Goal: Information Seeking & Learning: Learn about a topic

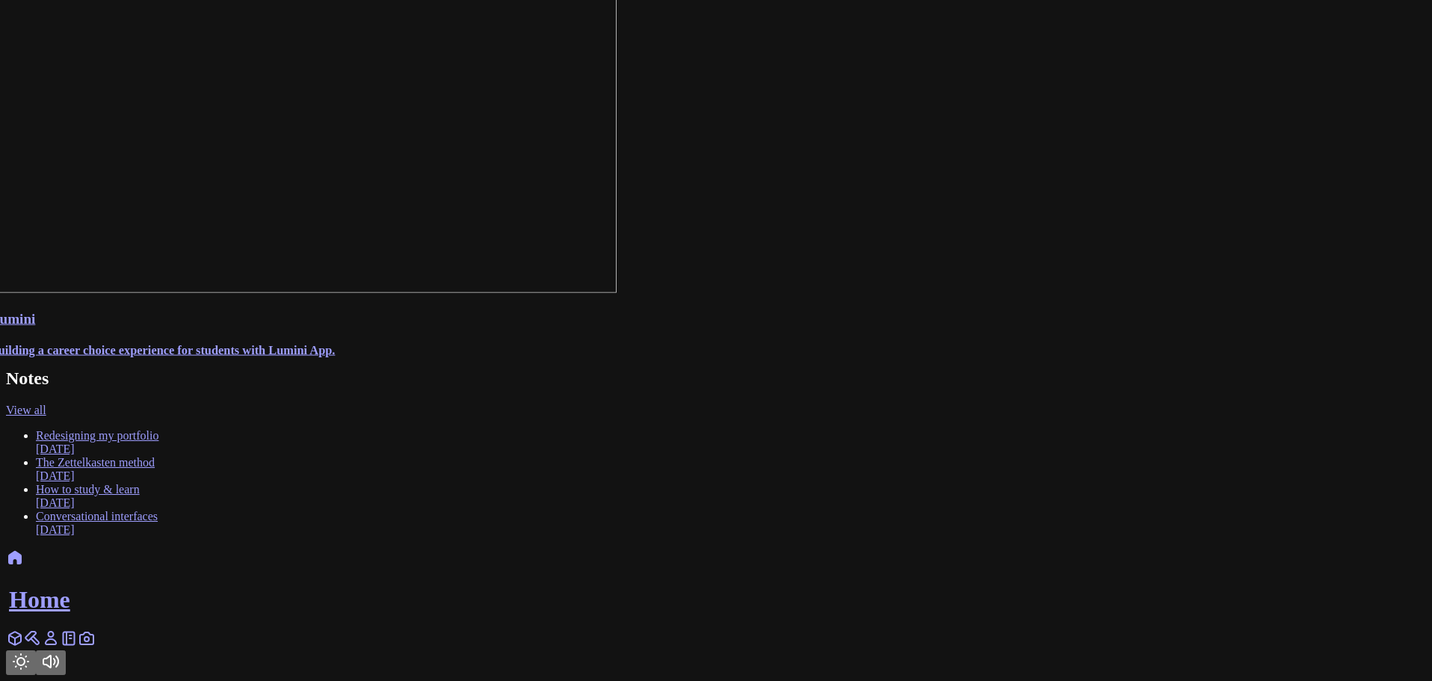
scroll to position [1311, 0]
click at [46, 416] on link "View all" at bounding box center [26, 409] width 40 height 13
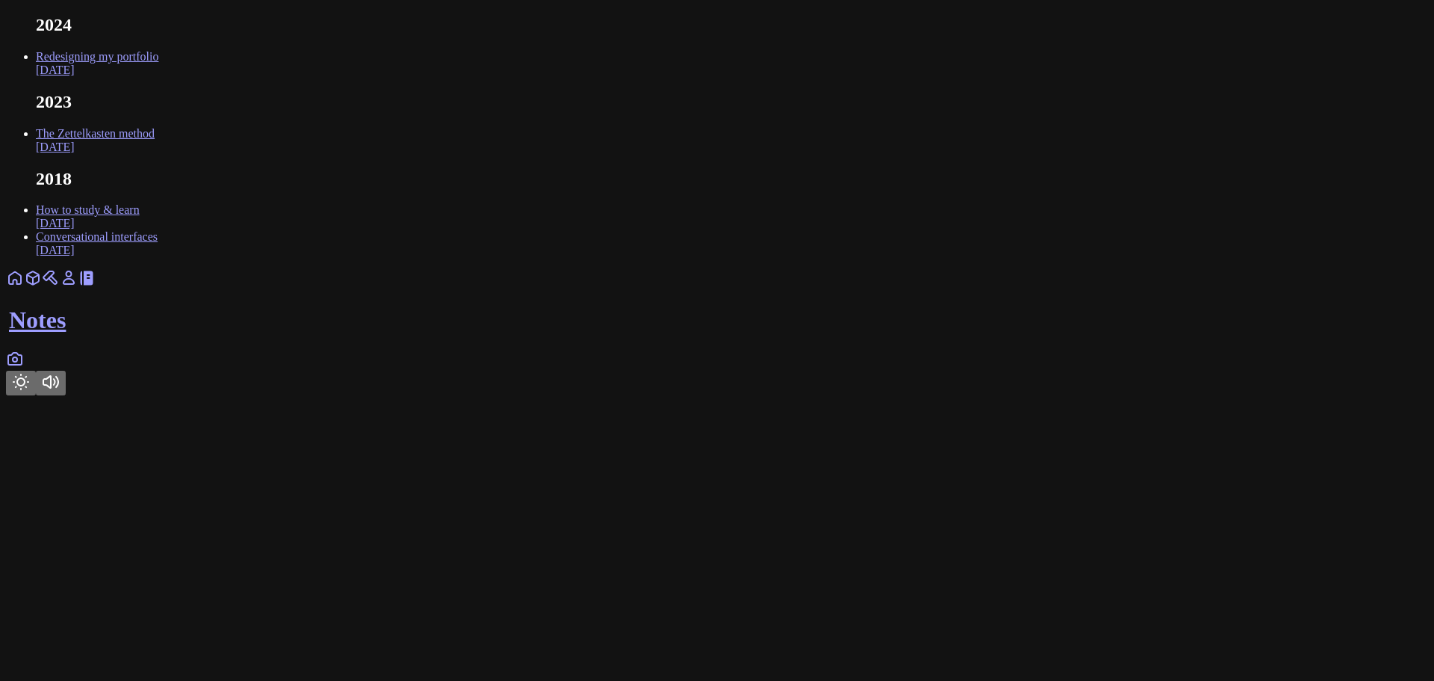
click at [158, 76] on link "Redesigning my portfolio Sep 2024" at bounding box center [97, 63] width 123 height 26
click at [155, 153] on link "The Zettelkasten method Feb 2023" at bounding box center [95, 140] width 119 height 26
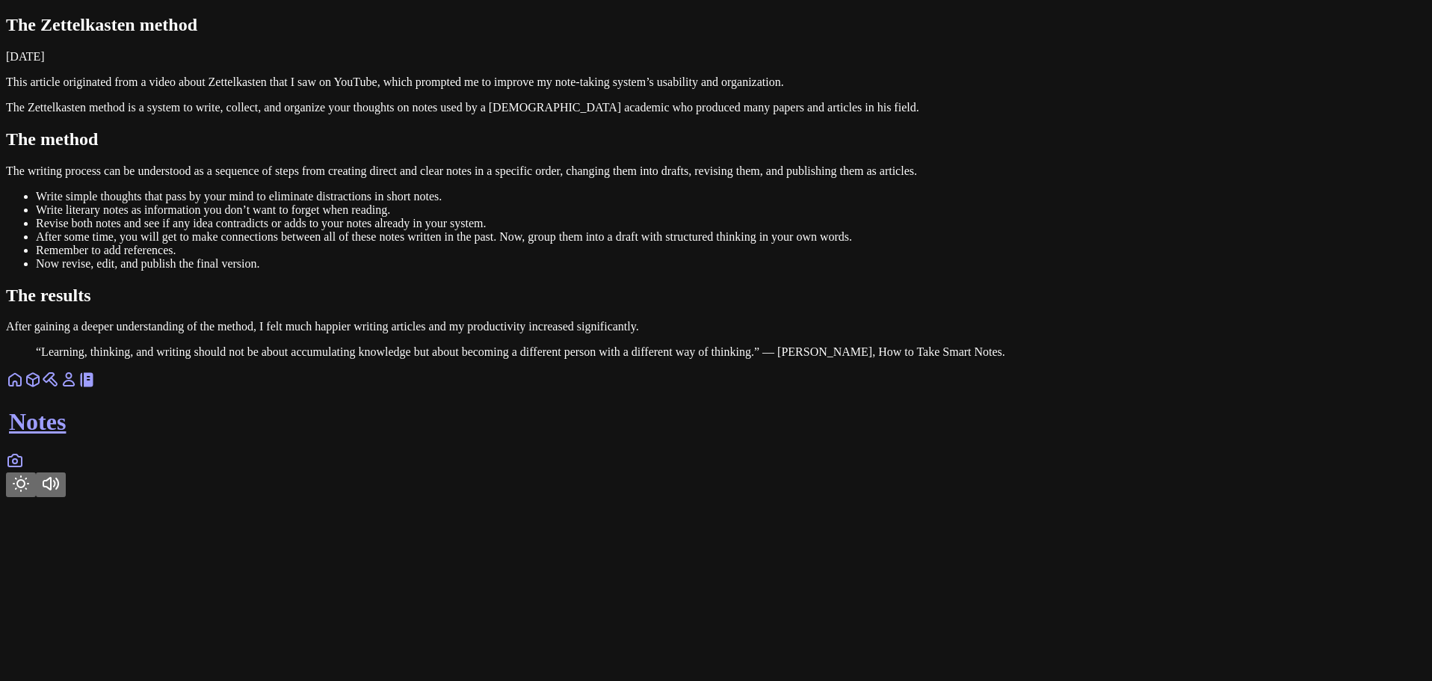
scroll to position [171, 0]
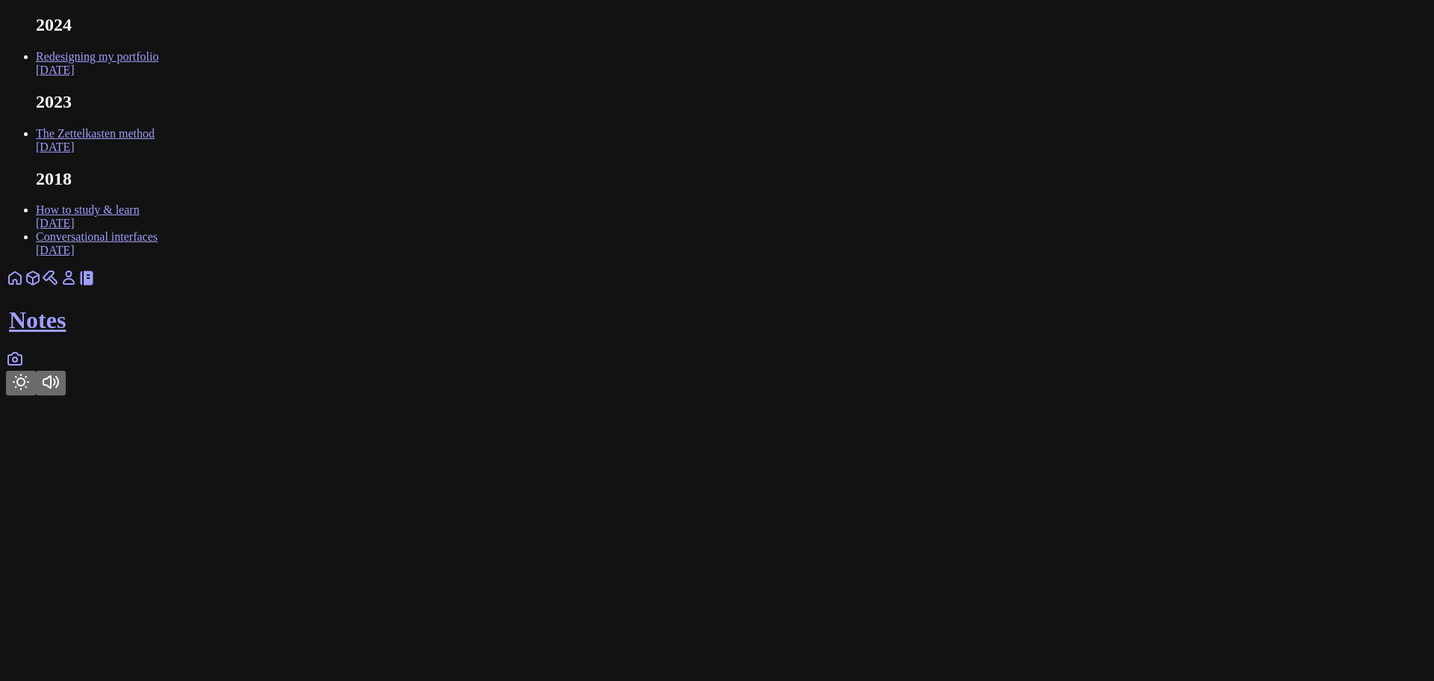
click at [140, 229] on link "How to study & learn Dec 2018" at bounding box center [88, 216] width 104 height 26
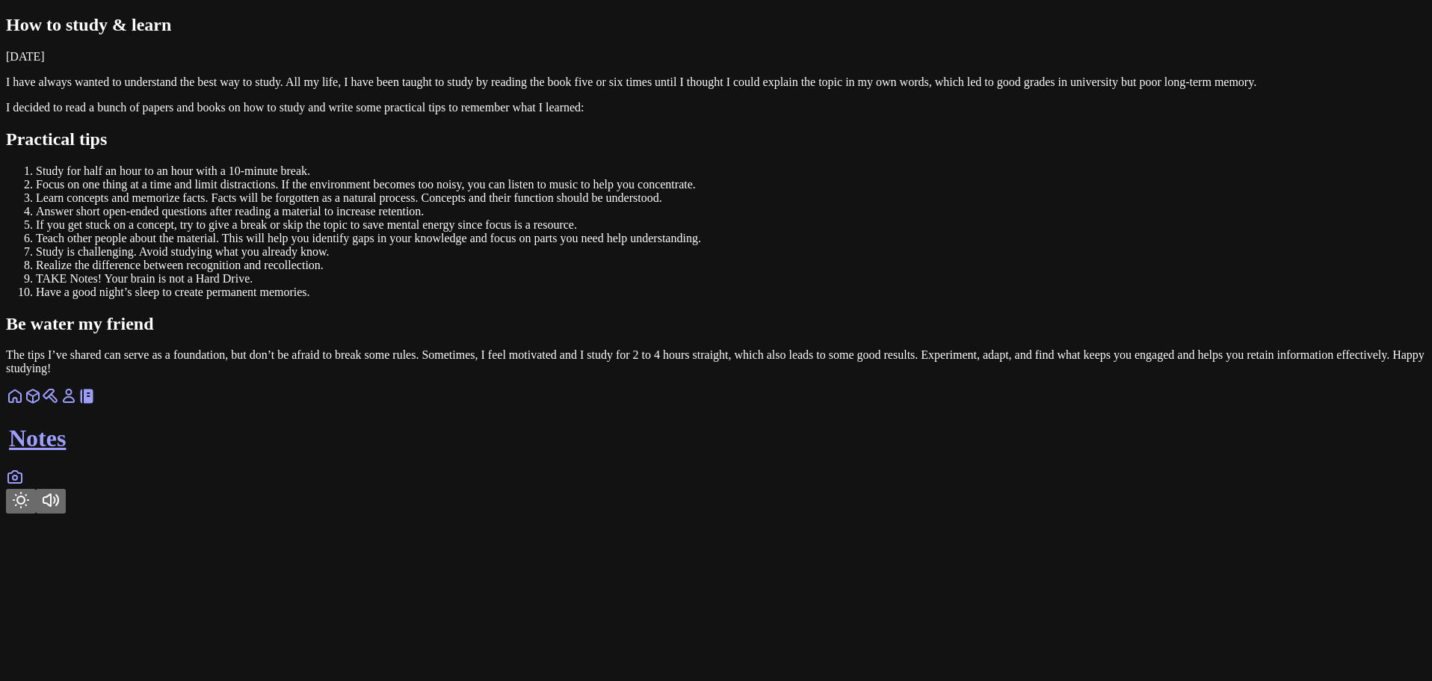
click at [21, 402] on icon at bounding box center [15, 396] width 12 height 12
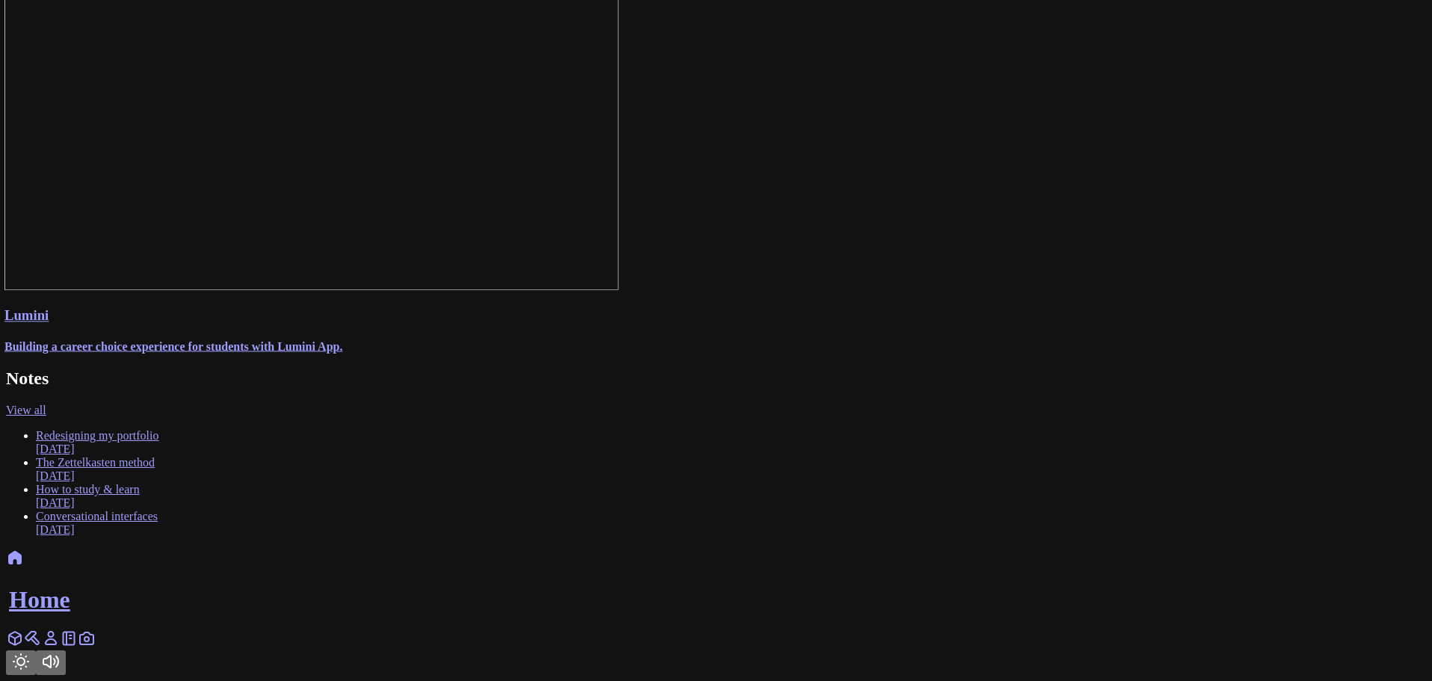
scroll to position [1311, 0]
click at [155, 482] on link "The Zettelkasten method Feb 2023" at bounding box center [95, 469] width 119 height 26
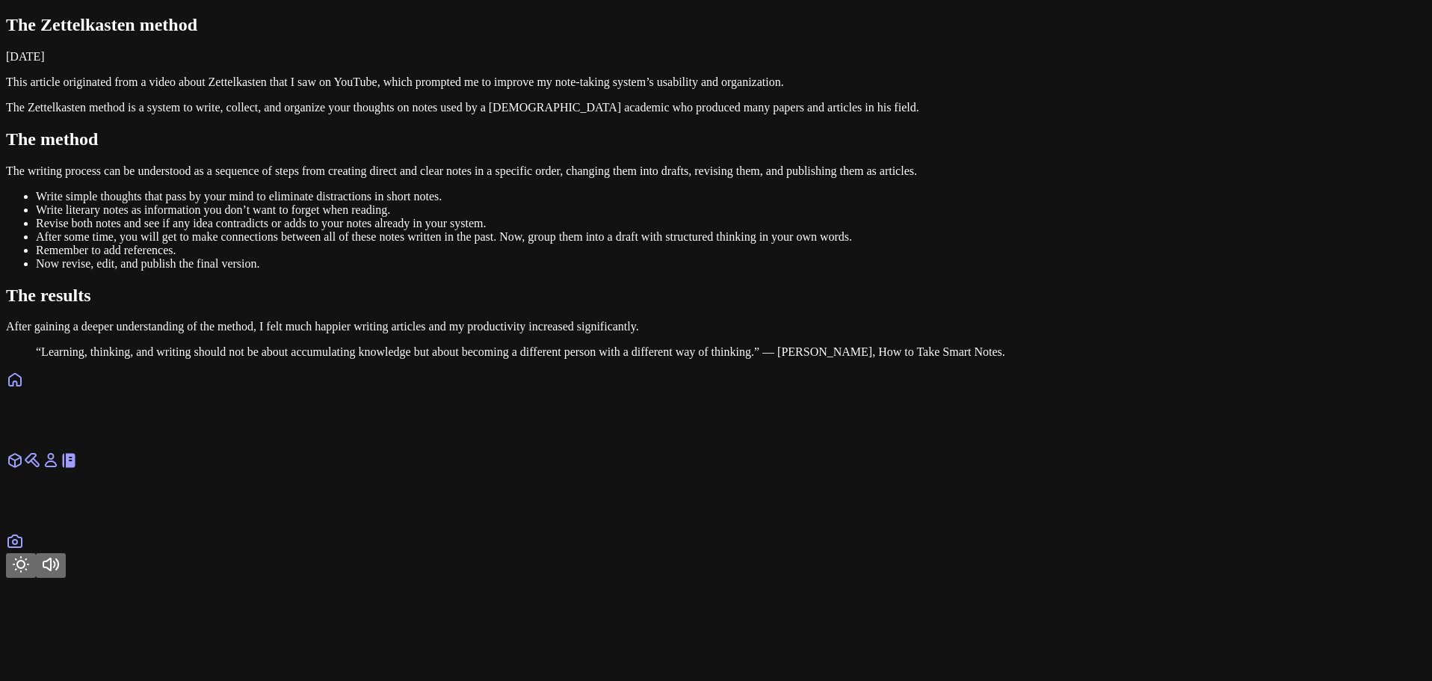
scroll to position [171, 0]
click at [42, 391] on link at bounding box center [33, 384] width 18 height 13
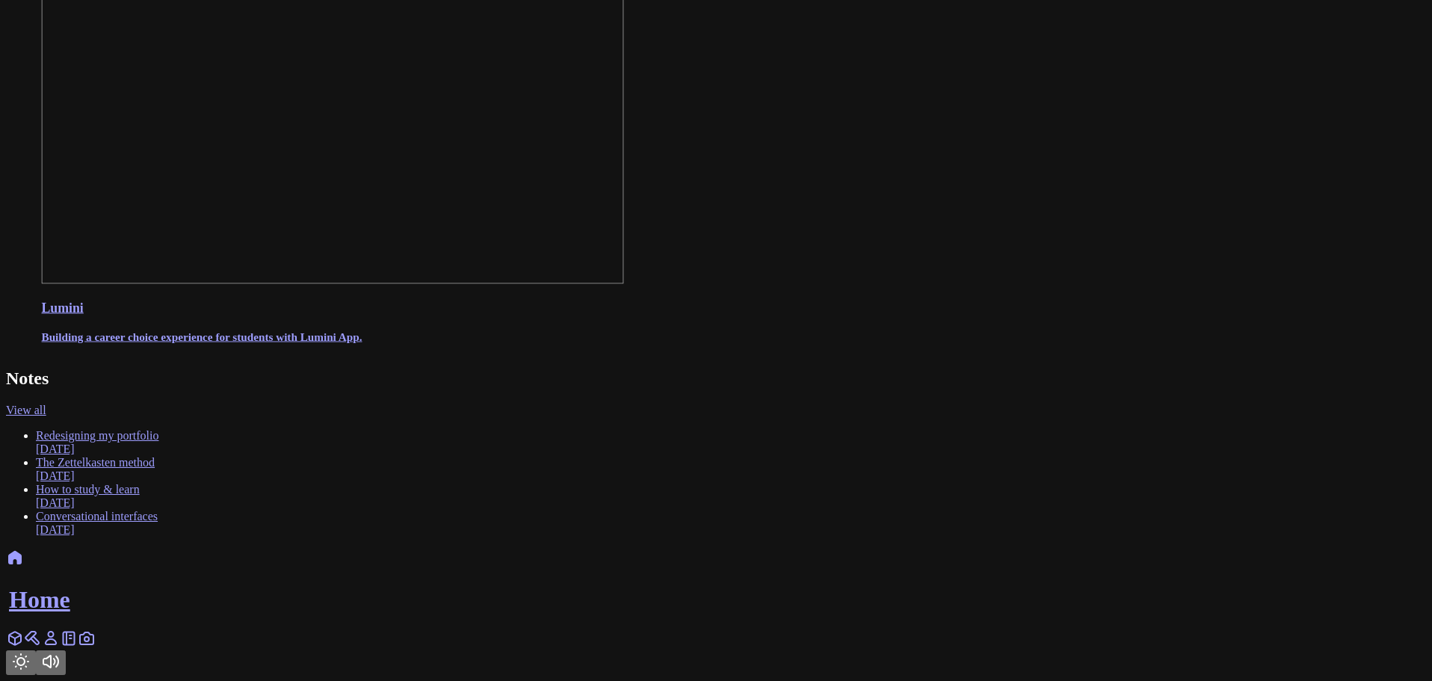
scroll to position [1311, 0]
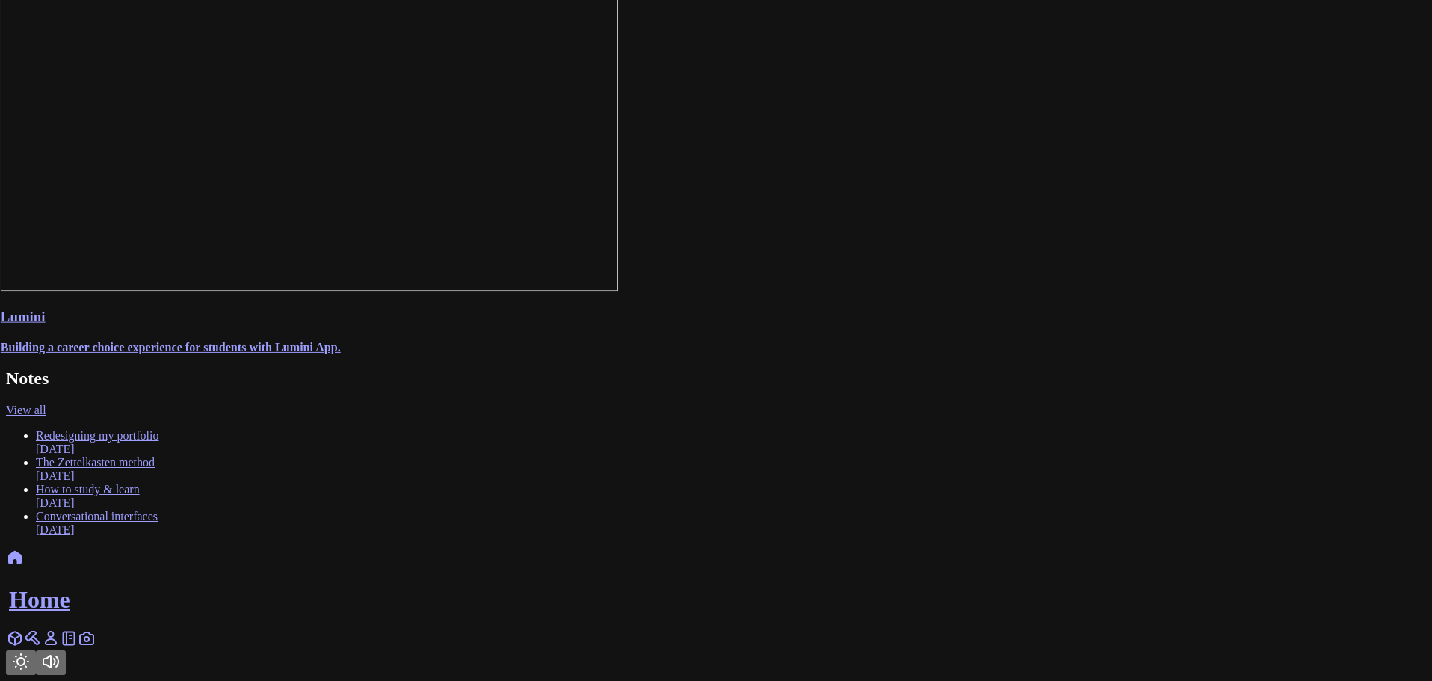
click at [158, 536] on link "Conversational interfaces Dec 2018" at bounding box center [97, 523] width 122 height 26
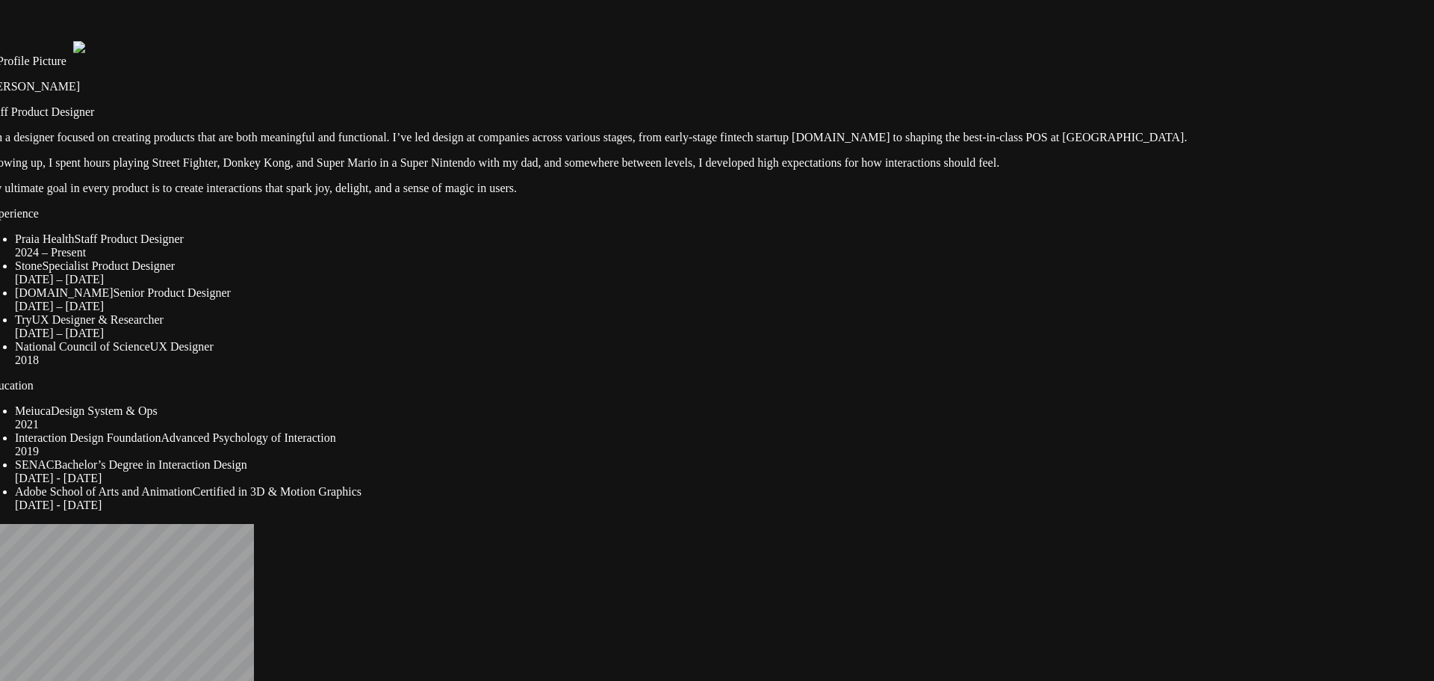
drag, startPoint x: 968, startPoint y: 310, endPoint x: 947, endPoint y: 310, distance: 20.9
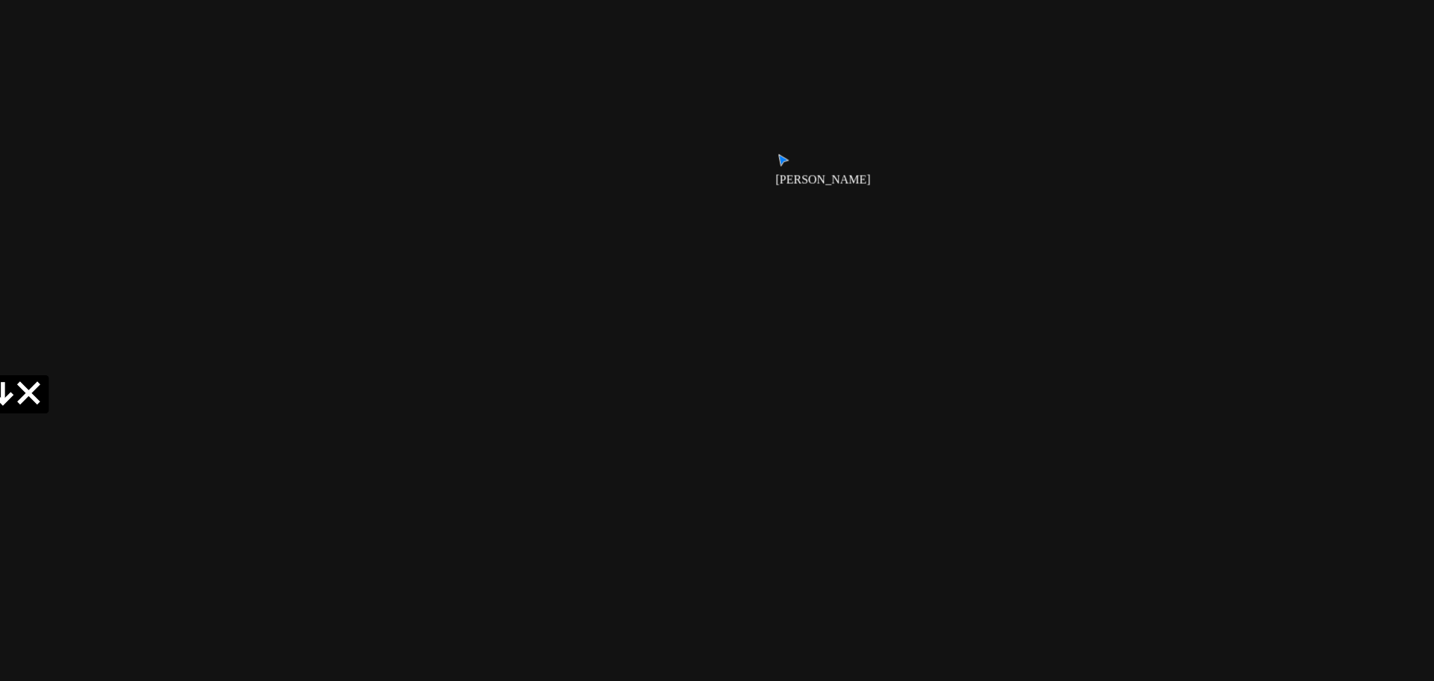
drag, startPoint x: 1102, startPoint y: 586, endPoint x: 430, endPoint y: -35, distance: 915.7
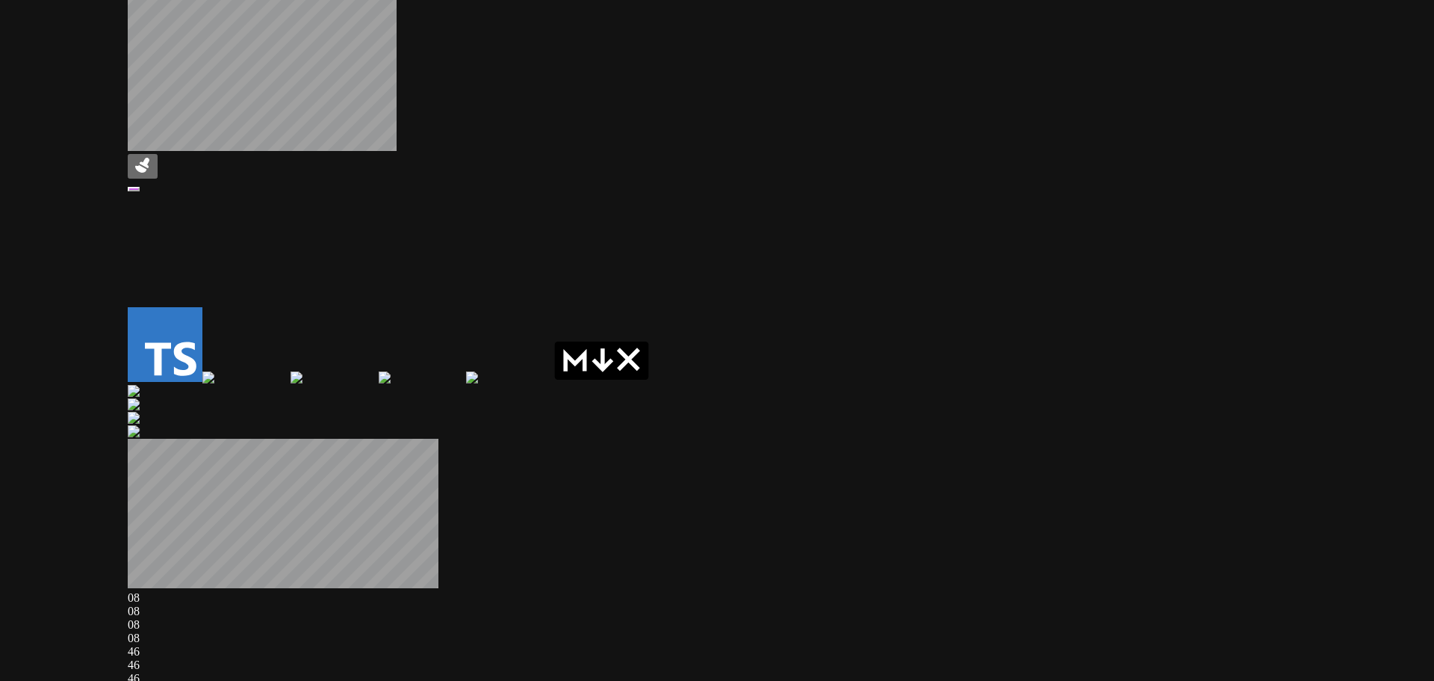
drag, startPoint x: 501, startPoint y: 324, endPoint x: 1079, endPoint y: 288, distance: 579.4
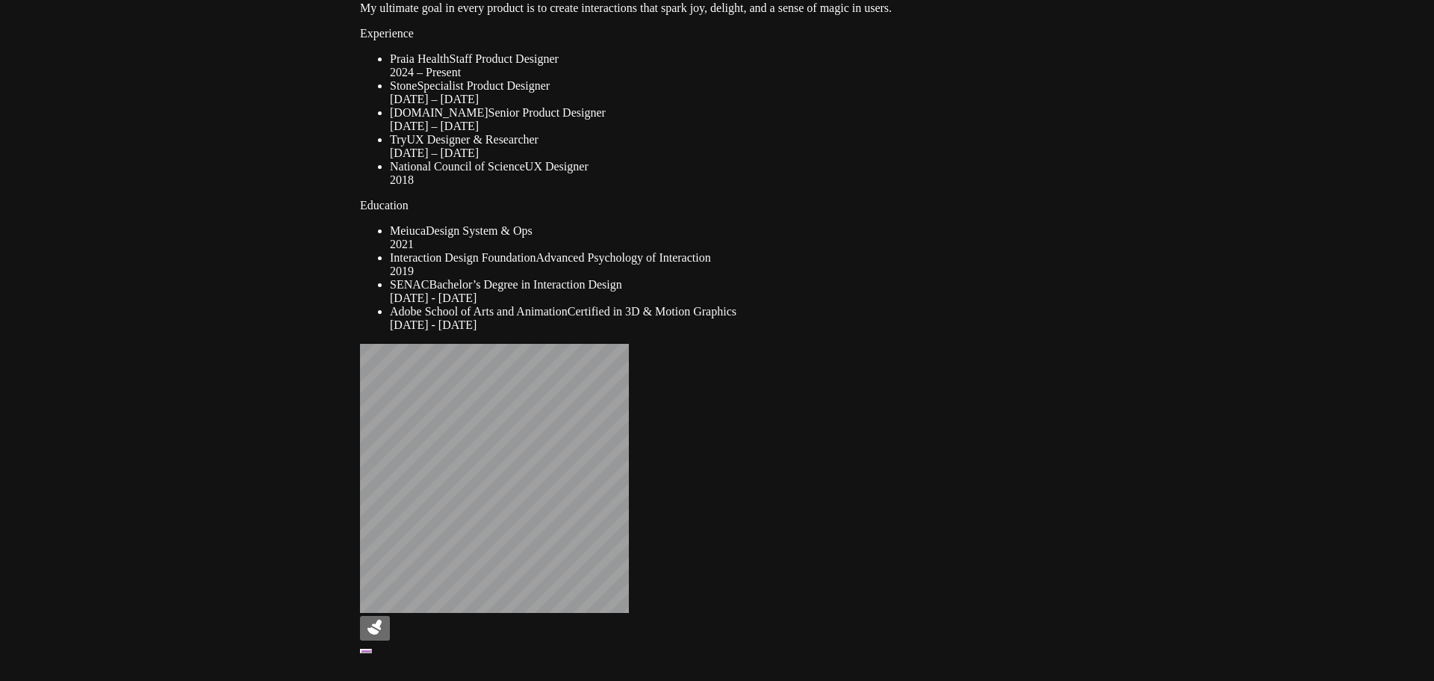
drag, startPoint x: 555, startPoint y: 205, endPoint x: 787, endPoint y: 699, distance: 545.1
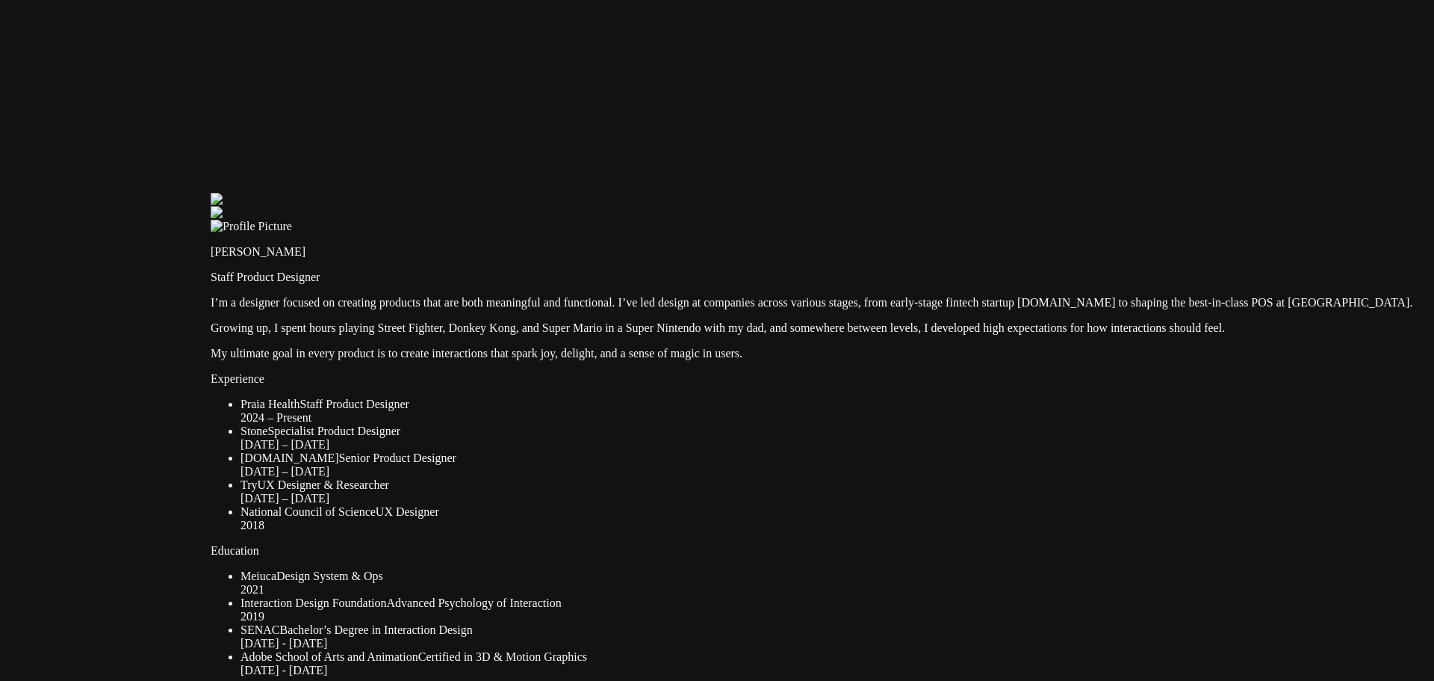
drag, startPoint x: 634, startPoint y: 187, endPoint x: 468, endPoint y: 547, distance: 396.2
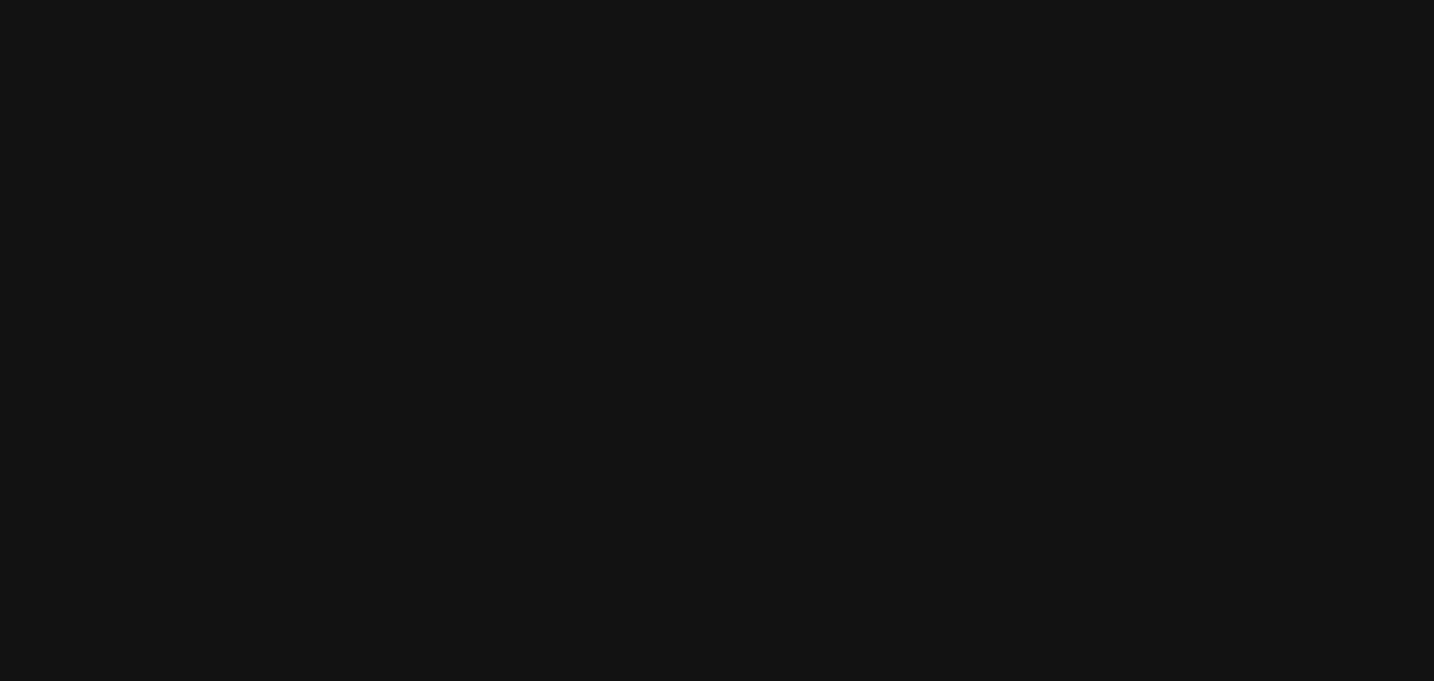
drag, startPoint x: 656, startPoint y: 220, endPoint x: 431, endPoint y: 716, distance: 544.7
drag, startPoint x: 643, startPoint y: 144, endPoint x: 676, endPoint y: 202, distance: 66.6
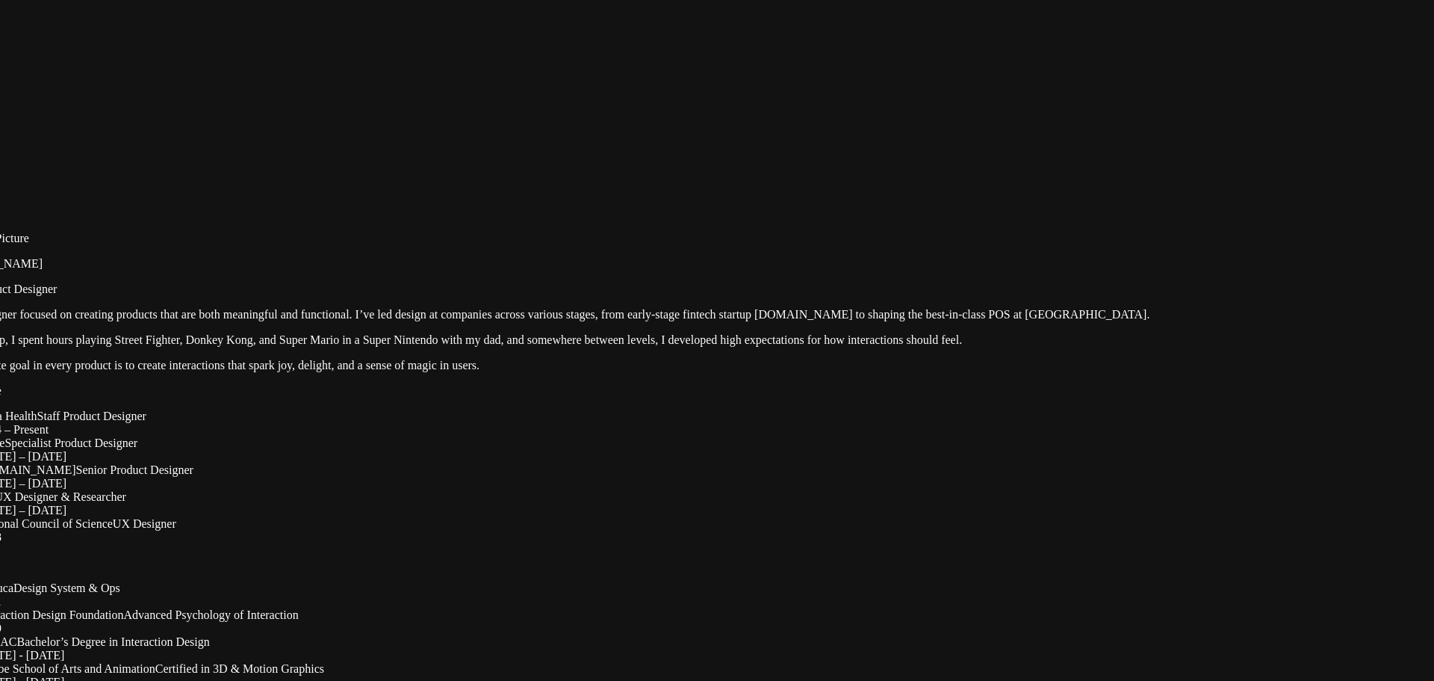
drag, startPoint x: 761, startPoint y: 229, endPoint x: 661, endPoint y: 509, distance: 296.8
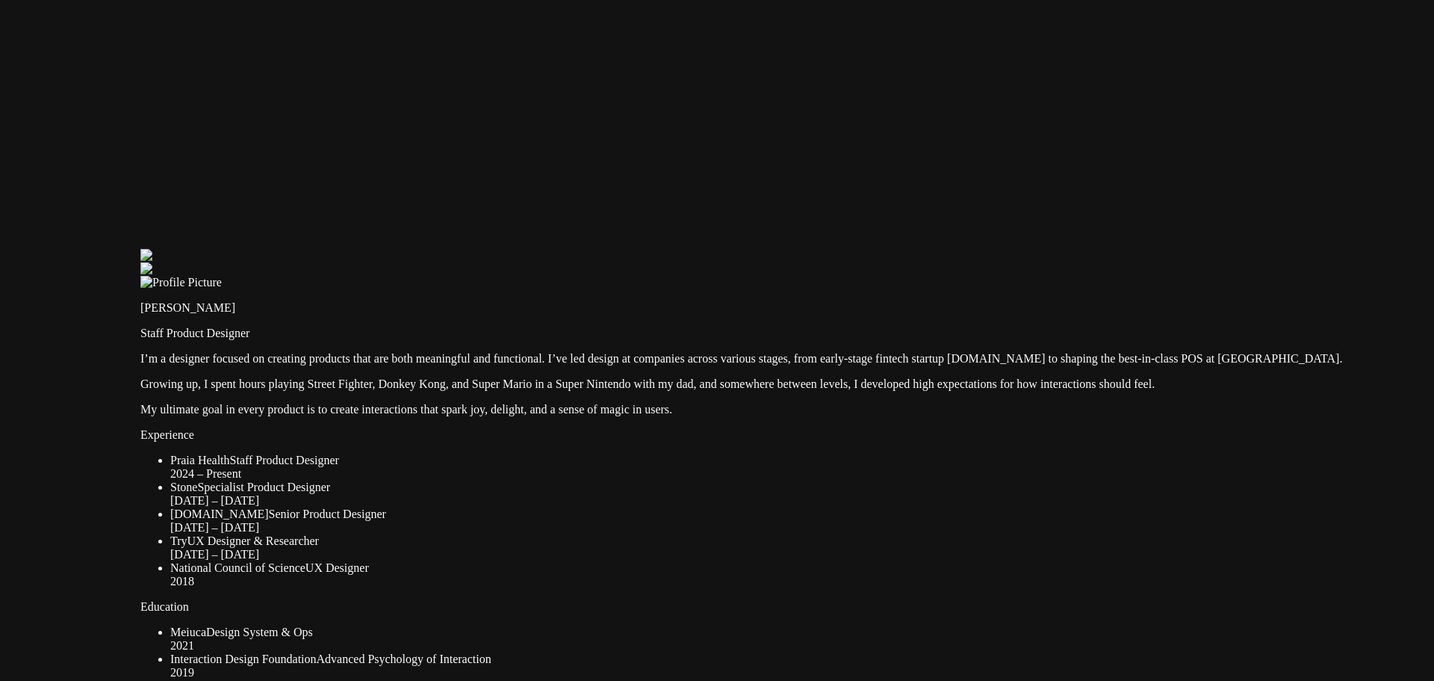
drag, startPoint x: 835, startPoint y: 281, endPoint x: 1136, endPoint y: 185, distance: 315.4
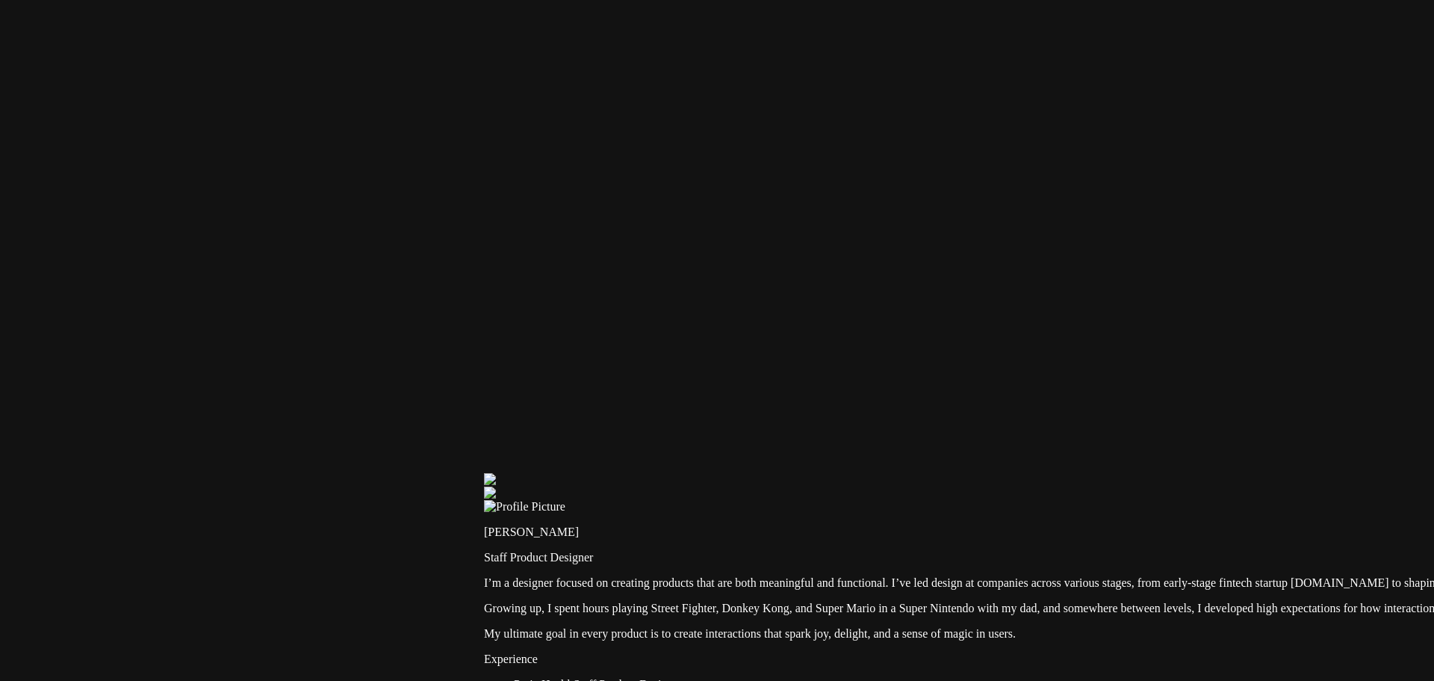
drag, startPoint x: 698, startPoint y: 181, endPoint x: 1104, endPoint y: 475, distance: 501.2
drag, startPoint x: 806, startPoint y: 356, endPoint x: 865, endPoint y: 432, distance: 96.4
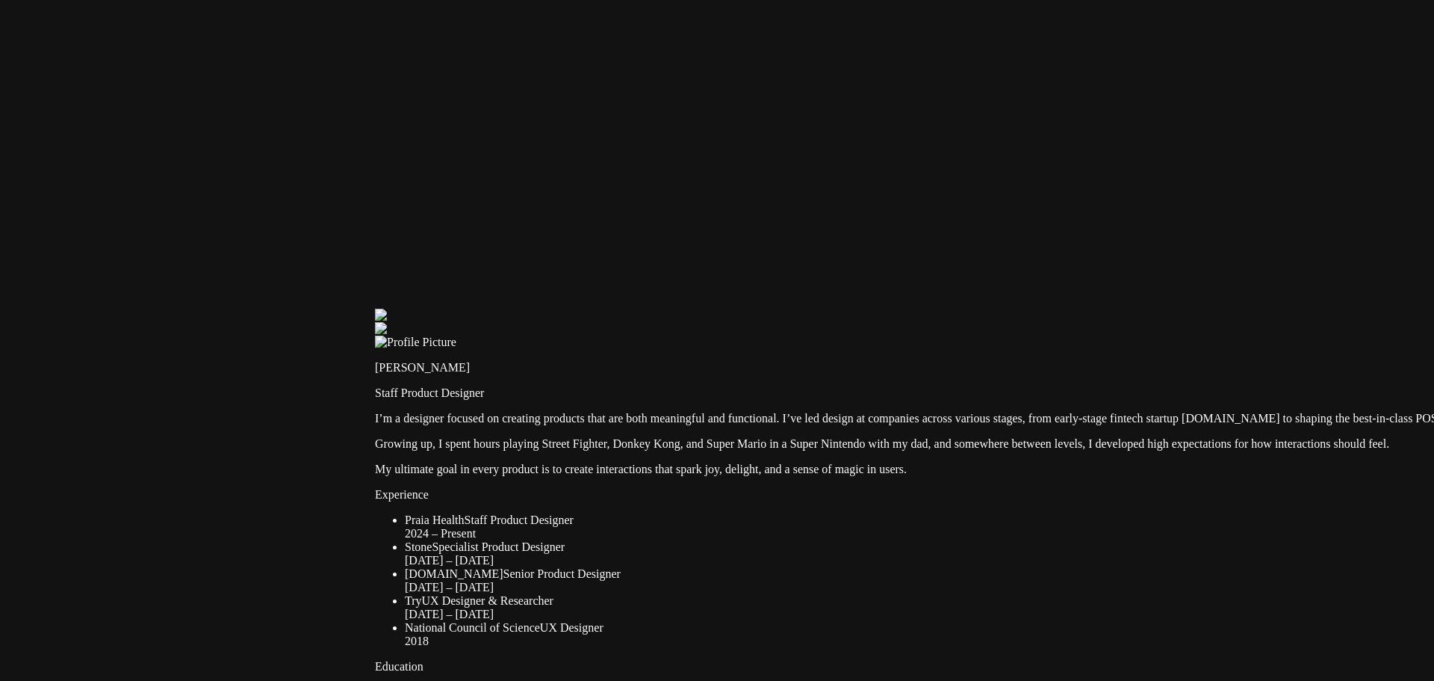
drag, startPoint x: 927, startPoint y: 486, endPoint x: 604, endPoint y: -56, distance: 630.9
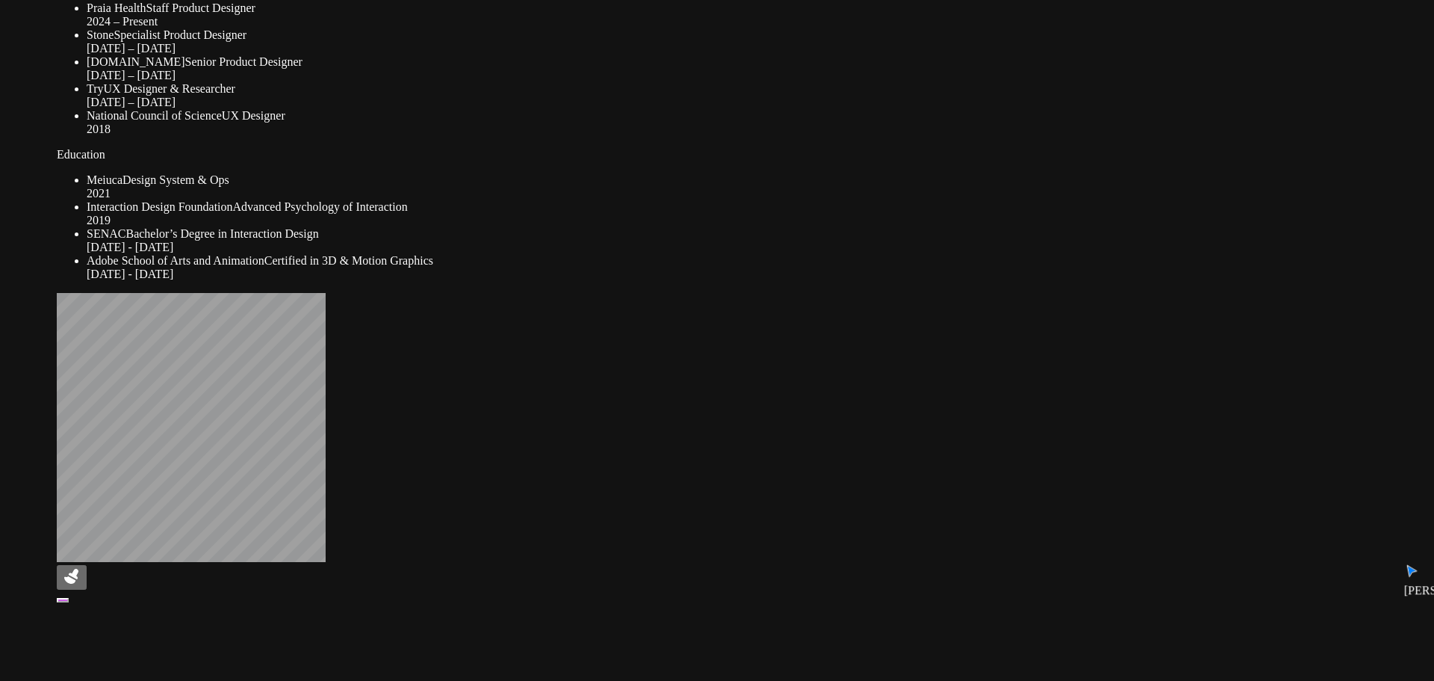
drag, startPoint x: 888, startPoint y: 386, endPoint x: 719, endPoint y: -36, distance: 454.0
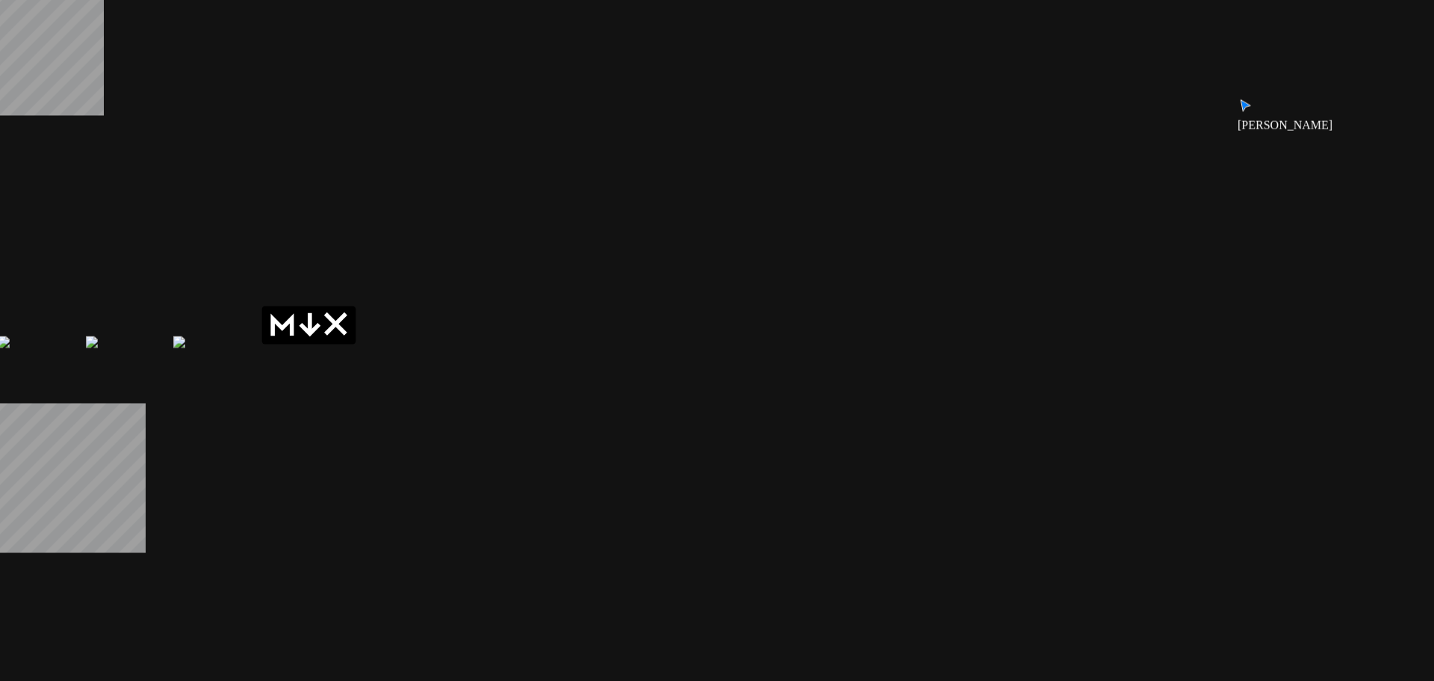
drag, startPoint x: 836, startPoint y: 339, endPoint x: 597, endPoint y: -22, distance: 433.5
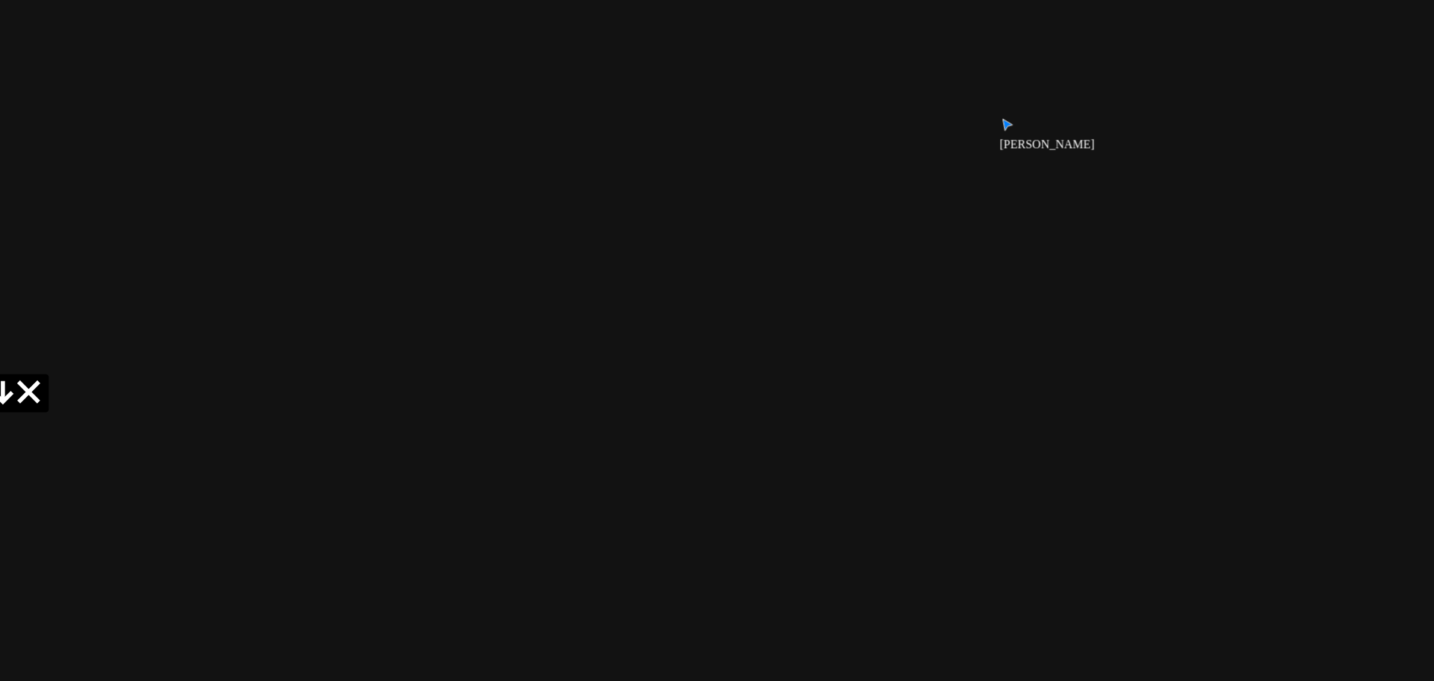
drag, startPoint x: 690, startPoint y: 237, endPoint x: 310, endPoint y: 297, distance: 384.3
drag, startPoint x: 977, startPoint y: 106, endPoint x: 745, endPoint y: 462, distance: 424.8
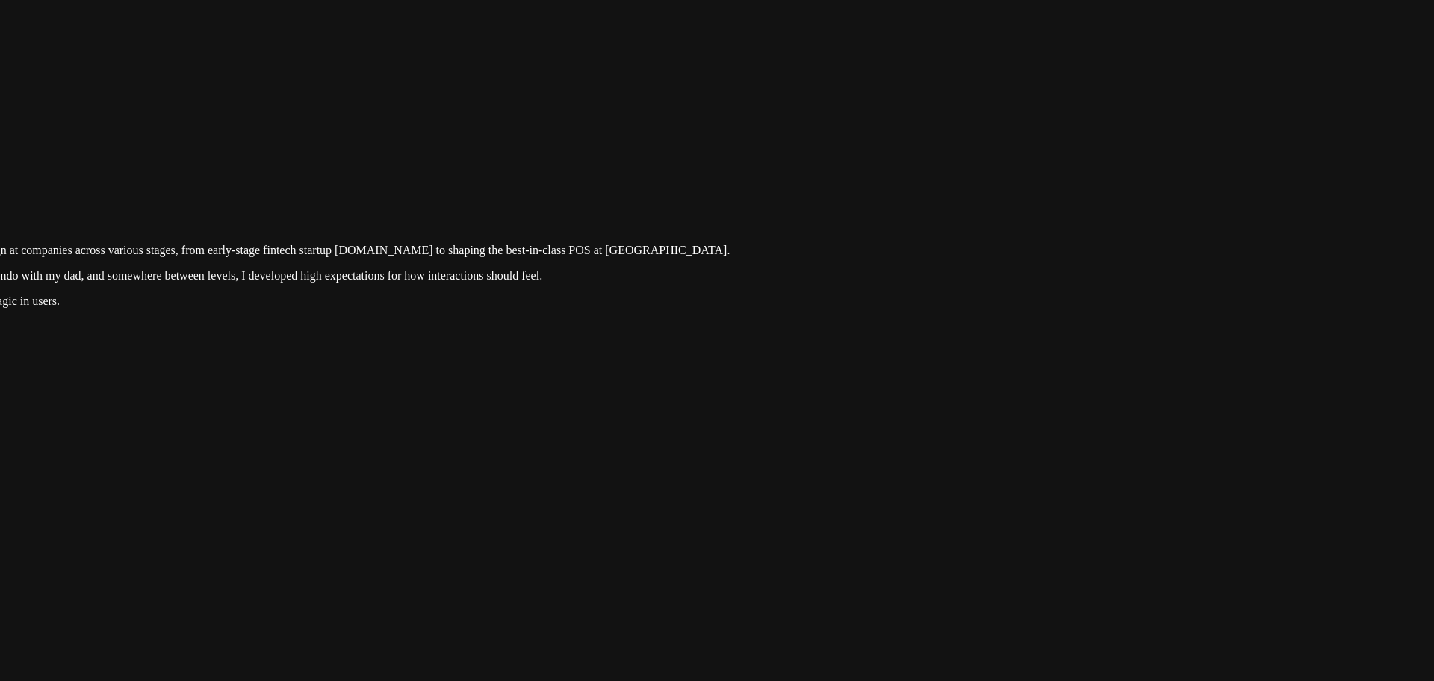
drag, startPoint x: 873, startPoint y: 154, endPoint x: 810, endPoint y: 499, distance: 350.8
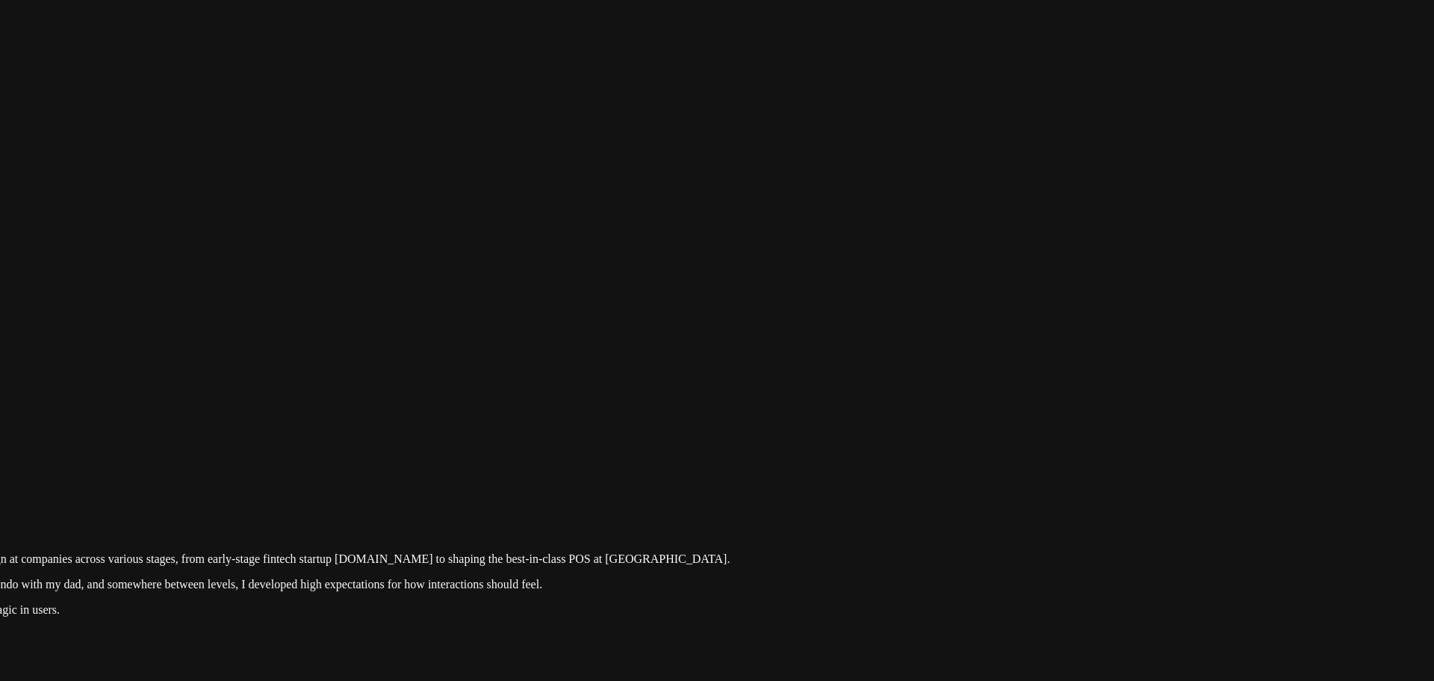
drag, startPoint x: 872, startPoint y: 194, endPoint x: 797, endPoint y: 468, distance: 284.2
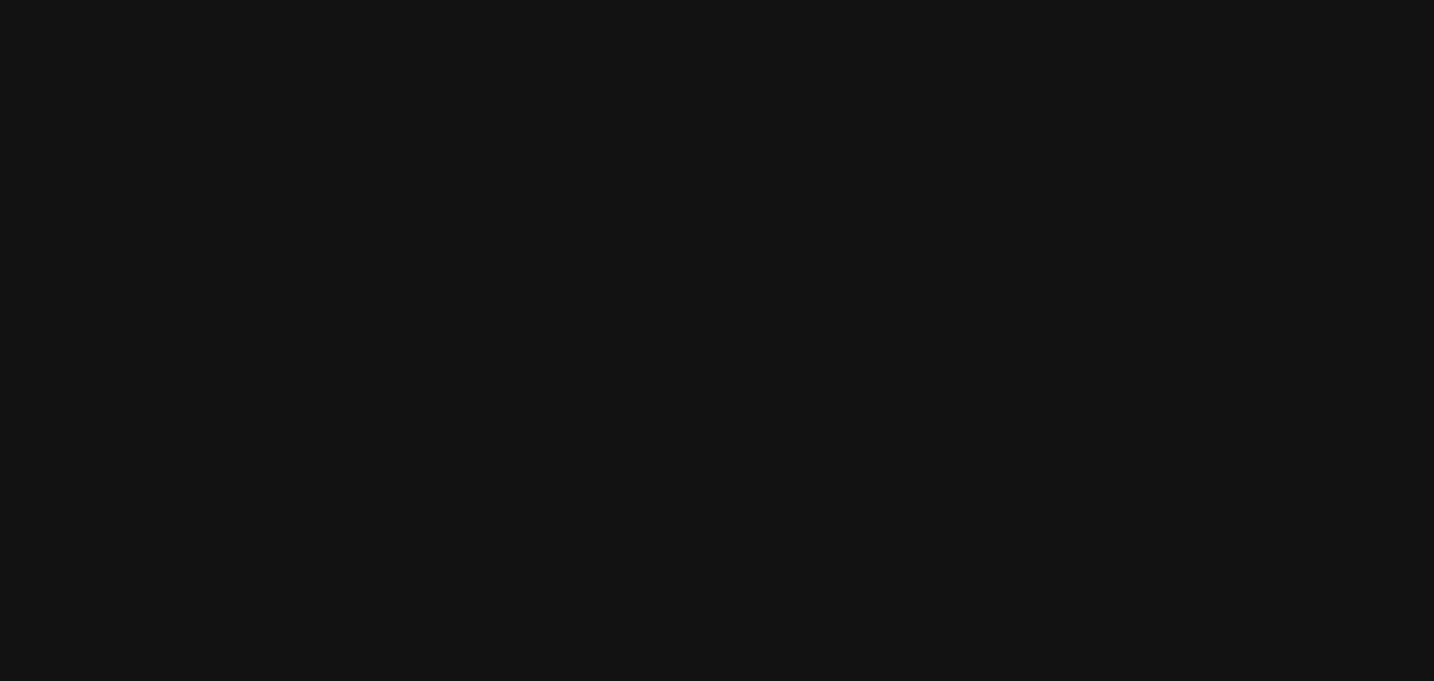
drag, startPoint x: 1025, startPoint y: 152, endPoint x: 1018, endPoint y: 373, distance: 221.3
drag, startPoint x: 972, startPoint y: 316, endPoint x: 927, endPoint y: 540, distance: 228.6
drag, startPoint x: 487, startPoint y: 300, endPoint x: 1340, endPoint y: 246, distance: 854.2
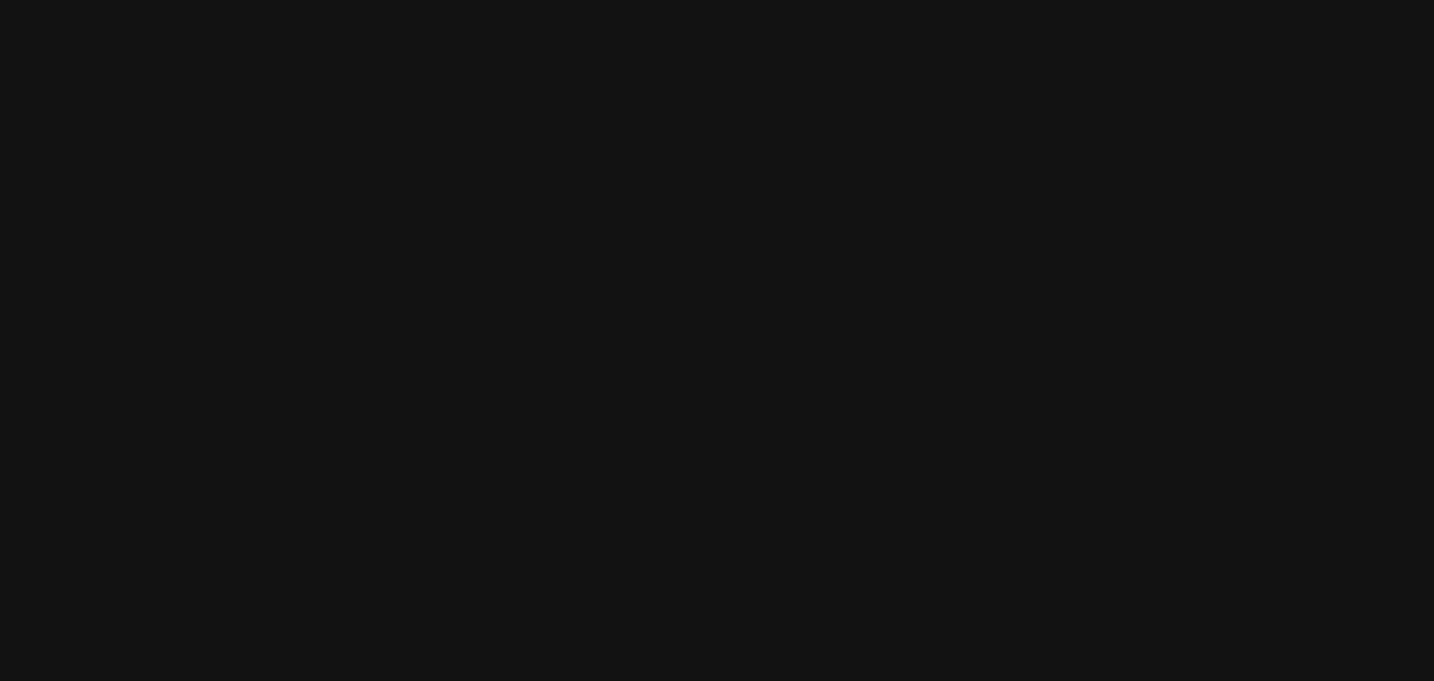
drag, startPoint x: 841, startPoint y: 428, endPoint x: 1073, endPoint y: 462, distance: 234.0
drag, startPoint x: 1036, startPoint y: 519, endPoint x: 818, endPoint y: 196, distance: 389.6
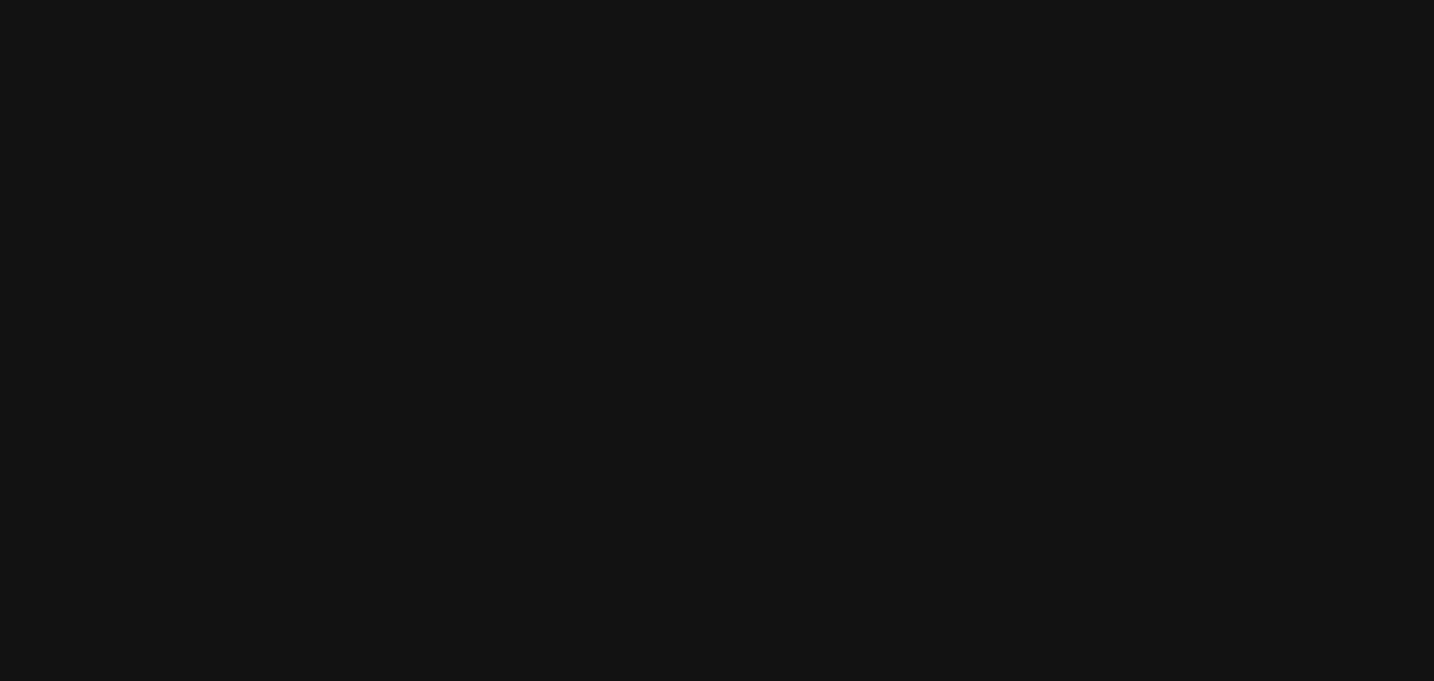
drag, startPoint x: 737, startPoint y: 249, endPoint x: 854, endPoint y: 660, distance: 428.1
drag, startPoint x: 493, startPoint y: 230, endPoint x: 710, endPoint y: 471, distance: 324.3
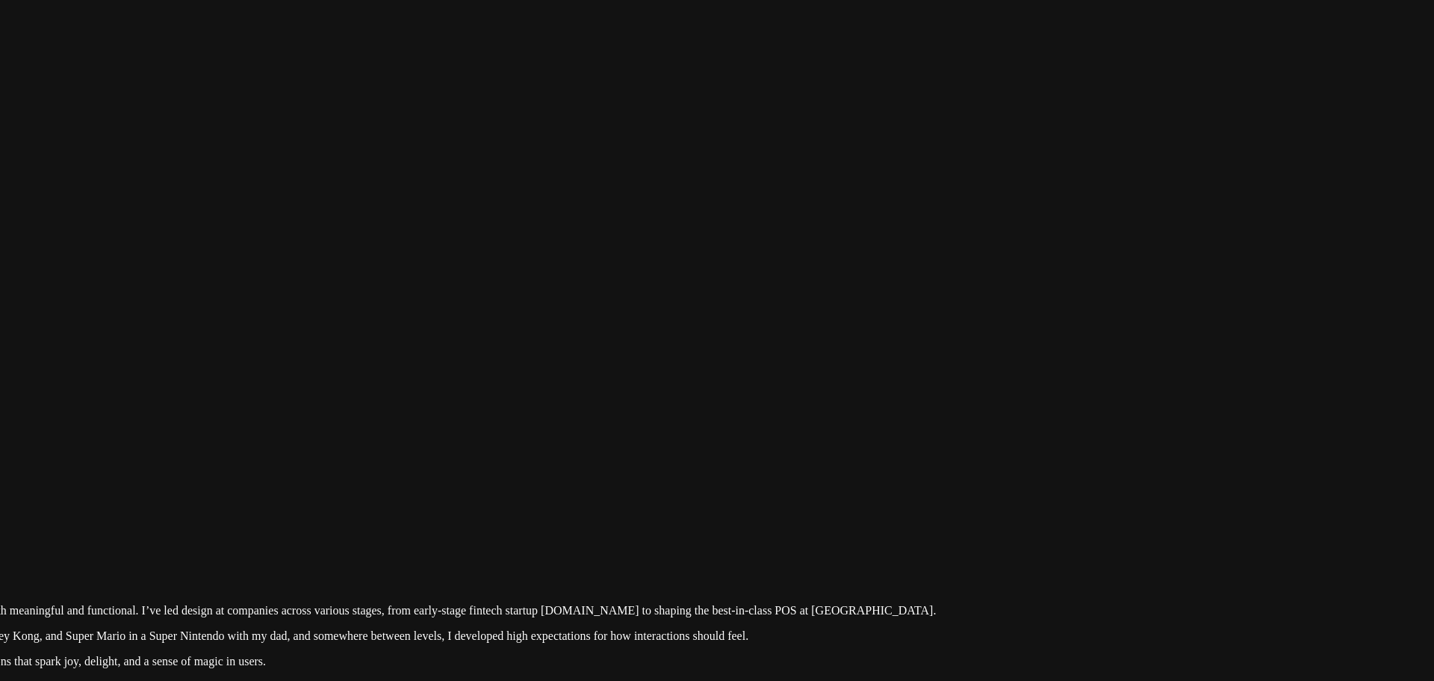
drag, startPoint x: 811, startPoint y: 489, endPoint x: 64, endPoint y: 285, distance: 774.5
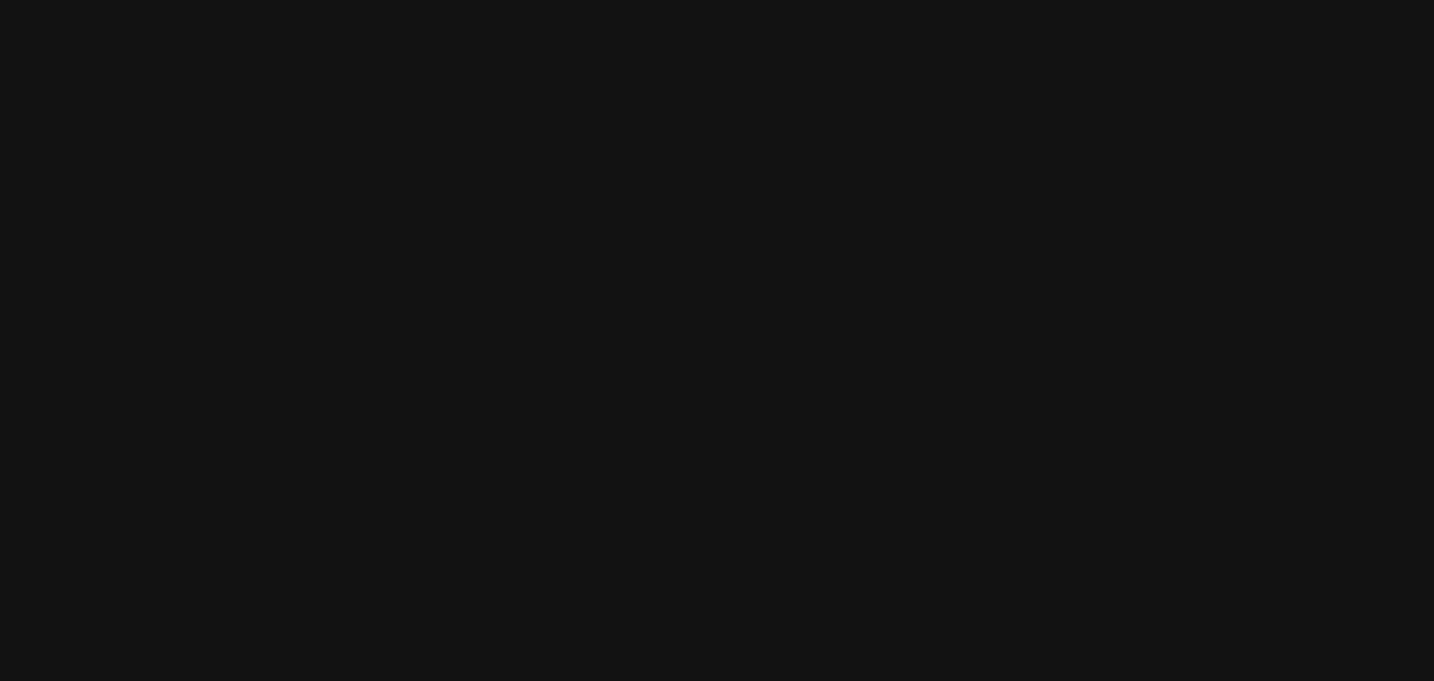
drag, startPoint x: 1110, startPoint y: 483, endPoint x: 831, endPoint y: 702, distance: 355.0
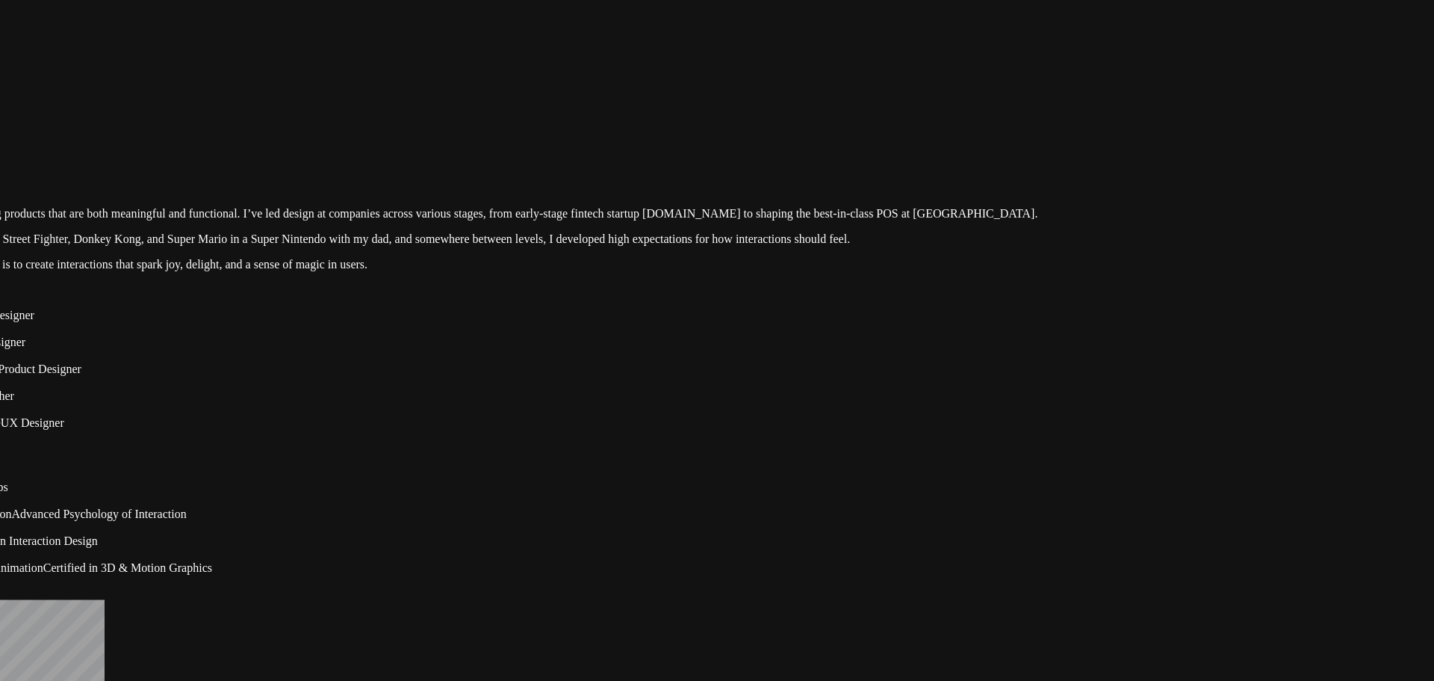
drag, startPoint x: 962, startPoint y: 537, endPoint x: 1201, endPoint y: 83, distance: 513.3
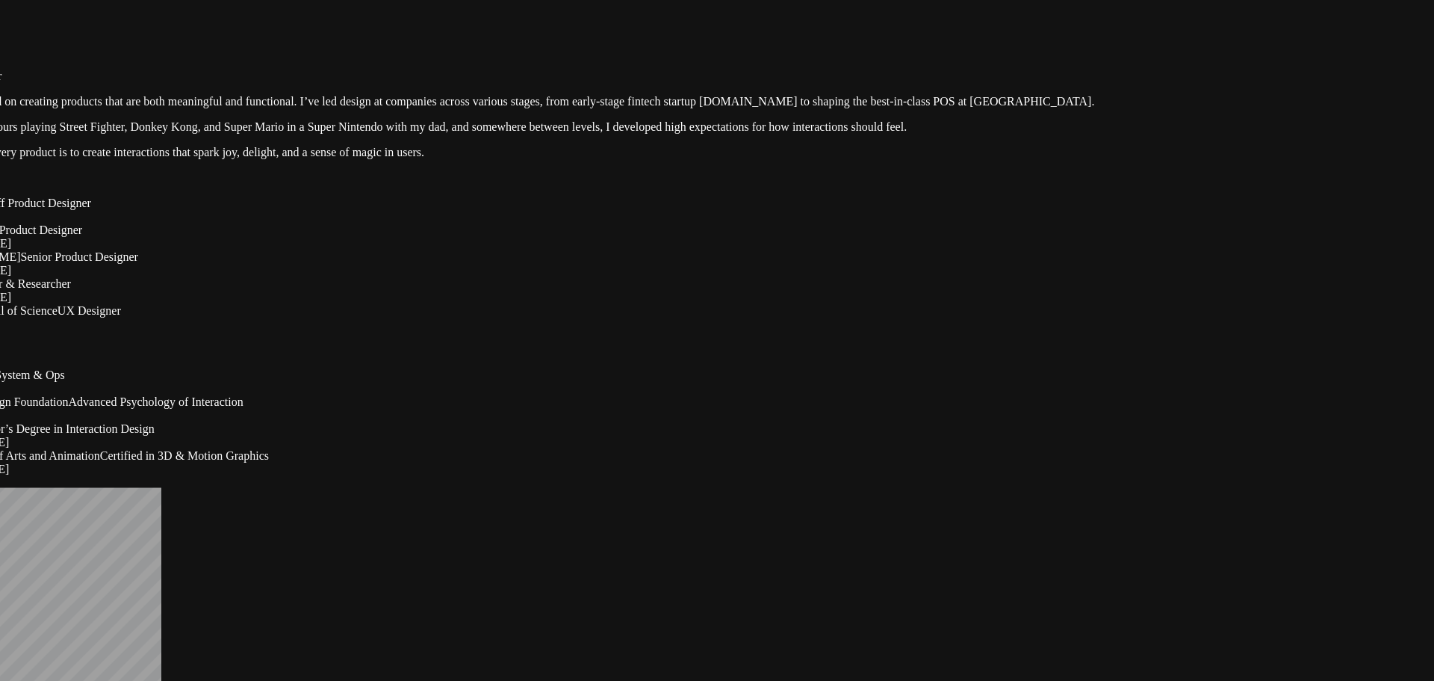
drag, startPoint x: 510, startPoint y: 270, endPoint x: 611, endPoint y: 58, distance: 235.3
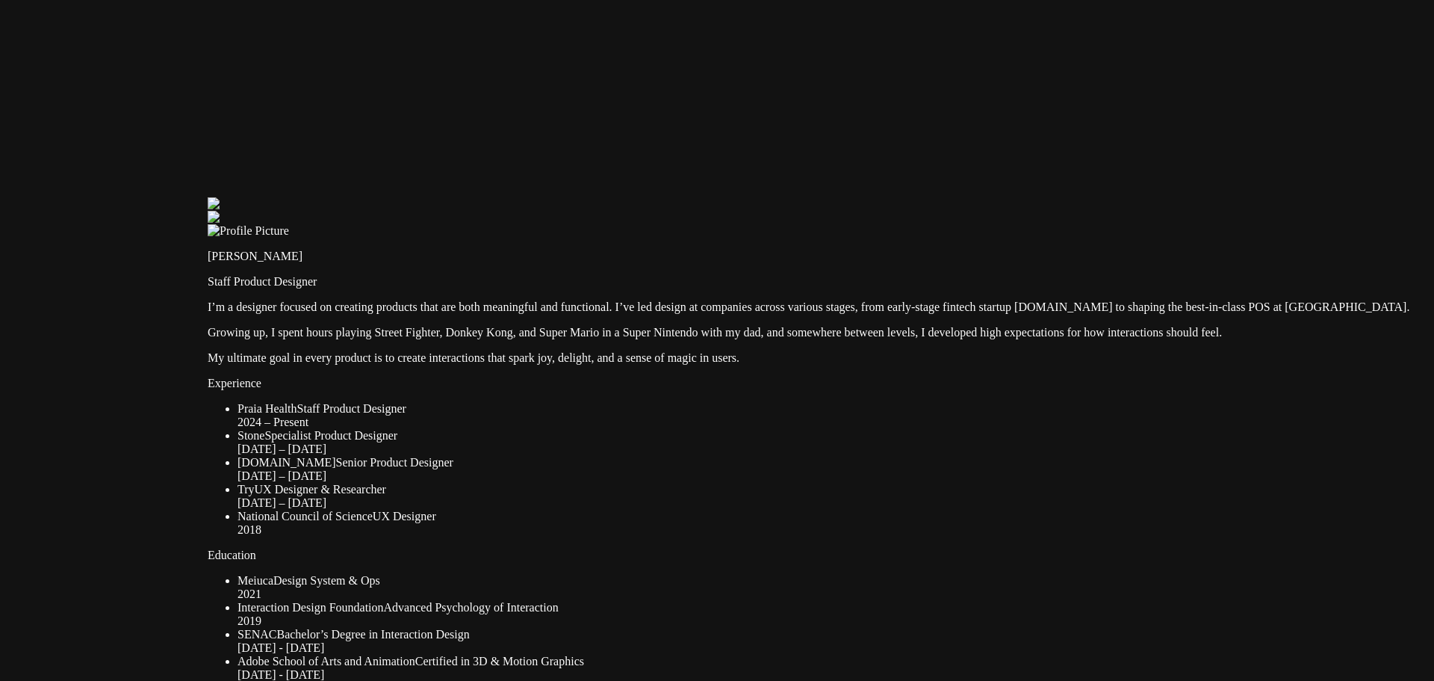
drag, startPoint x: 577, startPoint y: 191, endPoint x: 760, endPoint y: 335, distance: 233.0
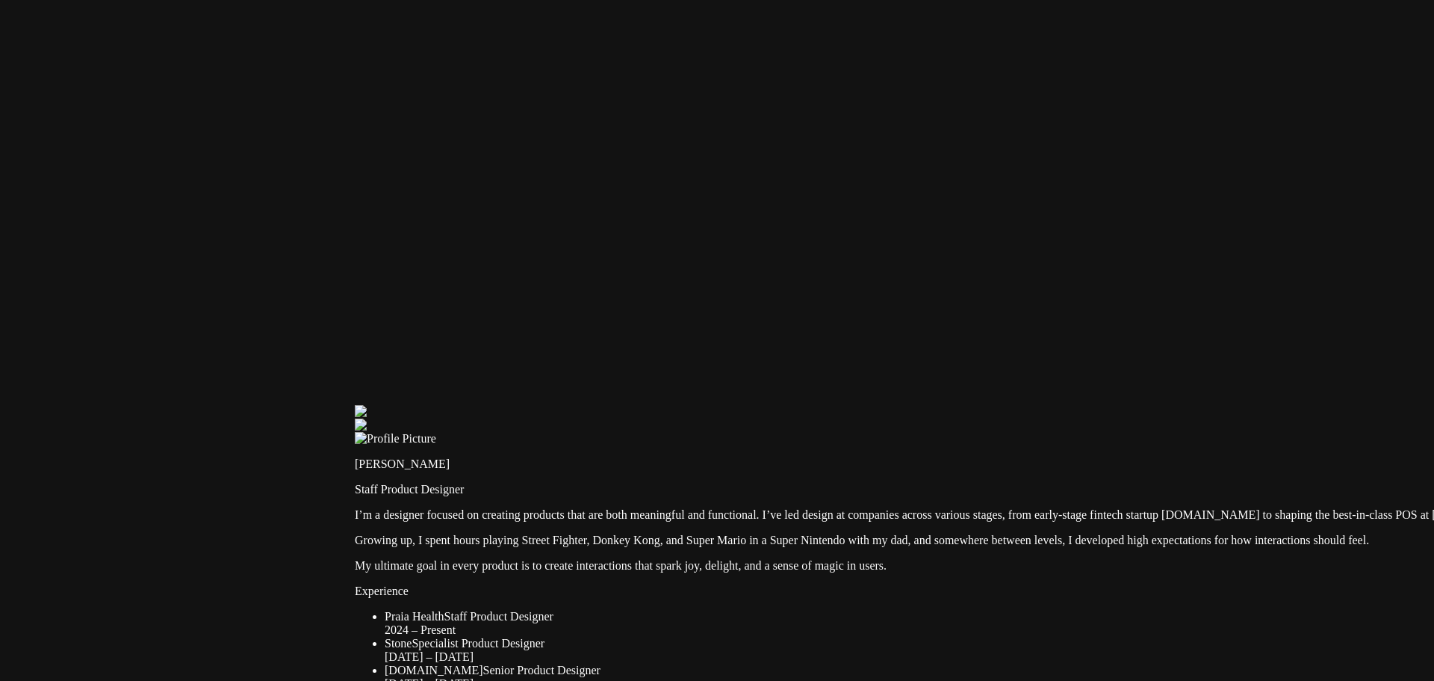
drag, startPoint x: 643, startPoint y: 179, endPoint x: 839, endPoint y: 462, distance: 344.0
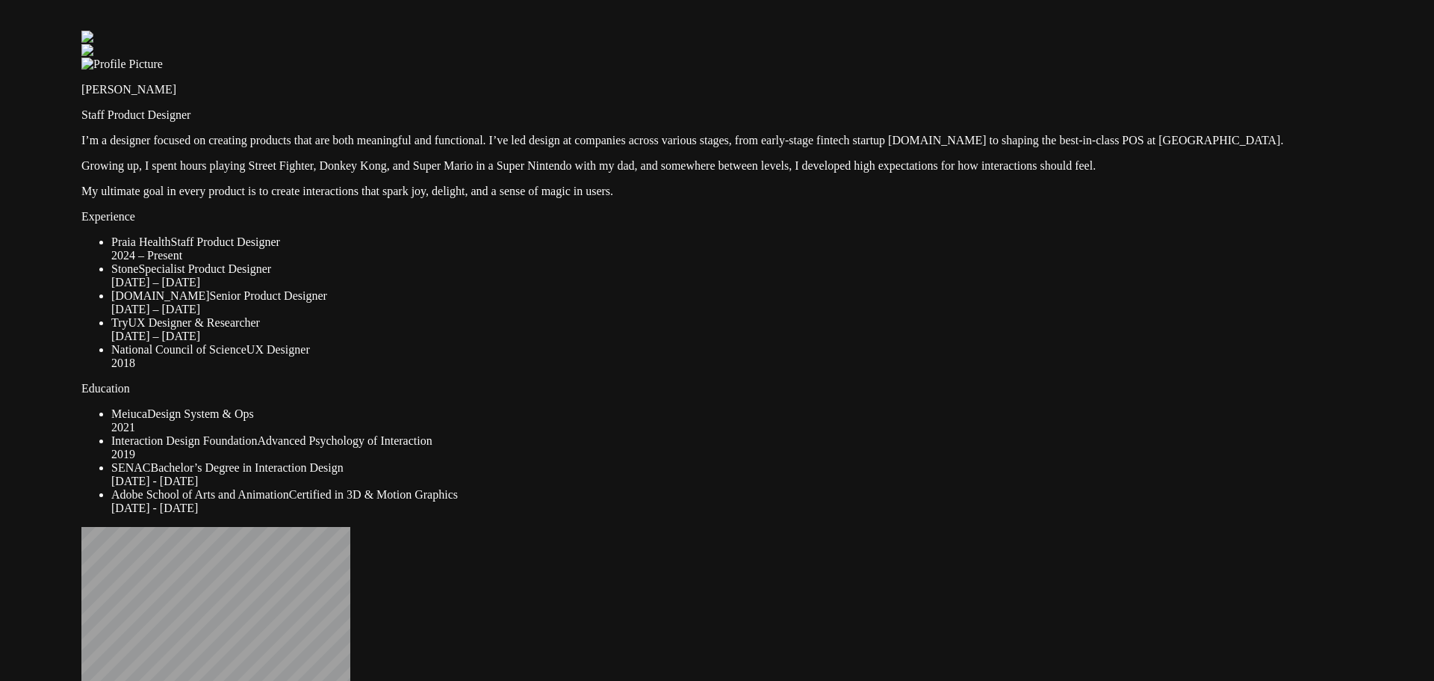
drag, startPoint x: 935, startPoint y: 575, endPoint x: 581, endPoint y: 40, distance: 642.0
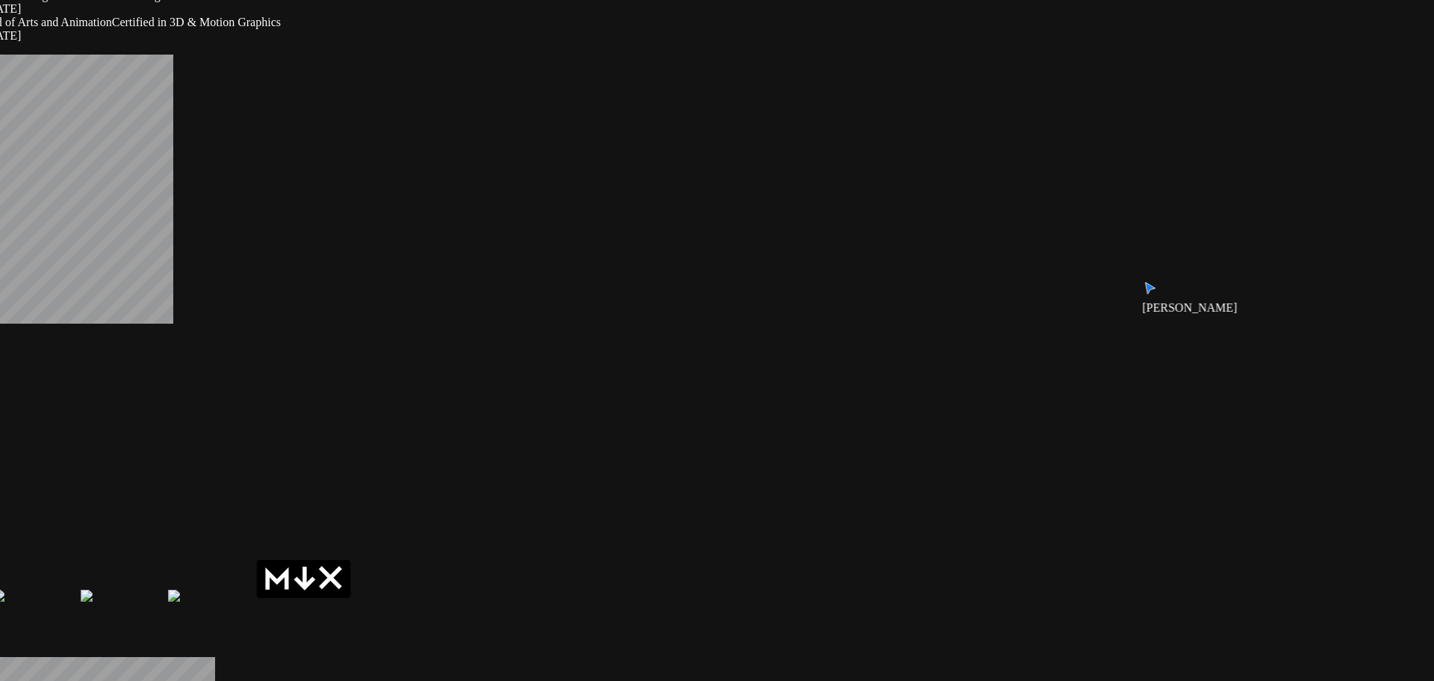
drag, startPoint x: 709, startPoint y: 434, endPoint x: 519, endPoint y: -5, distance: 478.8
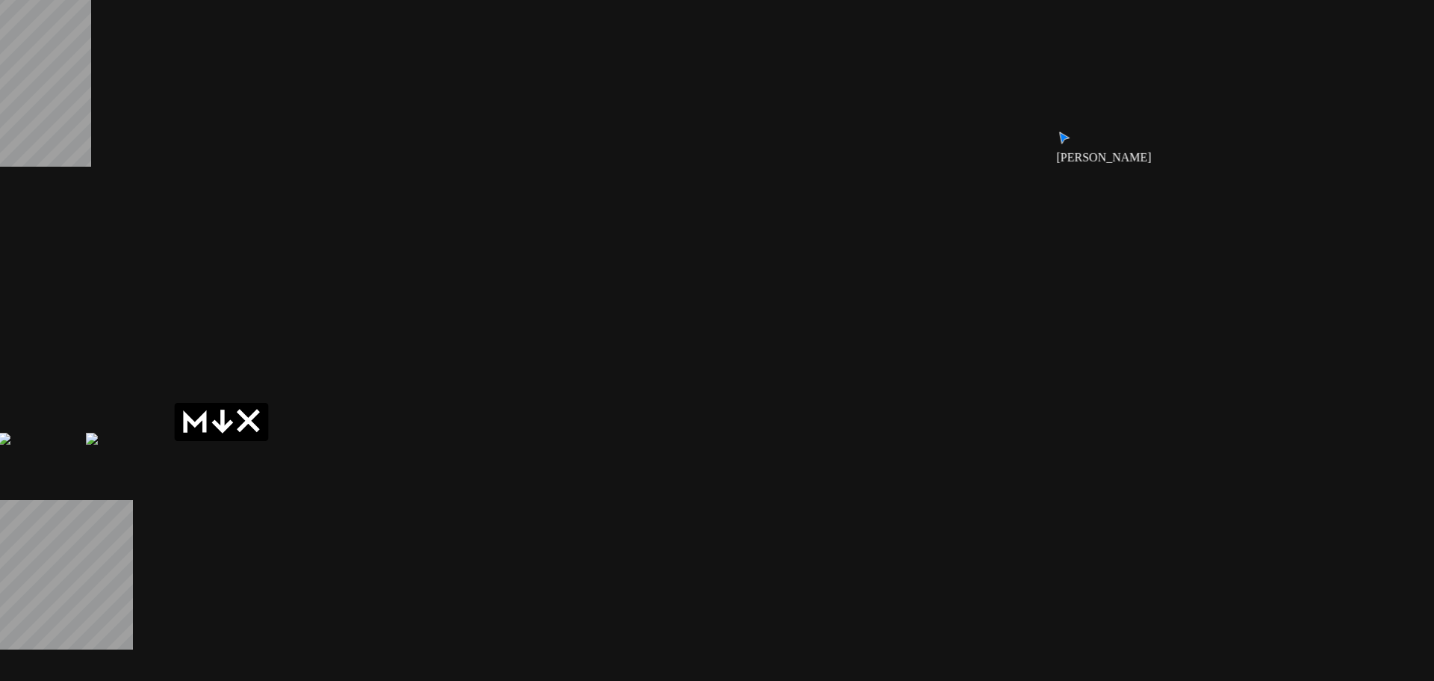
drag, startPoint x: 639, startPoint y: 254, endPoint x: 526, endPoint y: 21, distance: 259.0
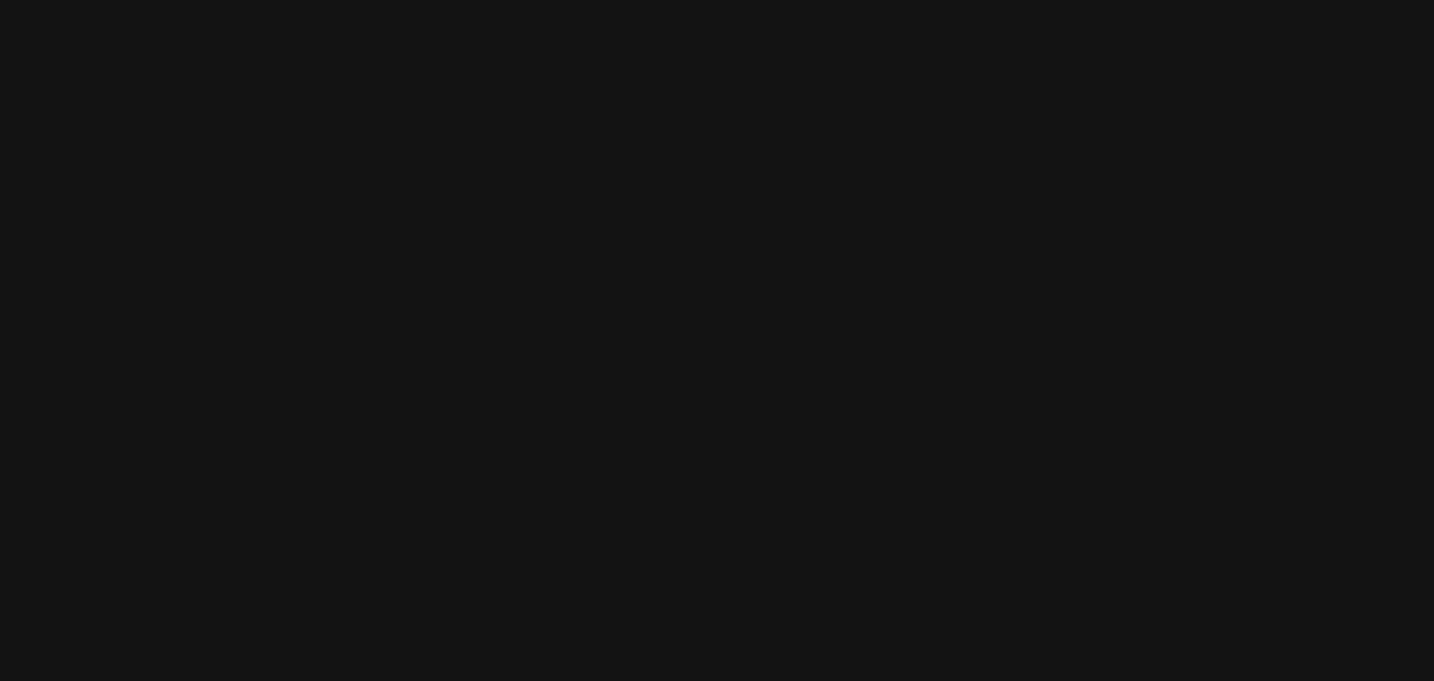
drag, startPoint x: 666, startPoint y: 186, endPoint x: 957, endPoint y: 523, distance: 445.5
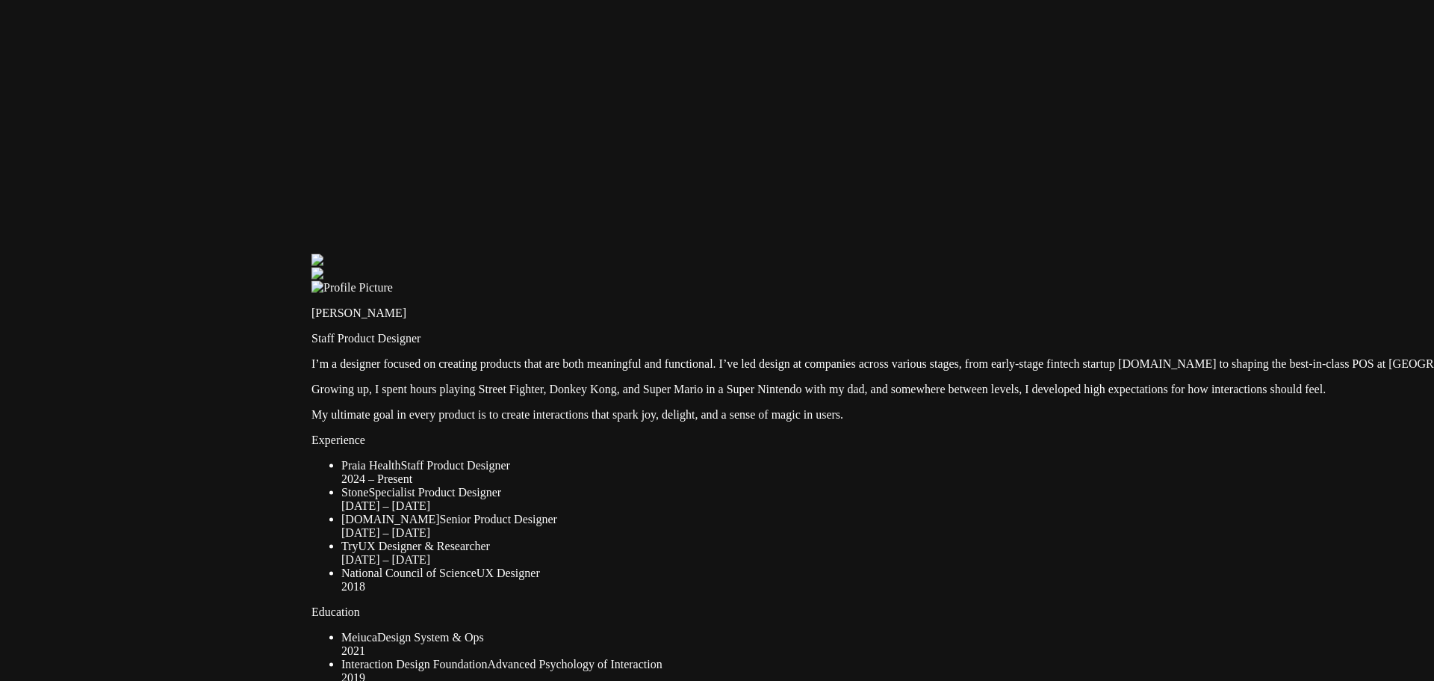
drag, startPoint x: 957, startPoint y: 523, endPoint x: 767, endPoint y: 20, distance: 537.4
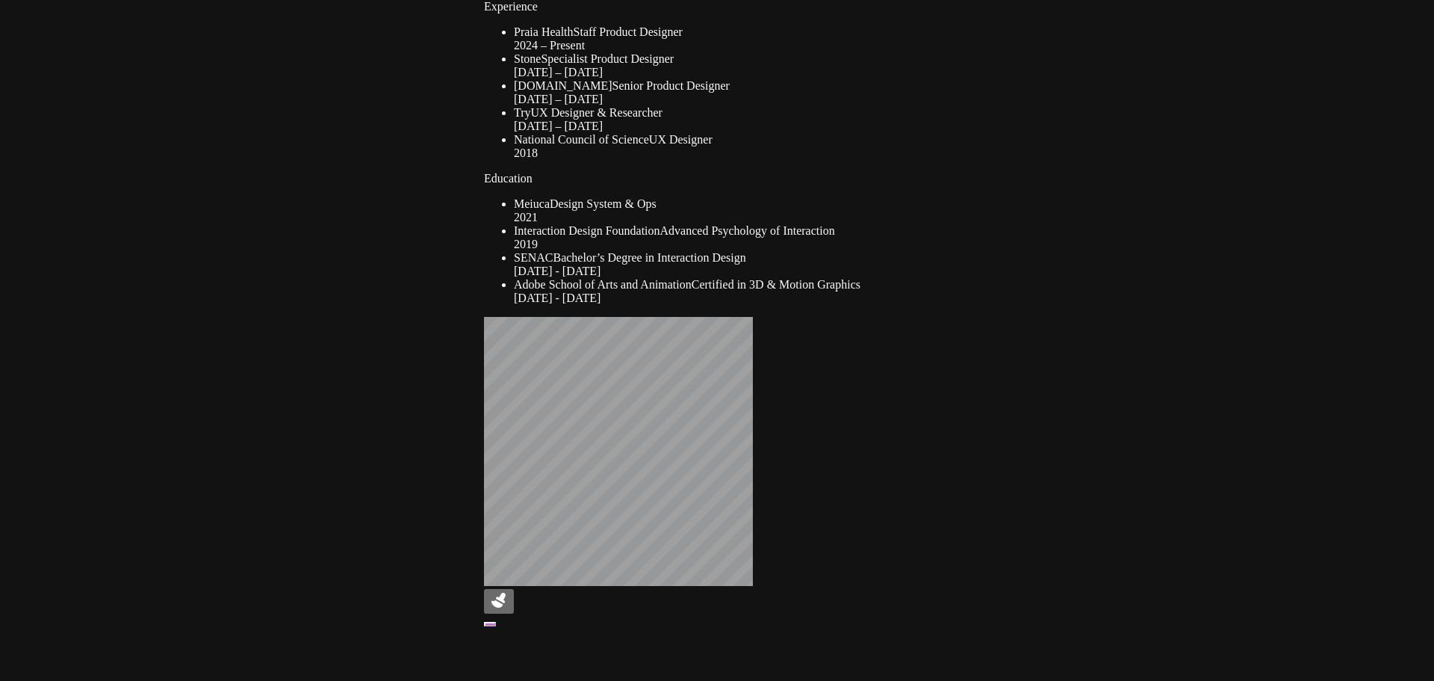
drag, startPoint x: 0, startPoint y: 0, endPoint x: 1216, endPoint y: -60, distance: 1217.8
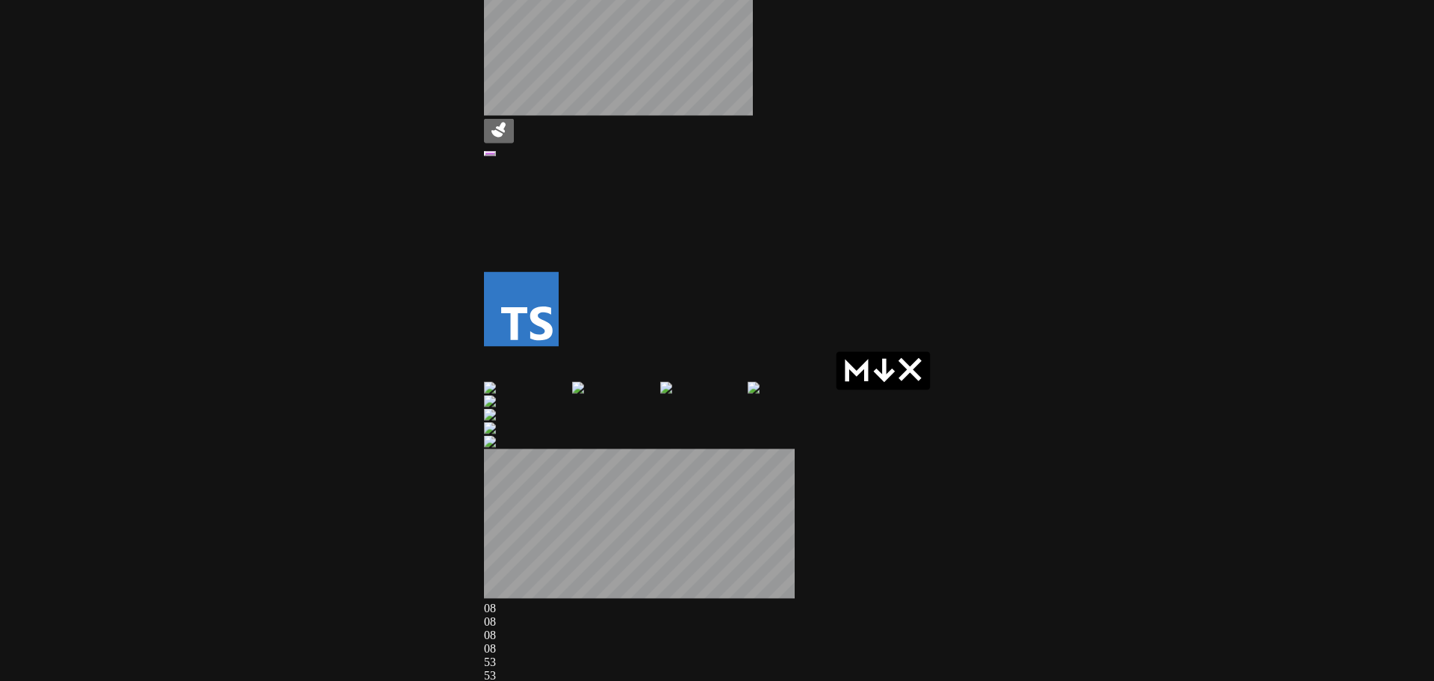
drag, startPoint x: 649, startPoint y: 443, endPoint x: 896, endPoint y: 32, distance: 479.6
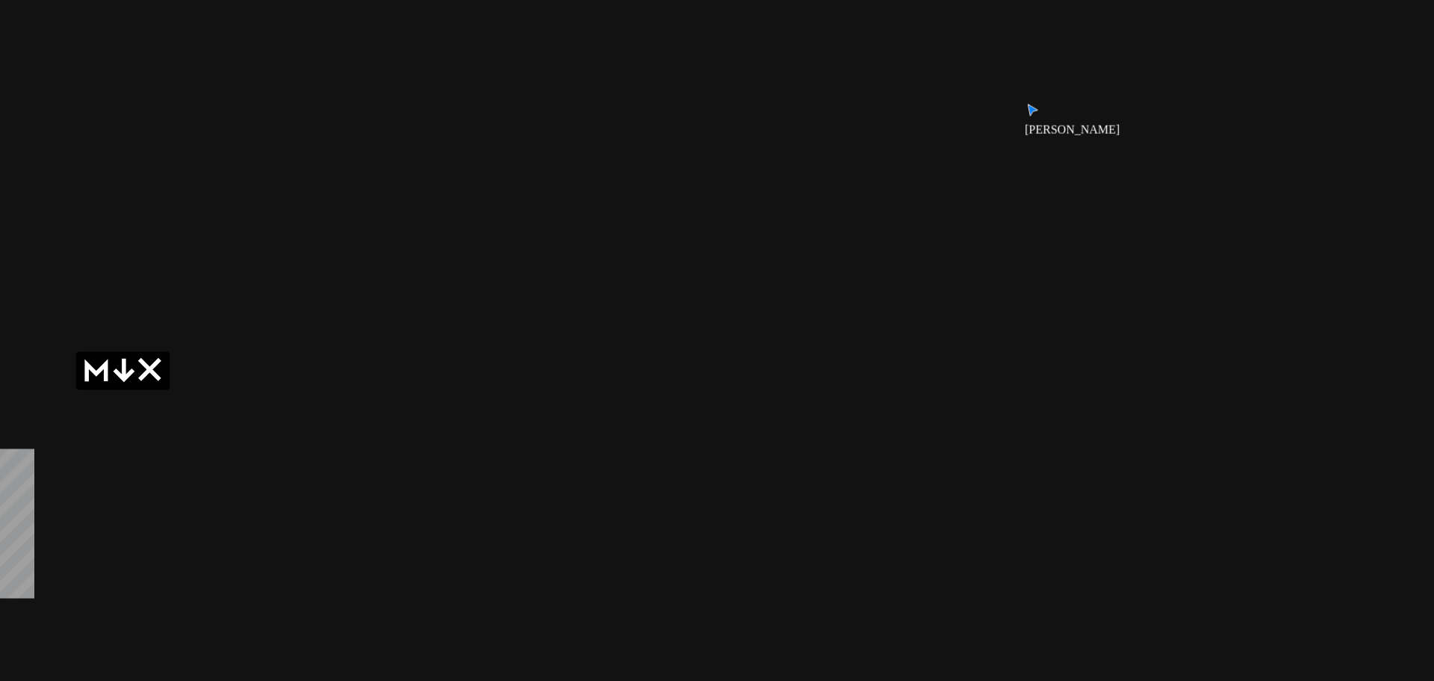
drag, startPoint x: 1230, startPoint y: 311, endPoint x: 161, endPoint y: 104, distance: 1088.3
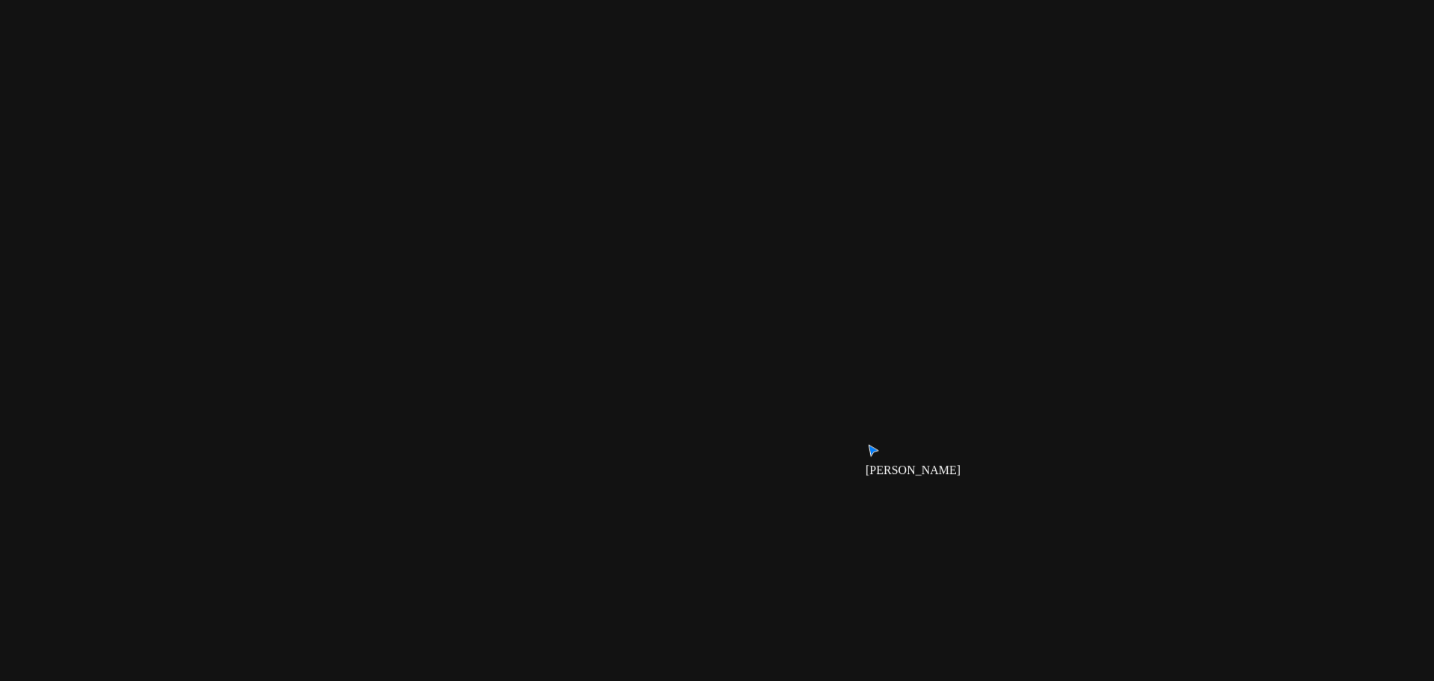
drag, startPoint x: 356, startPoint y: 253, endPoint x: 268, endPoint y: 444, distance: 209.9
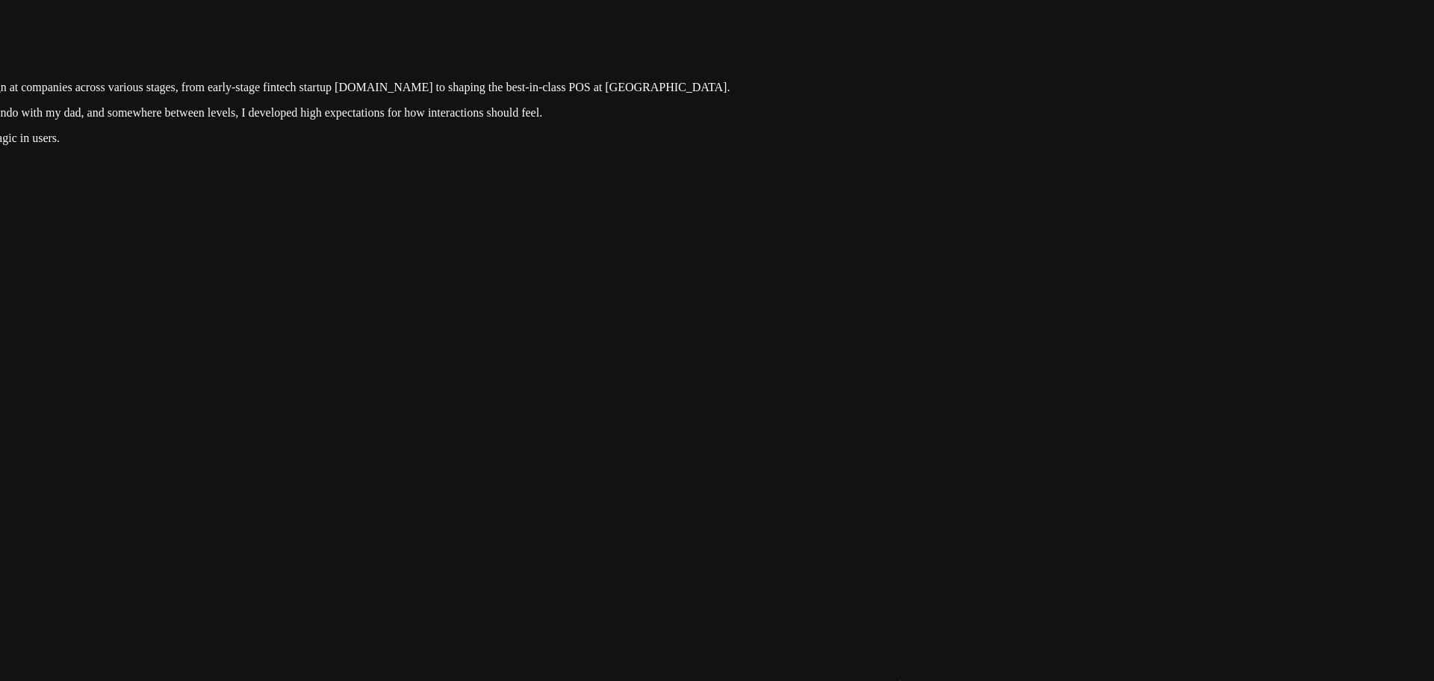
drag, startPoint x: 945, startPoint y: 324, endPoint x: 846, endPoint y: 524, distance: 223.5
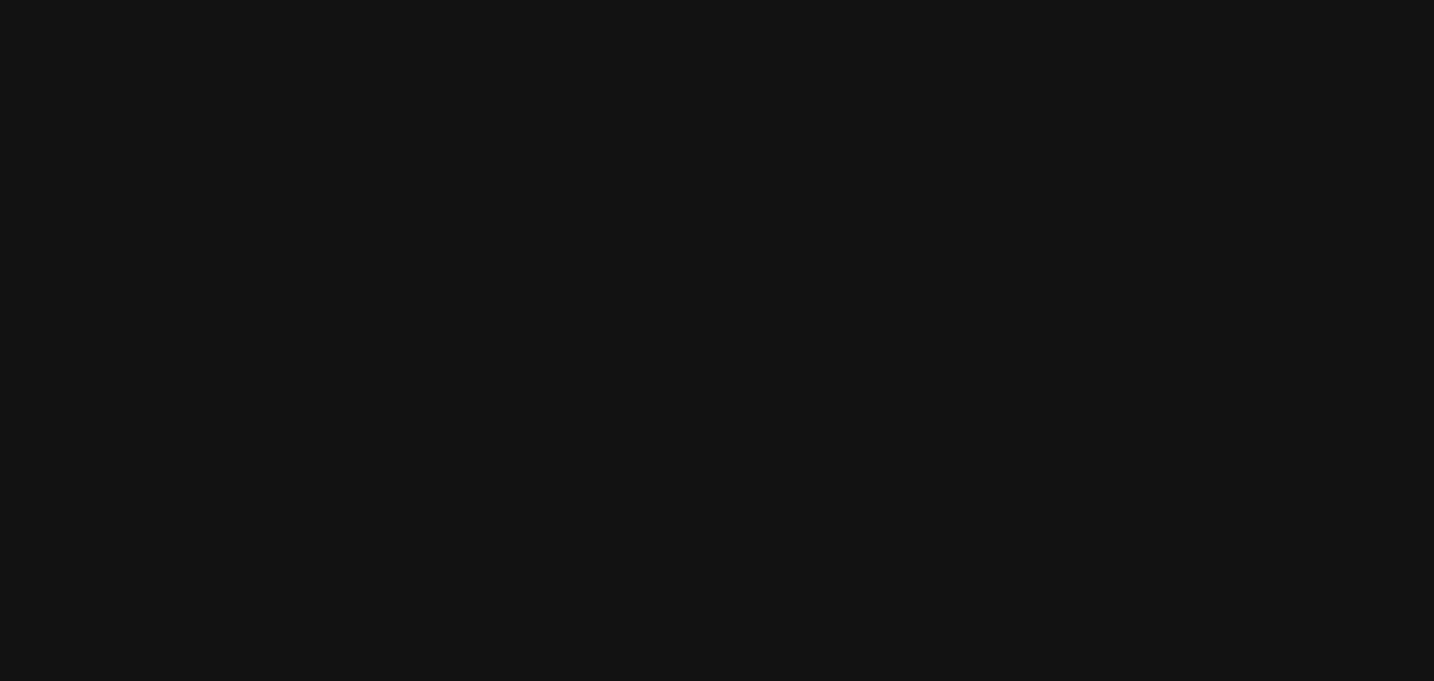
drag, startPoint x: 872, startPoint y: 102, endPoint x: 729, endPoint y: 595, distance: 514.1
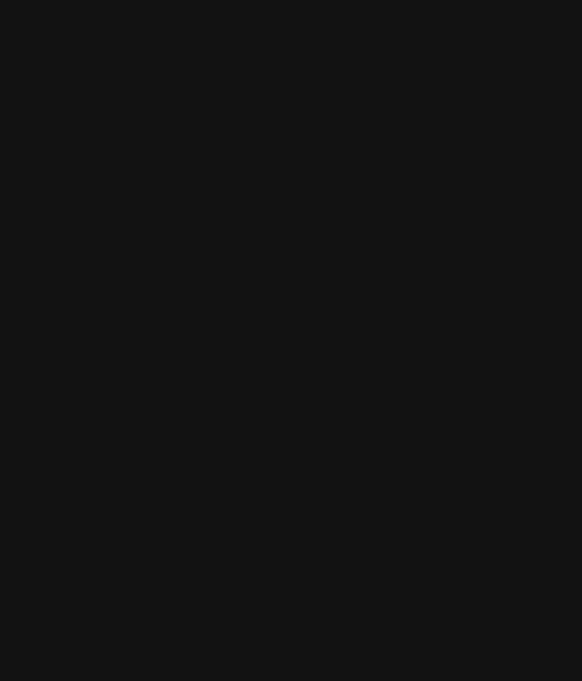
drag, startPoint x: 159, startPoint y: 250, endPoint x: 568, endPoint y: 227, distance: 409.3
drag, startPoint x: 153, startPoint y: 267, endPoint x: 615, endPoint y: 309, distance: 463.7
drag, startPoint x: 201, startPoint y: 259, endPoint x: 498, endPoint y: 289, distance: 298.2
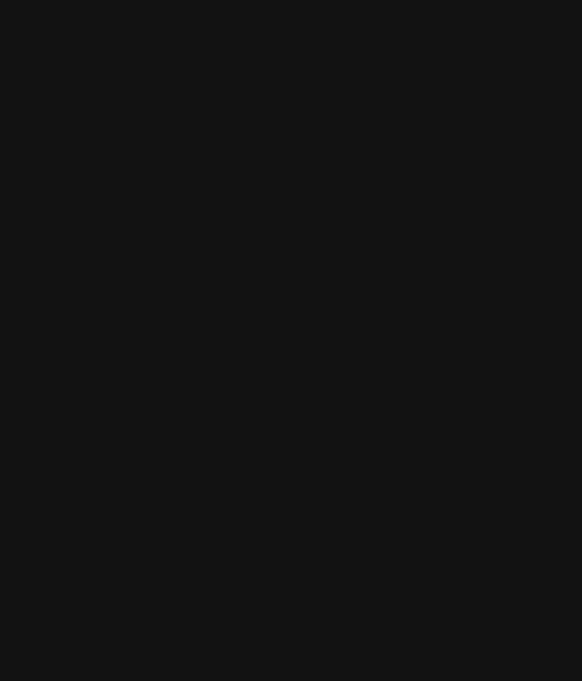
drag, startPoint x: 534, startPoint y: 306, endPoint x: 283, endPoint y: 299, distance: 251.1
drag, startPoint x: 506, startPoint y: 459, endPoint x: 643, endPoint y: 123, distance: 363.2
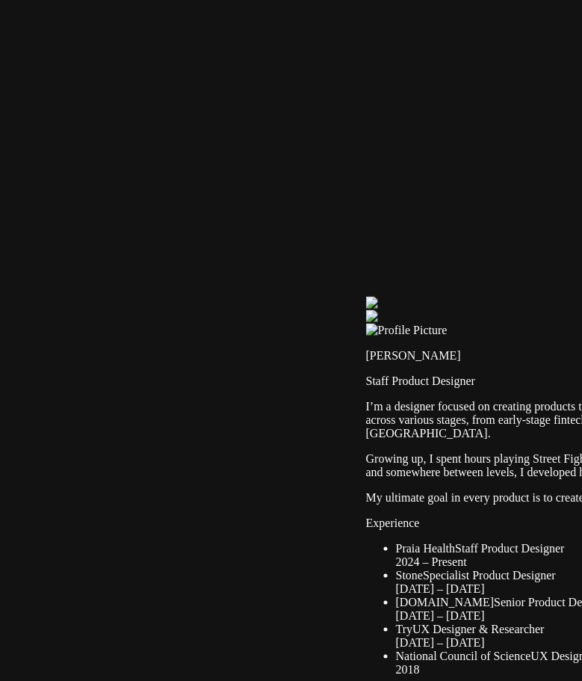
drag, startPoint x: 231, startPoint y: 365, endPoint x: 556, endPoint y: 292, distance: 333.0
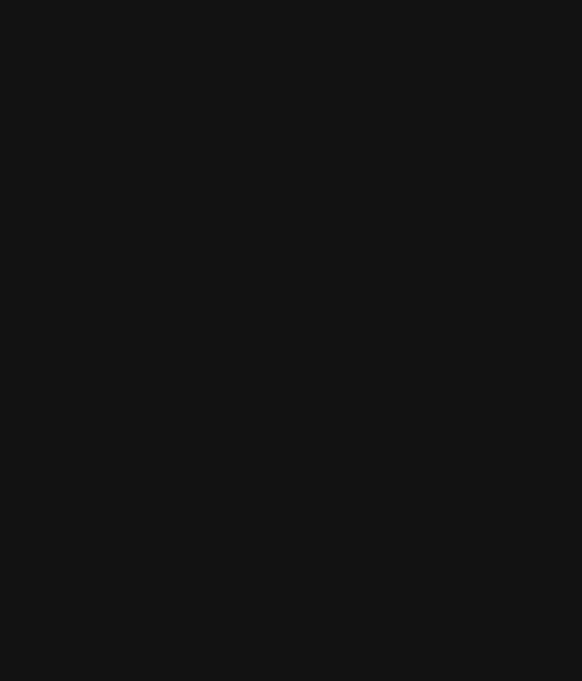
drag, startPoint x: 251, startPoint y: 90, endPoint x: 603, endPoint y: 77, distance: 352.2
drag, startPoint x: 14, startPoint y: 487, endPoint x: 84, endPoint y: 209, distance: 286.7
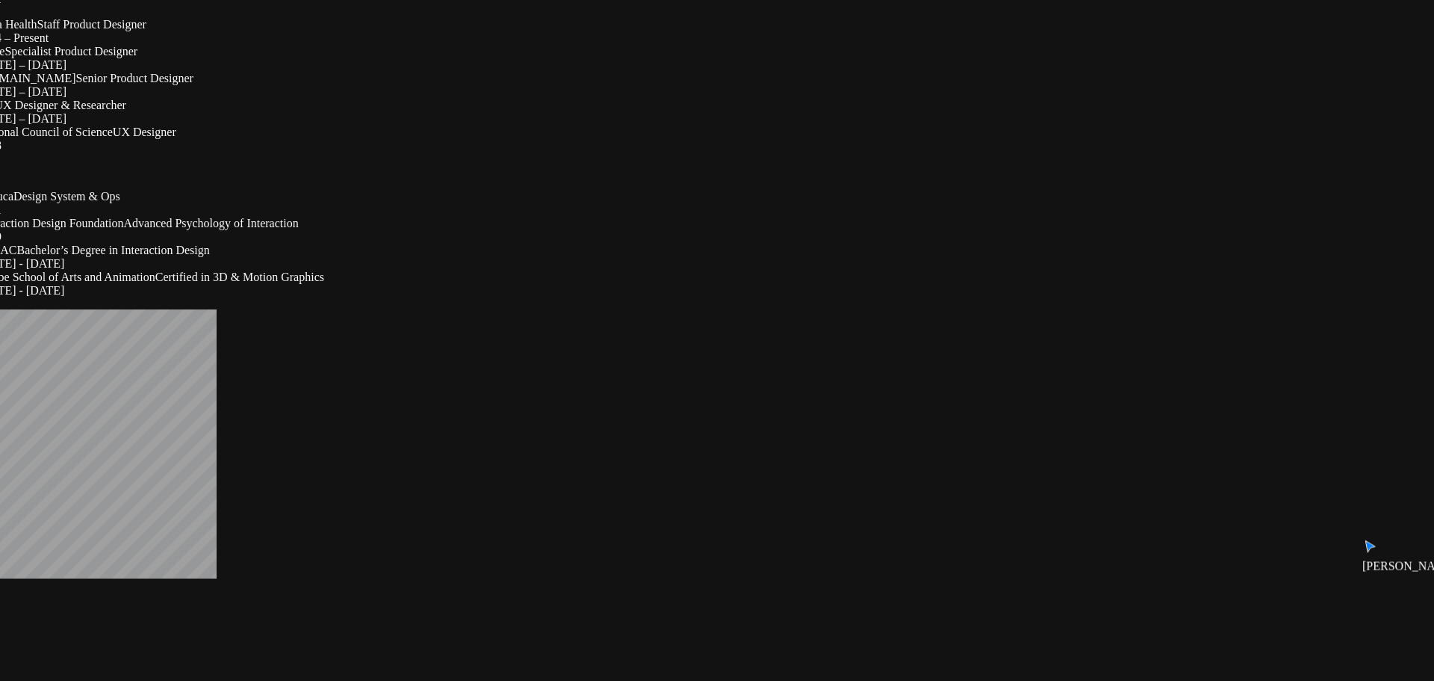
drag, startPoint x: 966, startPoint y: 331, endPoint x: 915, endPoint y: 97, distance: 239.3
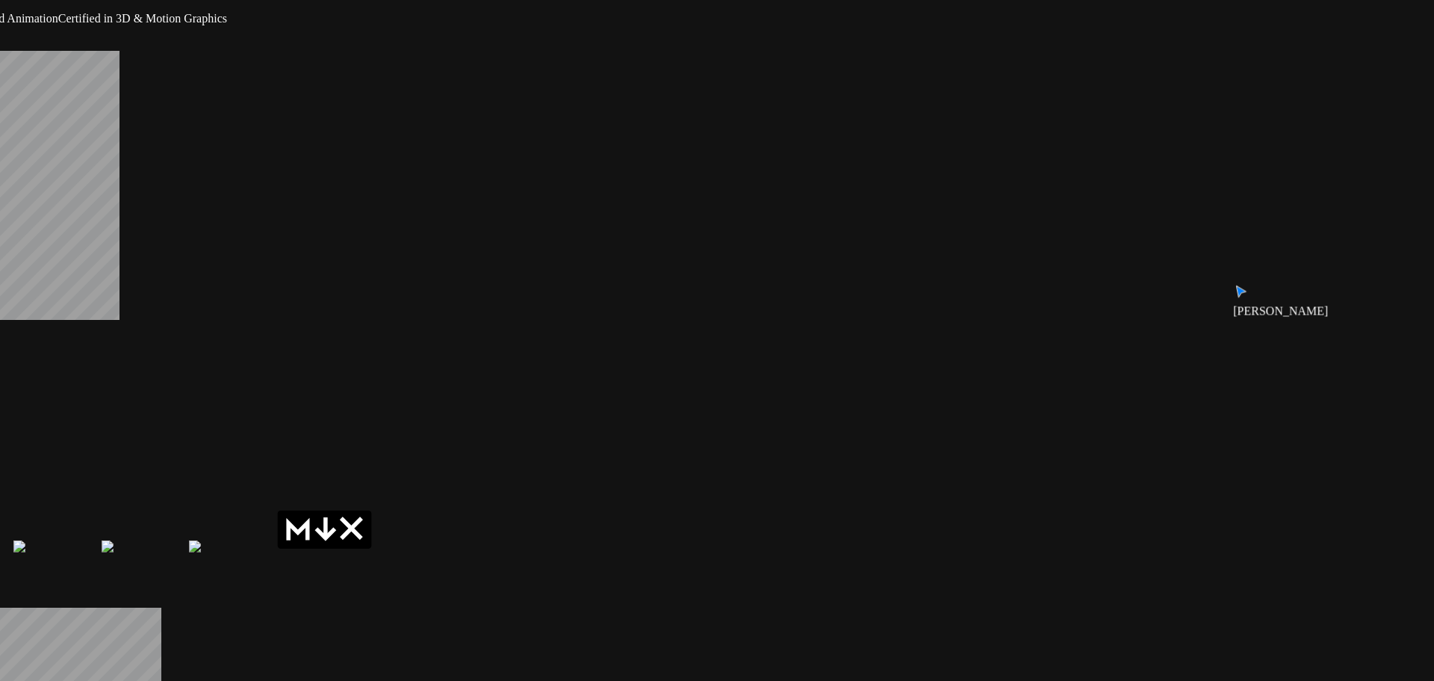
drag, startPoint x: 985, startPoint y: 432, endPoint x: 915, endPoint y: 236, distance: 207.7
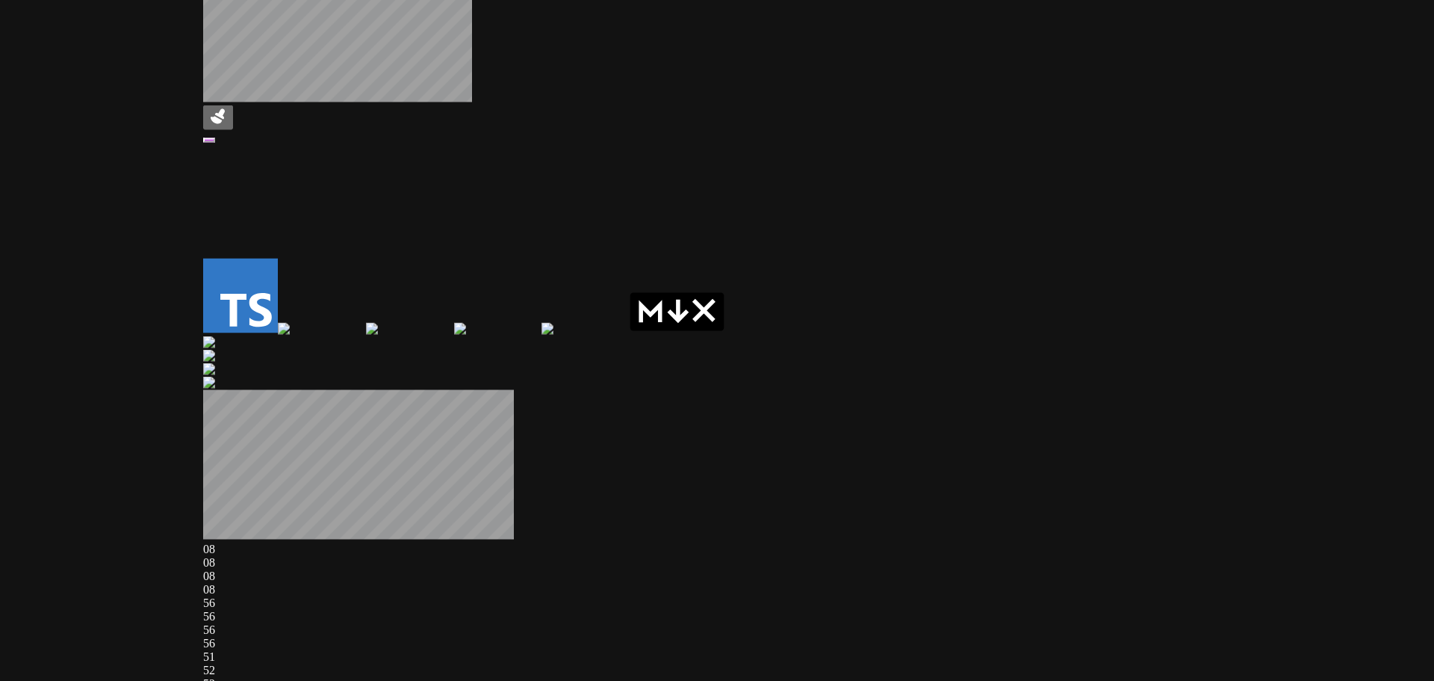
drag, startPoint x: 410, startPoint y: 480, endPoint x: 776, endPoint y: 190, distance: 466.8
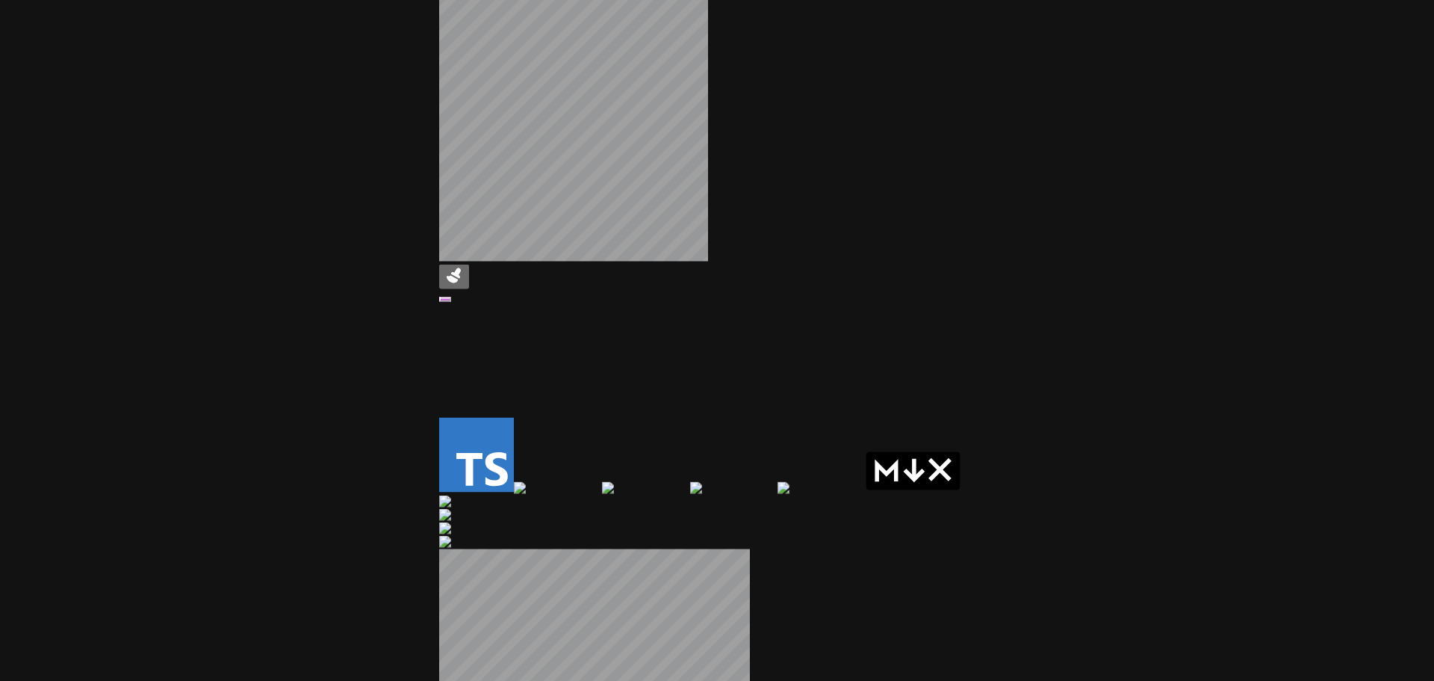
drag, startPoint x: 544, startPoint y: 372, endPoint x: 760, endPoint y: 505, distance: 253.6
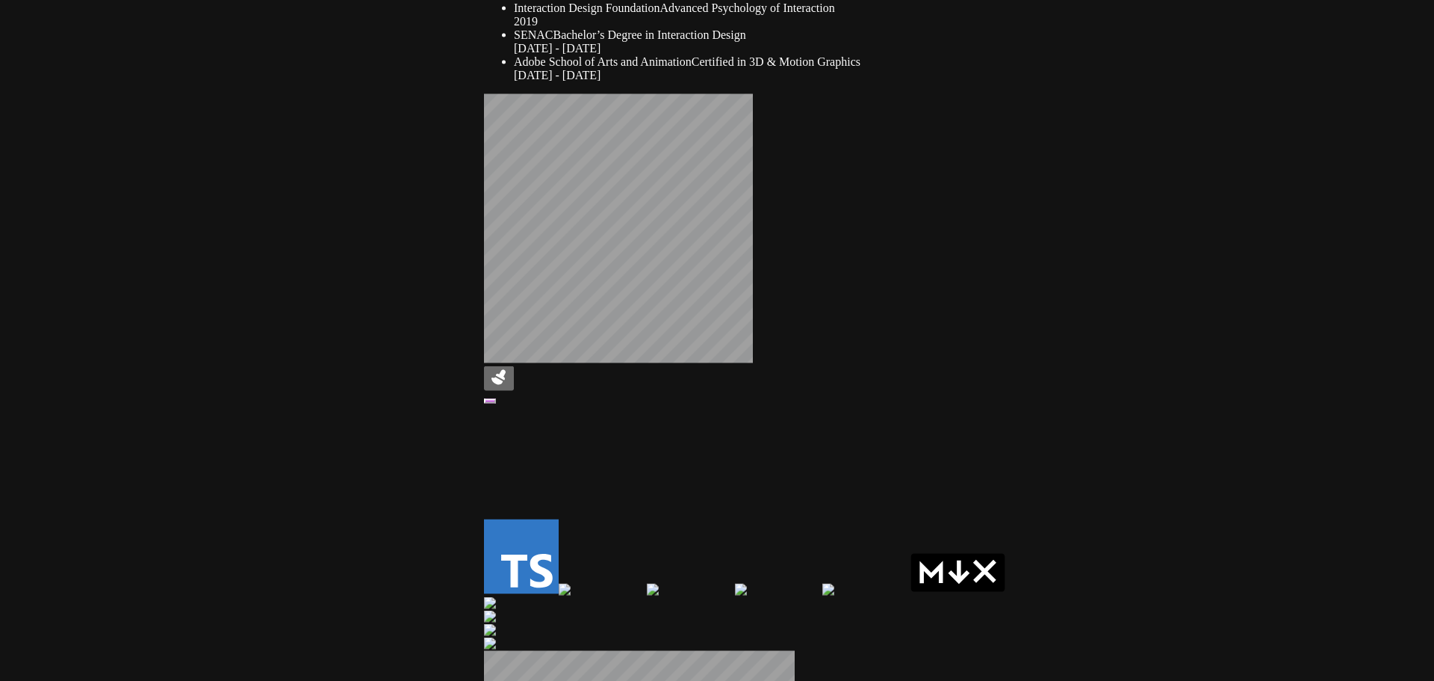
drag, startPoint x: 441, startPoint y: 183, endPoint x: 397, endPoint y: 572, distance: 390.9
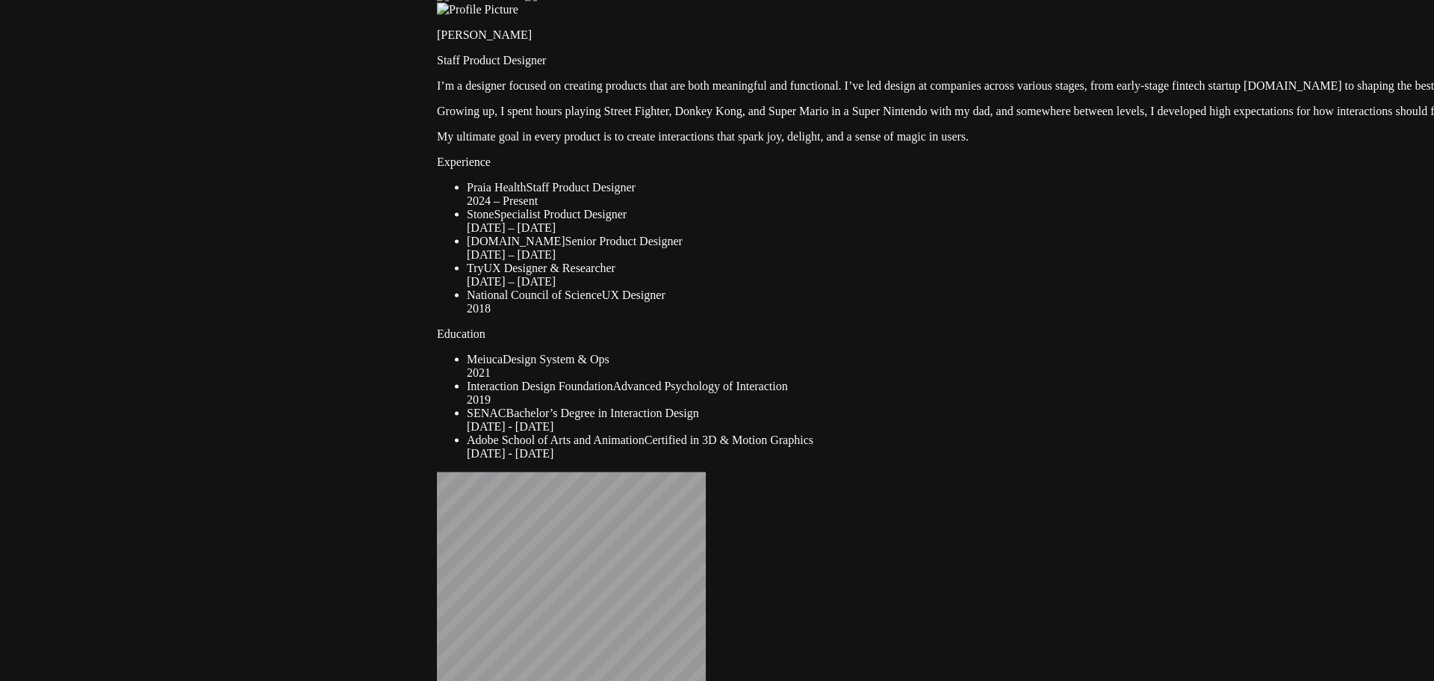
drag, startPoint x: 350, startPoint y: 616, endPoint x: 353, endPoint y: 625, distance: 9.2
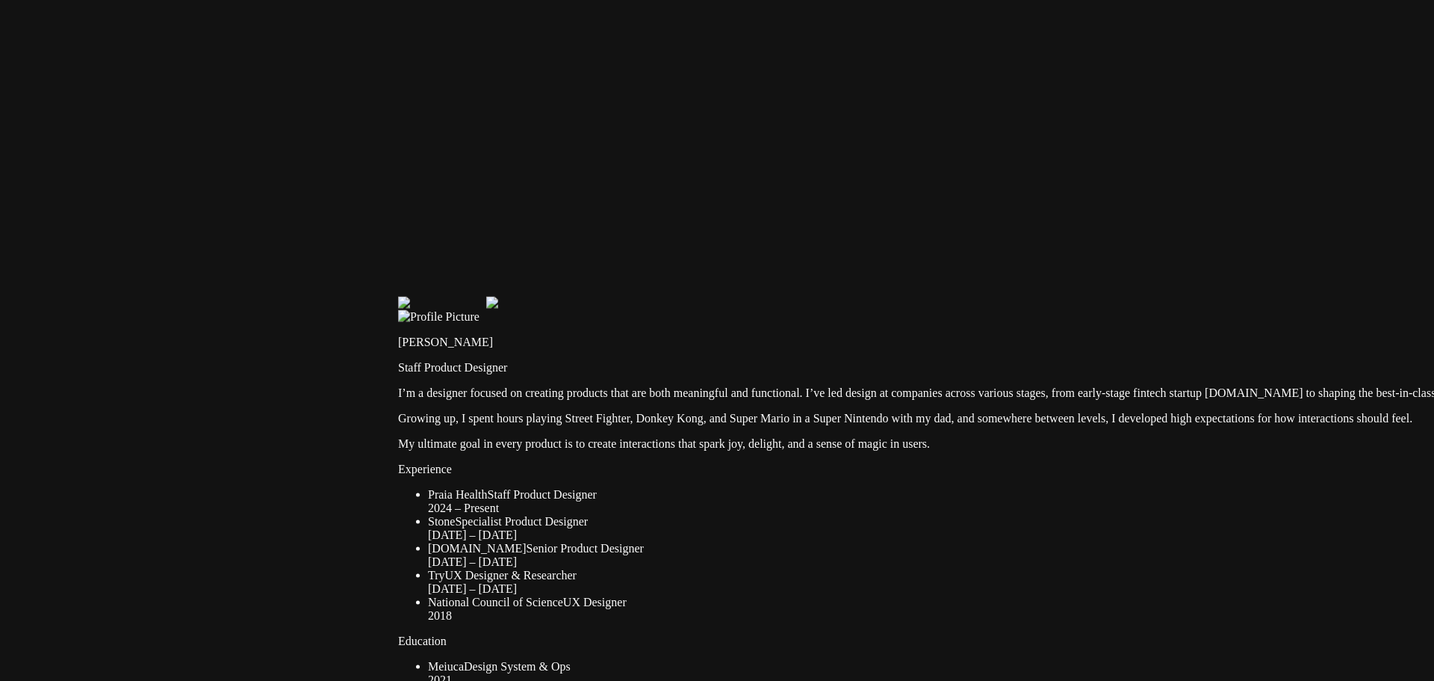
drag, startPoint x: 448, startPoint y: 419, endPoint x: 390, endPoint y: 583, distance: 173.4
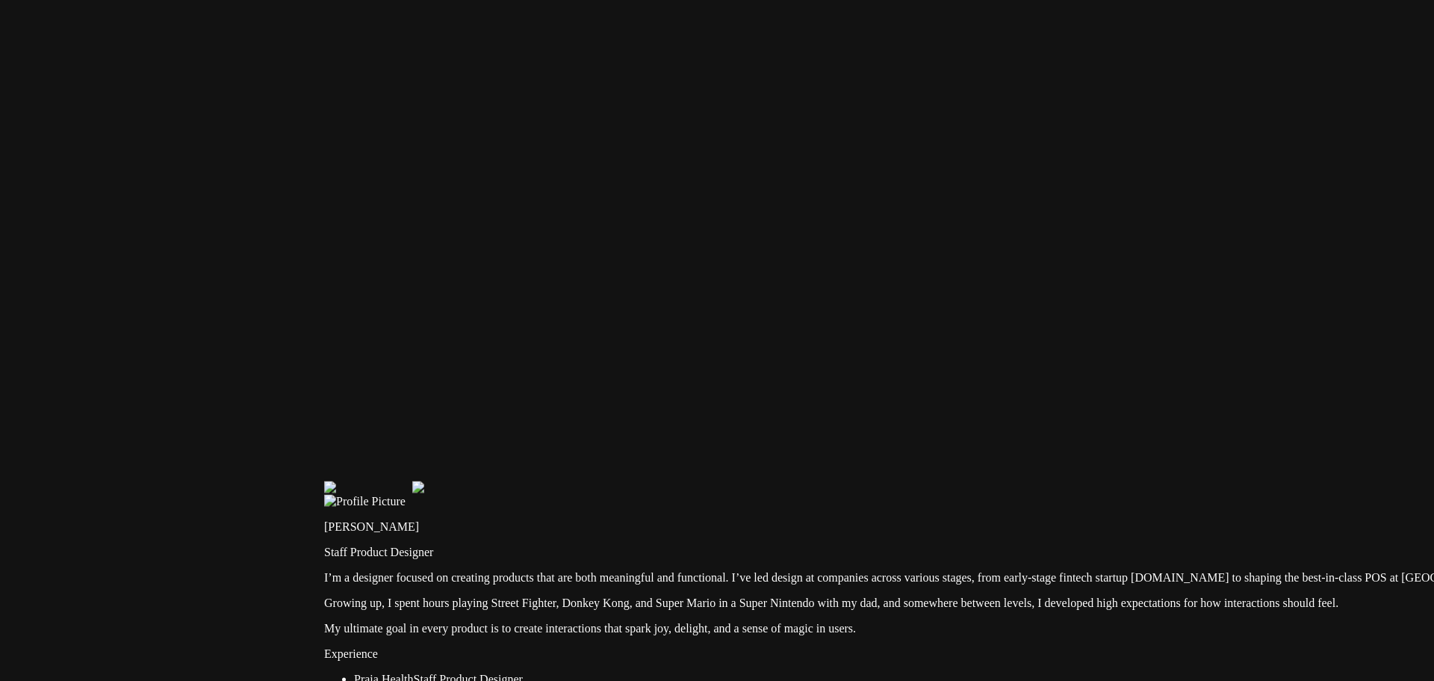
drag, startPoint x: 619, startPoint y: 400, endPoint x: 479, endPoint y: 627, distance: 266.7
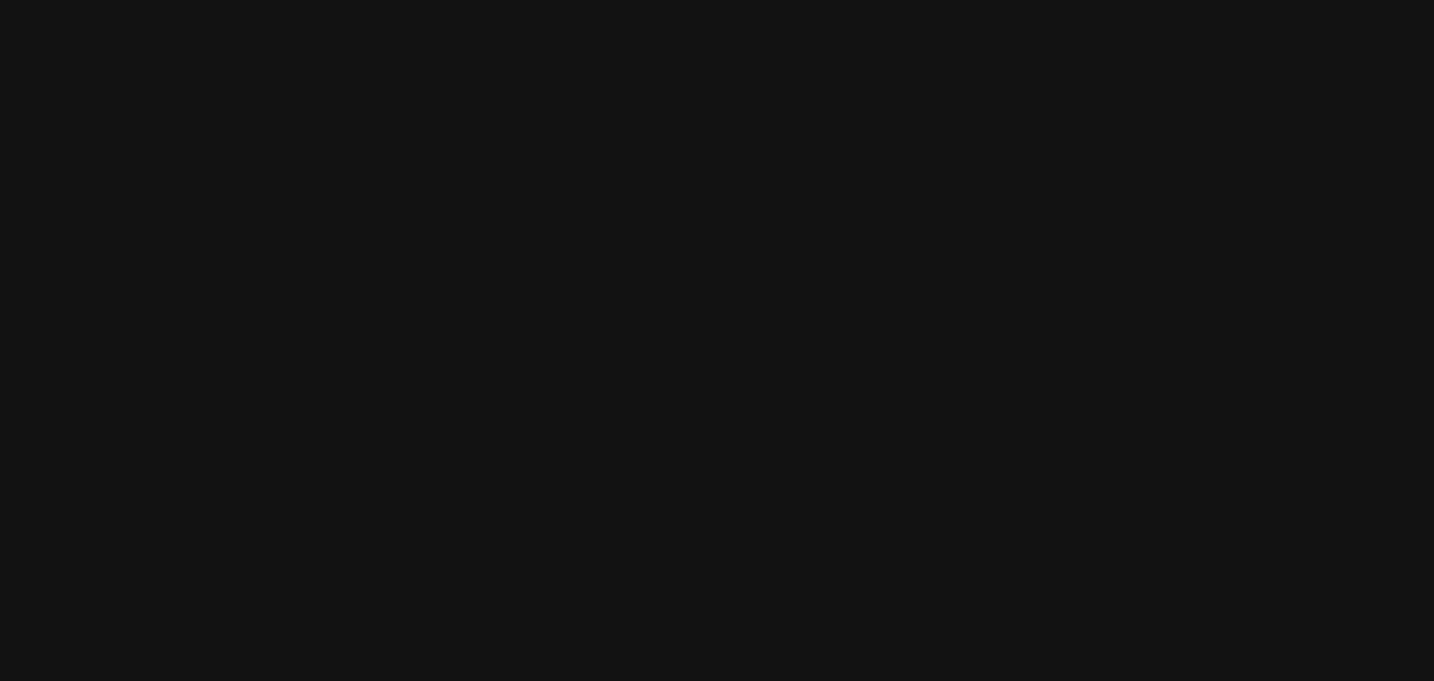
drag, startPoint x: 1080, startPoint y: 359, endPoint x: 862, endPoint y: 153, distance: 300.2
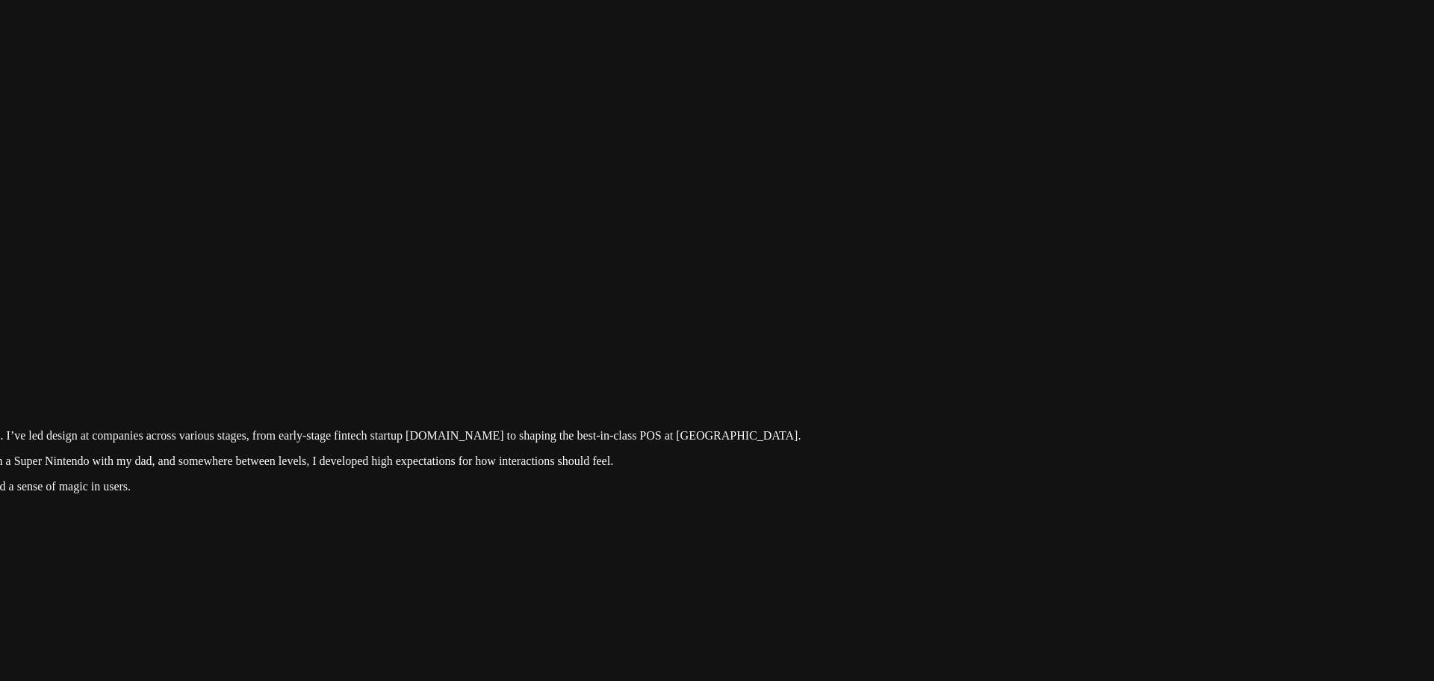
drag, startPoint x: 1015, startPoint y: 412, endPoint x: 622, endPoint y: 256, distance: 422.2
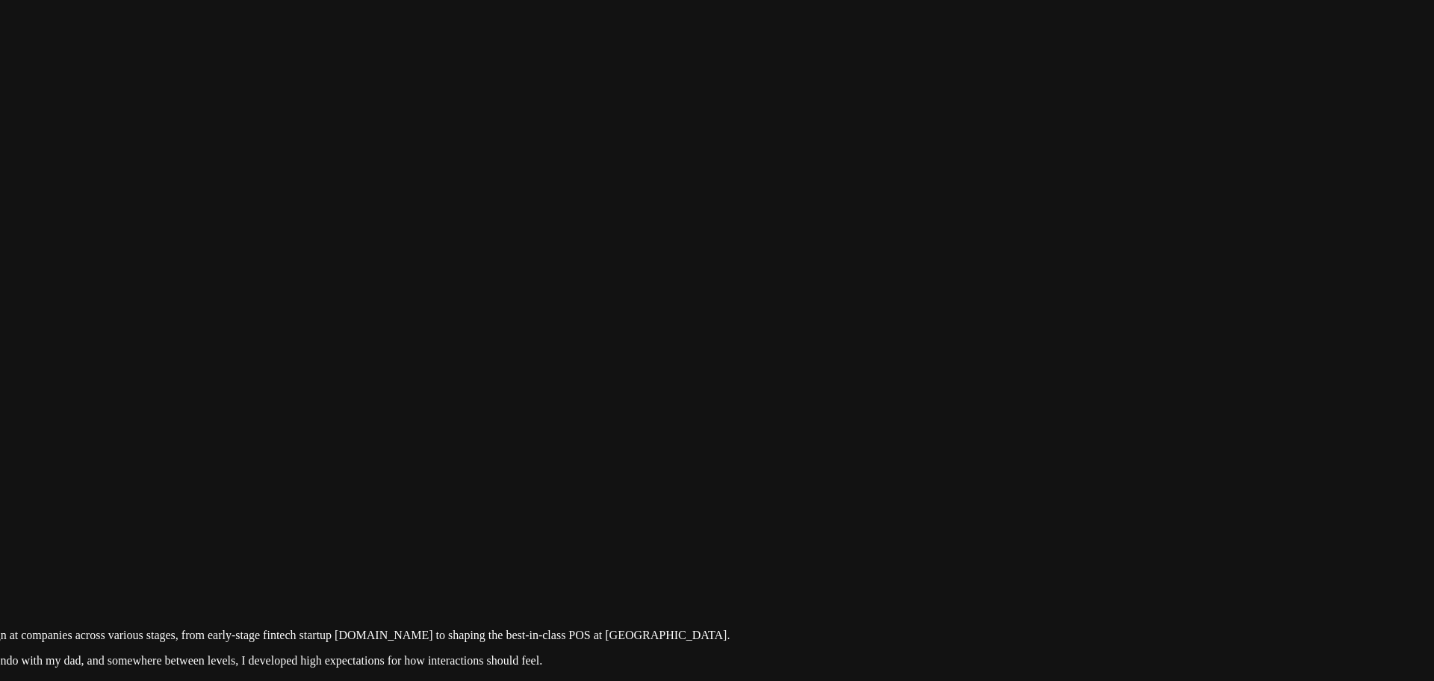
drag, startPoint x: 1136, startPoint y: 346, endPoint x: 933, endPoint y: 552, distance: 289.5
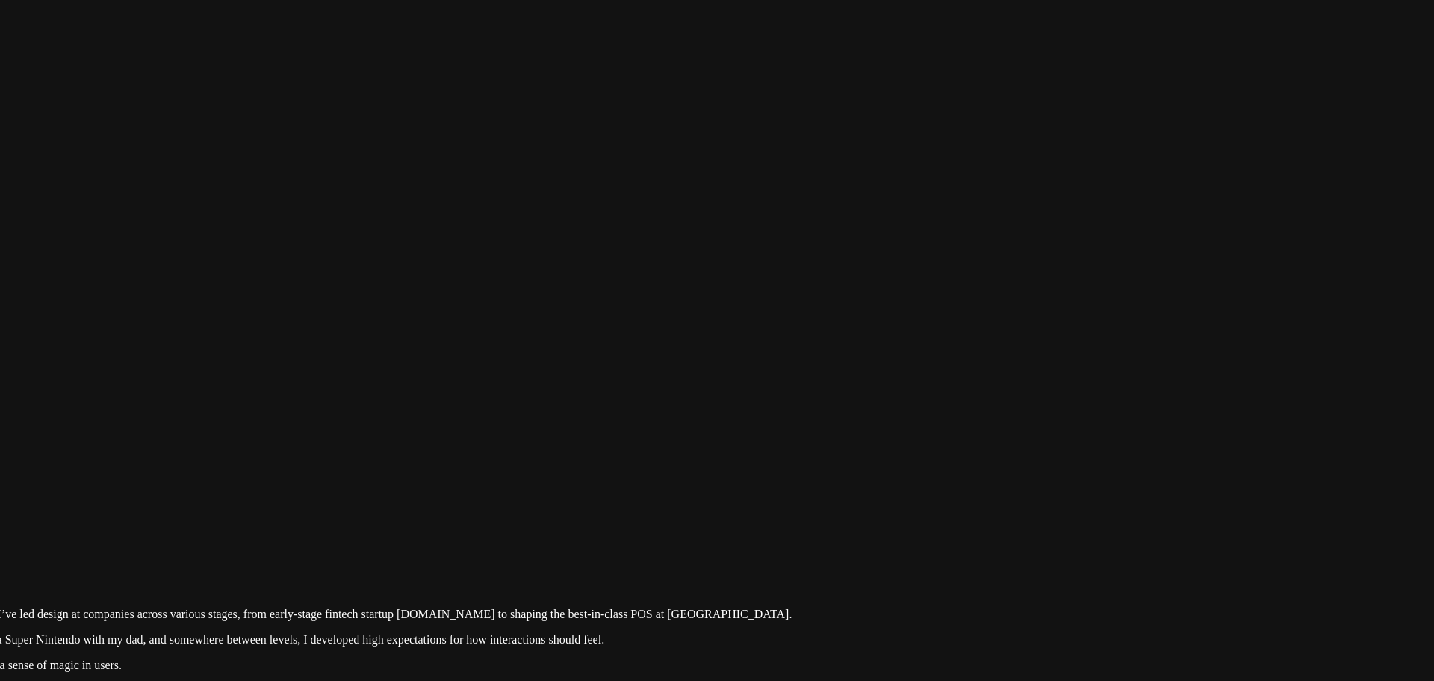
drag, startPoint x: 955, startPoint y: 516, endPoint x: 1155, endPoint y: 247, distance: 334.7
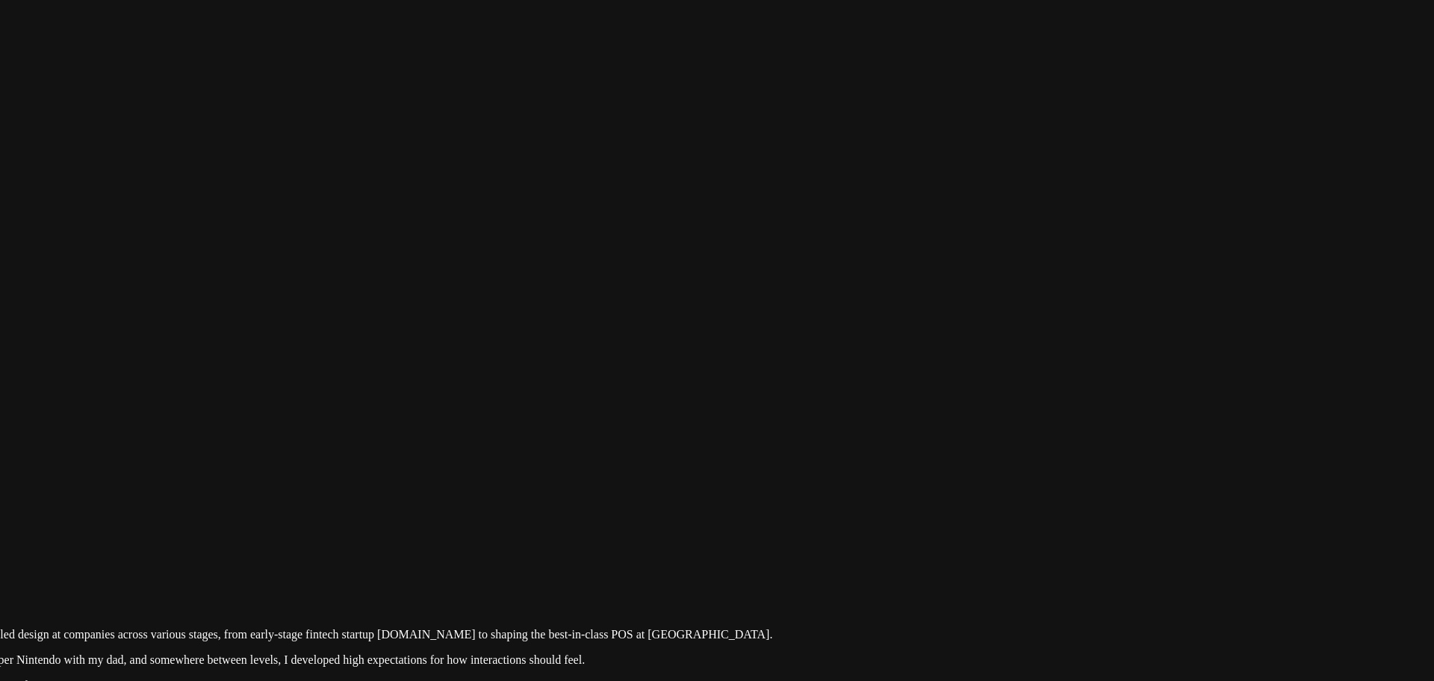
drag, startPoint x: 1054, startPoint y: 353, endPoint x: 897, endPoint y: 613, distance: 304.7
drag, startPoint x: 498, startPoint y: 533, endPoint x: 1134, endPoint y: 544, distance: 635.9
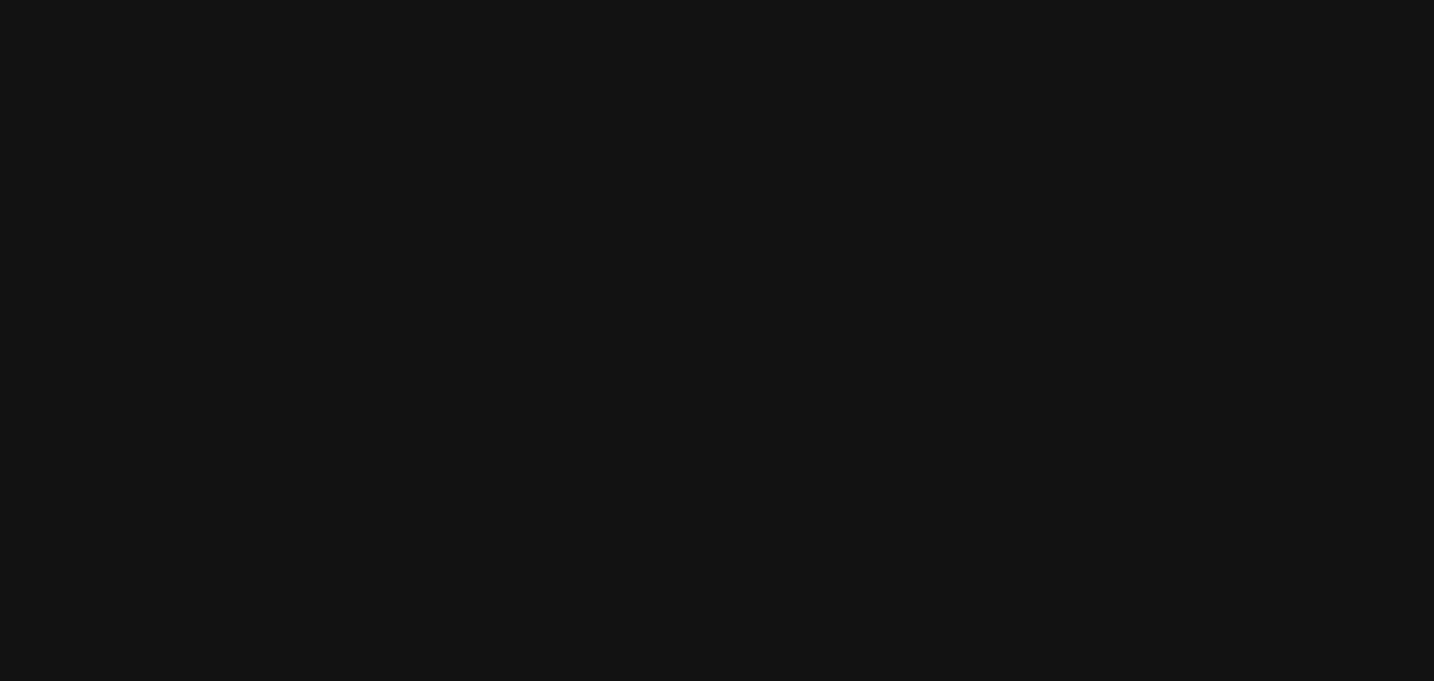
drag, startPoint x: 576, startPoint y: 284, endPoint x: 1128, endPoint y: 66, distance: 593.7
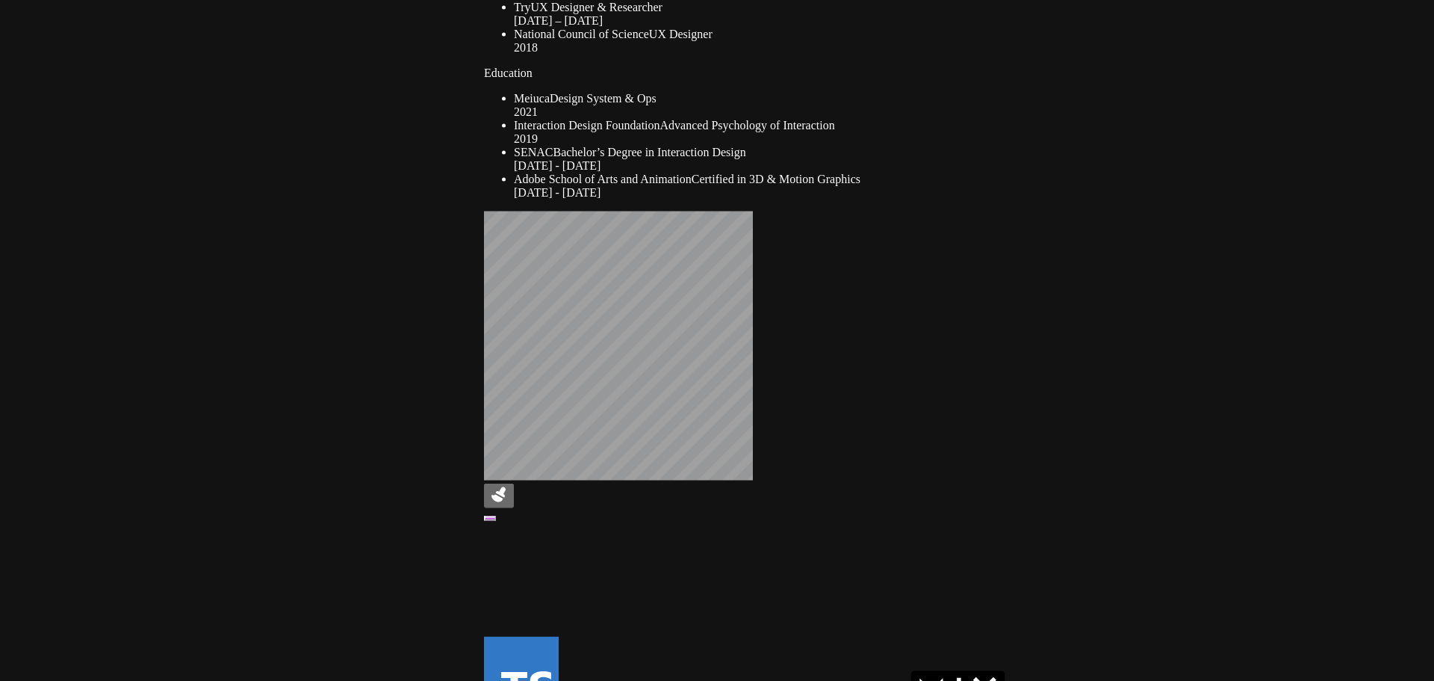
drag, startPoint x: 547, startPoint y: 555, endPoint x: 708, endPoint y: -81, distance: 656.7
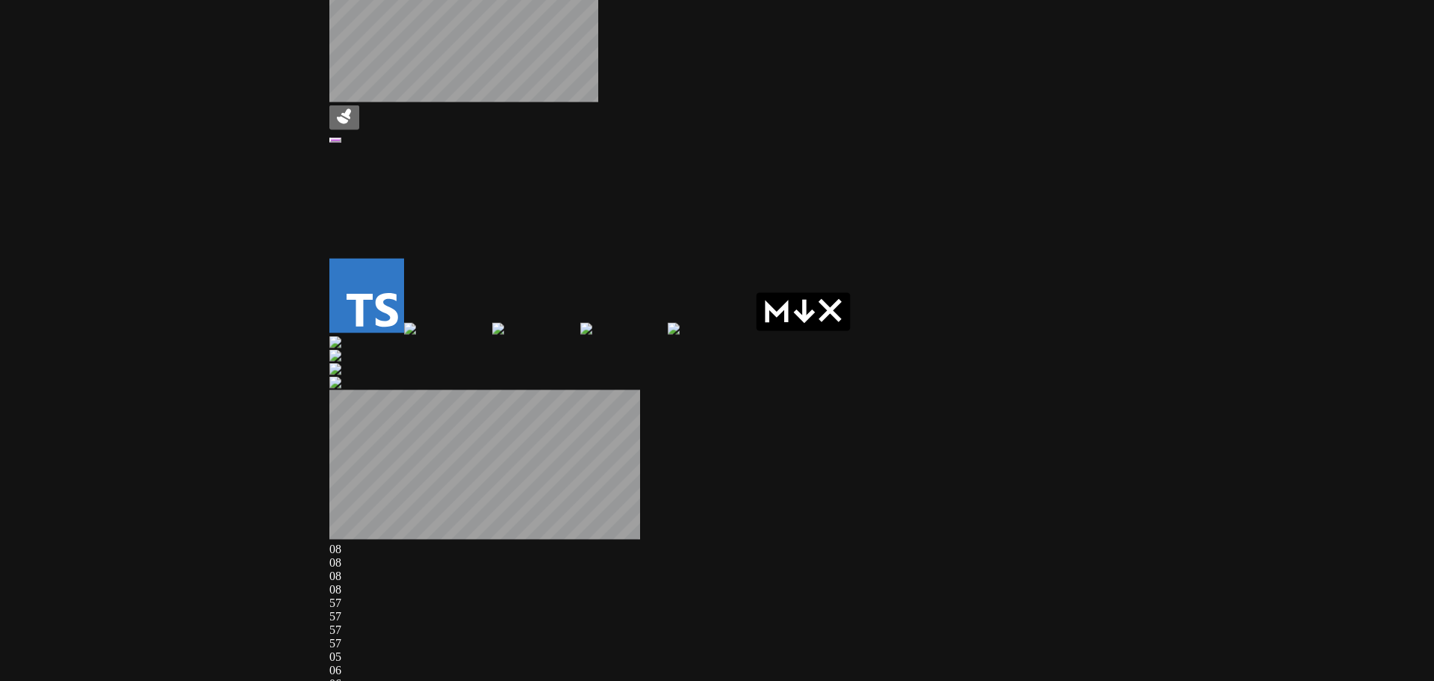
drag, startPoint x: 414, startPoint y: 511, endPoint x: 208, endPoint y: -4, distance: 555.0
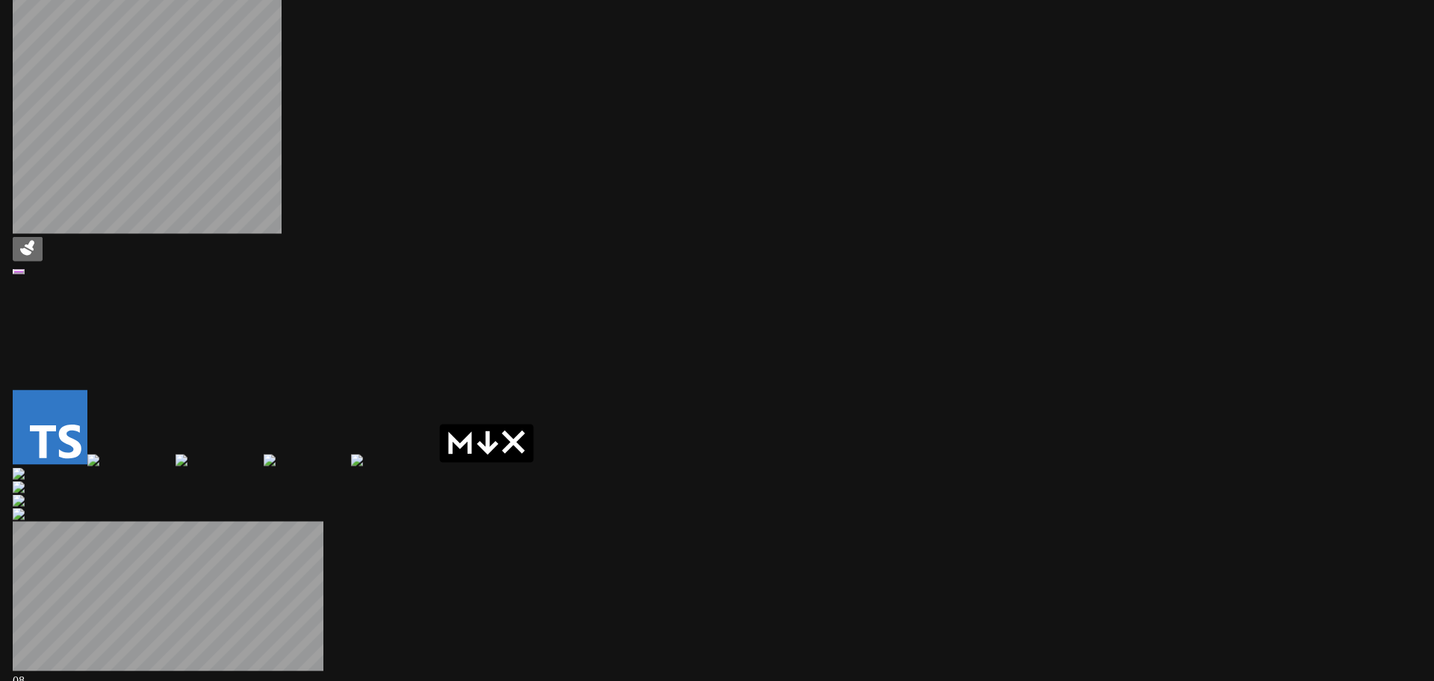
drag, startPoint x: 1016, startPoint y: 223, endPoint x: 353, endPoint y: 464, distance: 706.0
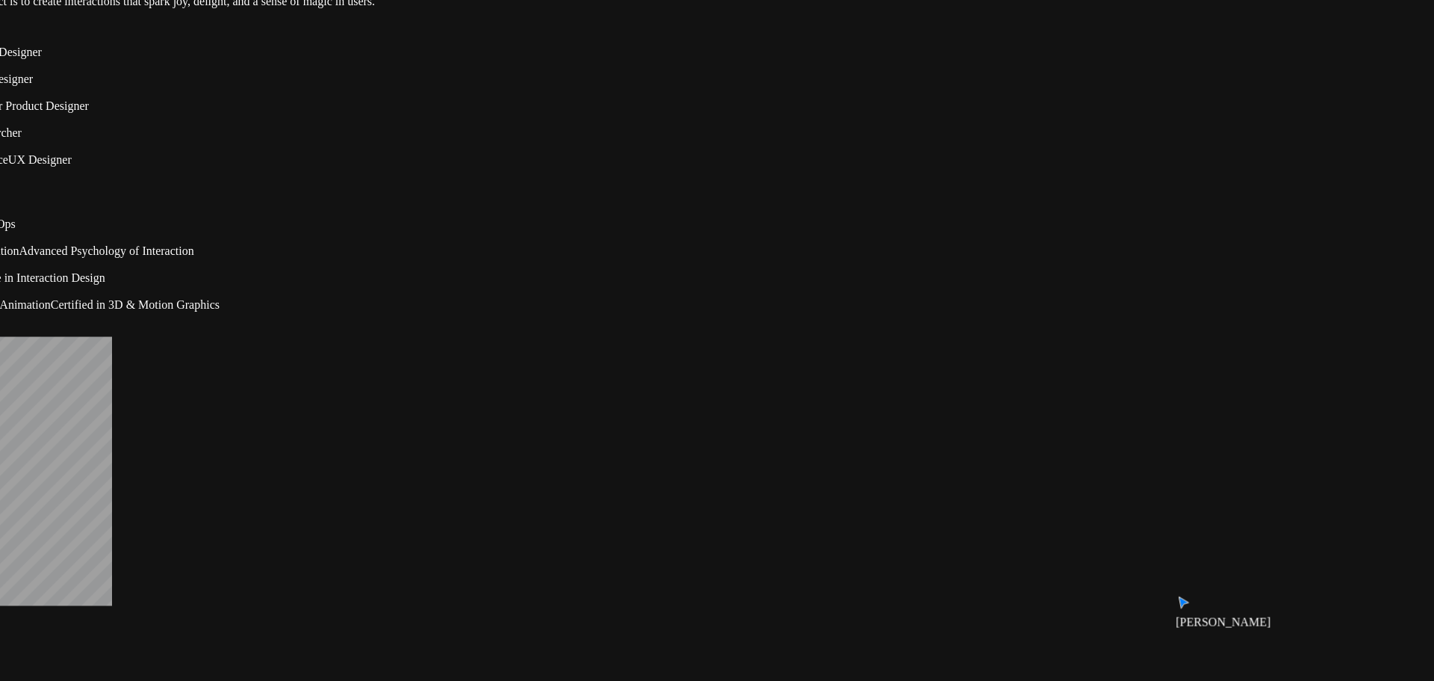
drag, startPoint x: 804, startPoint y: 220, endPoint x: 985, endPoint y: 426, distance: 273.7
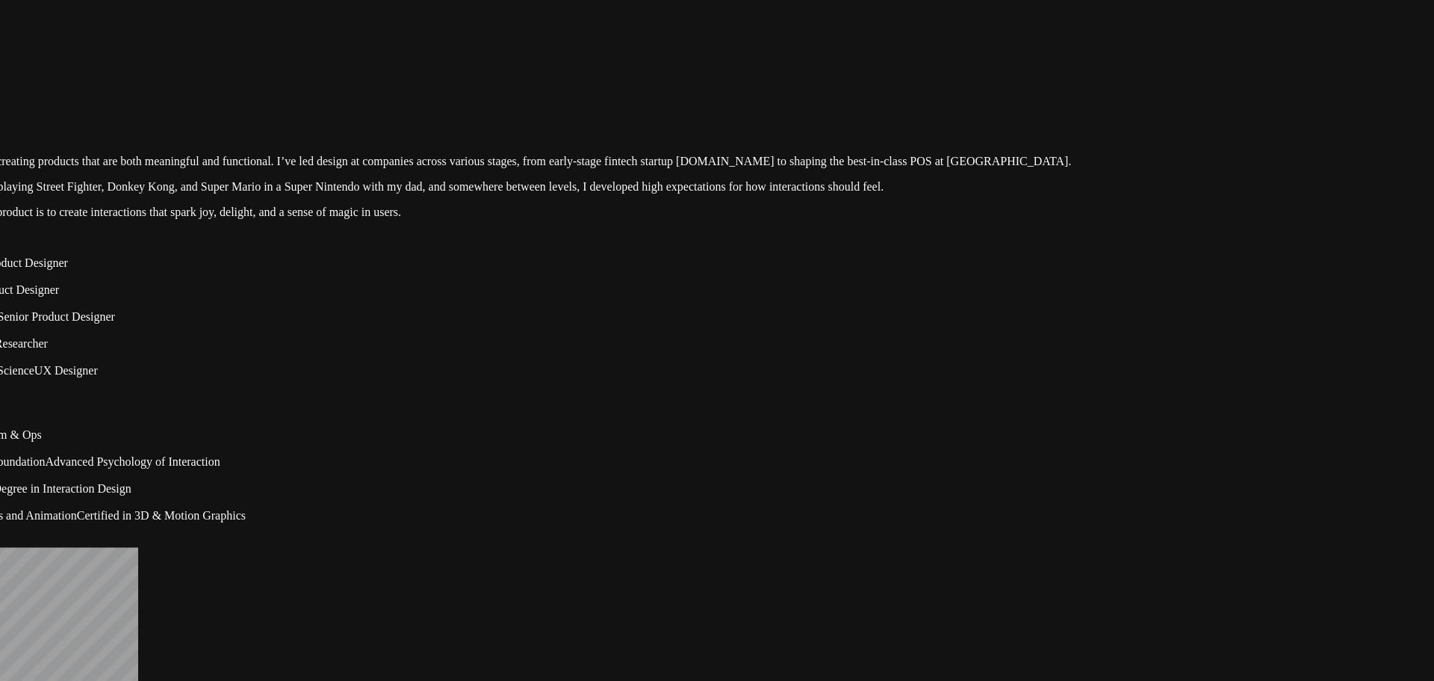
drag, startPoint x: 822, startPoint y: 241, endPoint x: 876, endPoint y: 366, distance: 136.6
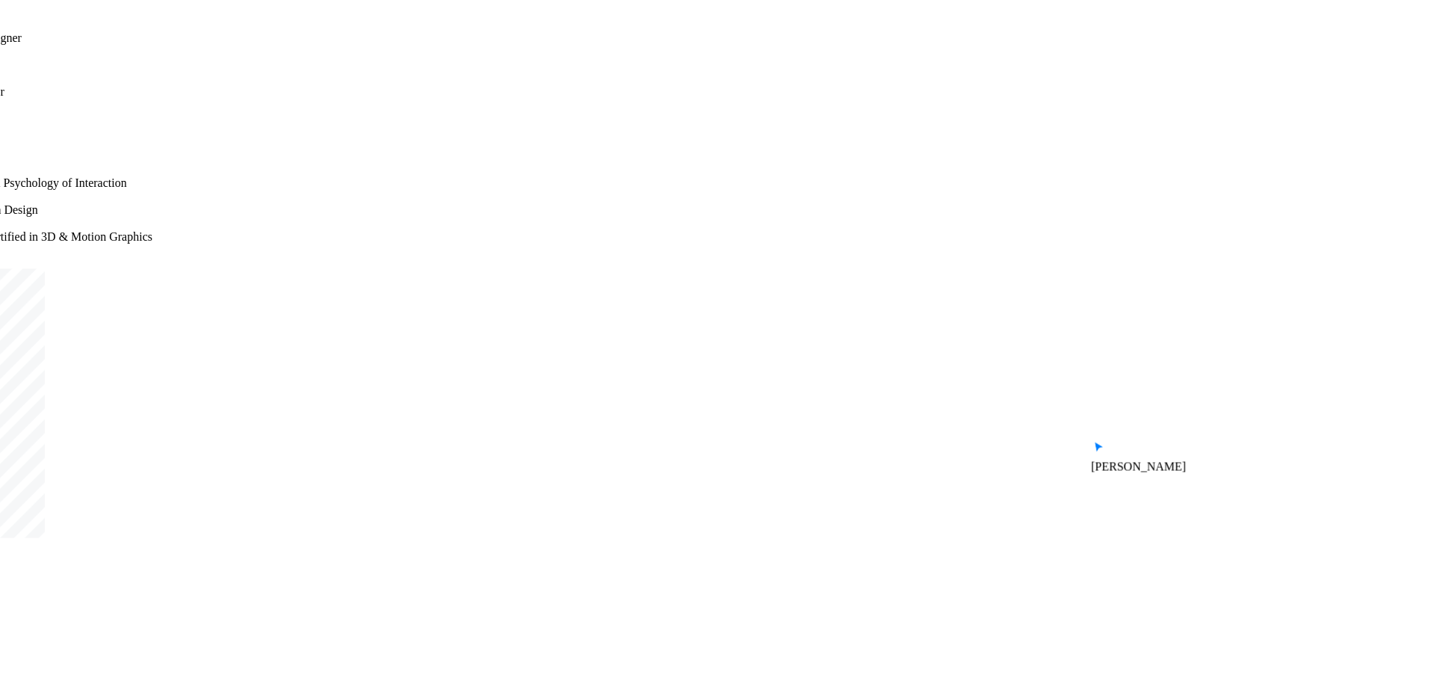
drag, startPoint x: 1122, startPoint y: 508, endPoint x: 1000, endPoint y: 188, distance: 343.1
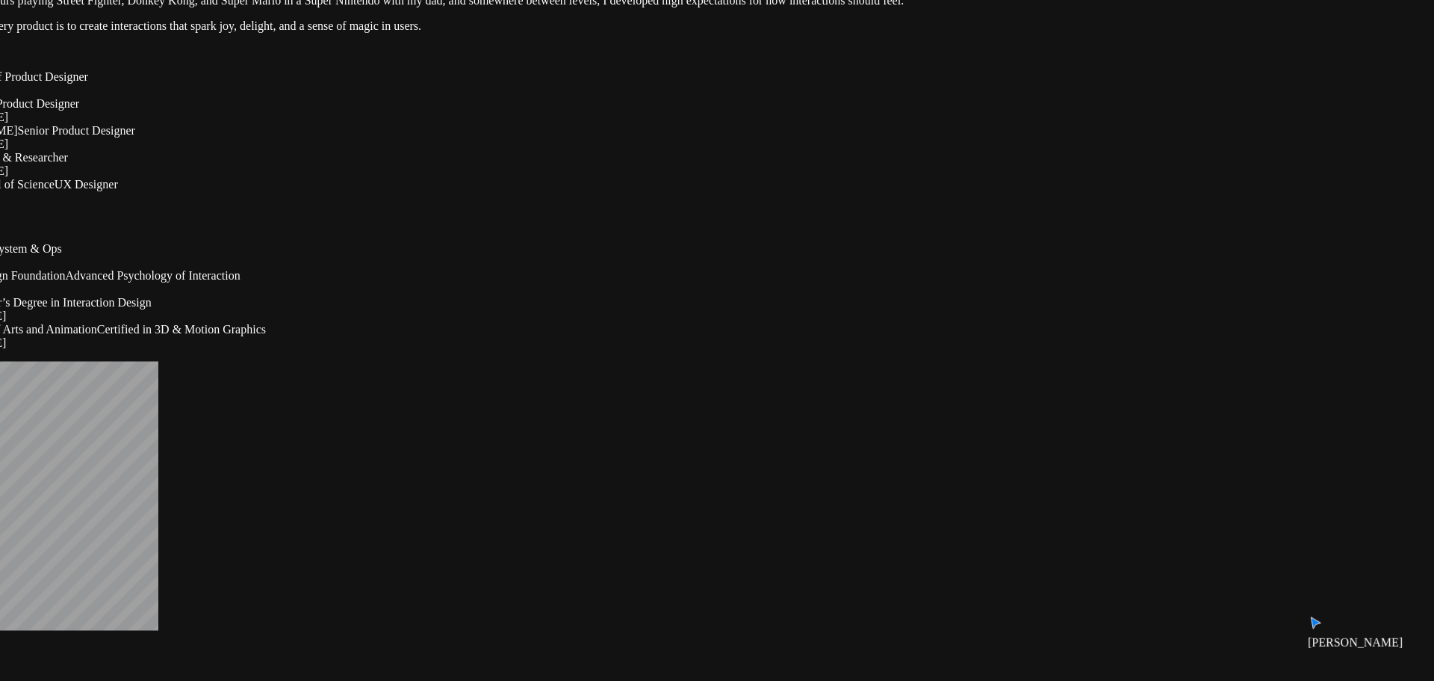
drag, startPoint x: 793, startPoint y: 423, endPoint x: 941, endPoint y: 566, distance: 206.1
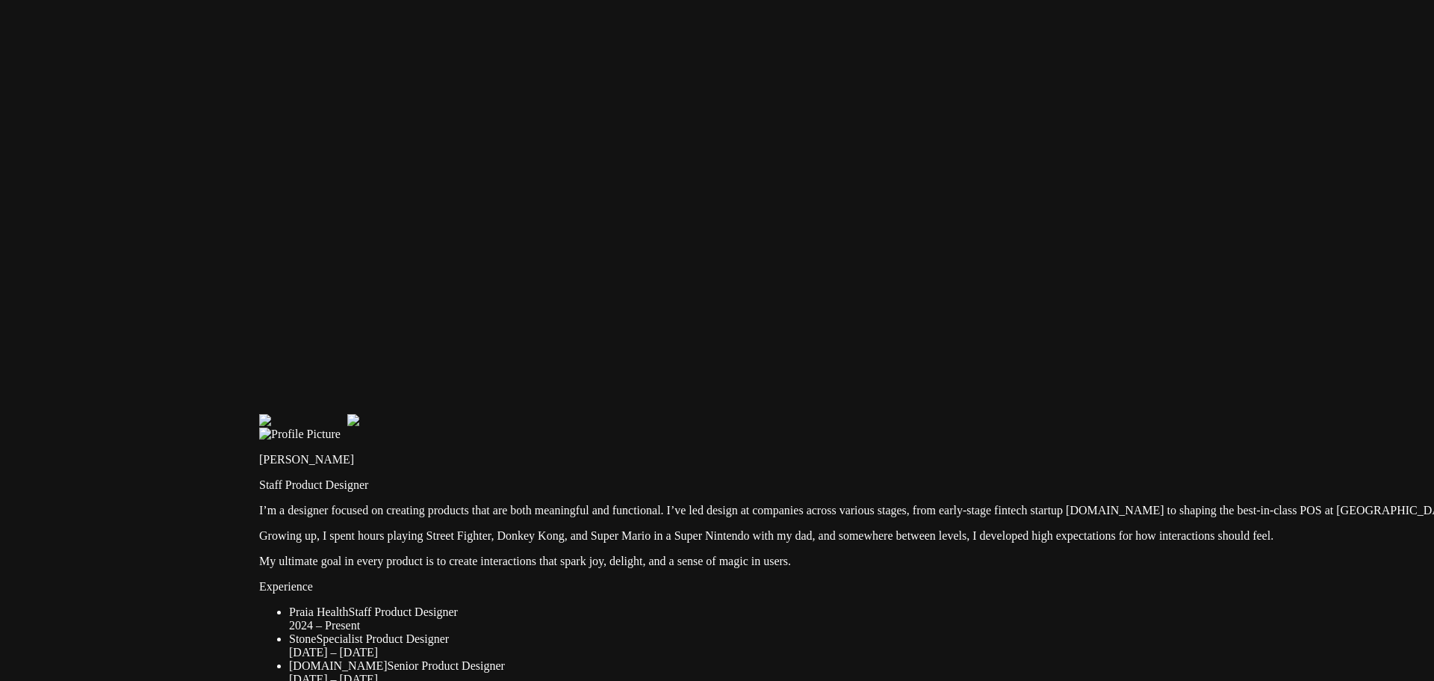
drag, startPoint x: 437, startPoint y: 155, endPoint x: 693, endPoint y: 530, distance: 453.2
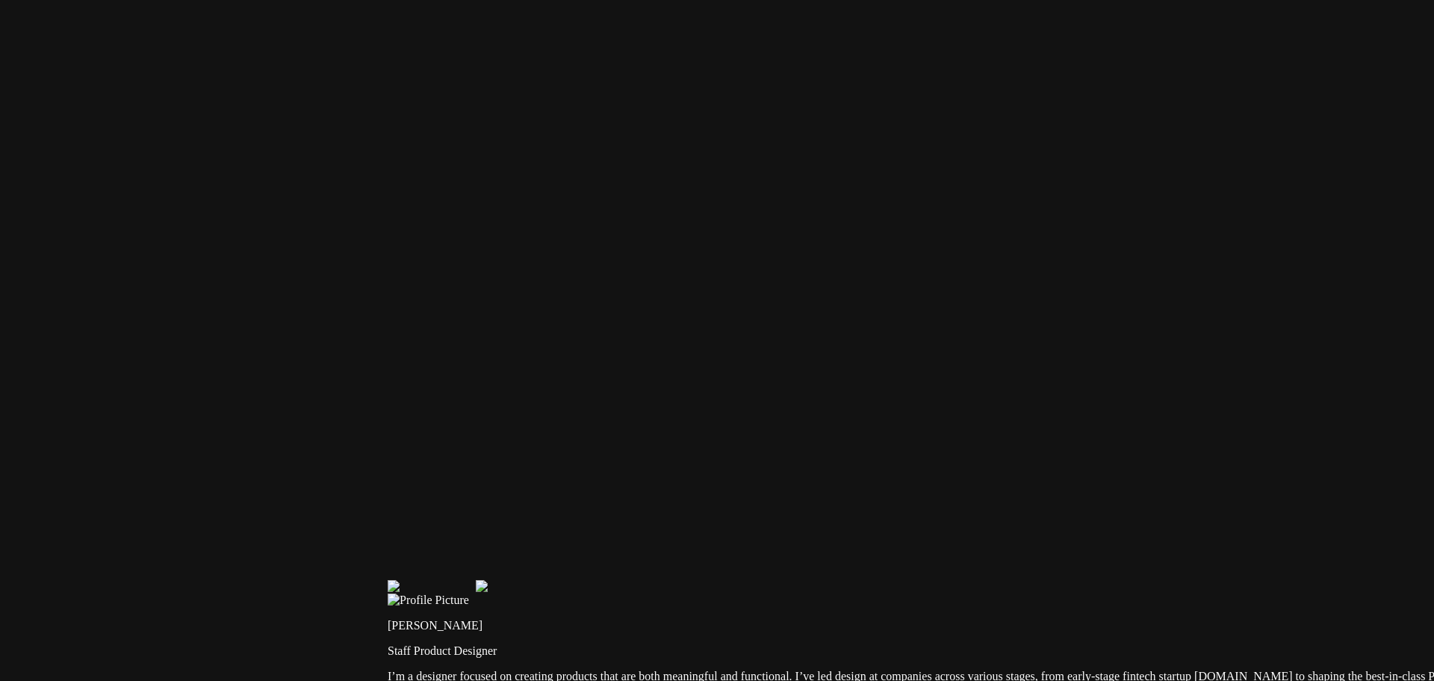
drag, startPoint x: 585, startPoint y: 291, endPoint x: 711, endPoint y: 456, distance: 207.3
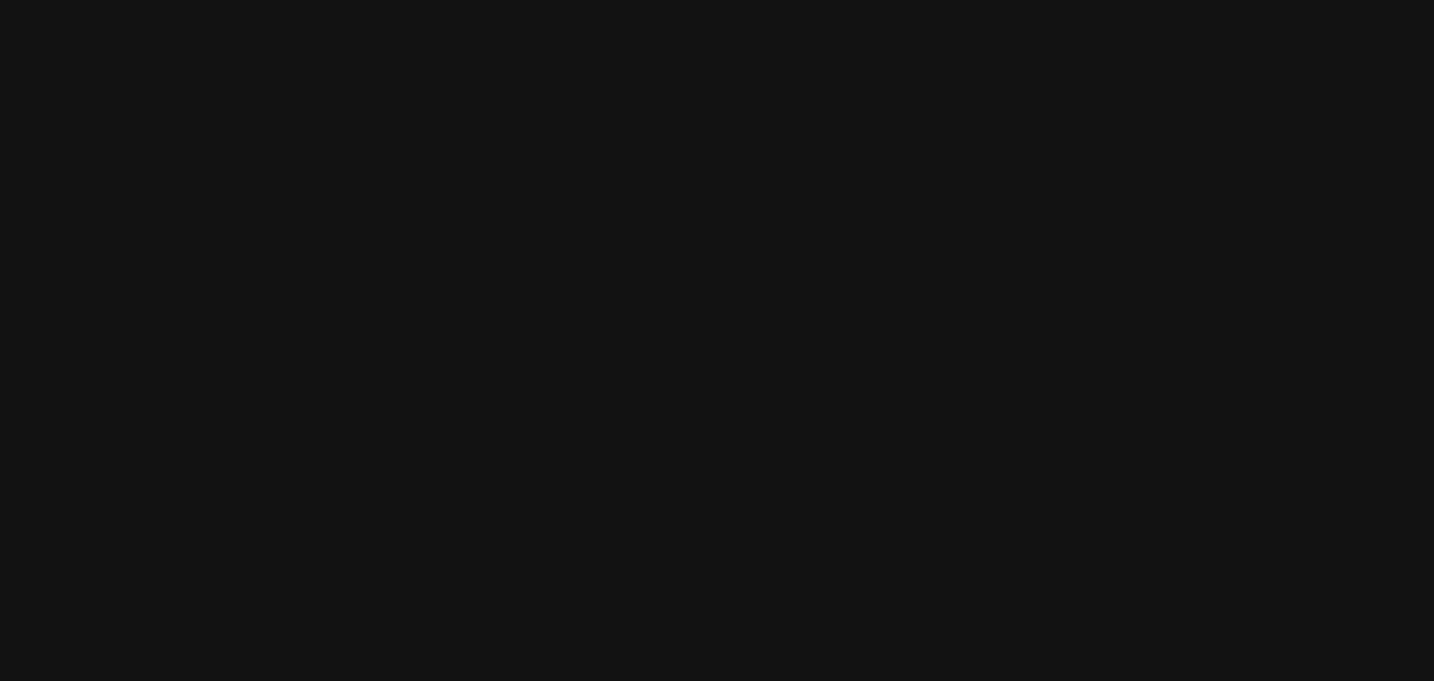
drag, startPoint x: 610, startPoint y: 253, endPoint x: 744, endPoint y: 462, distance: 248.1
drag, startPoint x: 811, startPoint y: 563, endPoint x: 898, endPoint y: 155, distance: 416.5
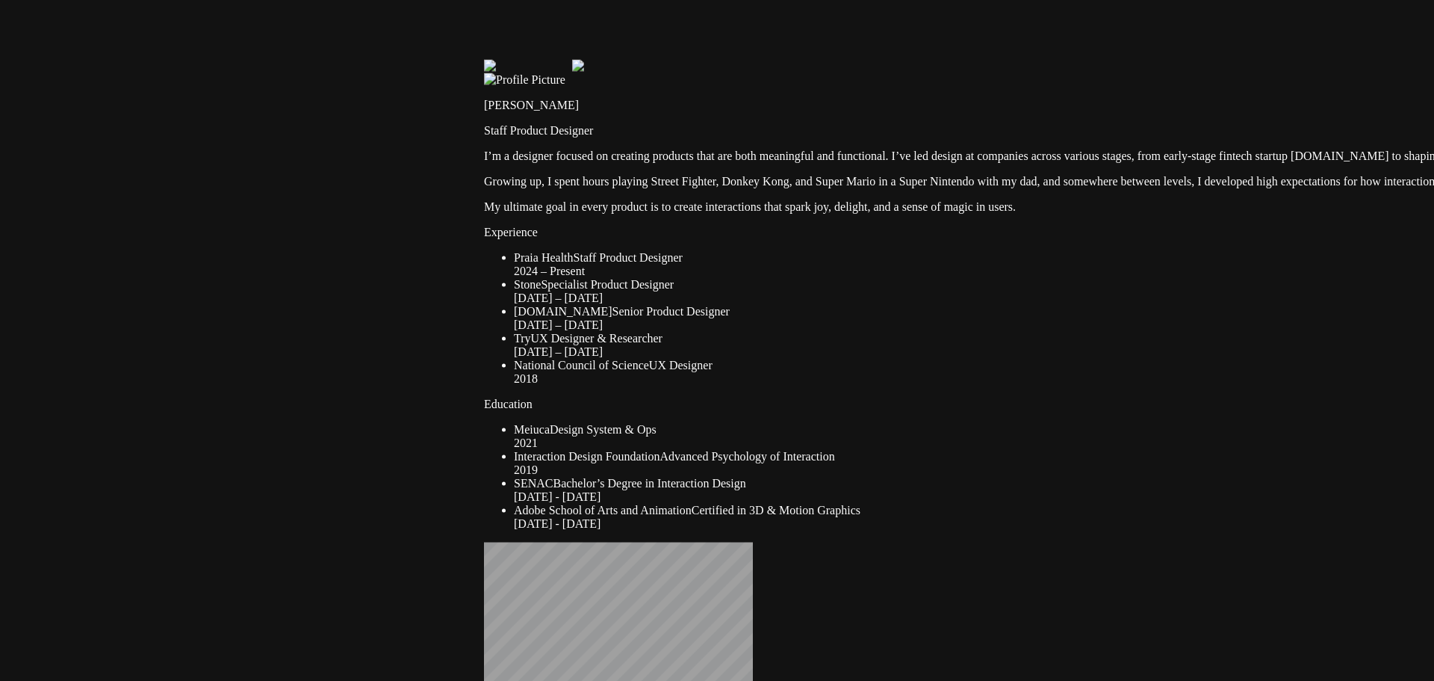
drag, startPoint x: 582, startPoint y: 507, endPoint x: 620, endPoint y: 242, distance: 268.0
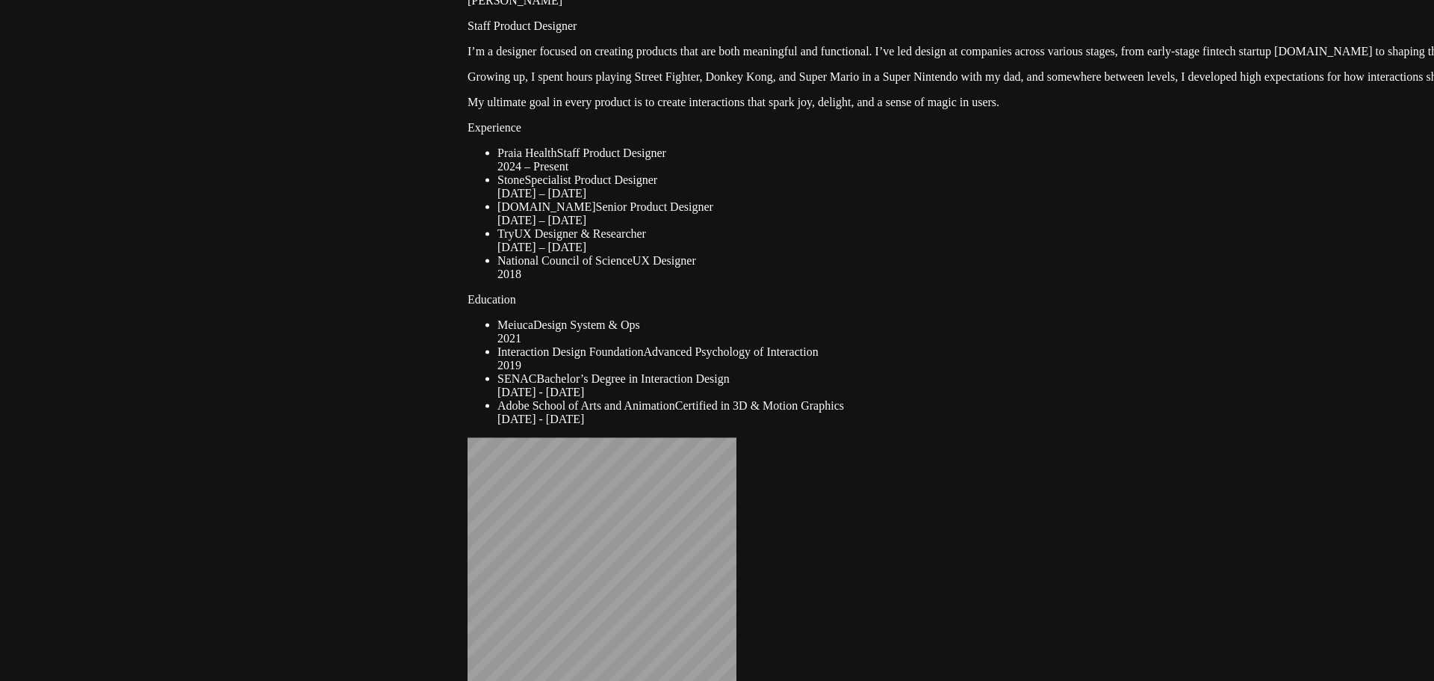
drag, startPoint x: 529, startPoint y: 344, endPoint x: 451, endPoint y: 58, distance: 297.2
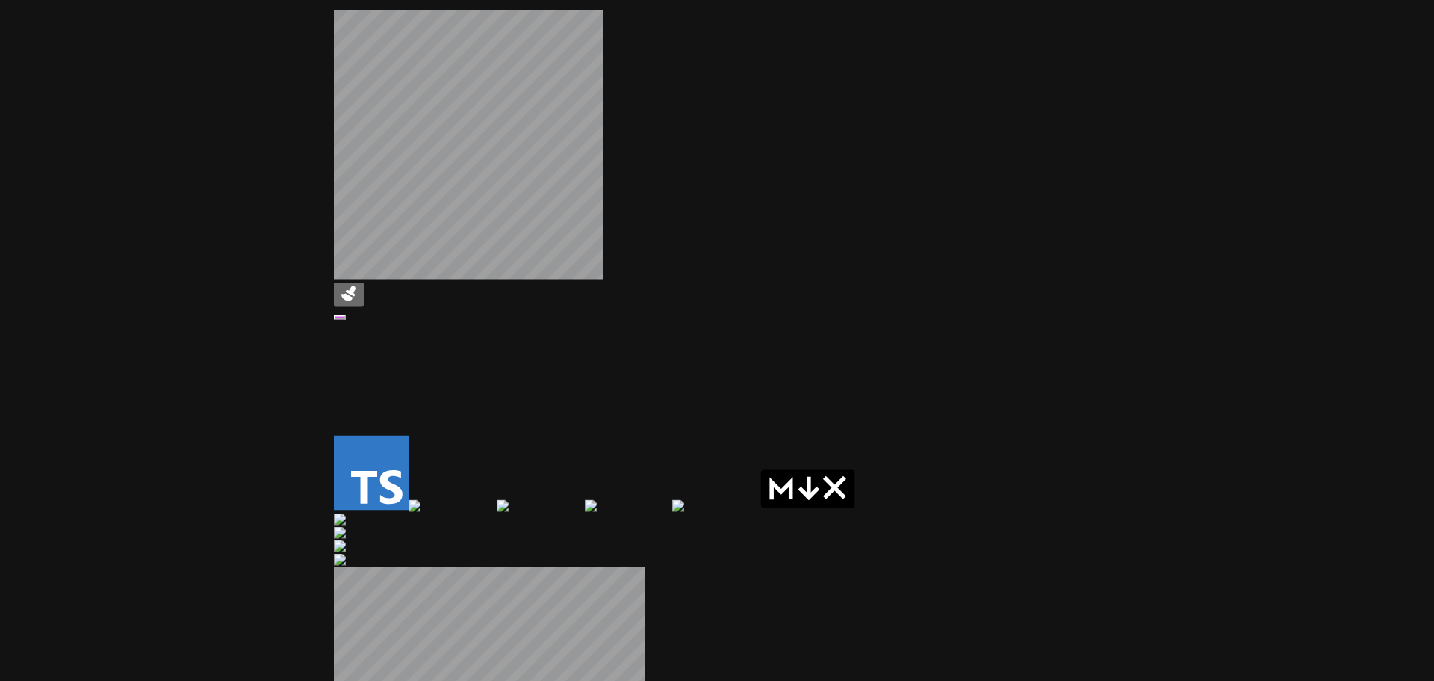
drag, startPoint x: 373, startPoint y: 164, endPoint x: 352, endPoint y: 76, distance: 90.6
drag, startPoint x: 409, startPoint y: 355, endPoint x: 300, endPoint y: 40, distance: 333.6
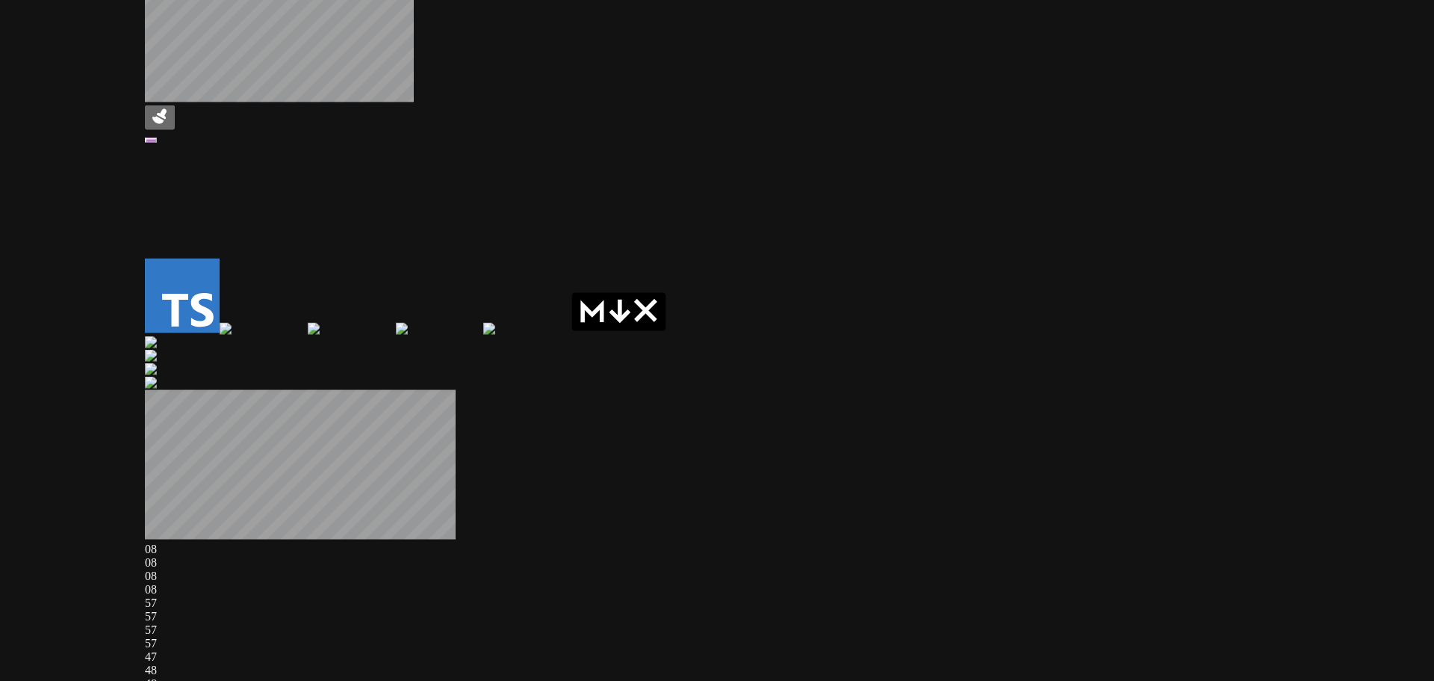
drag, startPoint x: 501, startPoint y: 273, endPoint x: 266, endPoint y: 270, distance: 234.6
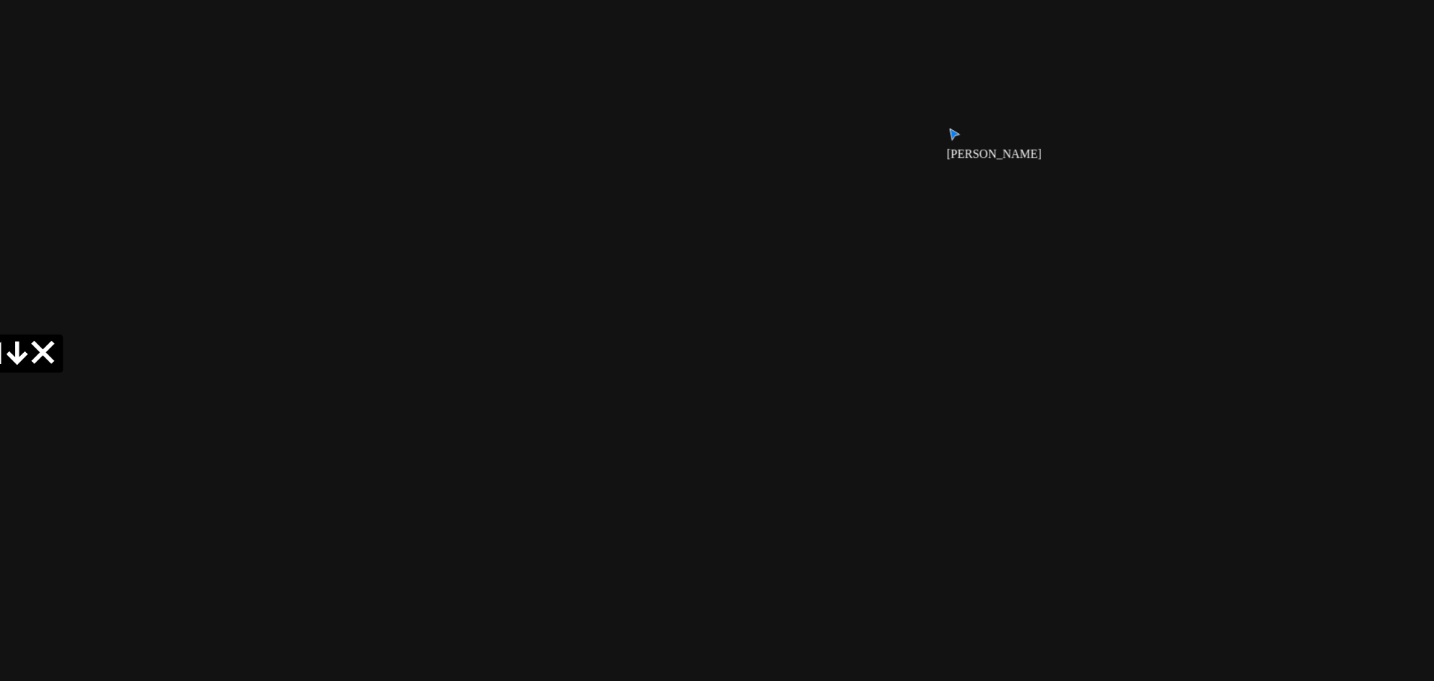
drag, startPoint x: 714, startPoint y: 287, endPoint x: 361, endPoint y: 299, distance: 353.6
drag, startPoint x: 806, startPoint y: 308, endPoint x: 656, endPoint y: 487, distance: 233.9
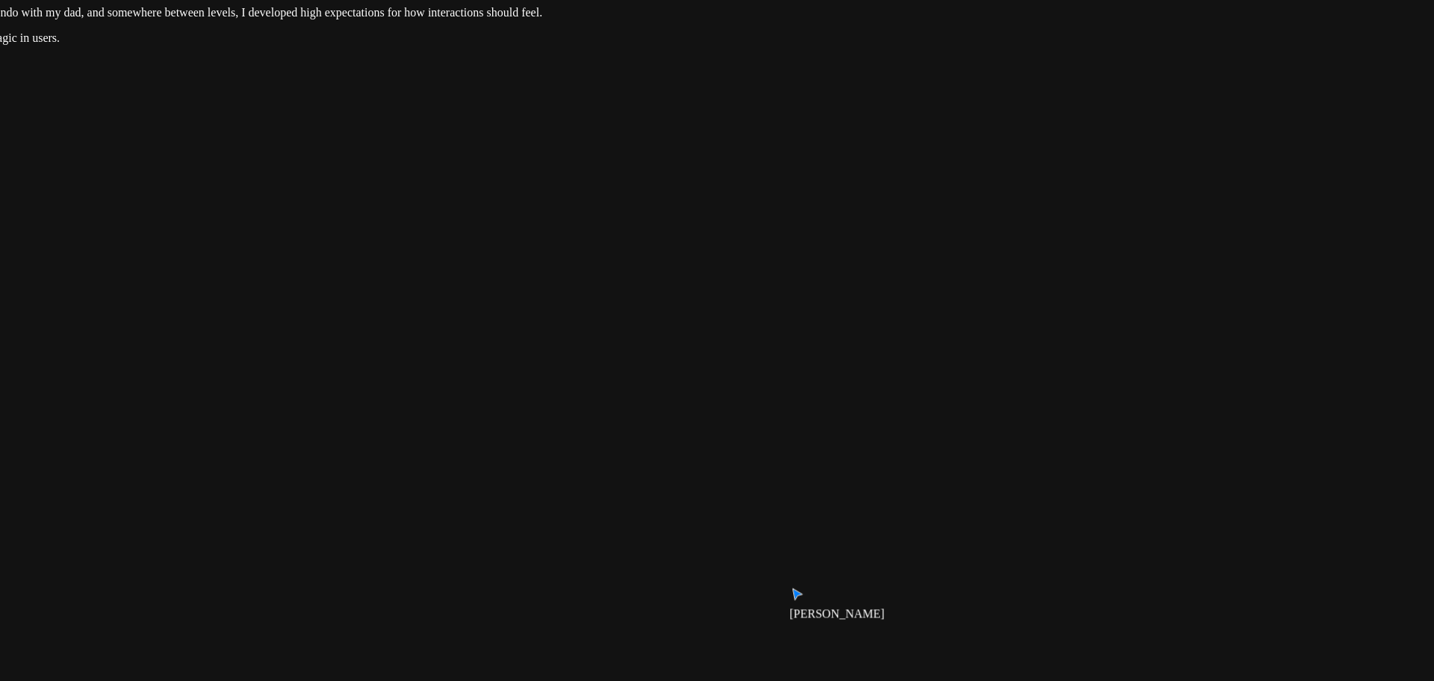
drag, startPoint x: 714, startPoint y: 244, endPoint x: 707, endPoint y: 457, distance: 213.0
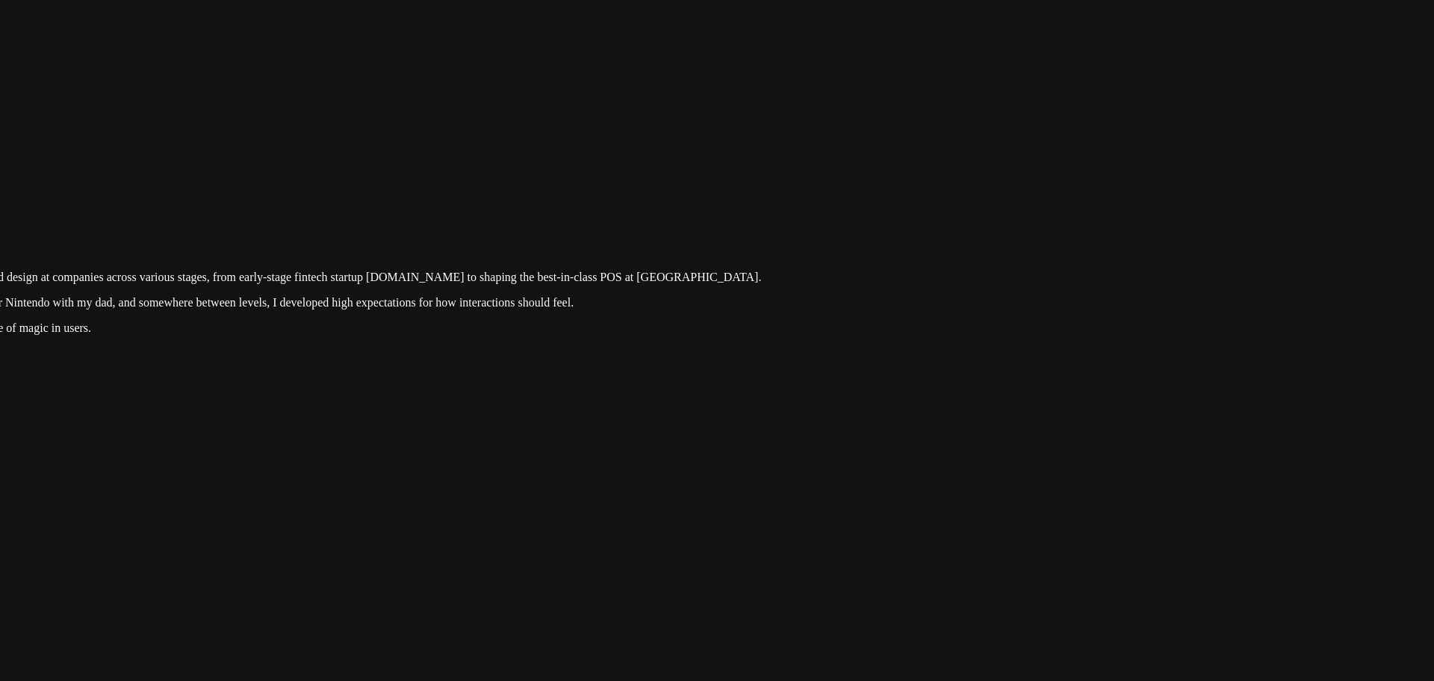
drag, startPoint x: 743, startPoint y: 267, endPoint x: 763, endPoint y: 510, distance: 243.6
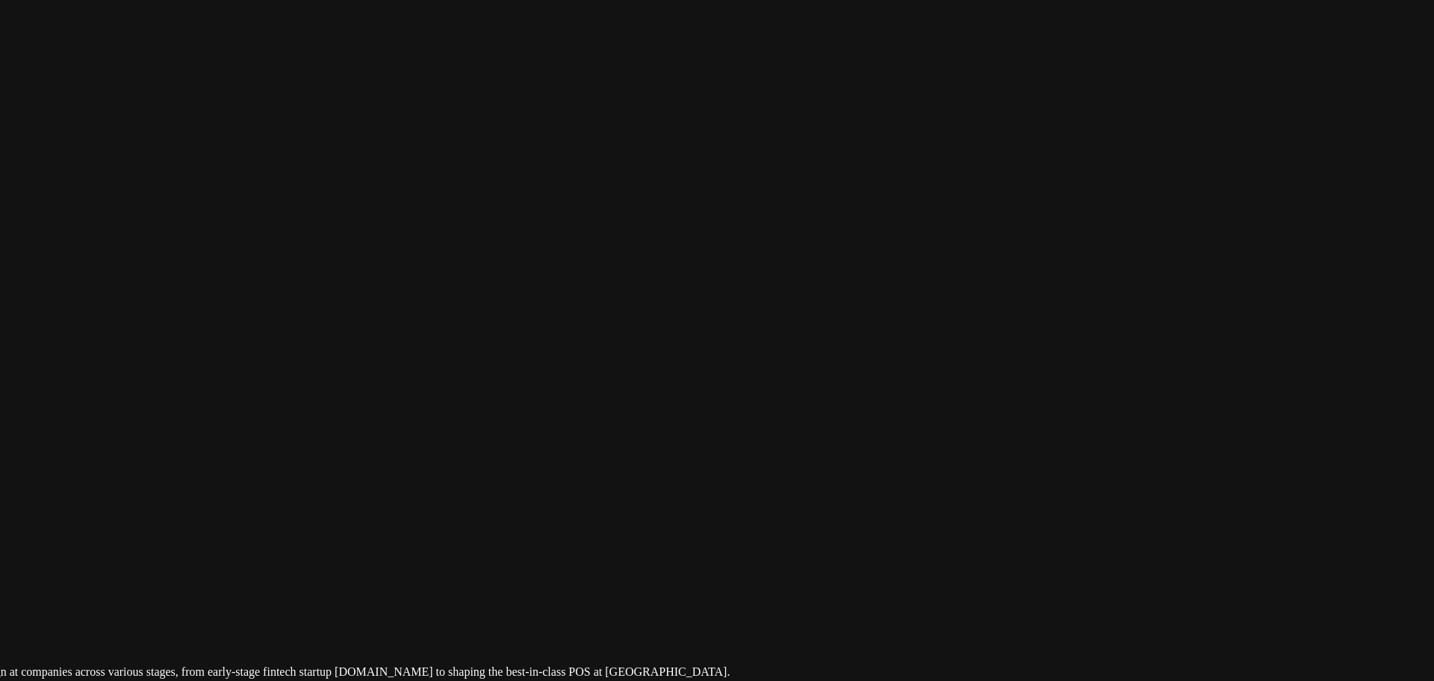
drag, startPoint x: 929, startPoint y: 205, endPoint x: 713, endPoint y: 586, distance: 437.7
drag, startPoint x: 1015, startPoint y: 353, endPoint x: 962, endPoint y: 541, distance: 195.6
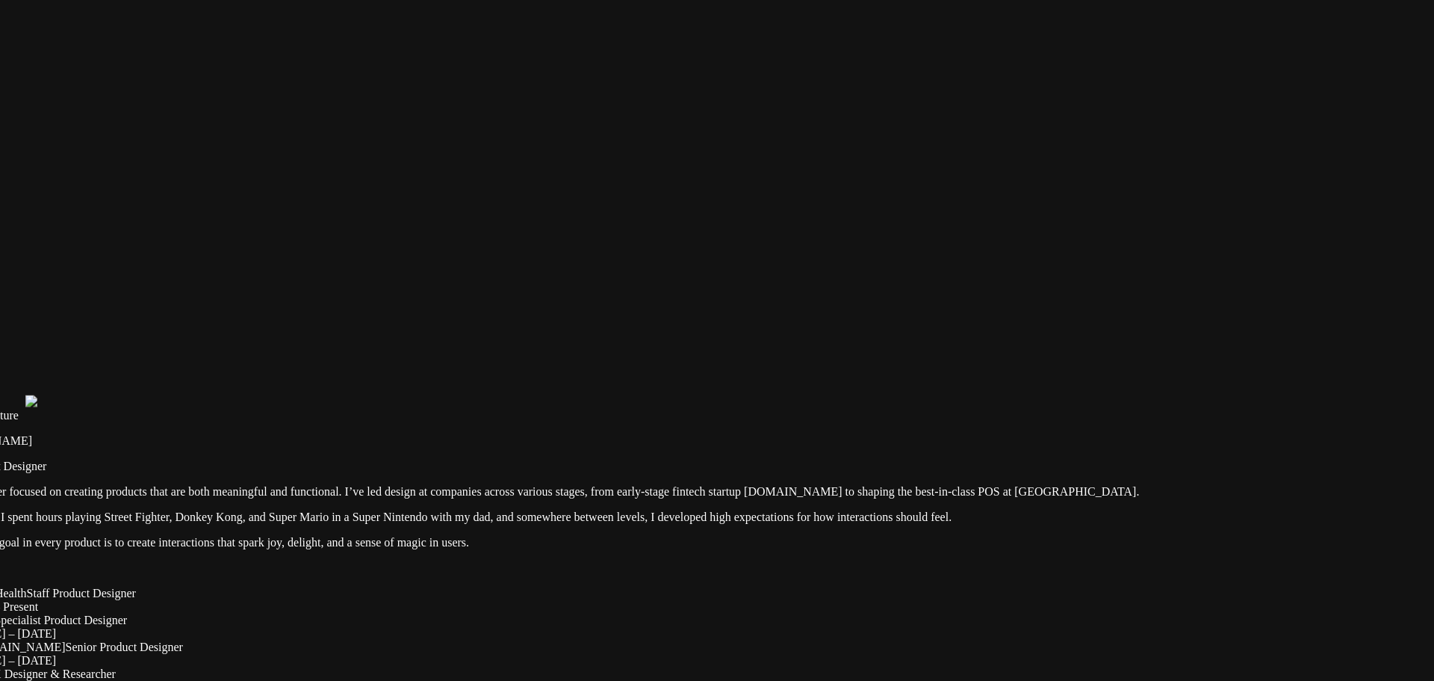
drag, startPoint x: 452, startPoint y: 543, endPoint x: 914, endPoint y: 149, distance: 606.8
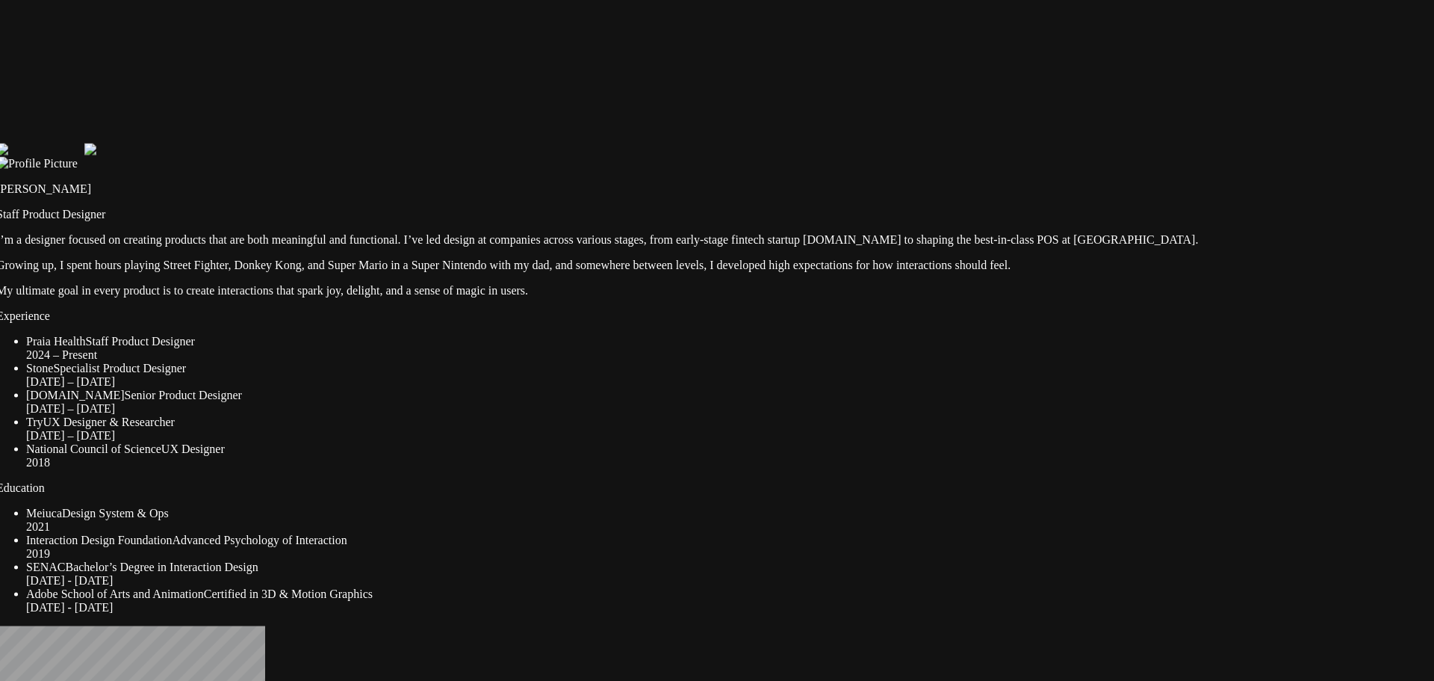
drag, startPoint x: 858, startPoint y: 230, endPoint x: 863, endPoint y: 105, distance: 124.9
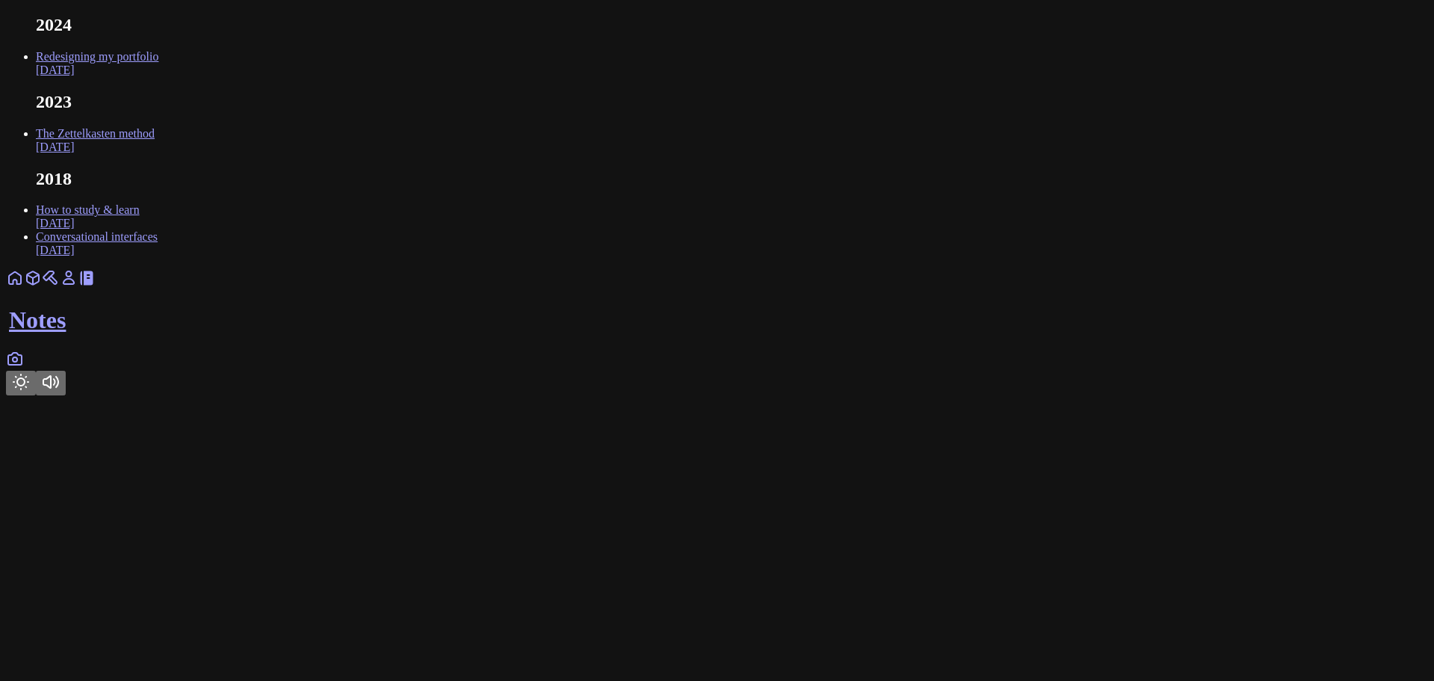
click at [24, 368] on icon at bounding box center [15, 359] width 18 height 18
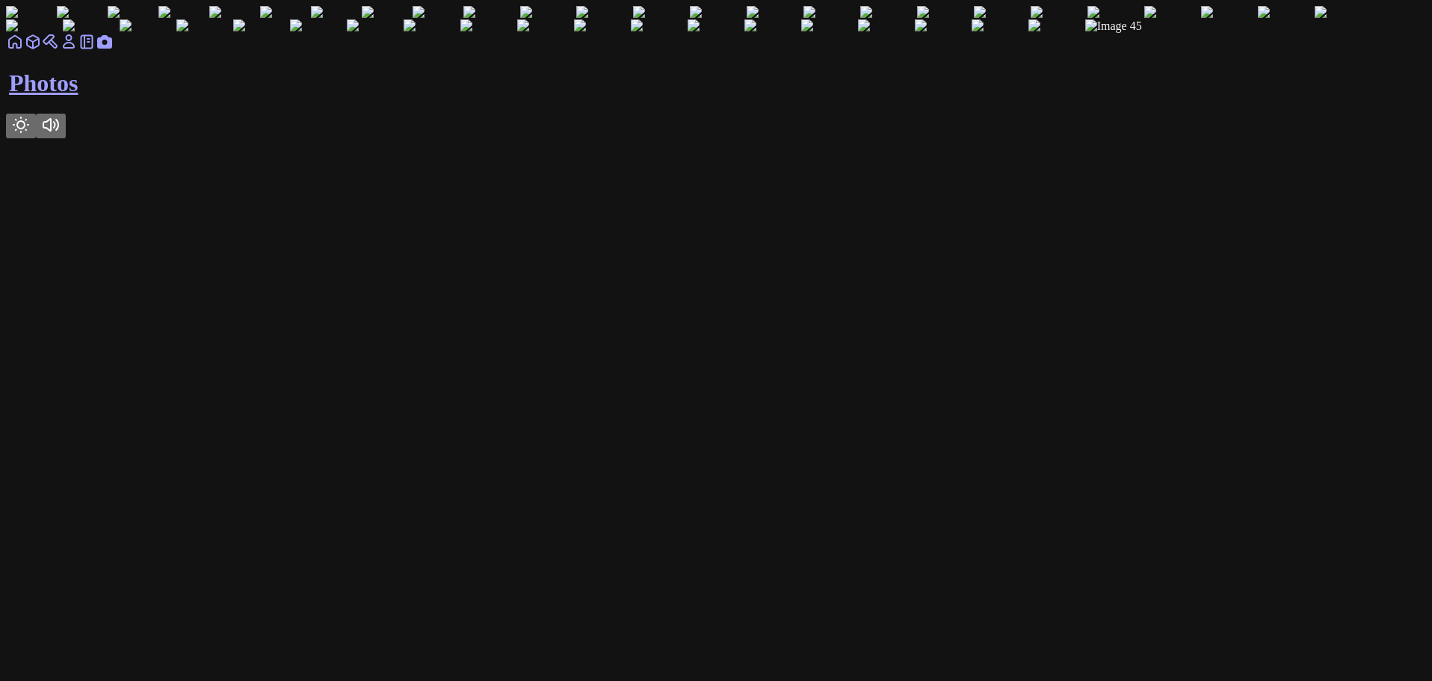
scroll to position [1569, 0]
click at [614, 19] on img at bounding box center [661, 12] width 57 height 13
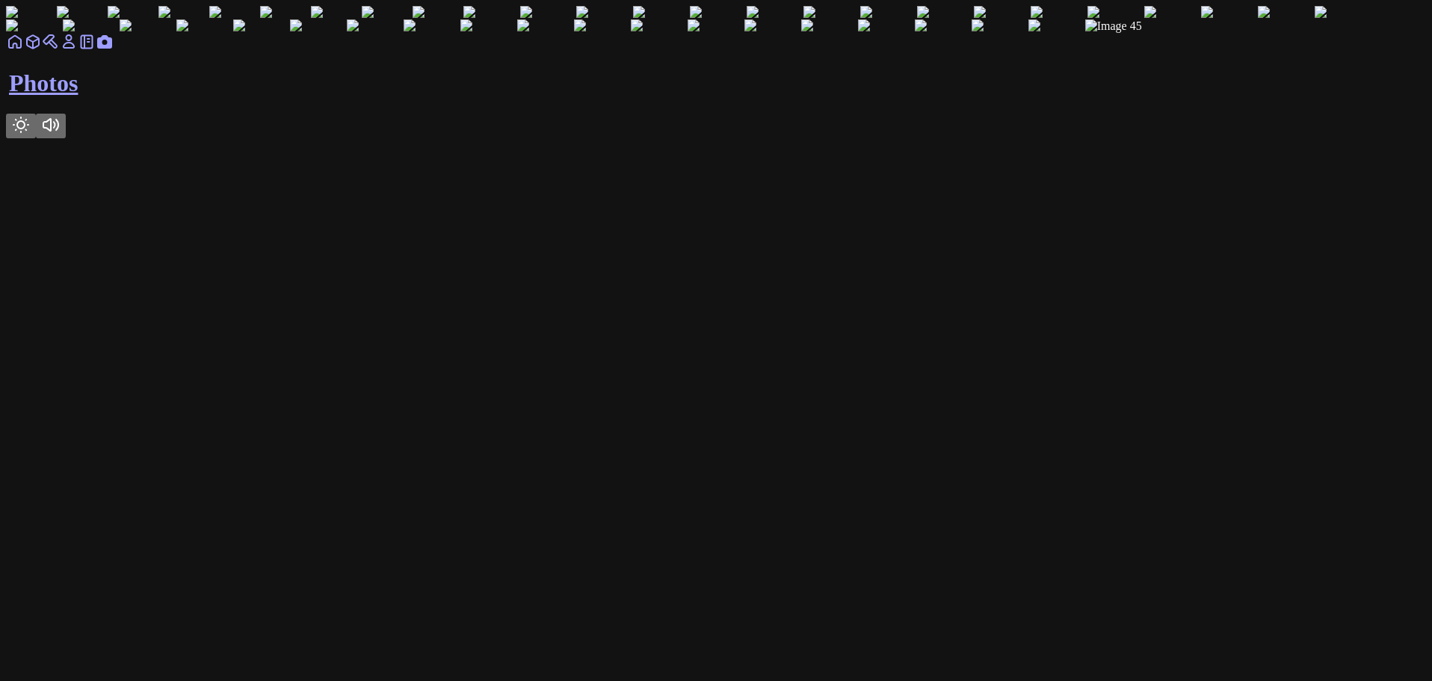
click at [96, 51] on icon at bounding box center [87, 42] width 18 height 18
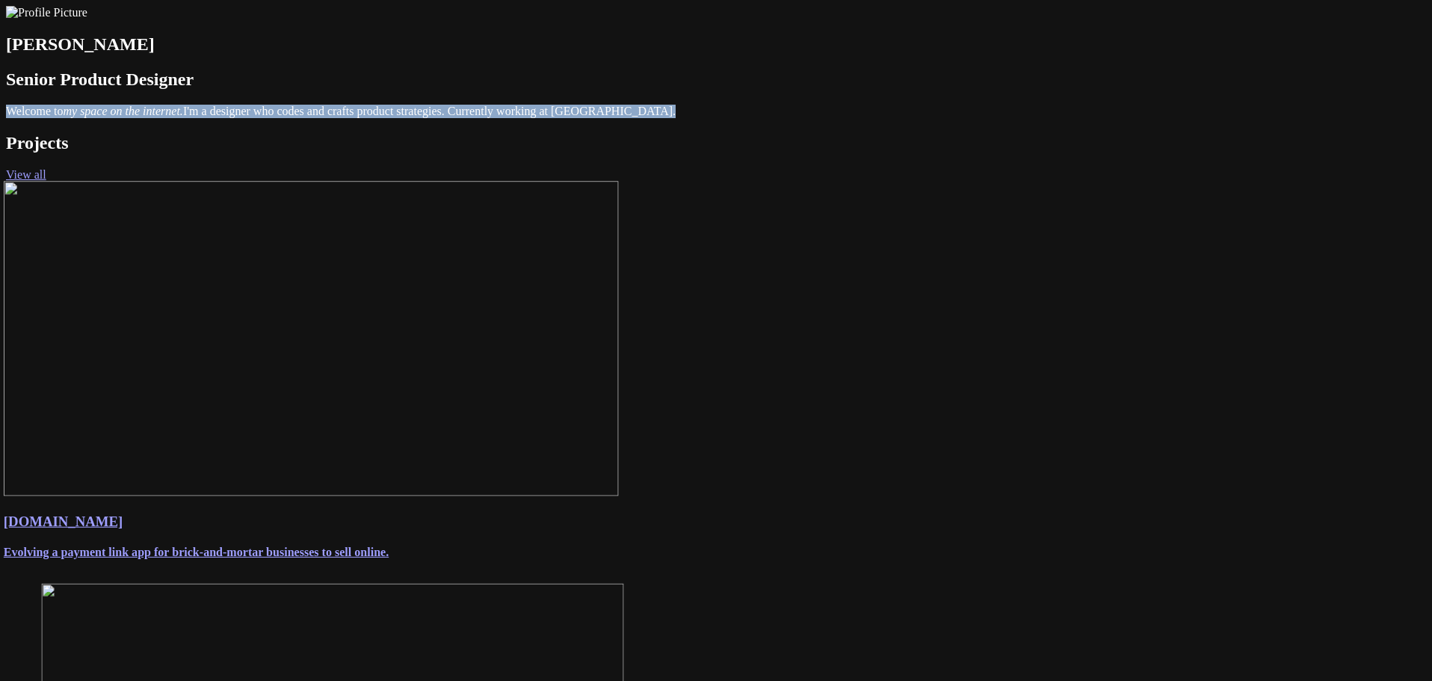
drag, startPoint x: 651, startPoint y: 233, endPoint x: 374, endPoint y: 188, distance: 281.5
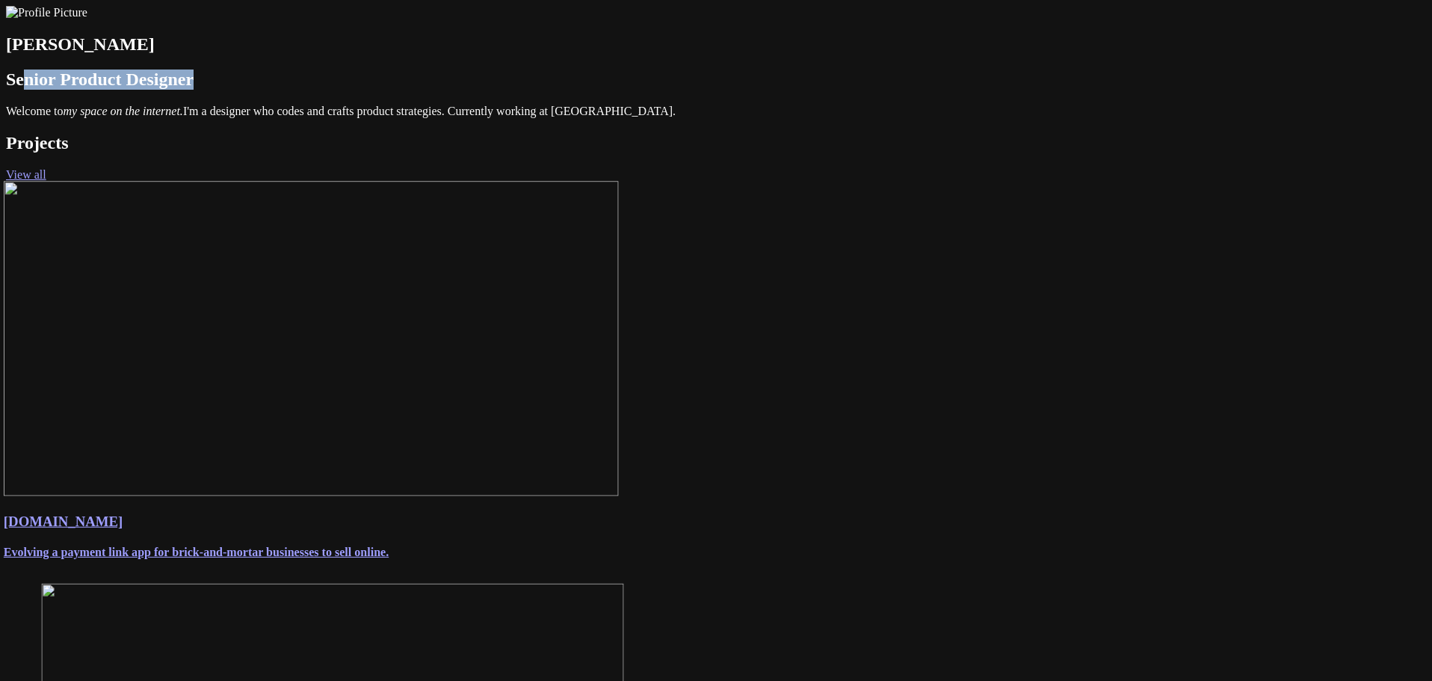
drag, startPoint x: 605, startPoint y: 173, endPoint x: 465, endPoint y: 168, distance: 139.8
click at [465, 90] on h2 "Senior Product Designer" at bounding box center [716, 79] width 1420 height 20
drag, startPoint x: 455, startPoint y: 170, endPoint x: 625, endPoint y: 163, distance: 169.7
click at [625, 90] on h2 "Senior Product Designer" at bounding box center [716, 79] width 1420 height 20
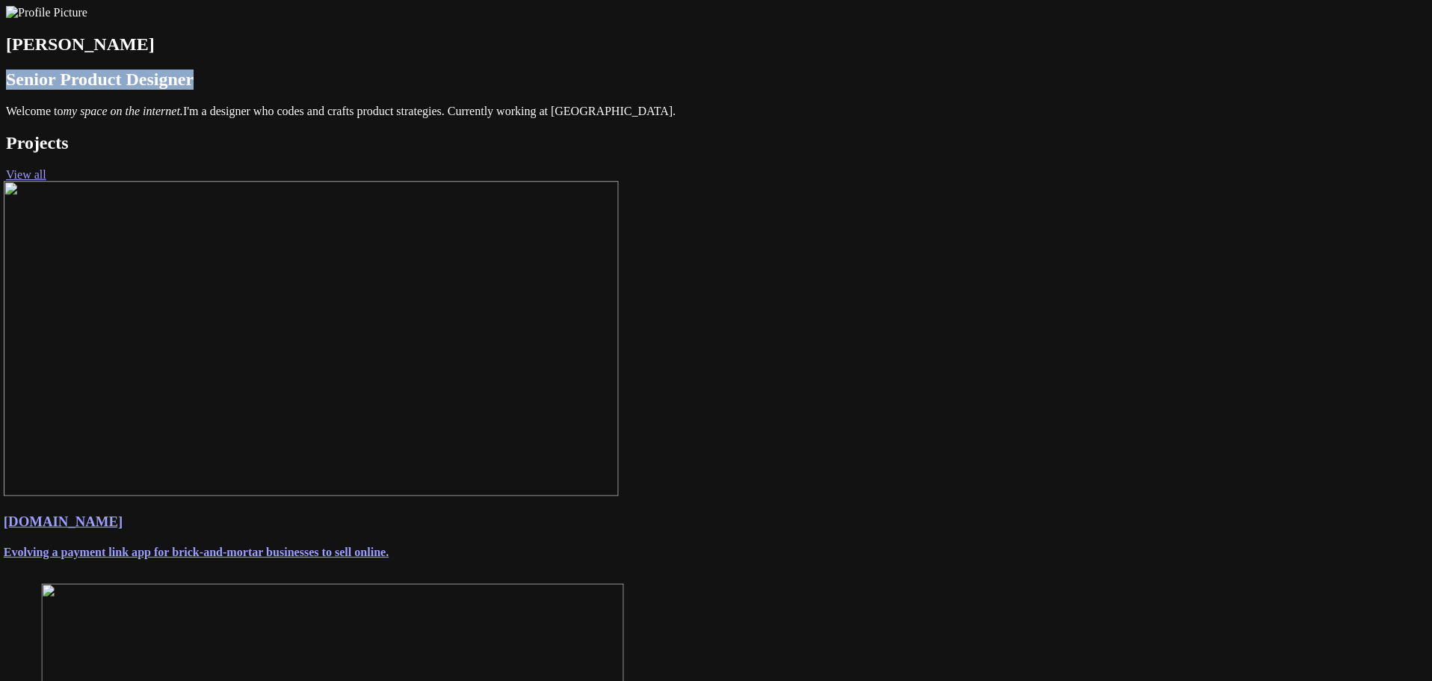
click at [625, 90] on h2 "Senior Product Designer" at bounding box center [716, 79] width 1420 height 20
drag, startPoint x: 509, startPoint y: 145, endPoint x: 595, endPoint y: 140, distance: 86.8
click at [595, 55] on h1 "[PERSON_NAME]" at bounding box center [716, 44] width 1420 height 20
click at [87, 19] on img at bounding box center [46, 12] width 81 height 13
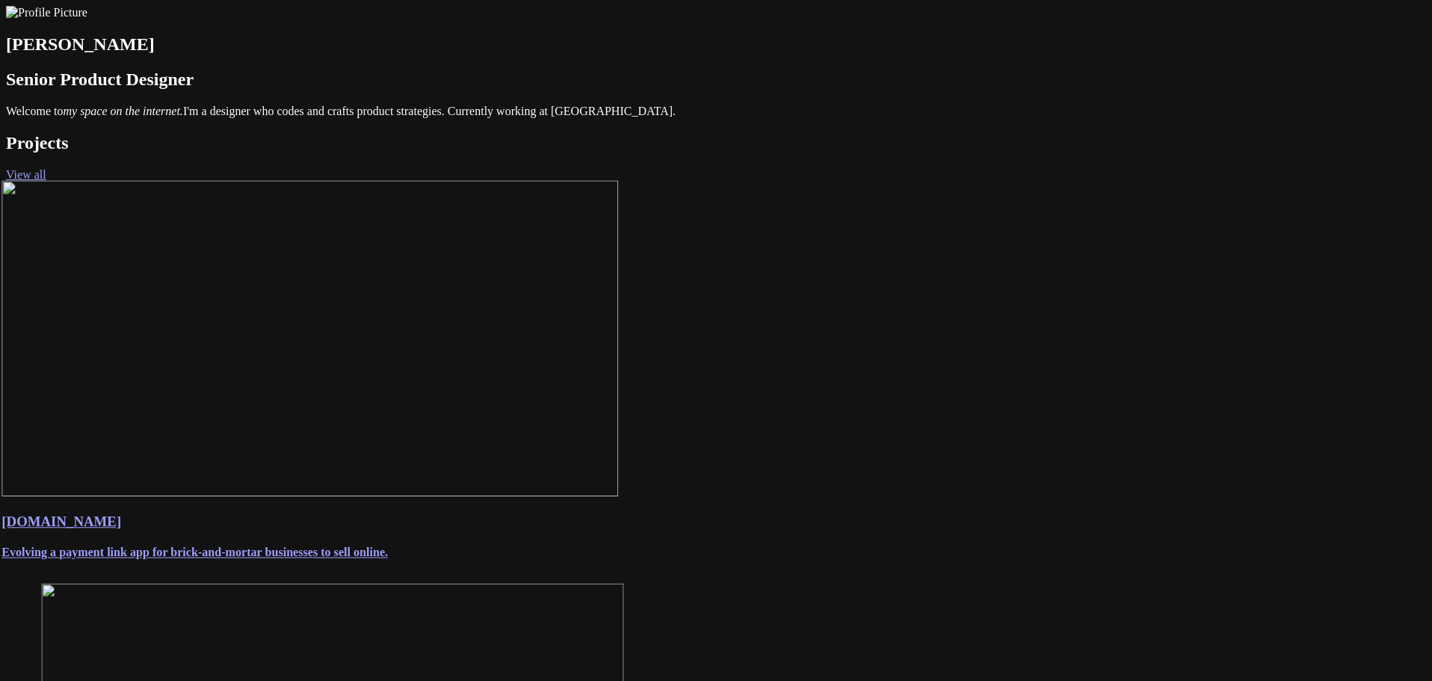
click at [46, 181] on link "View all" at bounding box center [26, 174] width 40 height 13
drag, startPoint x: 564, startPoint y: 217, endPoint x: 649, endPoint y: 221, distance: 85.3
click at [649, 117] on span "Welcome to my space on the internet. I'm a designer who codes and crafts produc…" at bounding box center [340, 111] width 669 height 13
drag, startPoint x: 649, startPoint y: 221, endPoint x: 564, endPoint y: 223, distance: 85.2
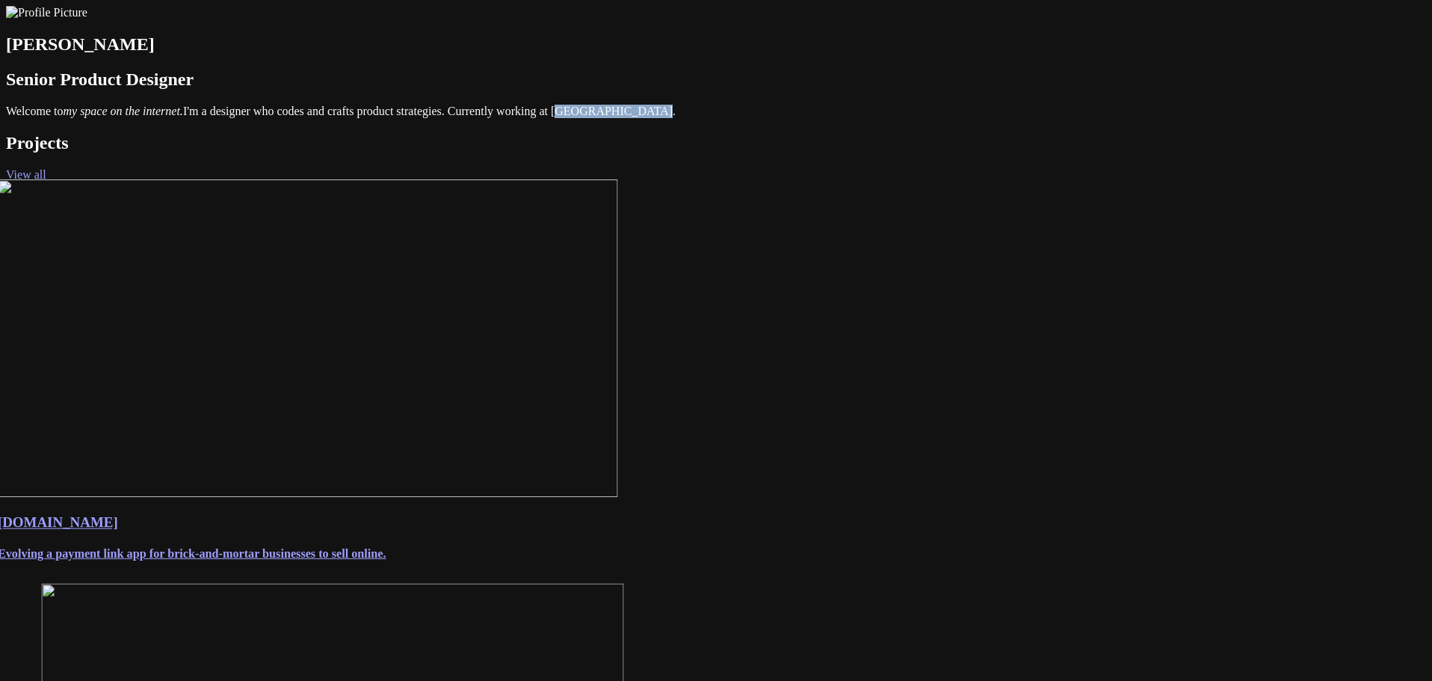
click at [564, 117] on span "Welcome to my space on the internet. I'm a designer who codes and crafts produc…" at bounding box center [340, 111] width 669 height 13
drag, startPoint x: 564, startPoint y: 223, endPoint x: 648, endPoint y: 217, distance: 83.9
click at [648, 117] on span "Welcome to my space on the internet. I'm a designer who codes and crafts produc…" at bounding box center [340, 111] width 669 height 13
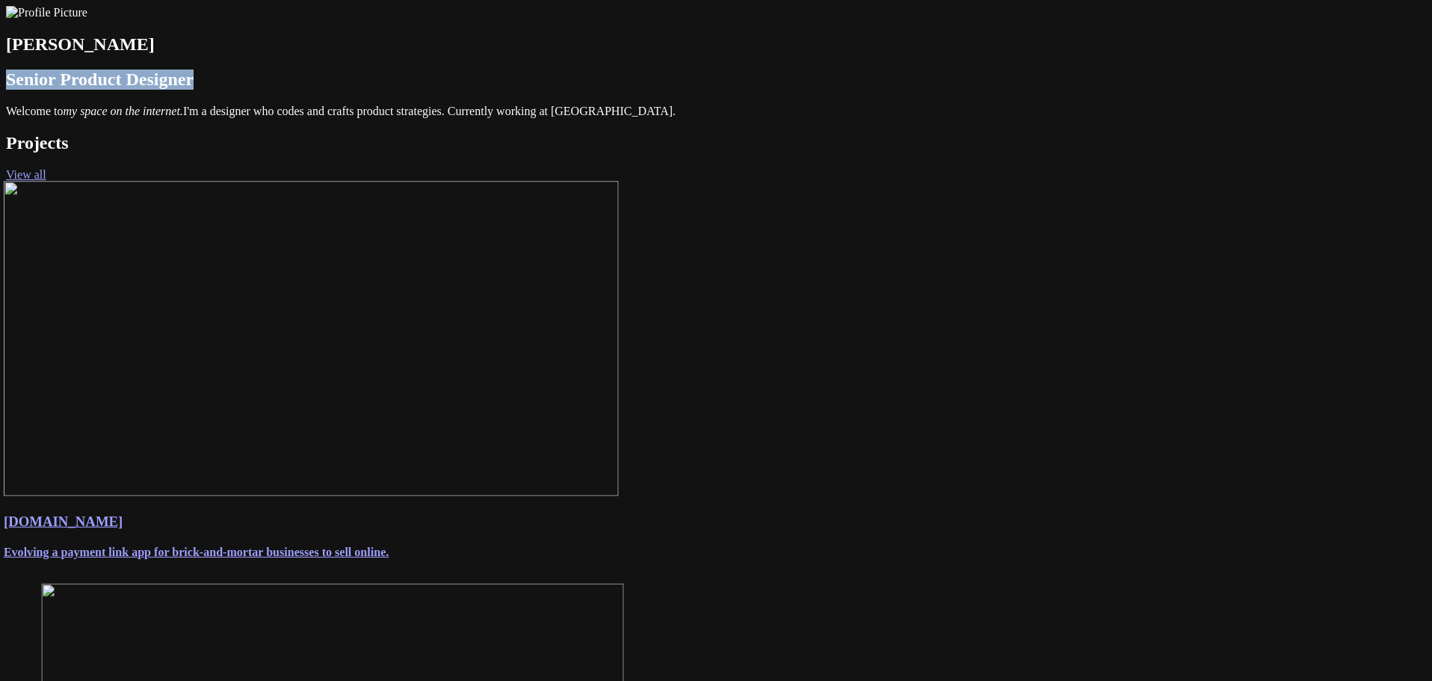
drag, startPoint x: 448, startPoint y: 167, endPoint x: 430, endPoint y: 165, distance: 18.8
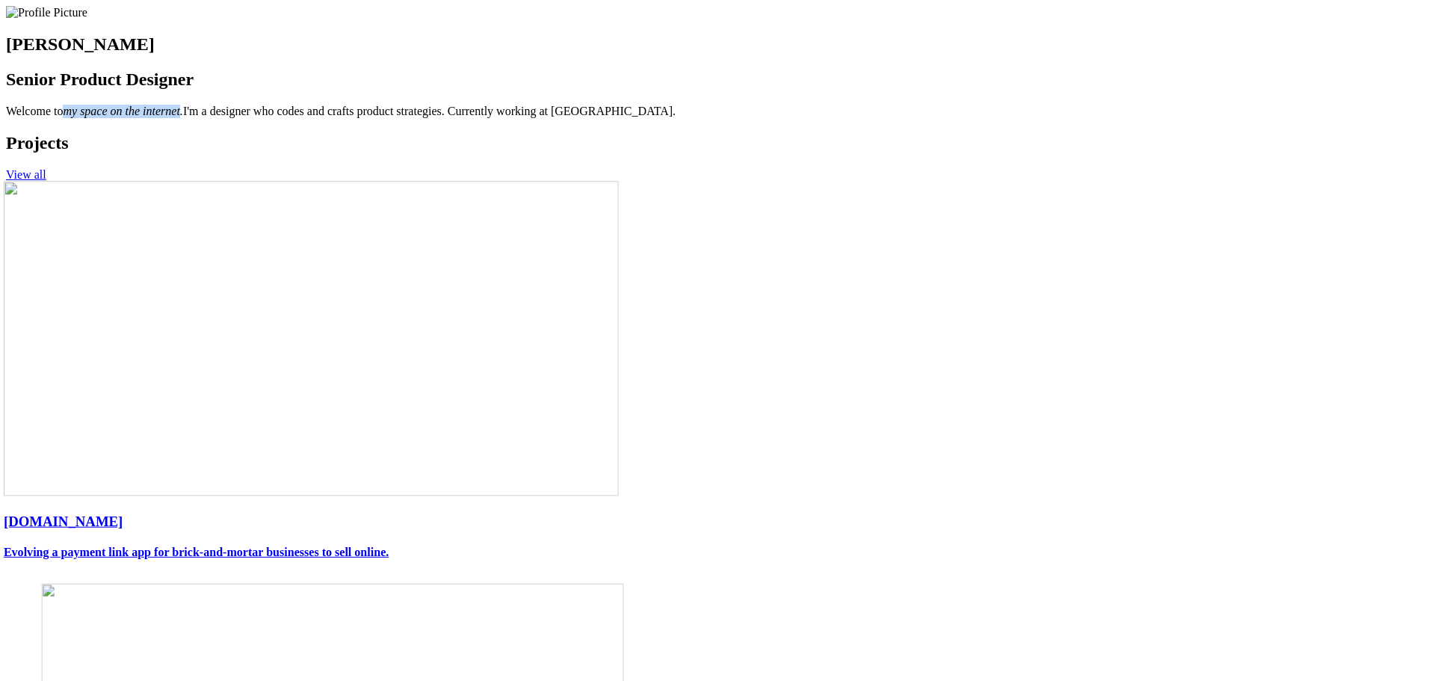
drag, startPoint x: 519, startPoint y: 201, endPoint x: 635, endPoint y: 196, distance: 115.9
click at [182, 117] on em "my space on the internet." at bounding box center [123, 111] width 120 height 13
click at [602, 117] on span "Welcome to my space on the internet. I'm a designer who codes and crafts produc…" at bounding box center [340, 111] width 669 height 13
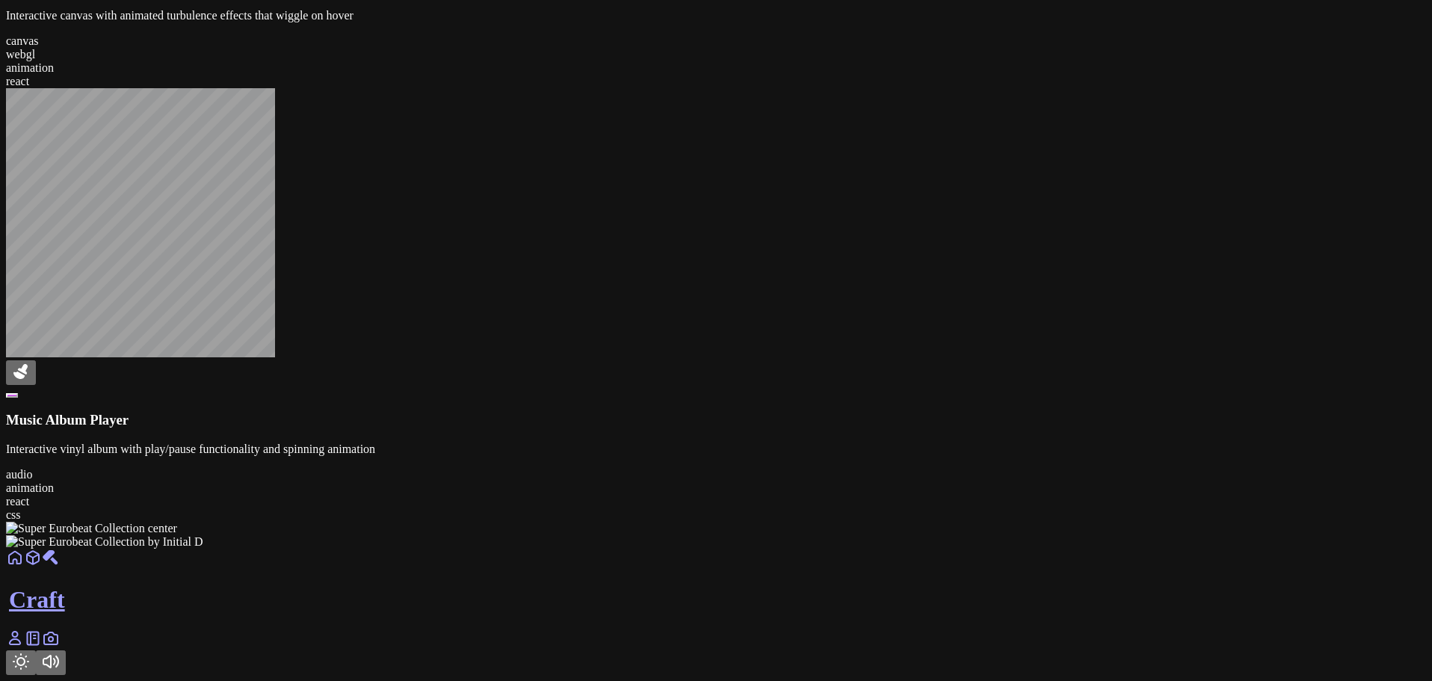
scroll to position [2144, 0]
click at [892, 548] on div at bounding box center [716, 548] width 1420 height 0
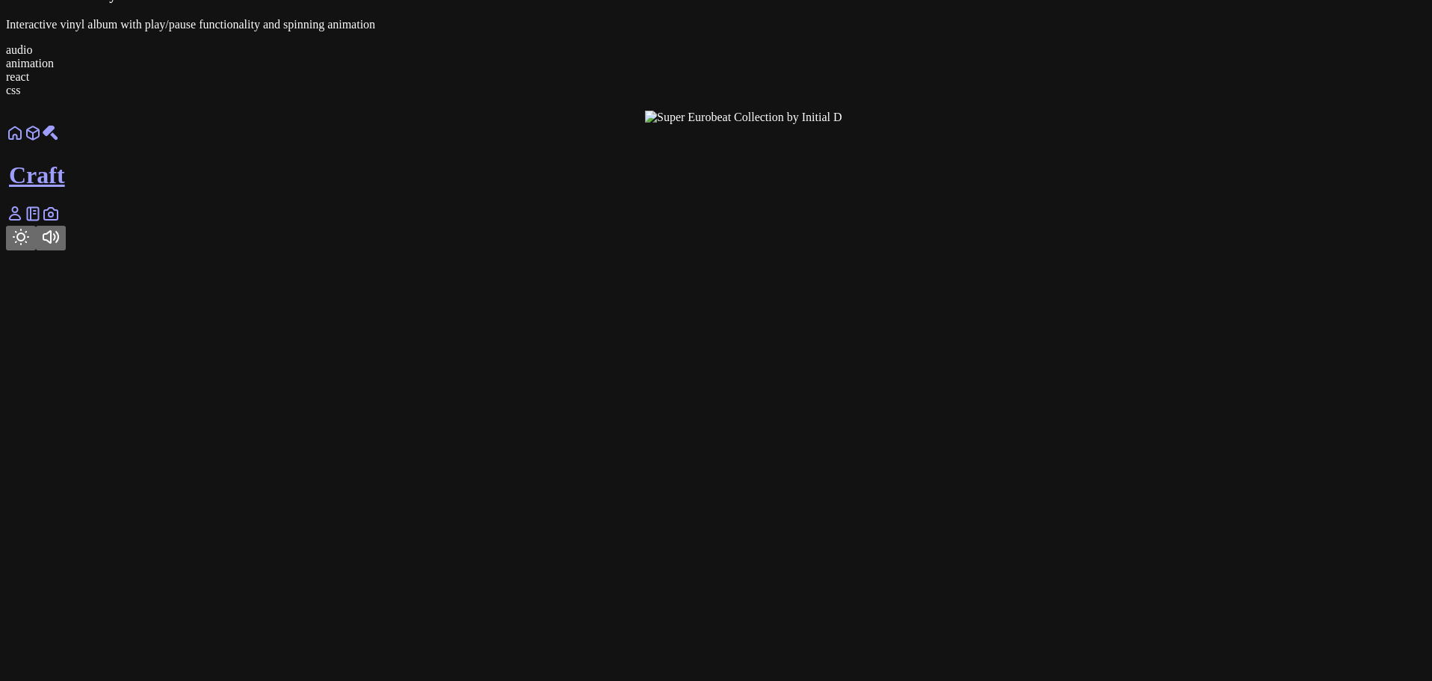
click at [892, 124] on div at bounding box center [1355, 124] width 1420 height 0
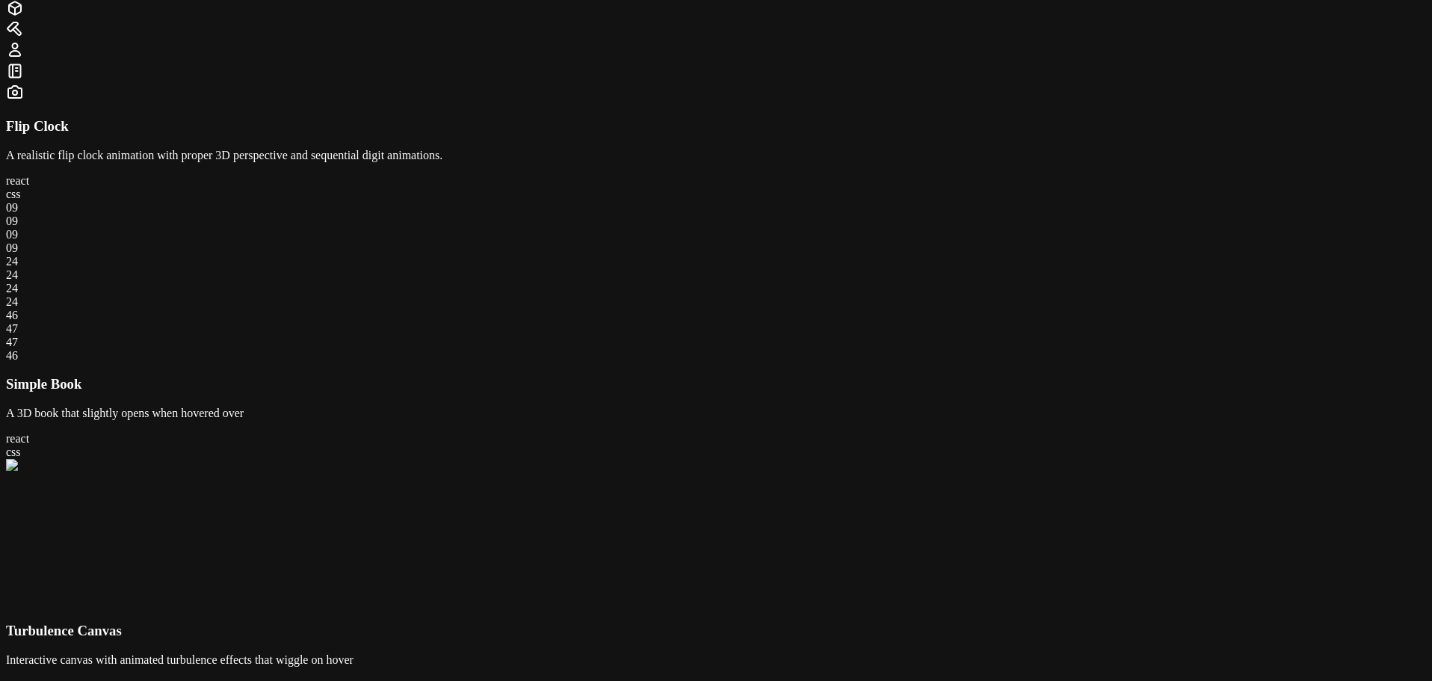
scroll to position [0, 0]
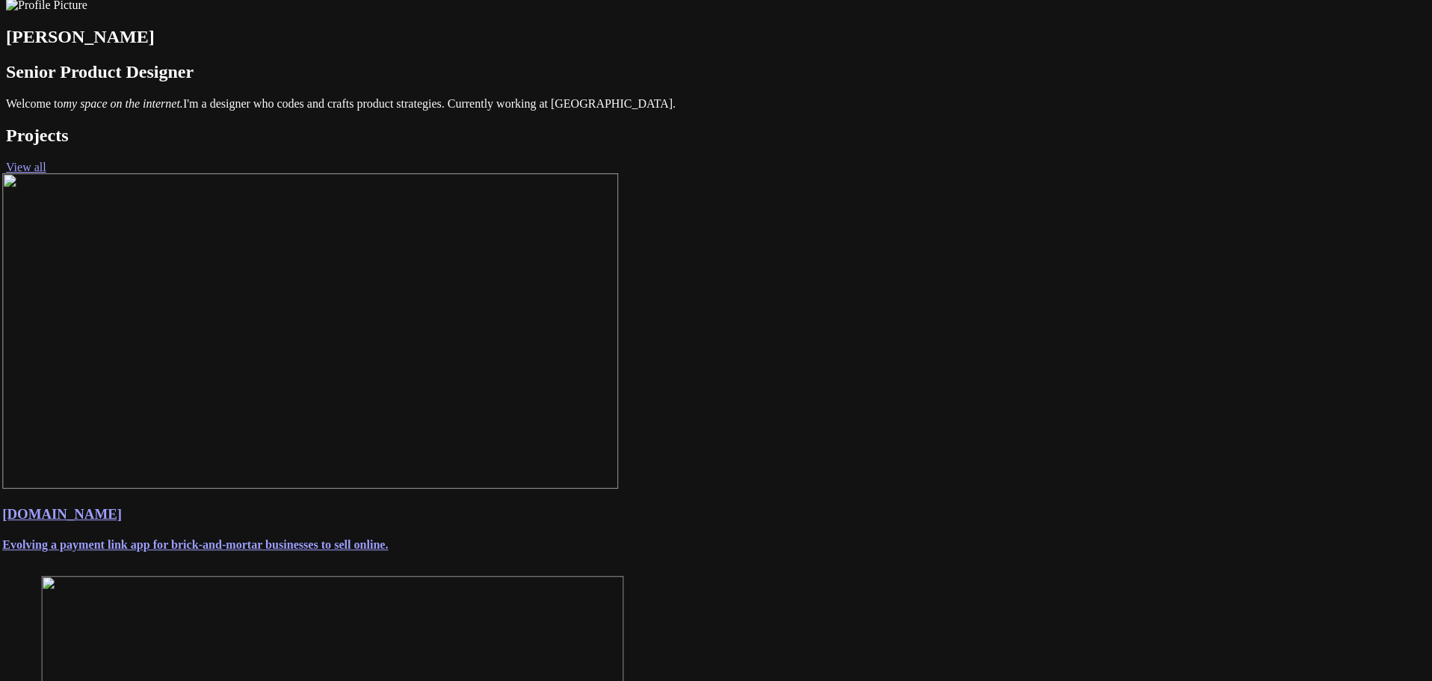
drag, startPoint x: 0, startPoint y: 0, endPoint x: 686, endPoint y: 217, distance: 719.5
click at [675, 110] on span "Welcome to my space on the internet. I'm a designer who codes and crafts produc…" at bounding box center [340, 103] width 669 height 13
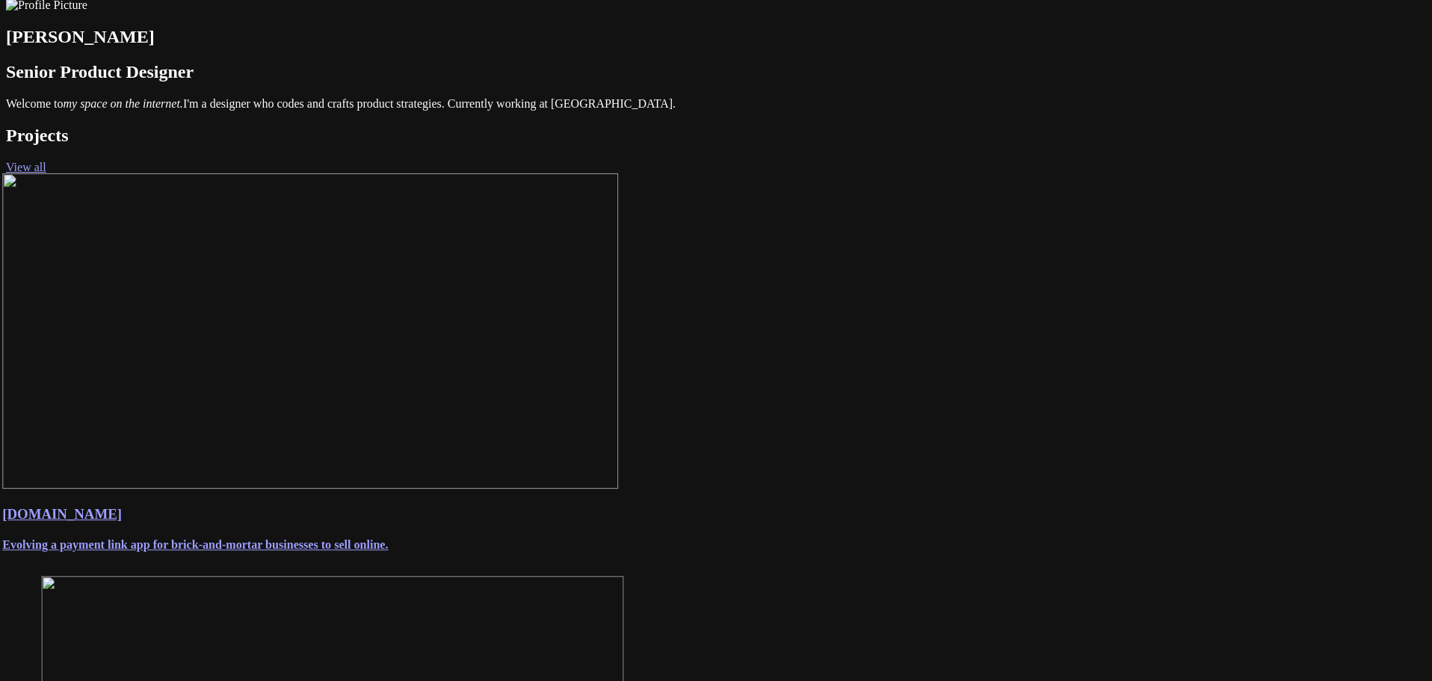
click at [675, 110] on span "Welcome to my space on the internet. I'm a designer who codes and crafts produc…" at bounding box center [340, 103] width 669 height 13
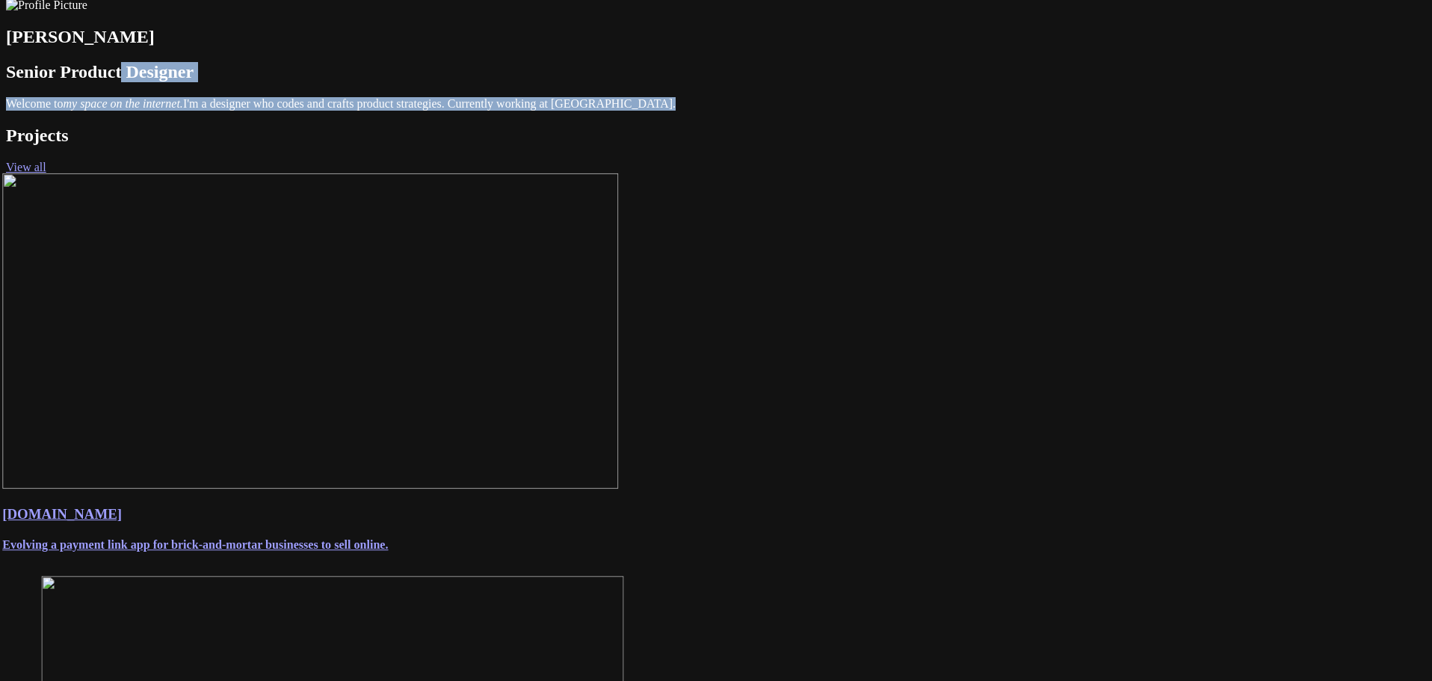
drag, startPoint x: 744, startPoint y: 226, endPoint x: 553, endPoint y: 155, distance: 204.0
click at [553, 82] on h2 "Senior Product Designer" at bounding box center [716, 72] width 1420 height 20
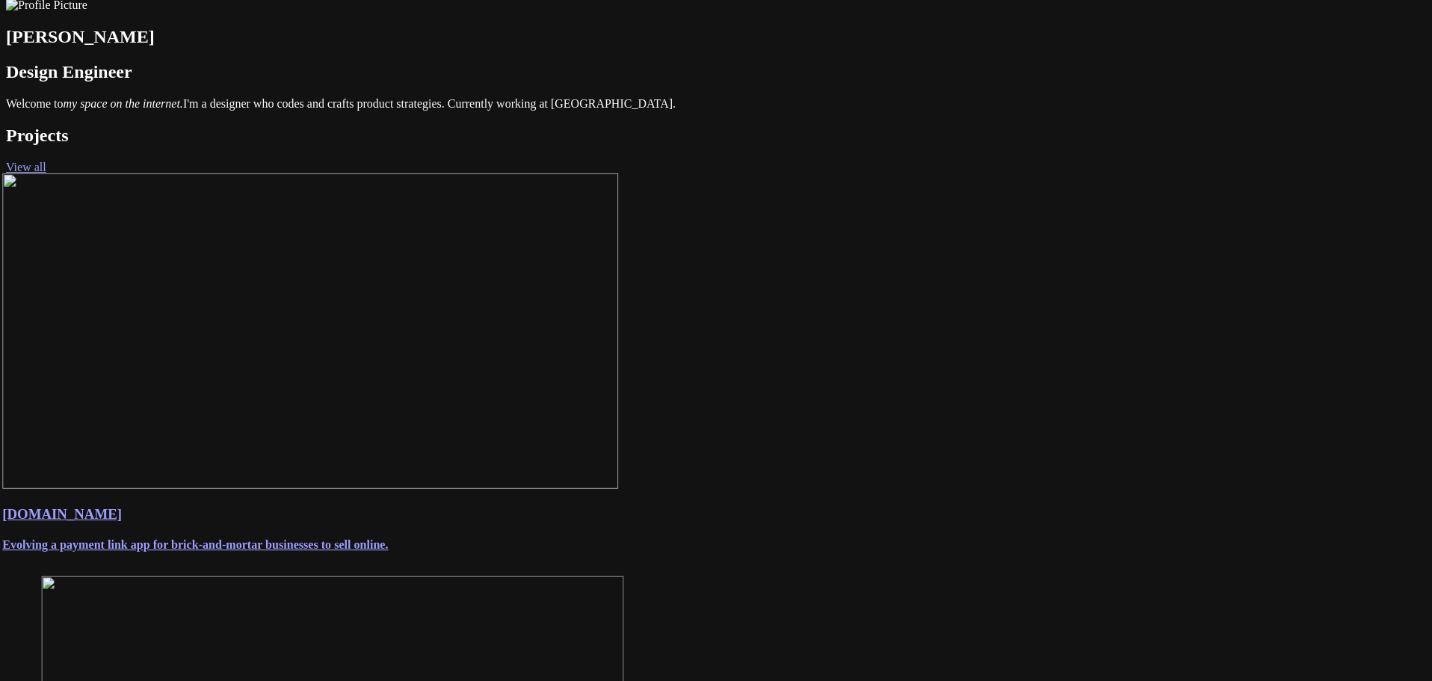
scroll to position [0, 0]
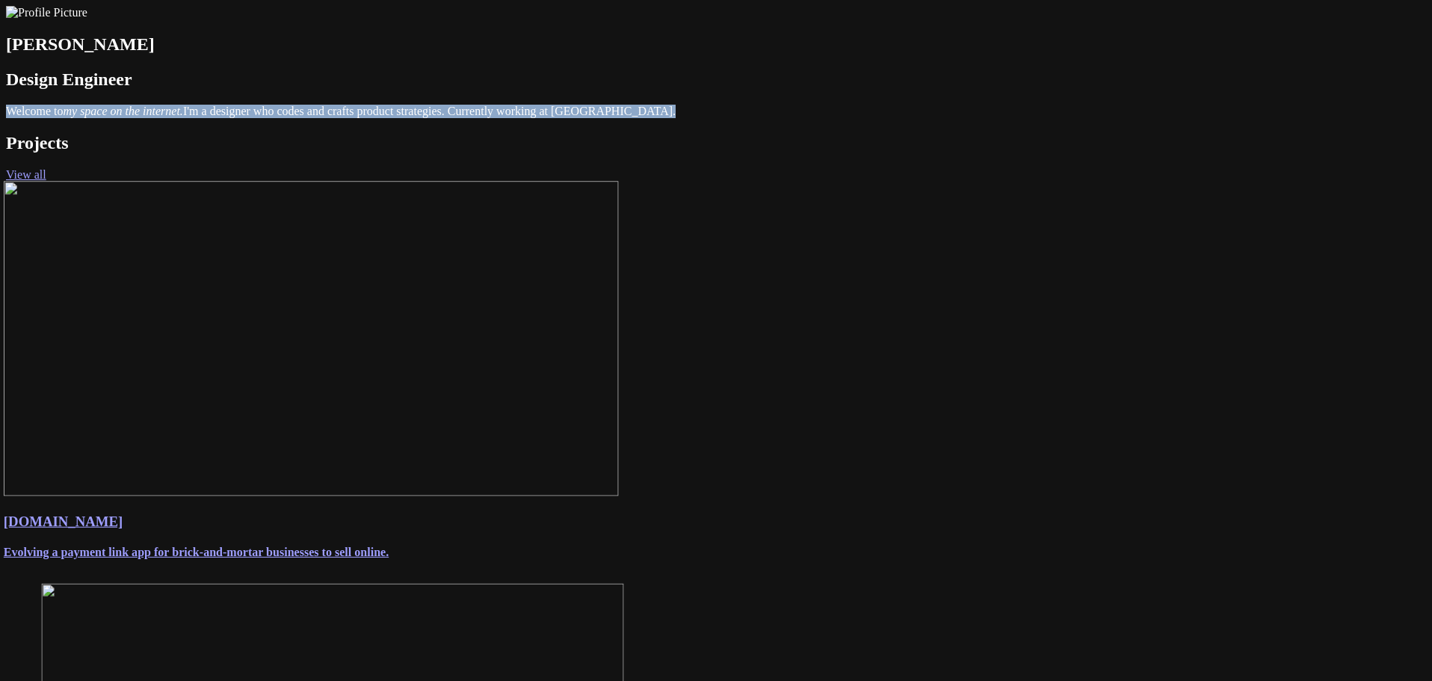
drag, startPoint x: 721, startPoint y: 232, endPoint x: 421, endPoint y: 194, distance: 302.0
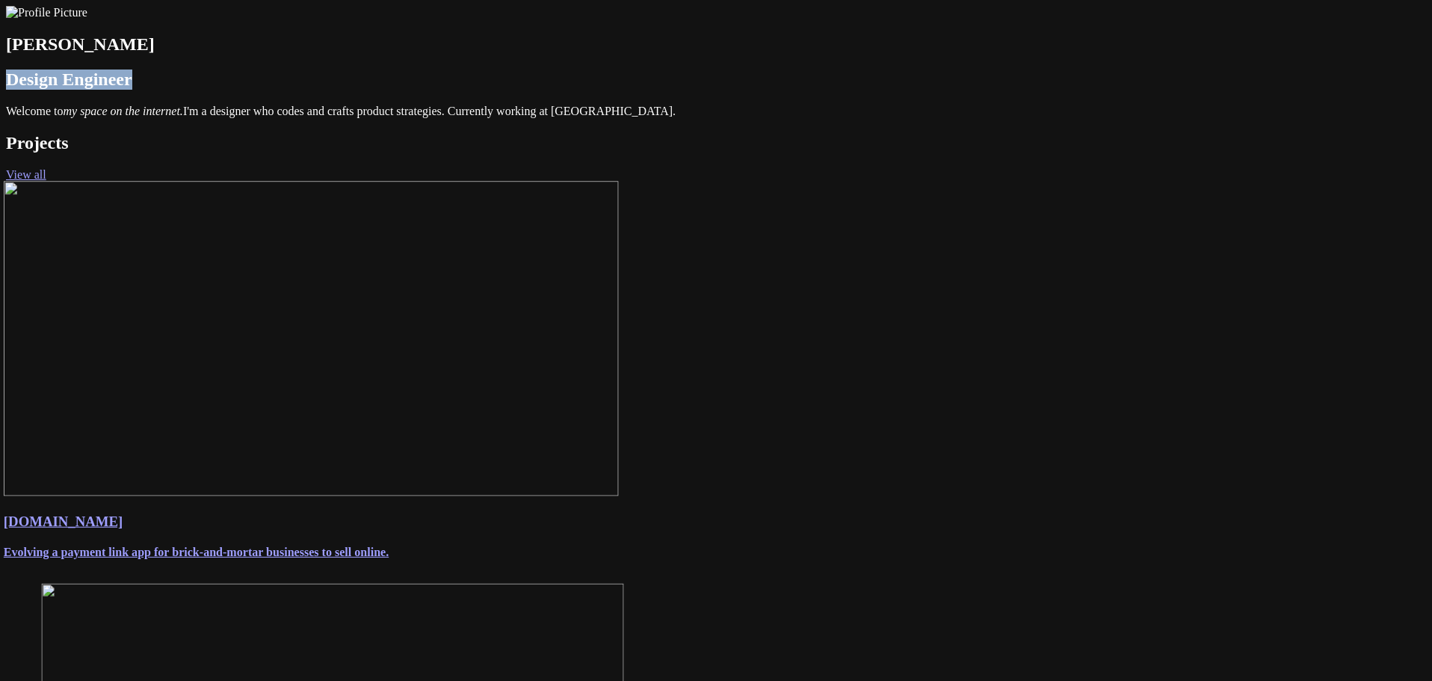
drag, startPoint x: 568, startPoint y: 169, endPoint x: 422, endPoint y: 164, distance: 145.8
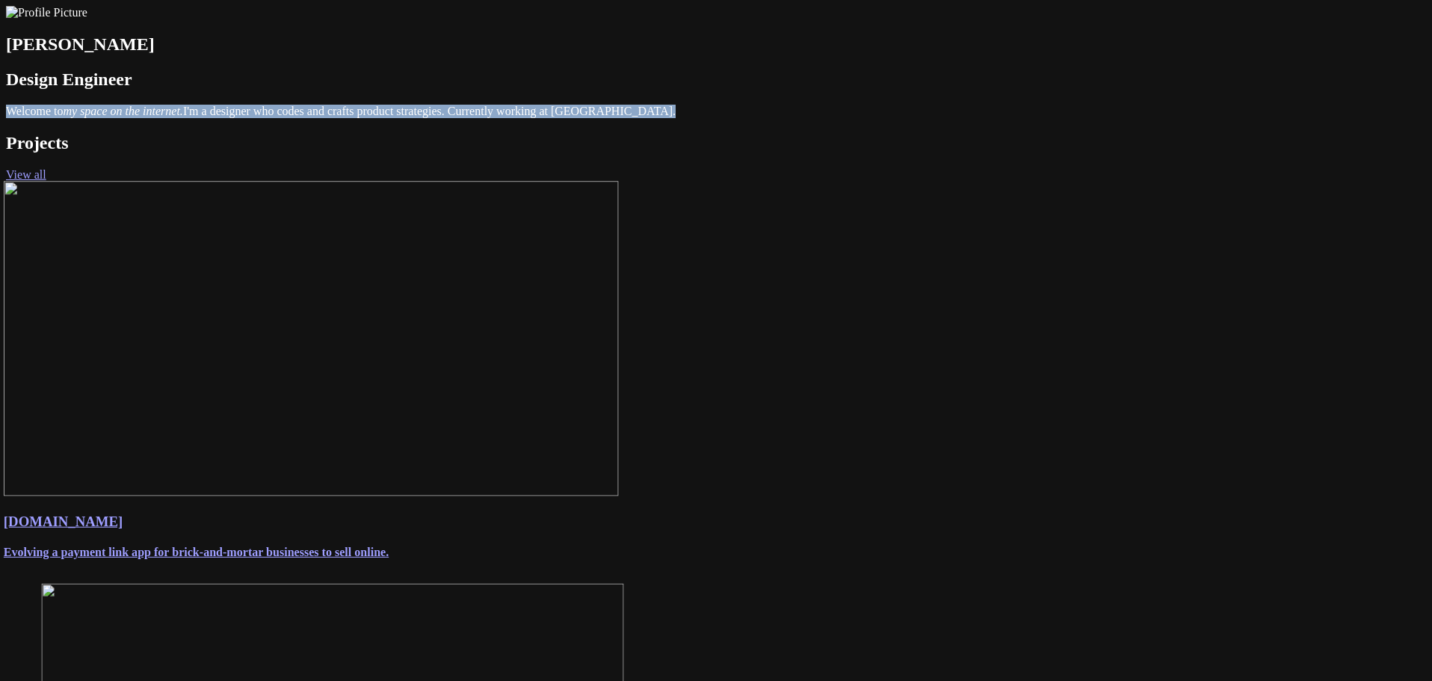
drag, startPoint x: 649, startPoint y: 221, endPoint x: 400, endPoint y: 205, distance: 248.5
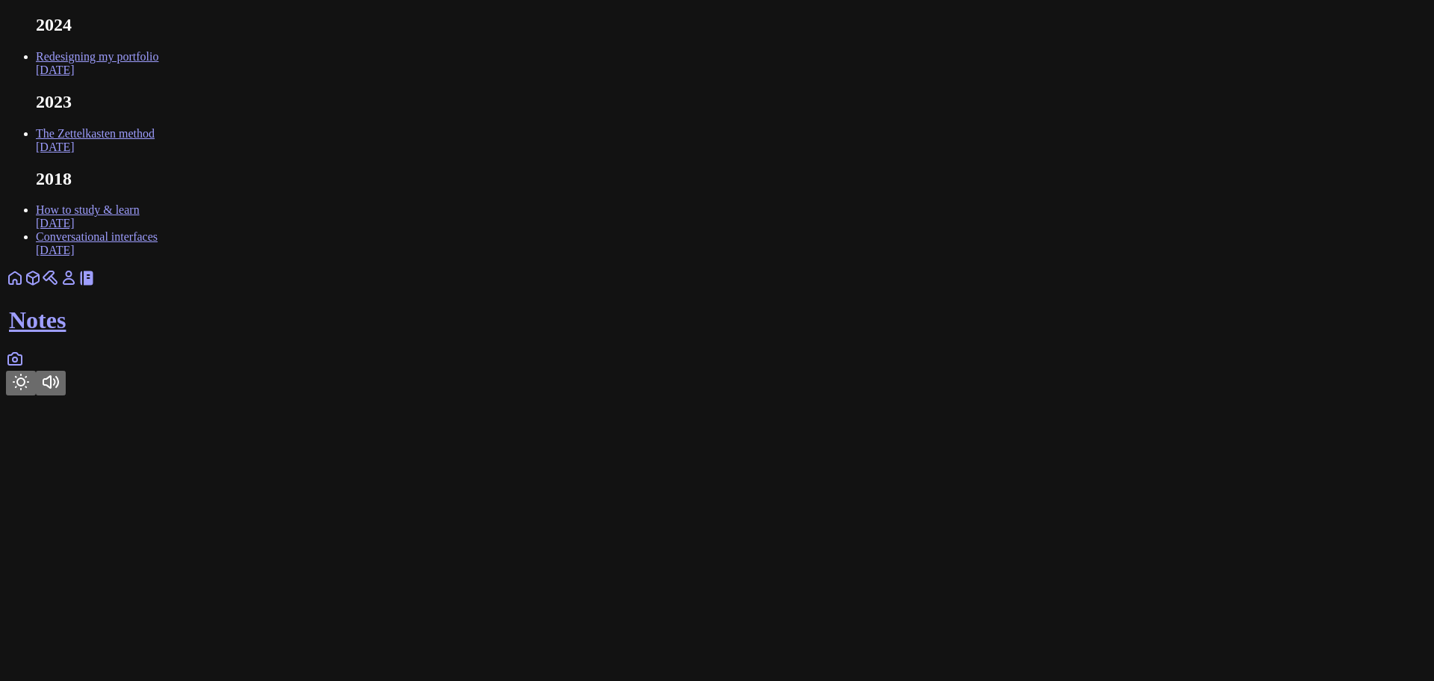
click at [22, 365] on icon at bounding box center [14, 359] width 13 height 12
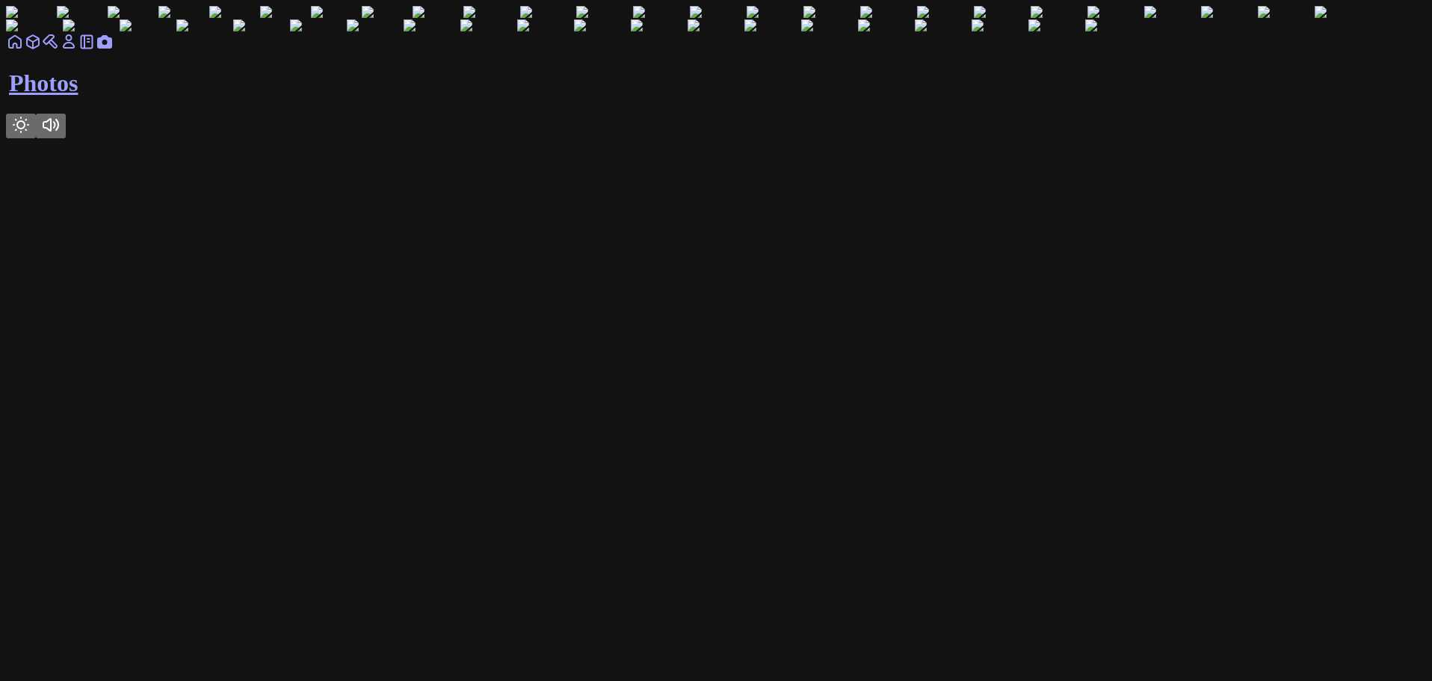
click at [24, 53] on link at bounding box center [15, 46] width 18 height 13
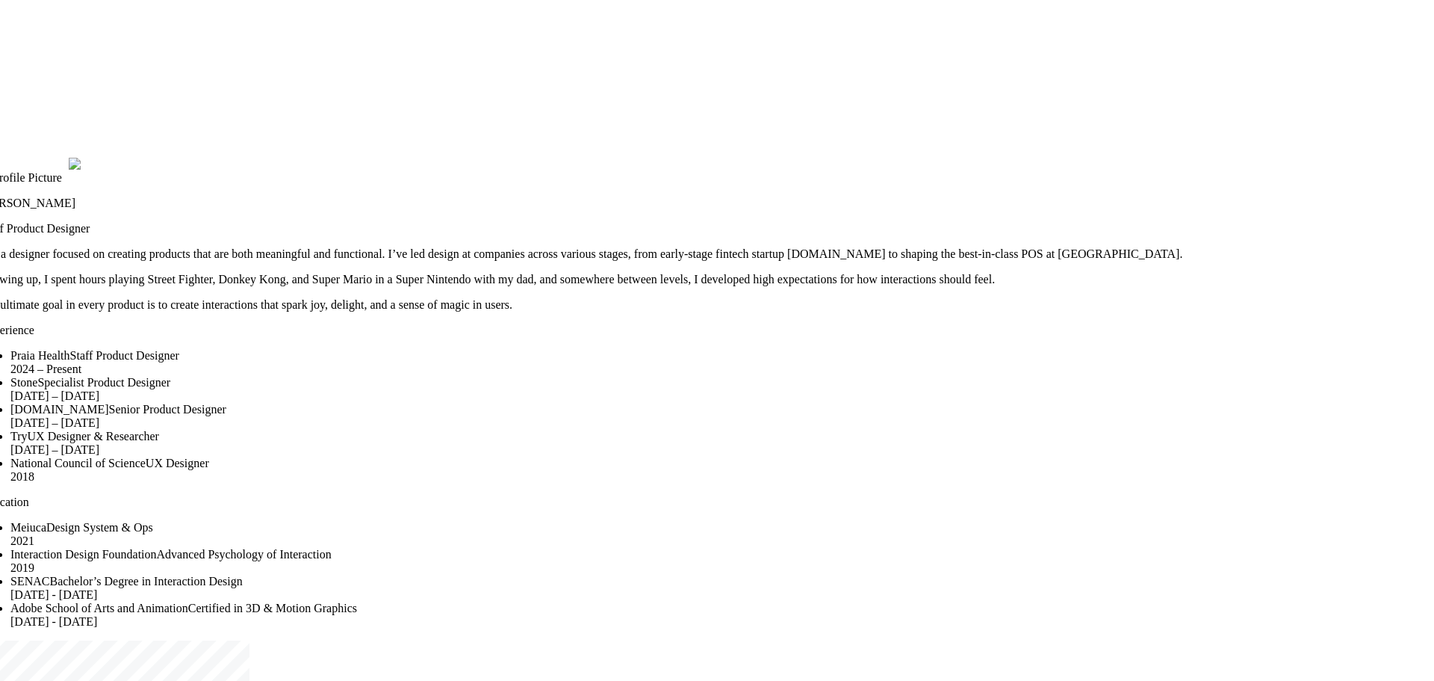
drag, startPoint x: 985, startPoint y: 321, endPoint x: 978, endPoint y: 410, distance: 89.2
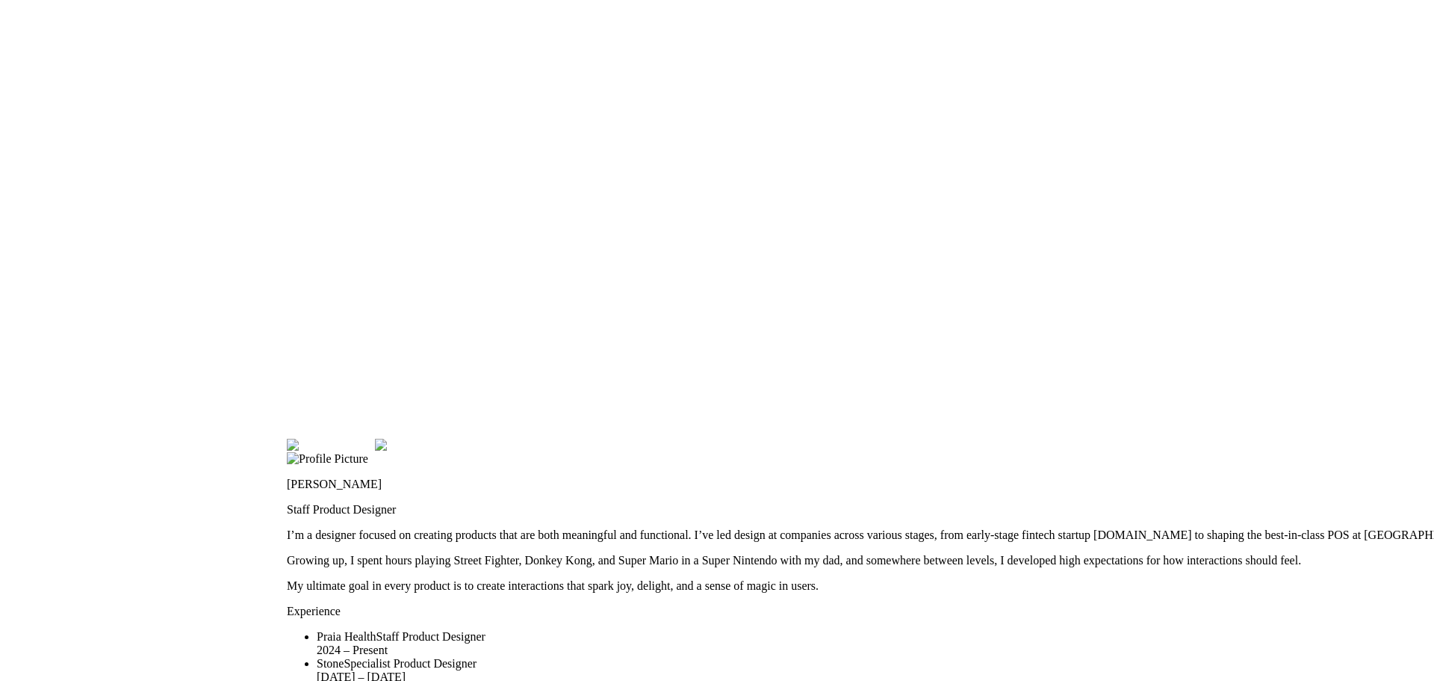
drag, startPoint x: 760, startPoint y: 104, endPoint x: 1066, endPoint y: 384, distance: 415.1
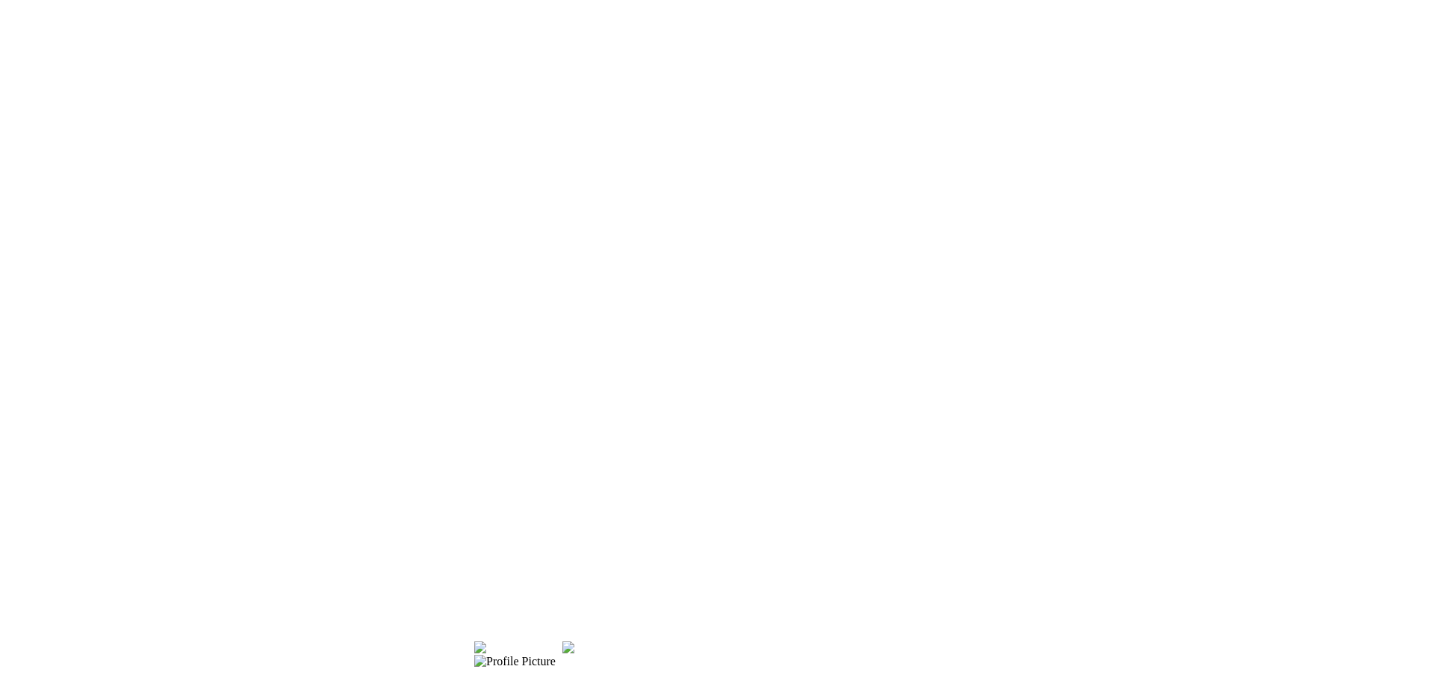
drag, startPoint x: 814, startPoint y: 120, endPoint x: 1003, endPoint y: 323, distance: 276.5
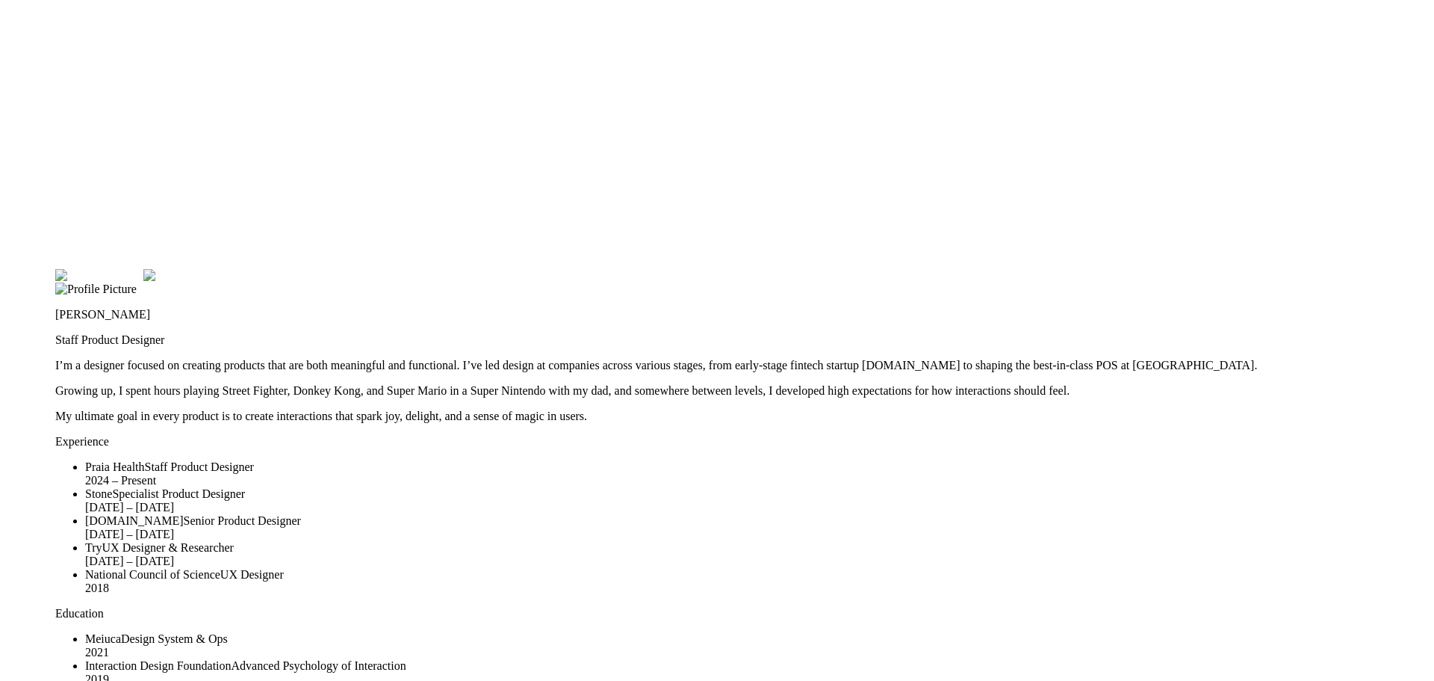
drag, startPoint x: 994, startPoint y: 349, endPoint x: 575, endPoint y: -23, distance: 560.5
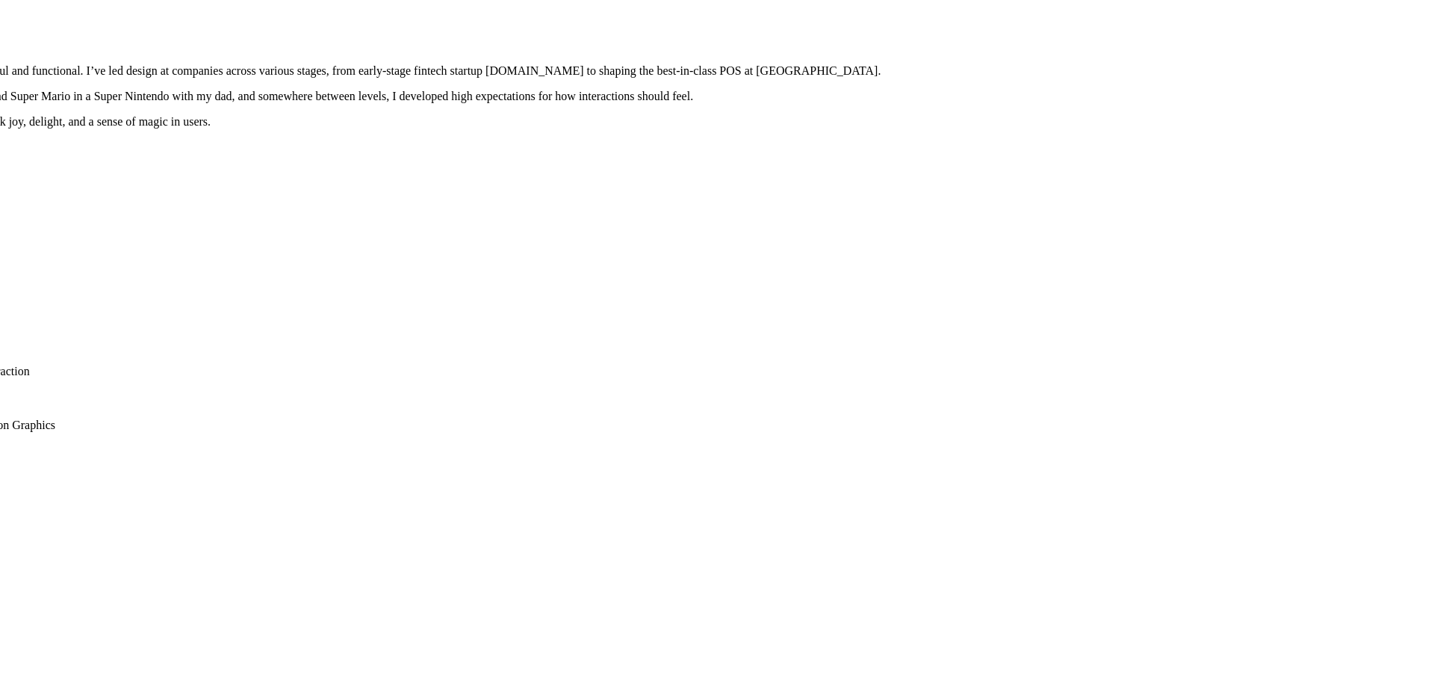
drag, startPoint x: 957, startPoint y: 263, endPoint x: 595, endPoint y: -7, distance: 451.1
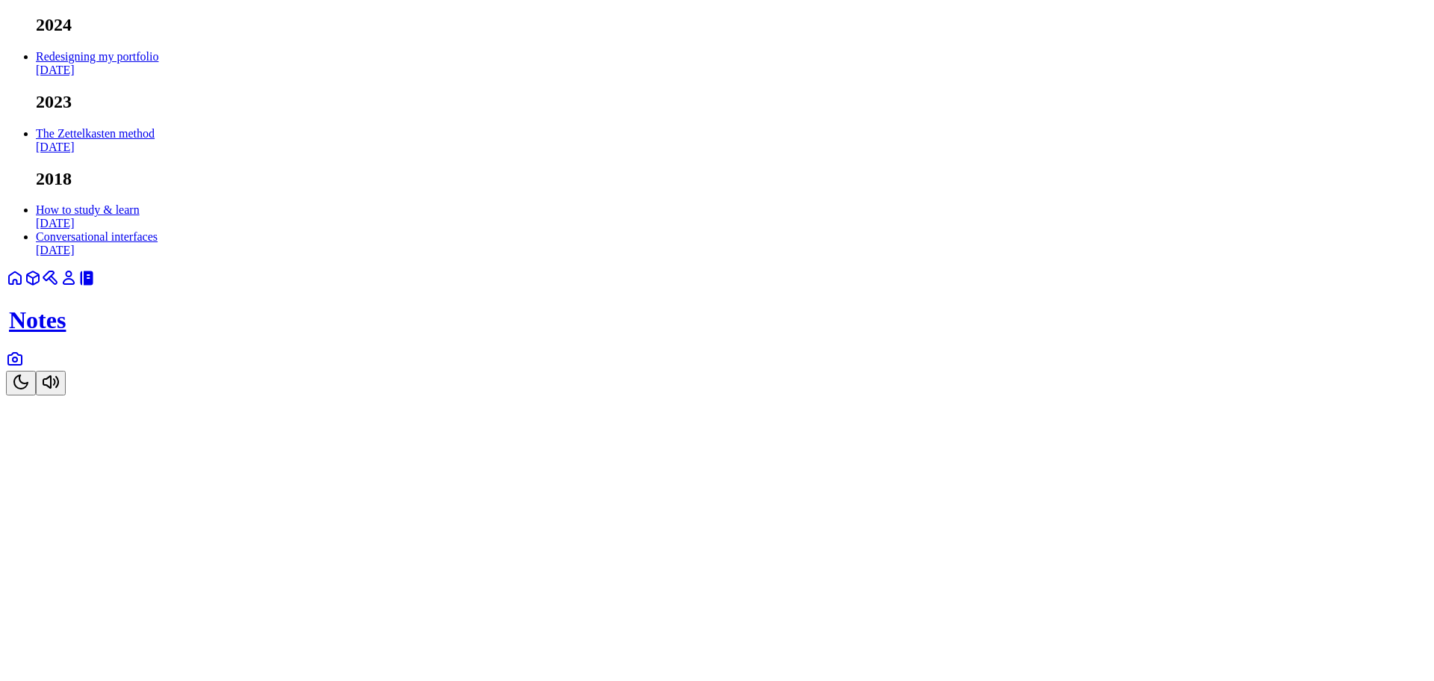
click at [155, 153] on link "The Zettelkasten method Feb 2023" at bounding box center [95, 140] width 119 height 26
click at [24, 370] on link at bounding box center [15, 363] width 18 height 13
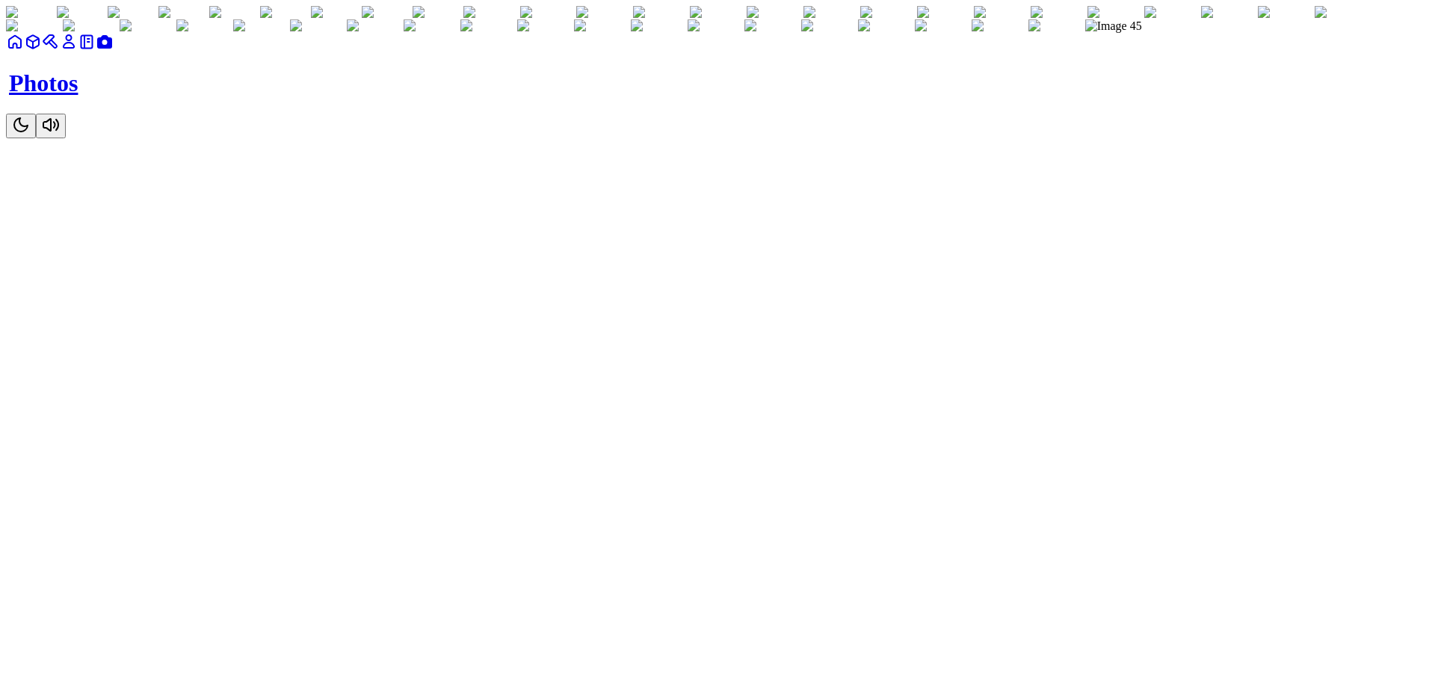
click at [42, 53] on link at bounding box center [33, 46] width 18 height 13
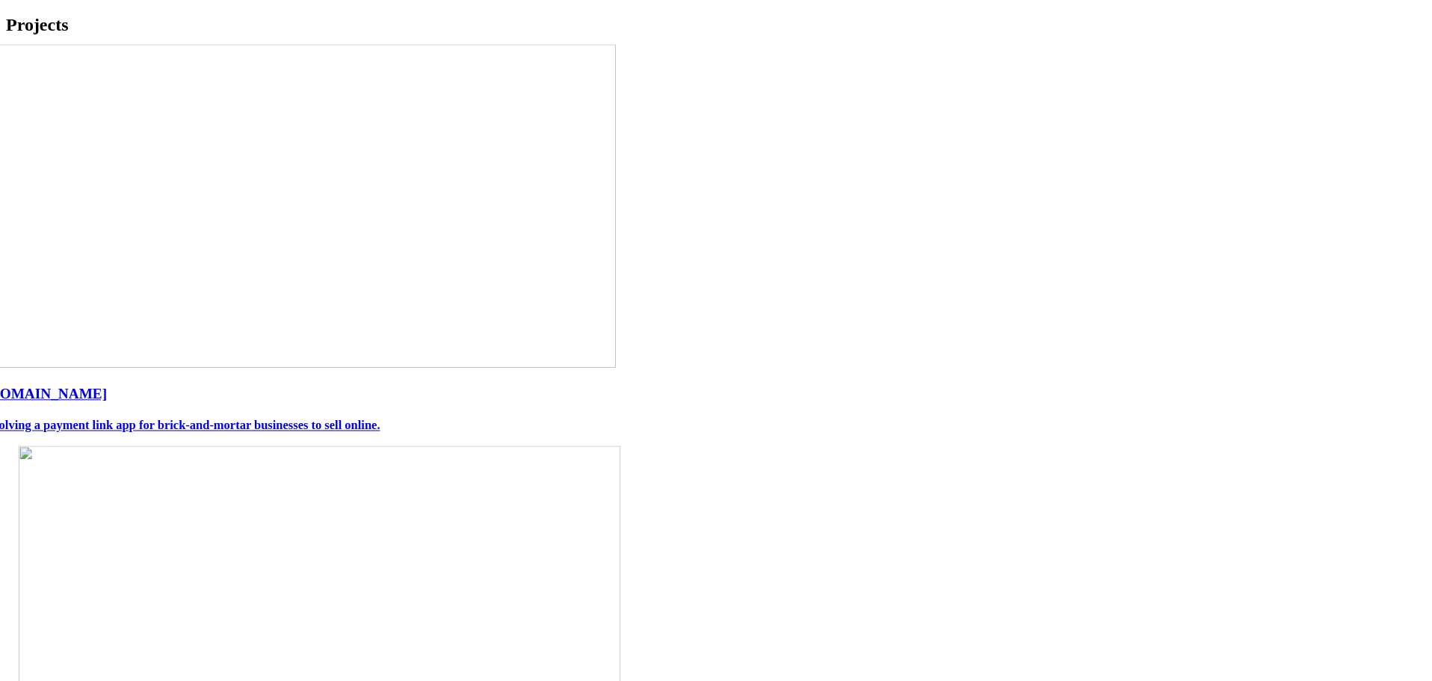
click at [705, 432] on div "Link.me Evolving a payment link app for brick-and-mortar businesses to sell onl…" at bounding box center [715, 238] width 1462 height 388
click at [690, 432] on link "Link.me Evolving a payment link app for brick-and-mortar businesses to sell onl…" at bounding box center [715, 408] width 1462 height 47
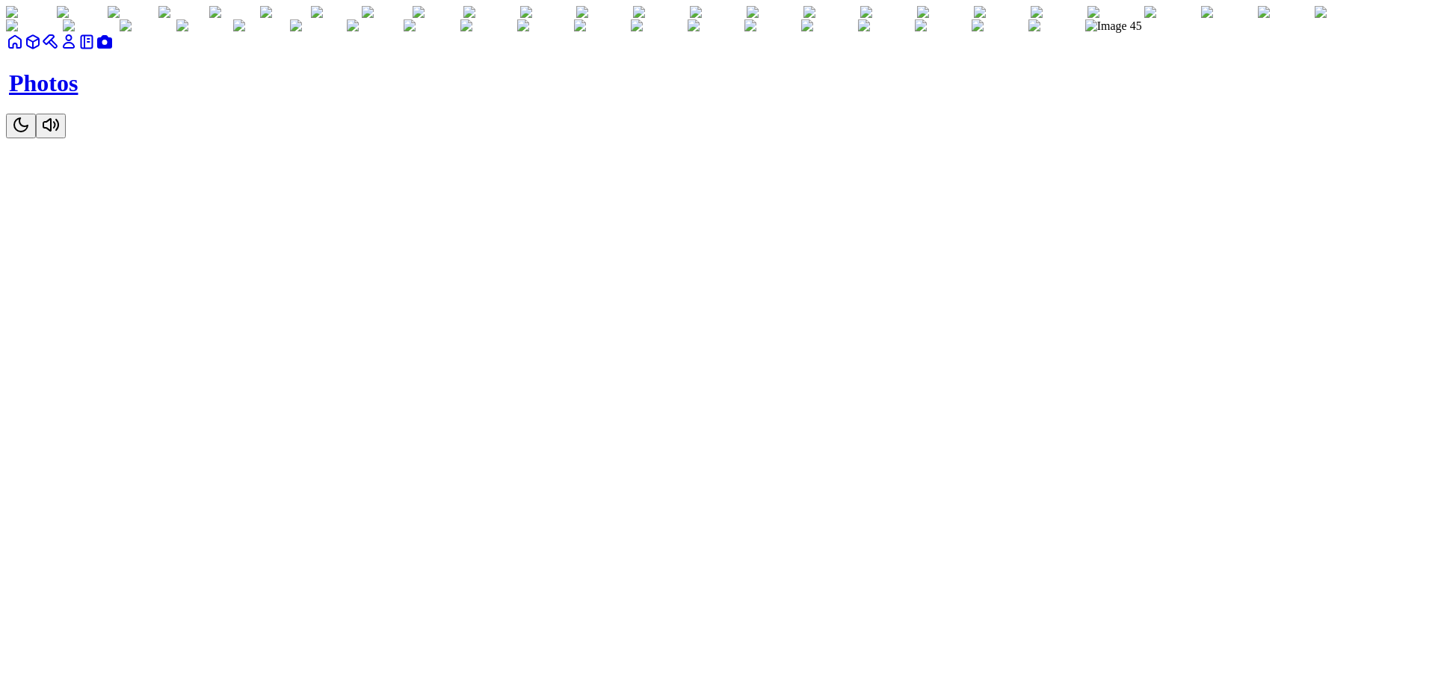
click at [24, 51] on icon at bounding box center [15, 42] width 18 height 18
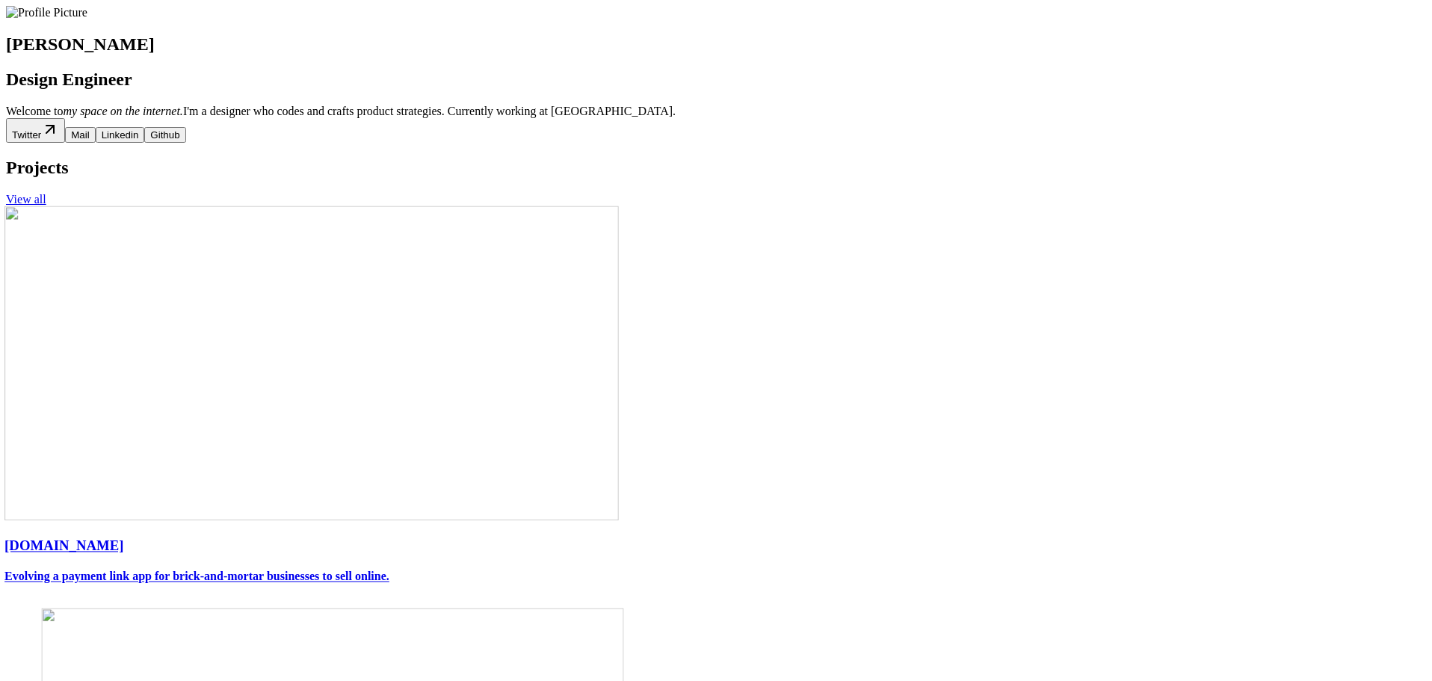
drag, startPoint x: 510, startPoint y: 255, endPoint x: 424, endPoint y: 308, distance: 100.3
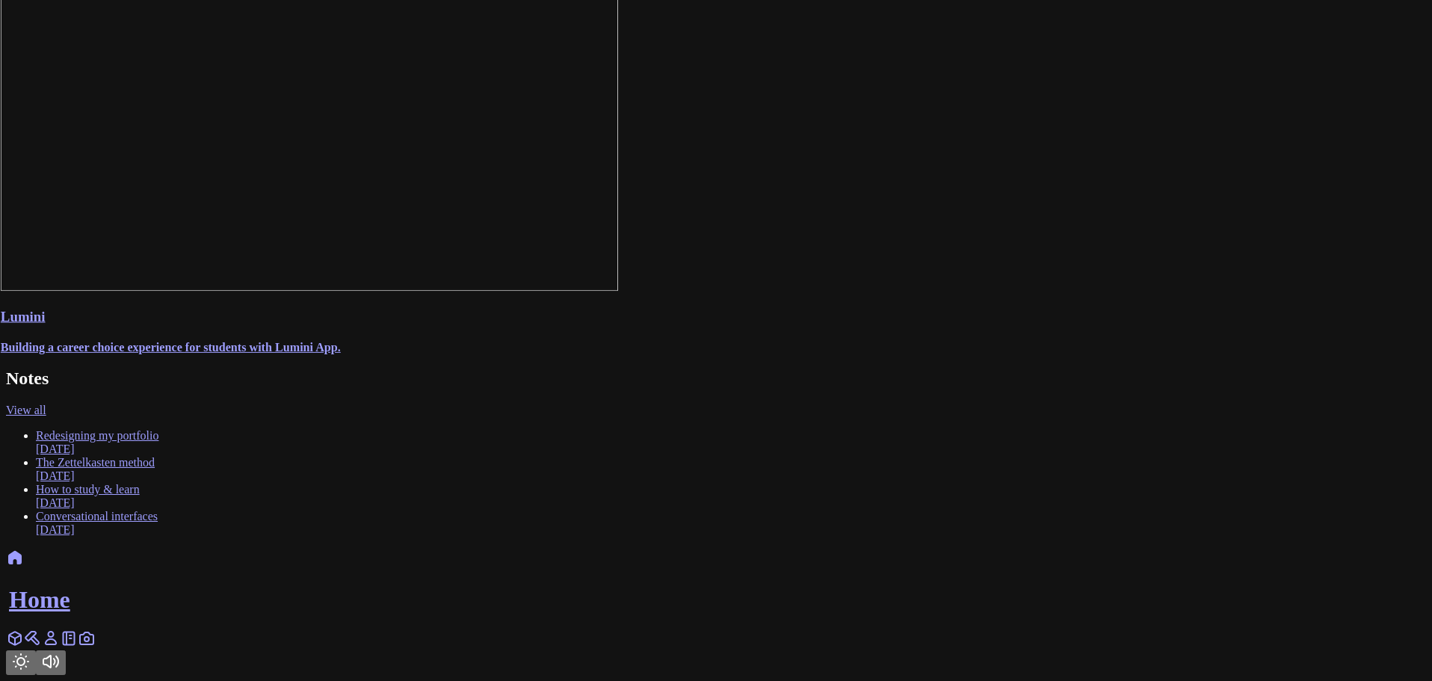
scroll to position [1359, 0]
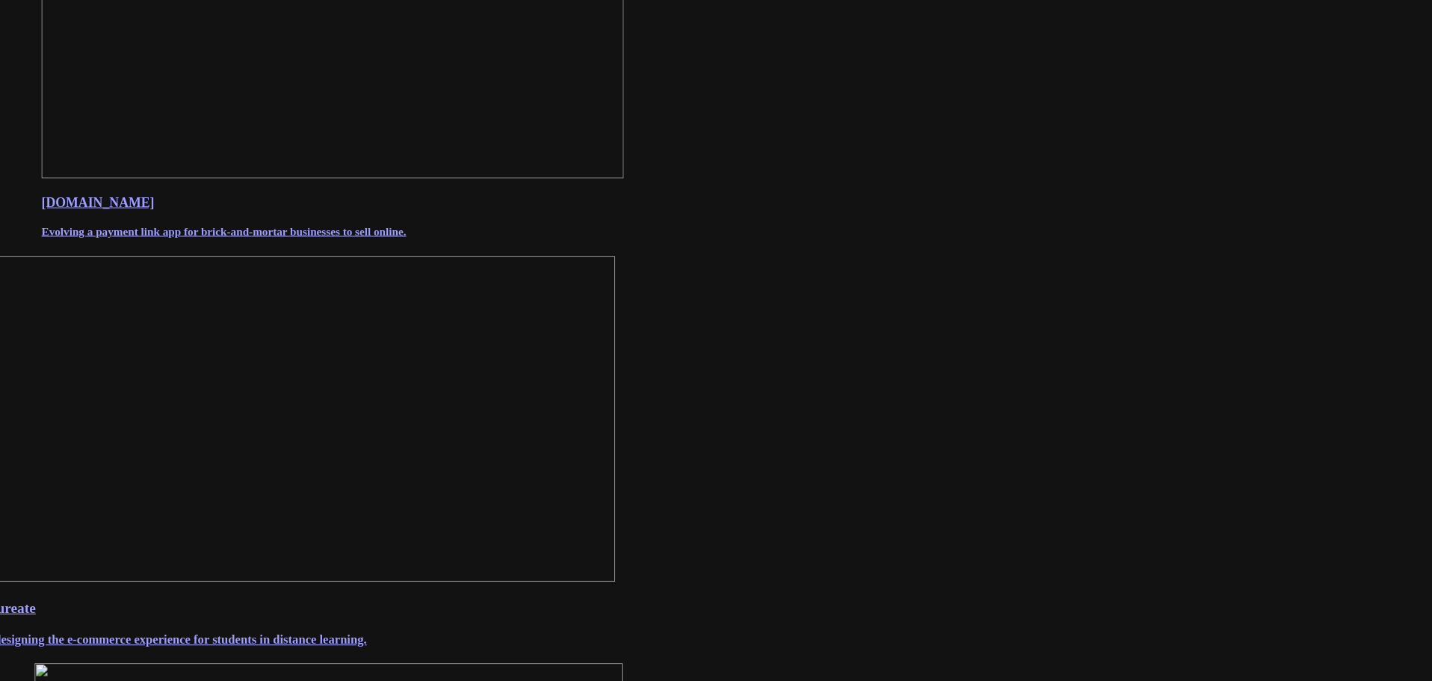
scroll to position [0, 0]
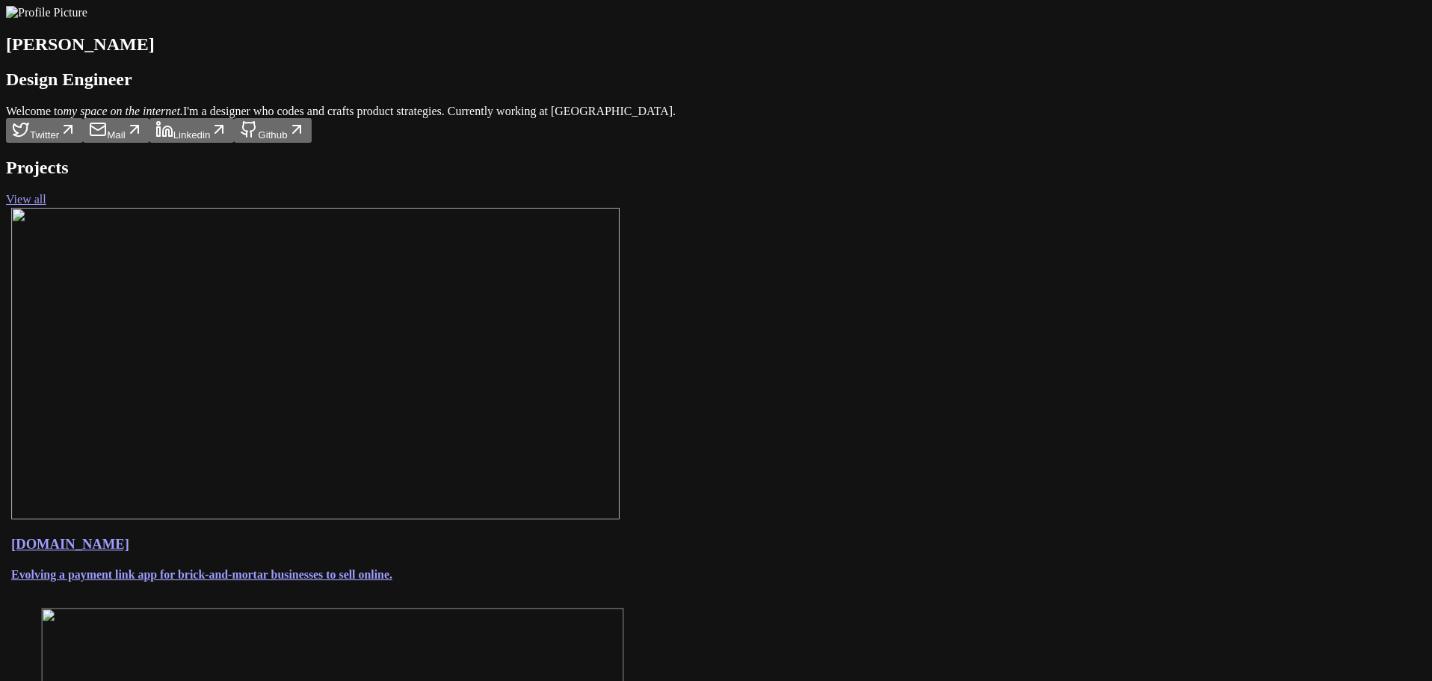
click at [687, 106] on section "Andre Souza Design Engineer Welcome to my space on the internet. I'm a designer…" at bounding box center [716, 74] width 1420 height 137
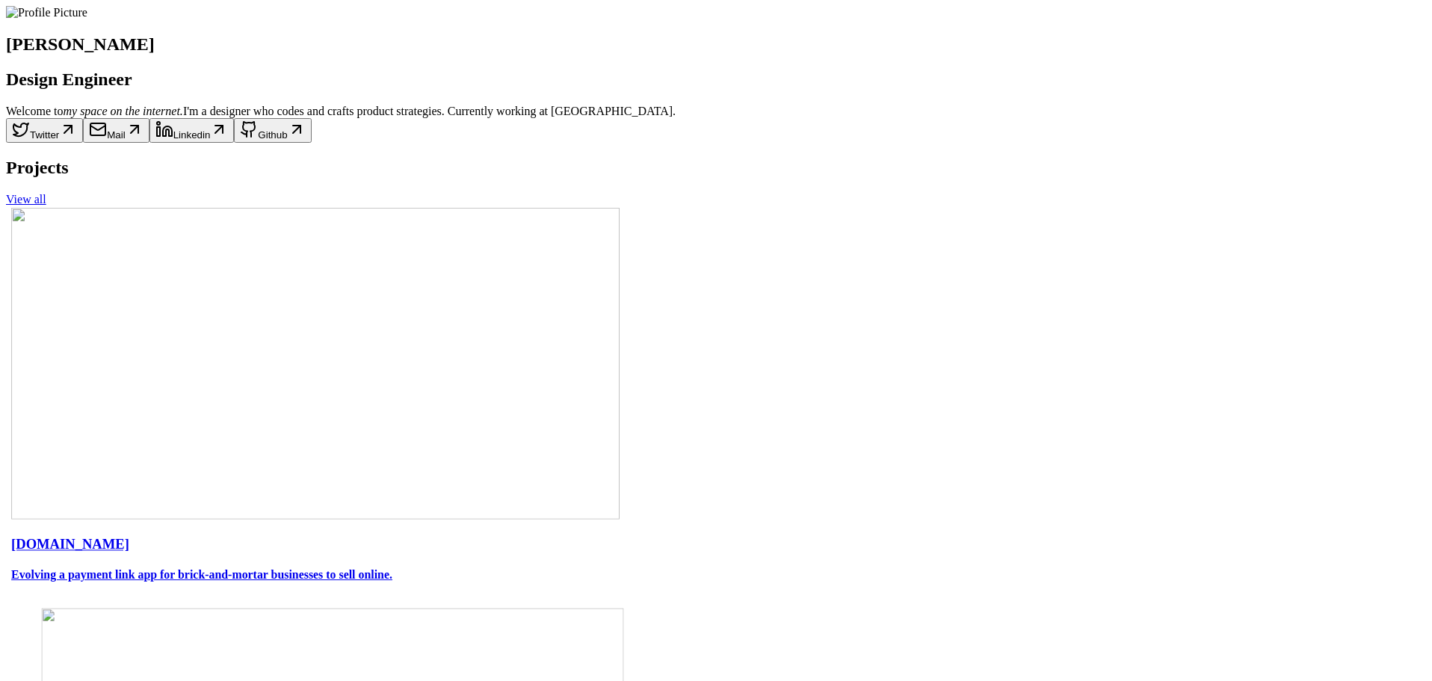
click at [652, 66] on div "Andre Souza Design Engineer" at bounding box center [716, 48] width 1420 height 84
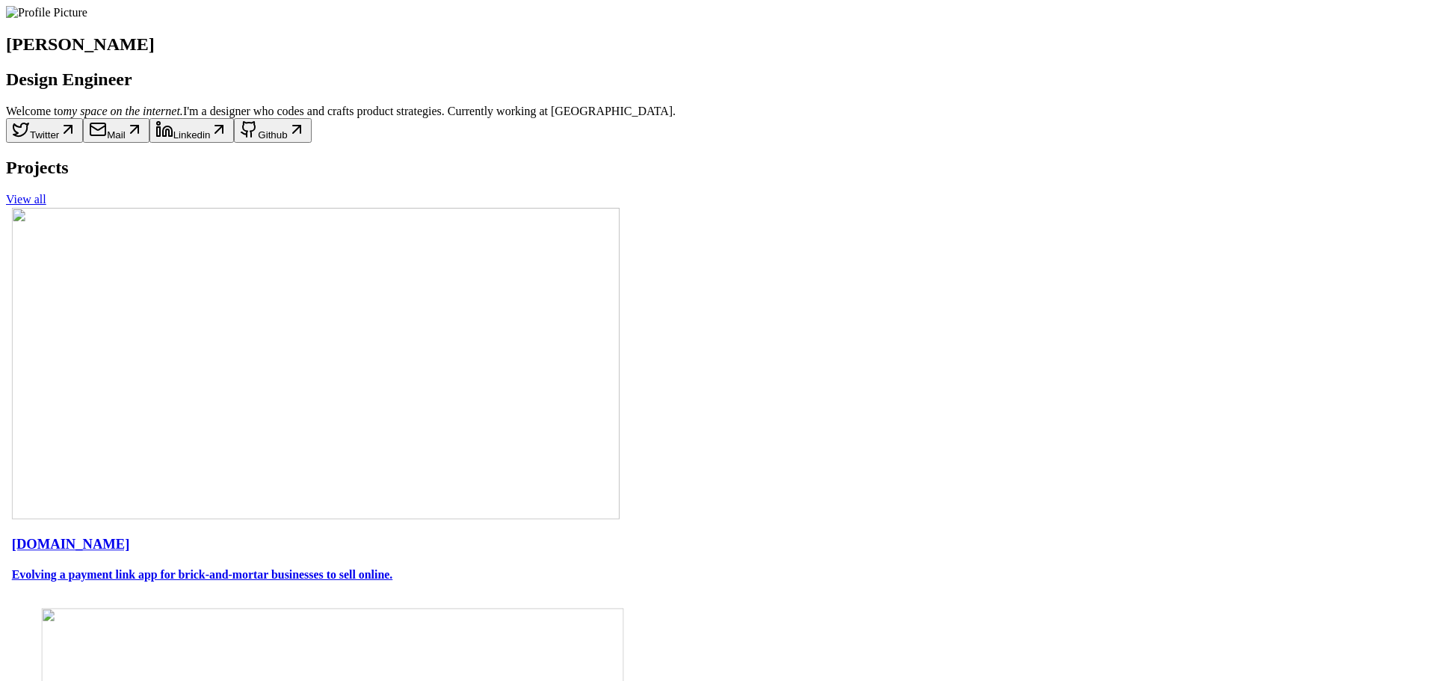
click at [755, 206] on div "Projects View all" at bounding box center [716, 182] width 1420 height 49
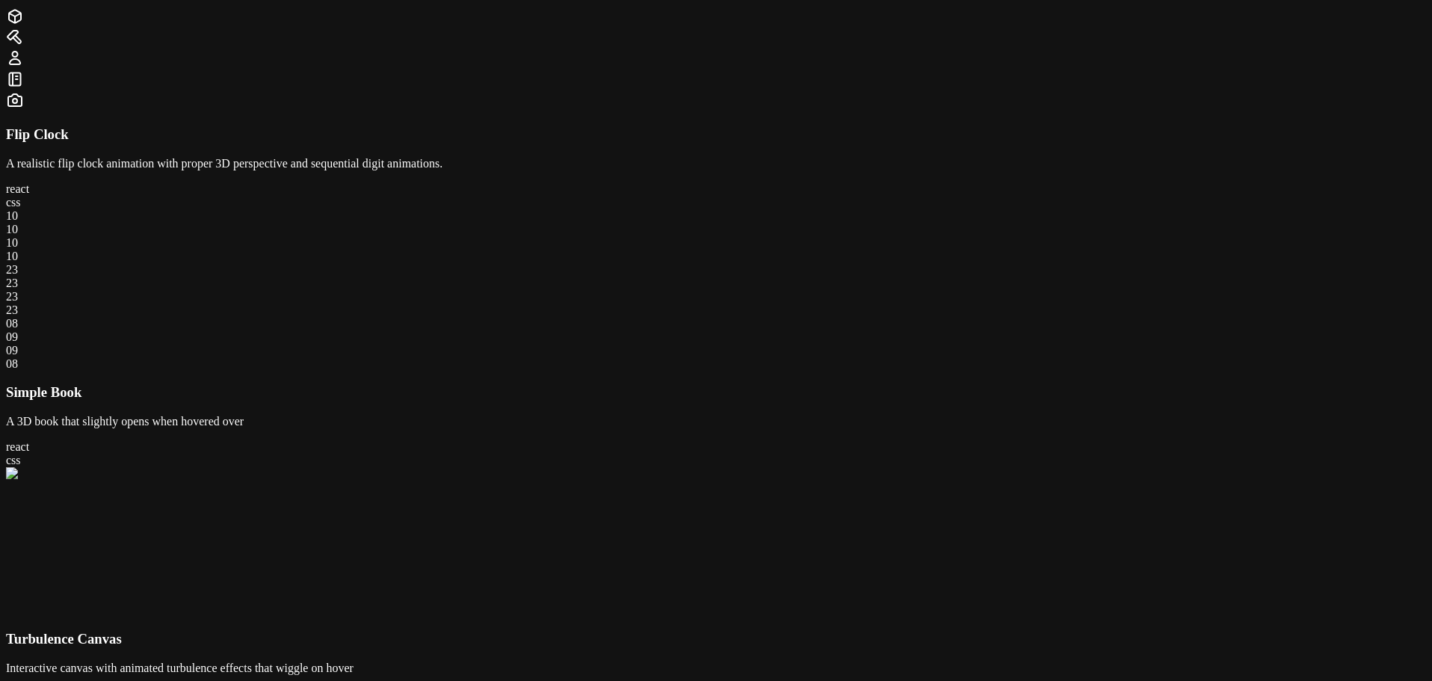
scroll to position [75, 0]
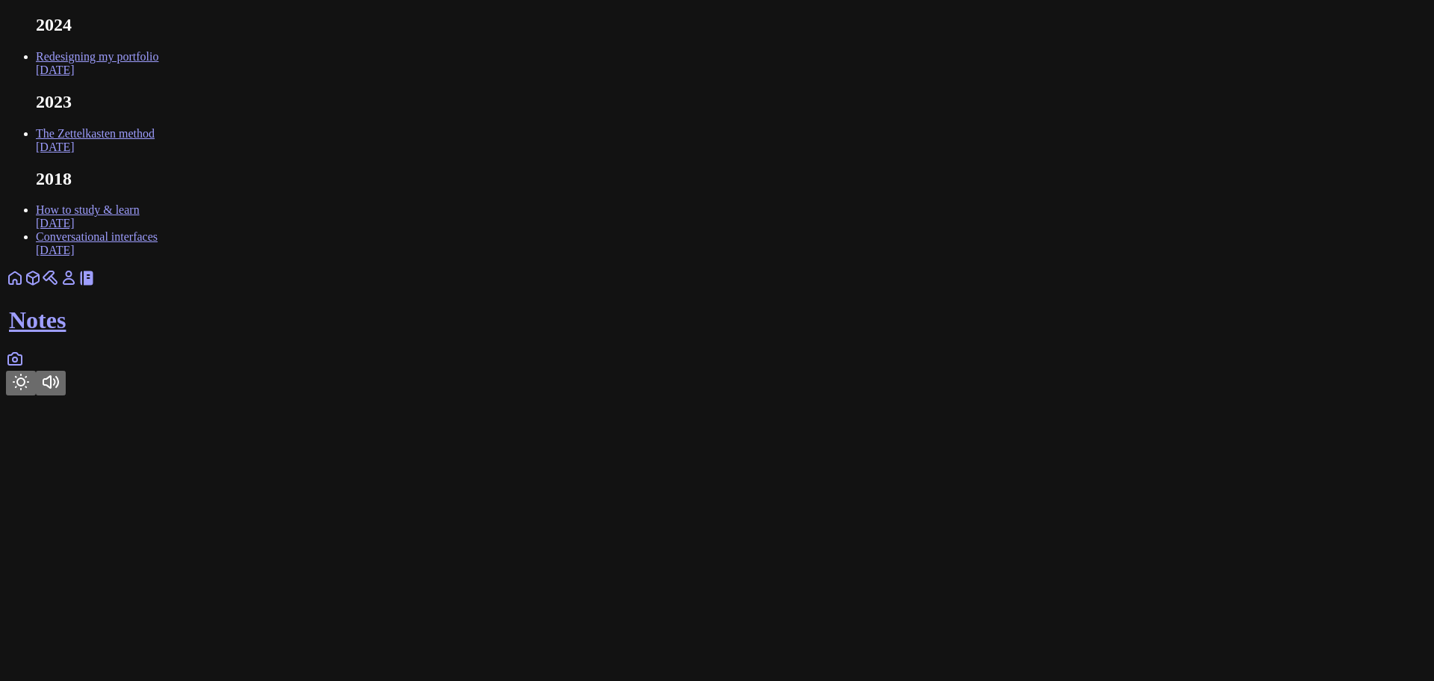
click at [158, 76] on link "Redesigning my portfolio [DATE]" at bounding box center [97, 63] width 123 height 26
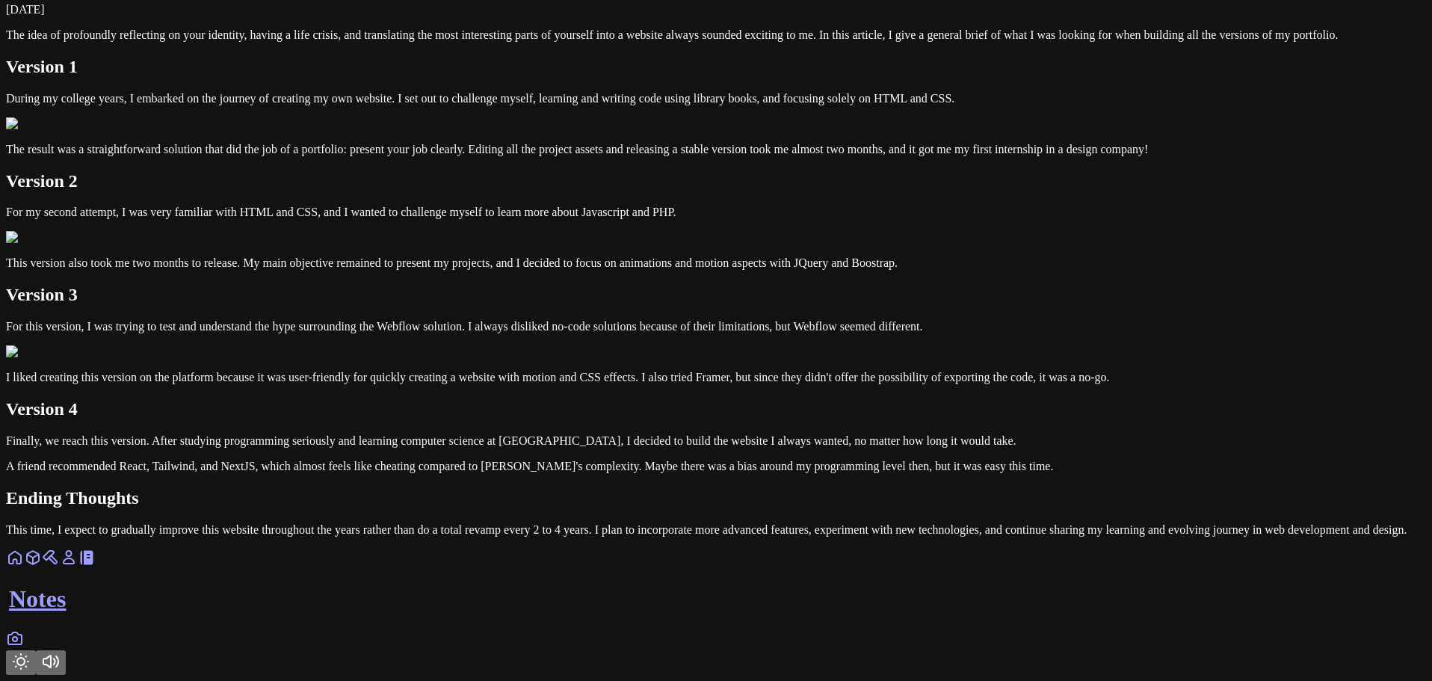
scroll to position [335, 0]
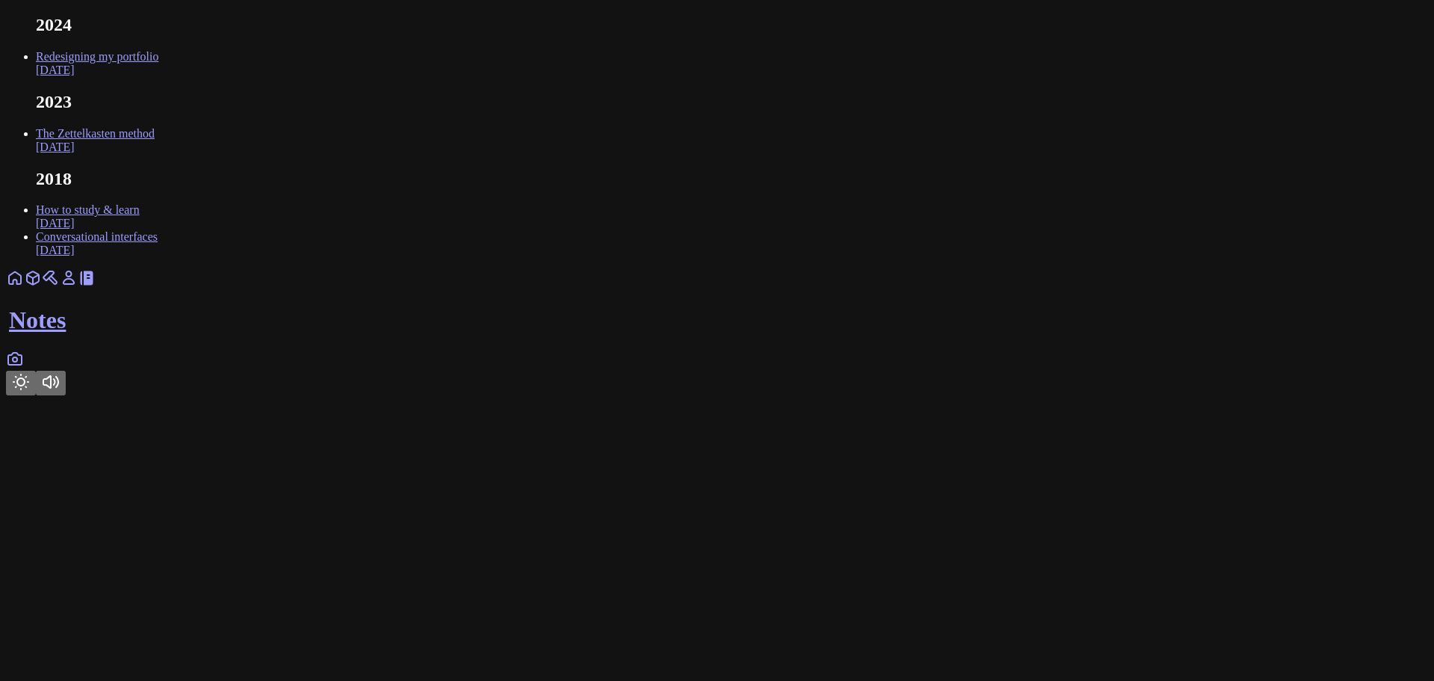
click at [155, 153] on link "The Zettelkasten method Feb 2023" at bounding box center [95, 140] width 119 height 26
click at [24, 370] on link at bounding box center [15, 363] width 18 height 13
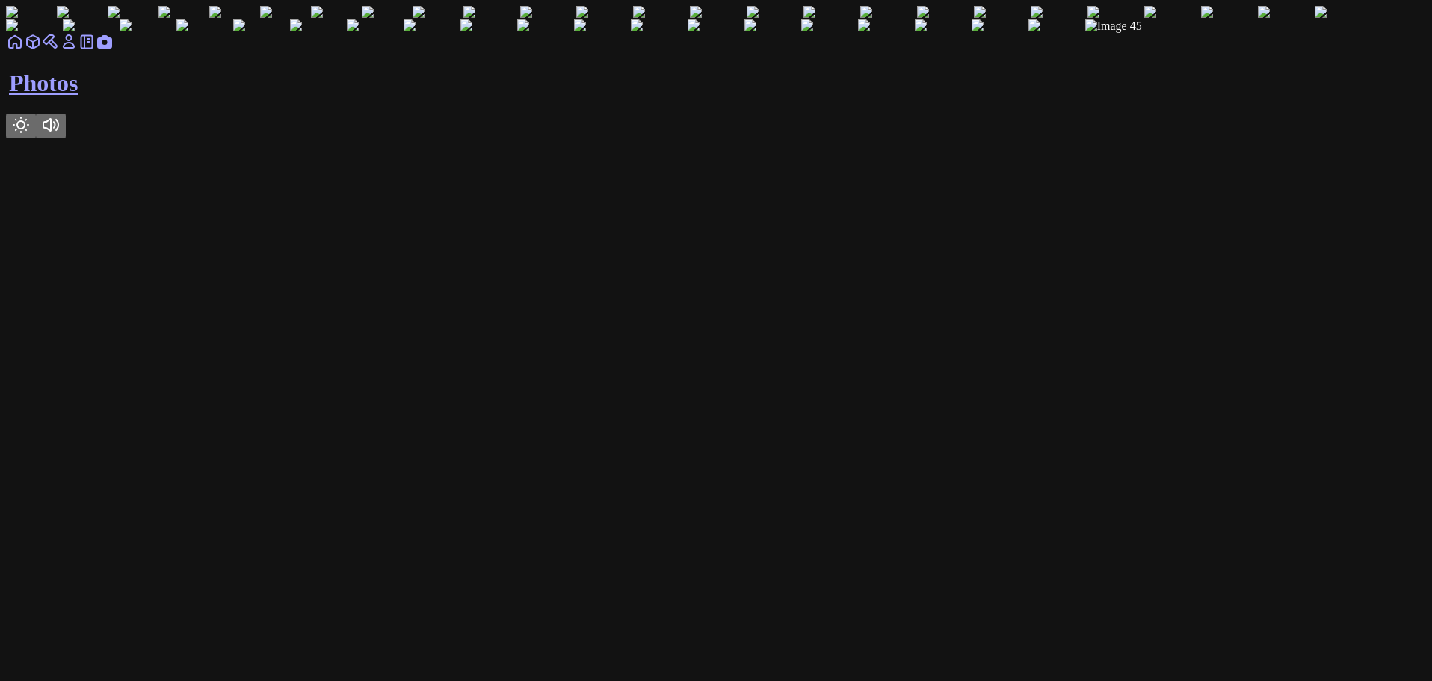
click at [21, 48] on icon at bounding box center [15, 42] width 12 height 12
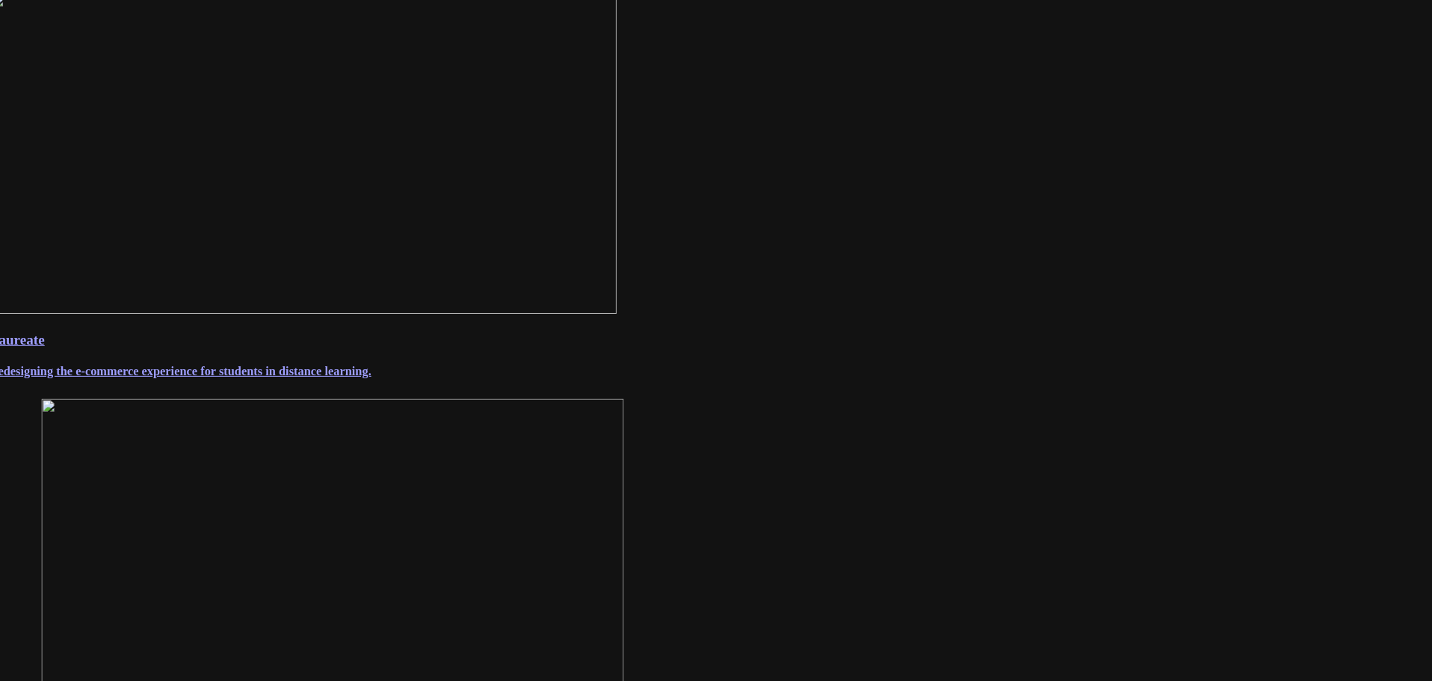
scroll to position [598, 0]
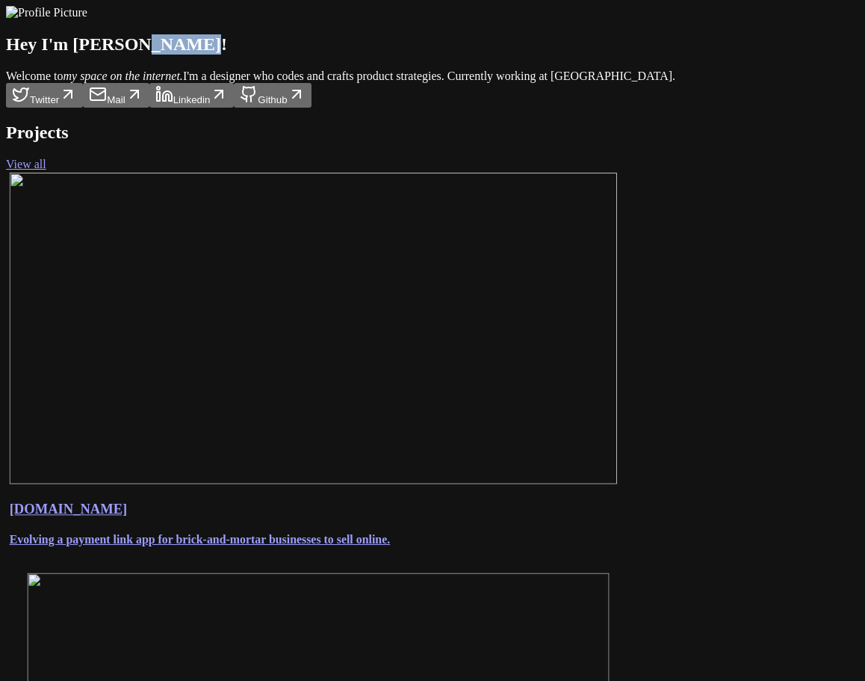
drag, startPoint x: 284, startPoint y: 146, endPoint x: 347, endPoint y: 144, distance: 63.5
click at [347, 55] on h1 "Hey I'm Andre Souza!" at bounding box center [432, 44] width 853 height 20
click at [332, 55] on h1 "Hey I'm Andre Souza!" at bounding box center [432, 44] width 853 height 20
click at [469, 108] on section "Hey I'm Andre! Welcome to my space on the internet. I'm a designer who codes an…" at bounding box center [432, 57] width 853 height 102
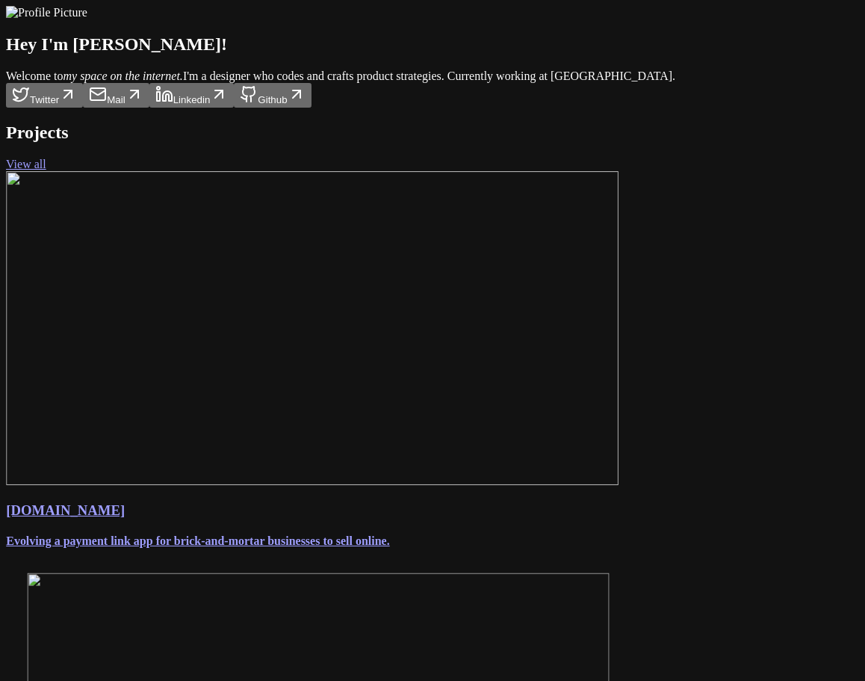
click at [358, 82] on span "Welcome to my space on the internet. I'm a designer who codes and crafts produc…" at bounding box center [340, 75] width 669 height 13
click at [383, 82] on span "Welcome to my space on the internet. I'm a designer who codes and crafts produc…" at bounding box center [340, 75] width 669 height 13
click at [177, 82] on span "Welcome to my space on the internet. I'm a designer who codes and crafts produc…" at bounding box center [340, 75] width 669 height 13
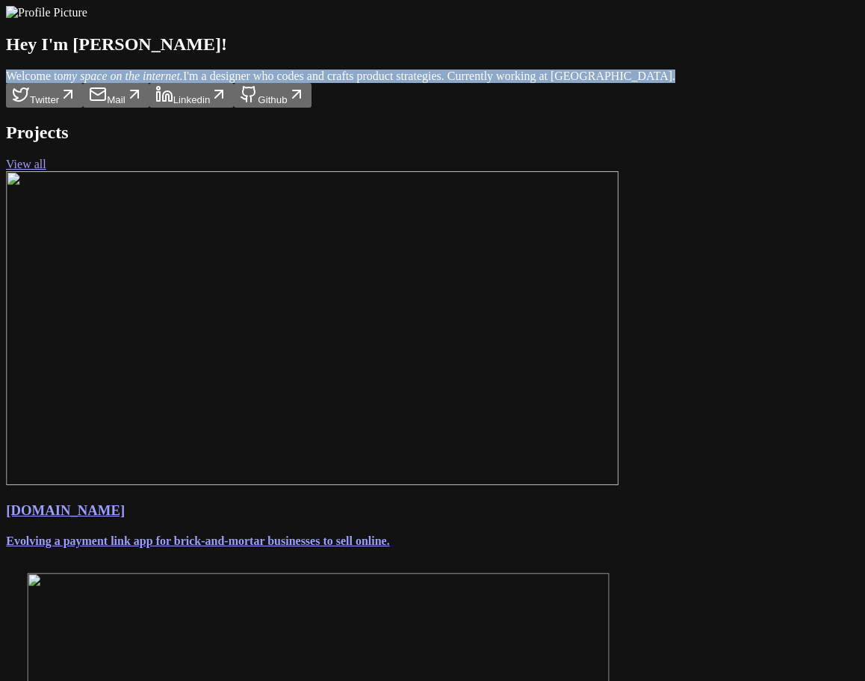
drag, startPoint x: 165, startPoint y: 162, endPoint x: 386, endPoint y: 185, distance: 221.6
click at [386, 82] on span "Welcome to my space on the internet. I'm a designer who codes and crafts produc…" at bounding box center [340, 75] width 669 height 13
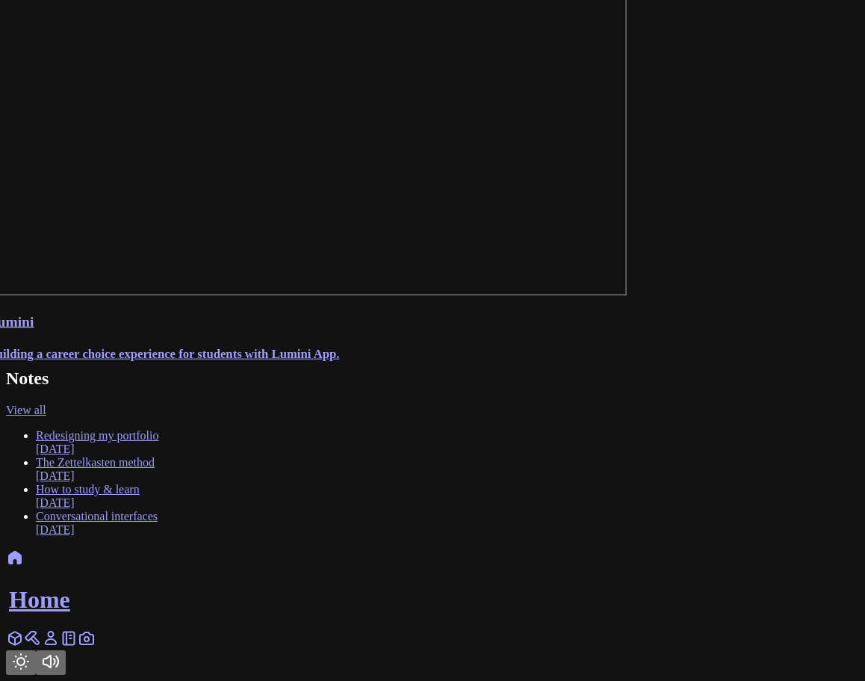
scroll to position [1330, 0]
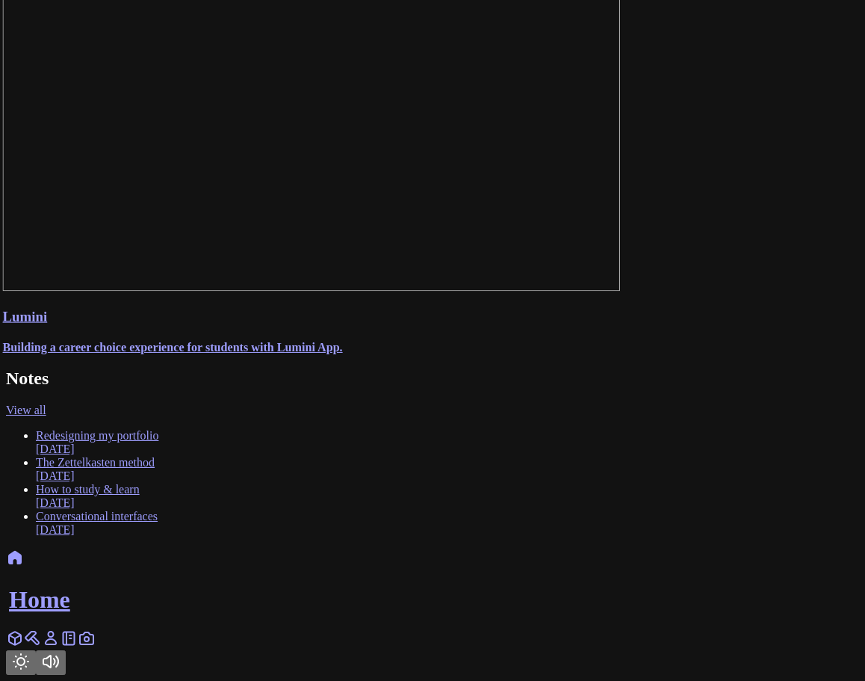
click at [158, 455] on link "Redesigning my portfolio [DATE]" at bounding box center [97, 442] width 123 height 26
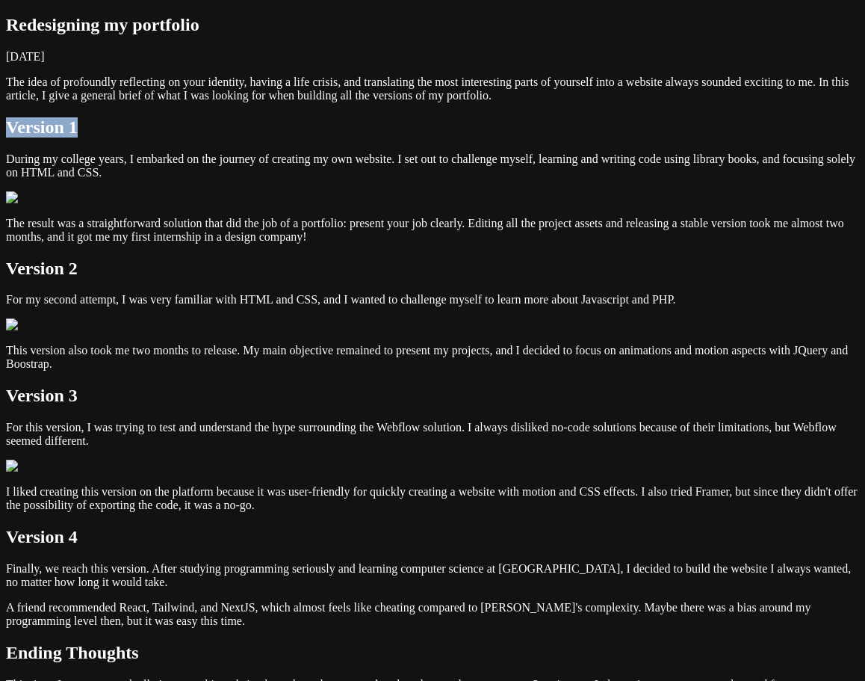
drag, startPoint x: 245, startPoint y: 255, endPoint x: 159, endPoint y: 255, distance: 85.9
click at [159, 255] on div "Redesigning my portfolio [DATE] The idea of profoundly reflecting on your ident…" at bounding box center [432, 360] width 853 height 690
click at [248, 35] on h1 "Redesigning my portfolio" at bounding box center [432, 25] width 853 height 20
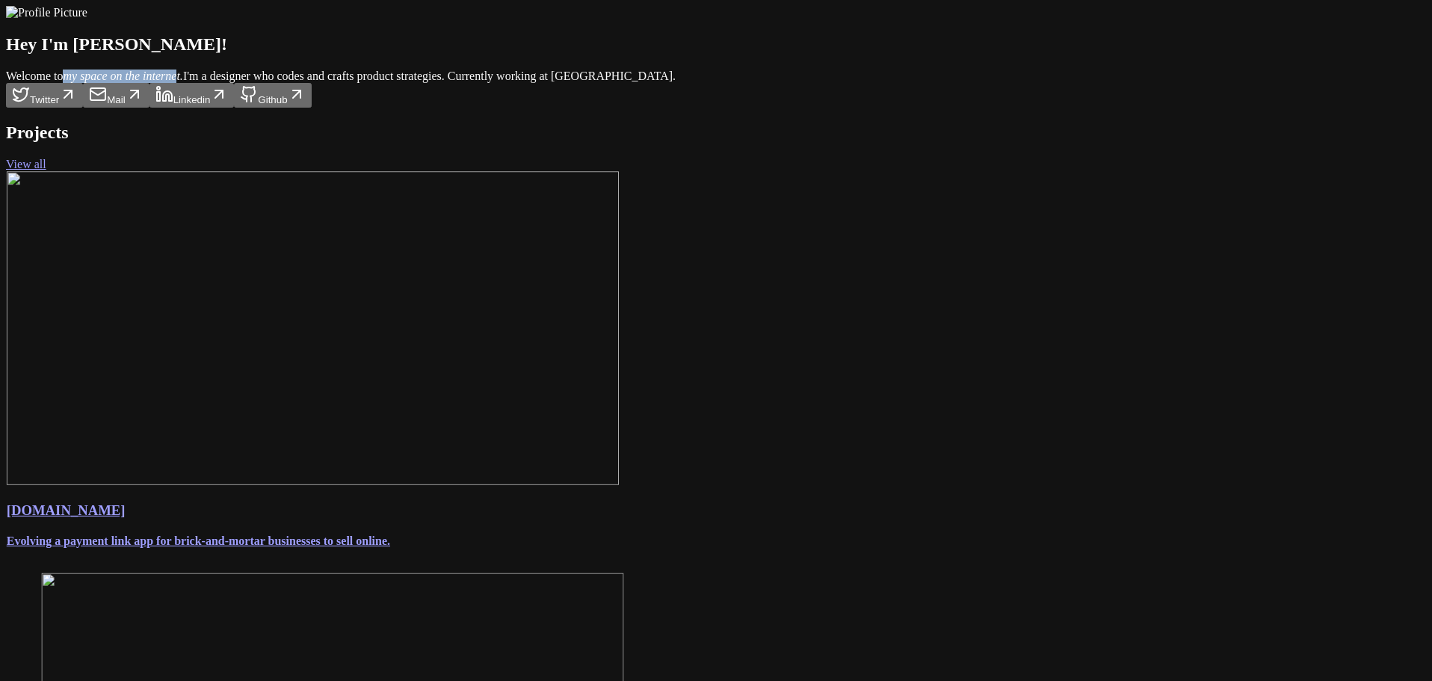
drag, startPoint x: 524, startPoint y: 167, endPoint x: 637, endPoint y: 169, distance: 112.8
click at [182, 82] on em "my space on the internet." at bounding box center [123, 75] width 120 height 13
click at [675, 82] on span "Welcome to my space on the internet. I'm a designer who codes and crafts produc…" at bounding box center [340, 75] width 669 height 13
click at [864, 108] on div "Twitter Mail Linkedin Github" at bounding box center [716, 95] width 1420 height 25
click at [520, 108] on div "Welcome to my space on the internet. I'm a design engineer who codes and crafts…" at bounding box center [716, 88] width 1420 height 38
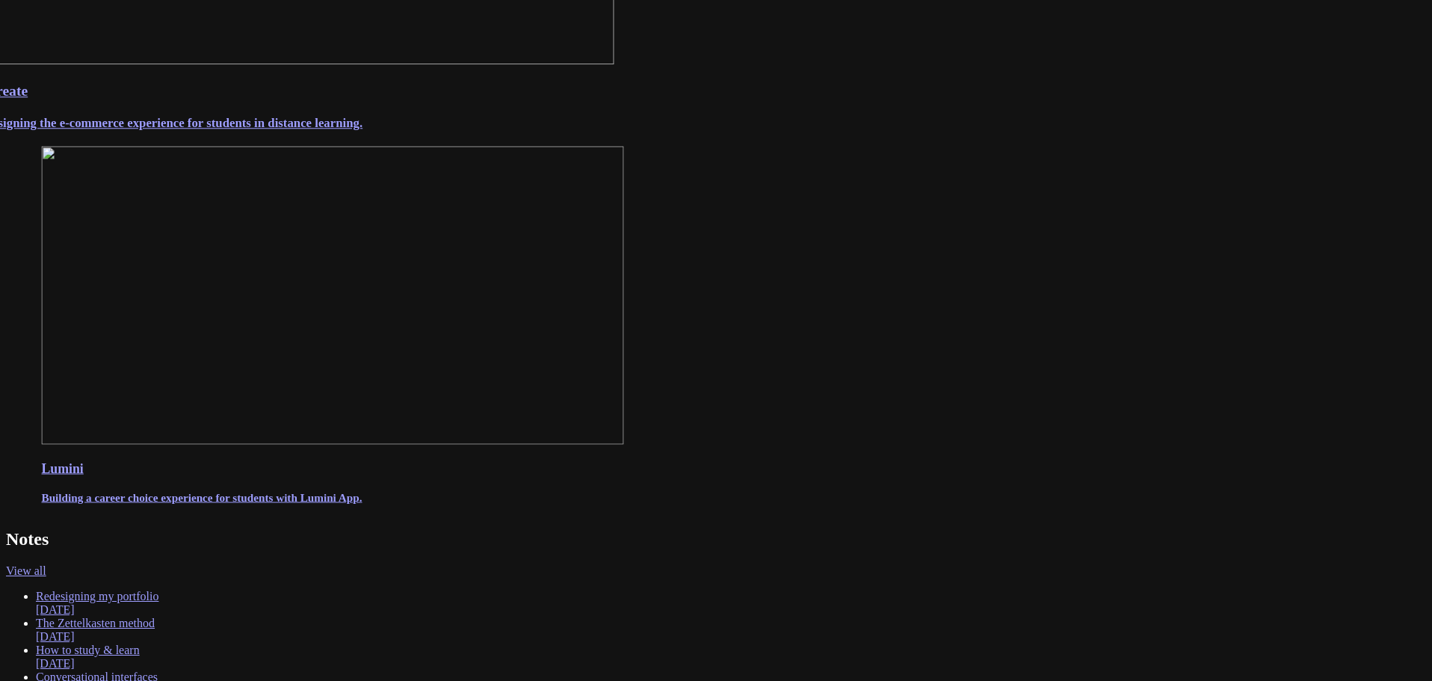
scroll to position [1325, 0]
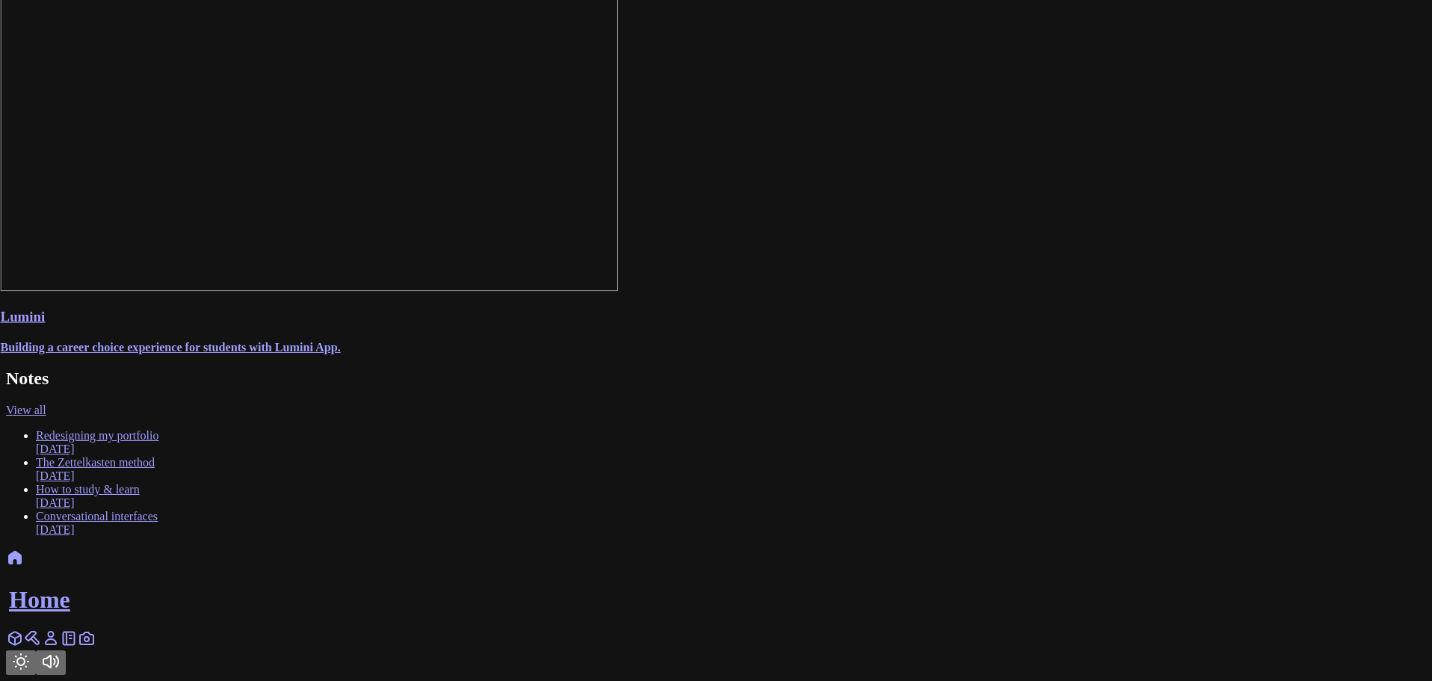
click at [158, 455] on link "Redesigning my portfolio [DATE]" at bounding box center [97, 442] width 123 height 26
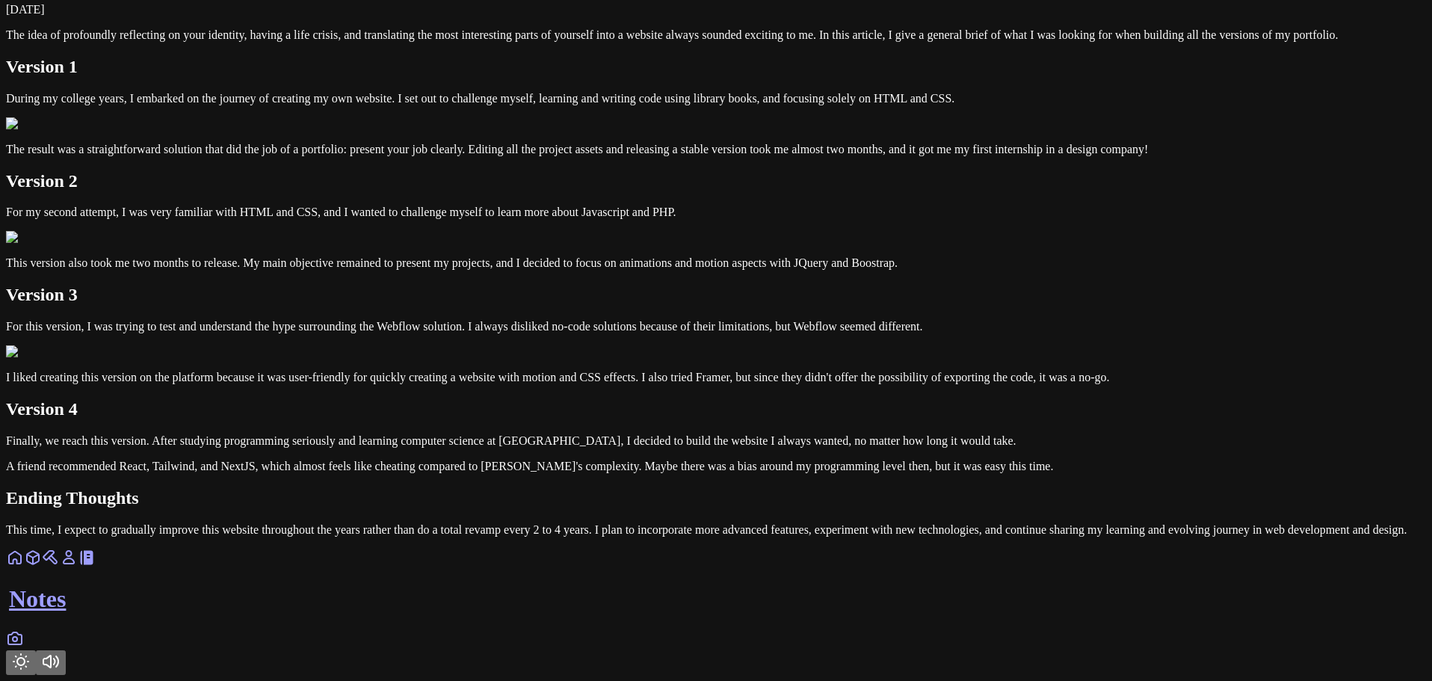
scroll to position [1813, 0]
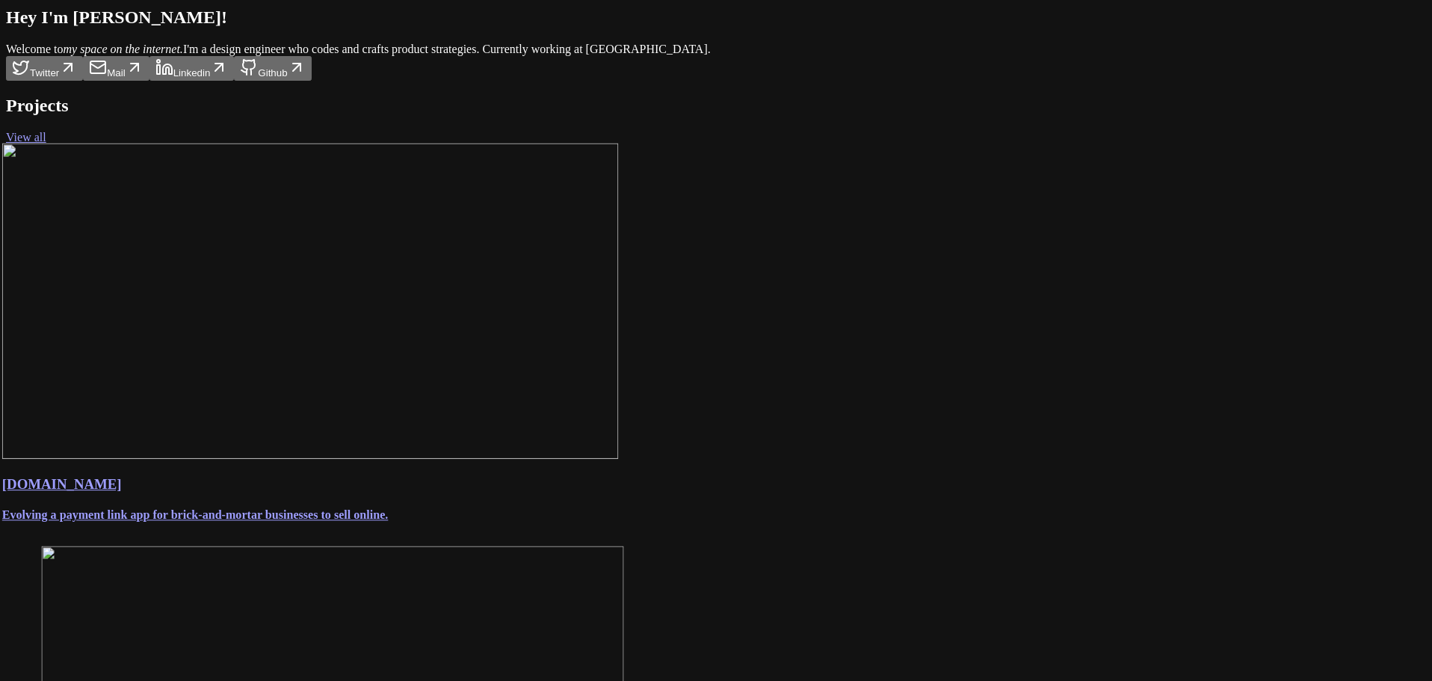
scroll to position [75, 0]
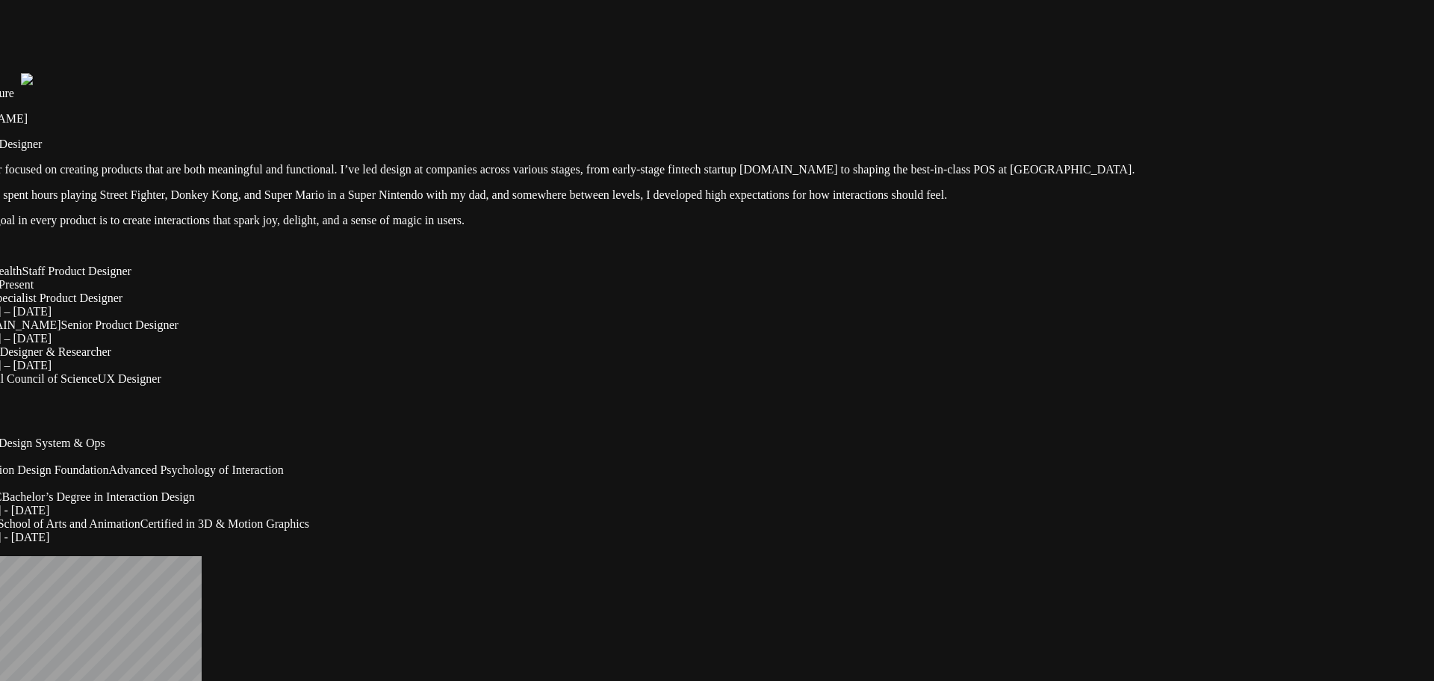
drag, startPoint x: 560, startPoint y: 125, endPoint x: 486, endPoint y: 157, distance: 80.6
click at [486, 151] on p "Staff Product Designer" at bounding box center [644, 143] width 1423 height 13
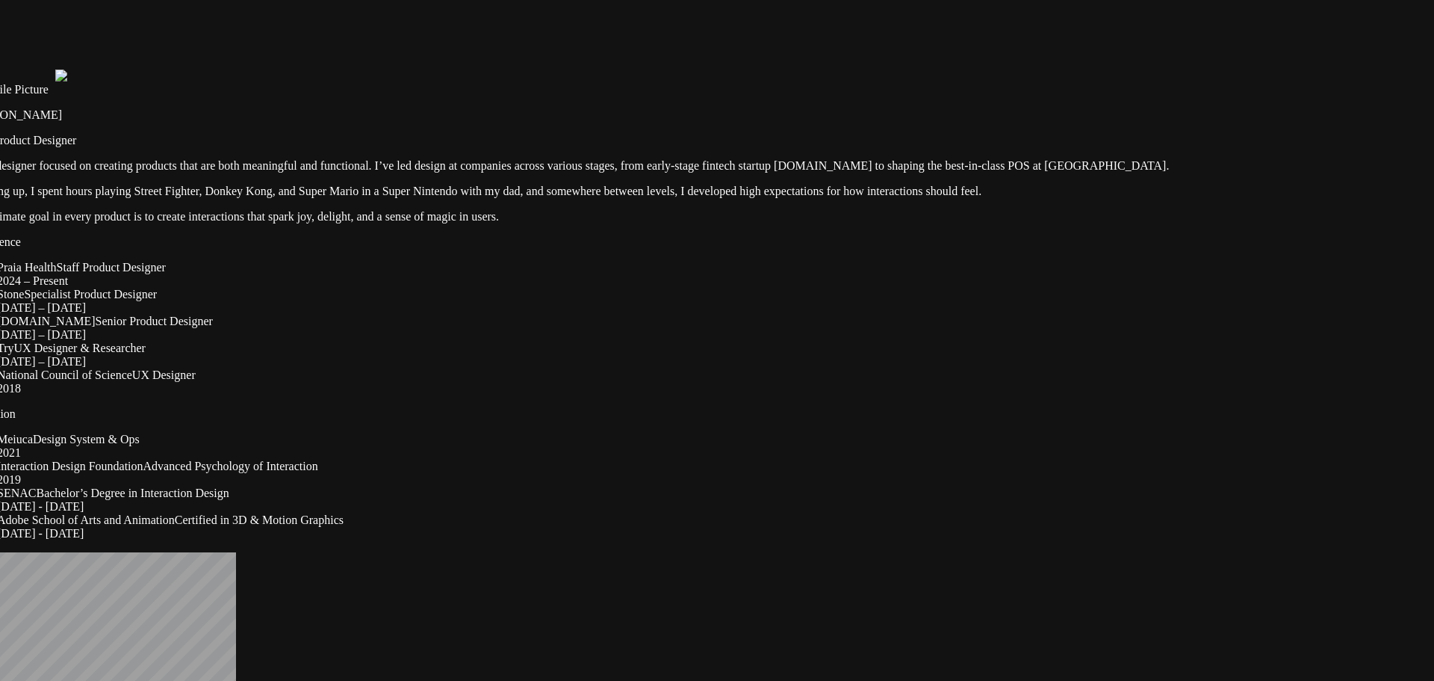
drag, startPoint x: 704, startPoint y: 315, endPoint x: 731, endPoint y: 313, distance: 26.9
click at [731, 223] on p "My ultimate goal in every product is to create interactions that spark joy, del…" at bounding box center [678, 216] width 1423 height 13
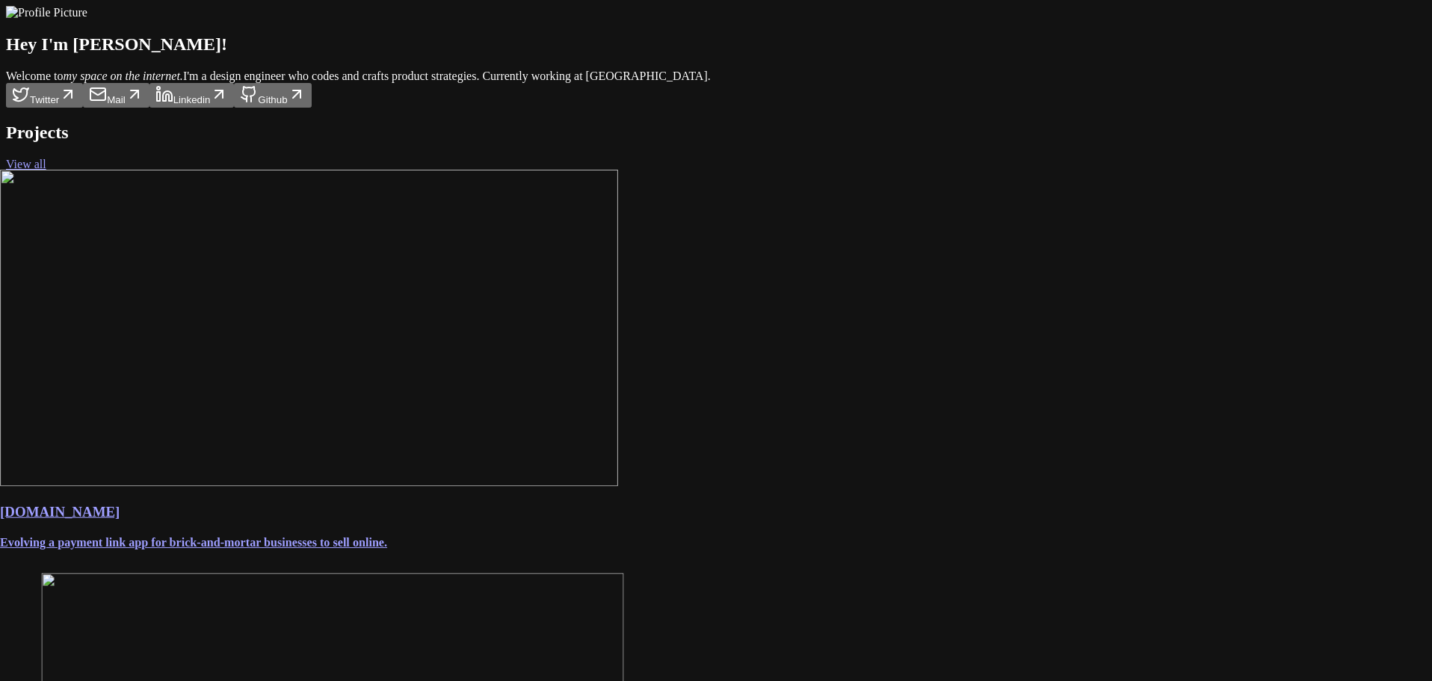
drag, startPoint x: 394, startPoint y: 310, endPoint x: 377, endPoint y: 315, distance: 17.0
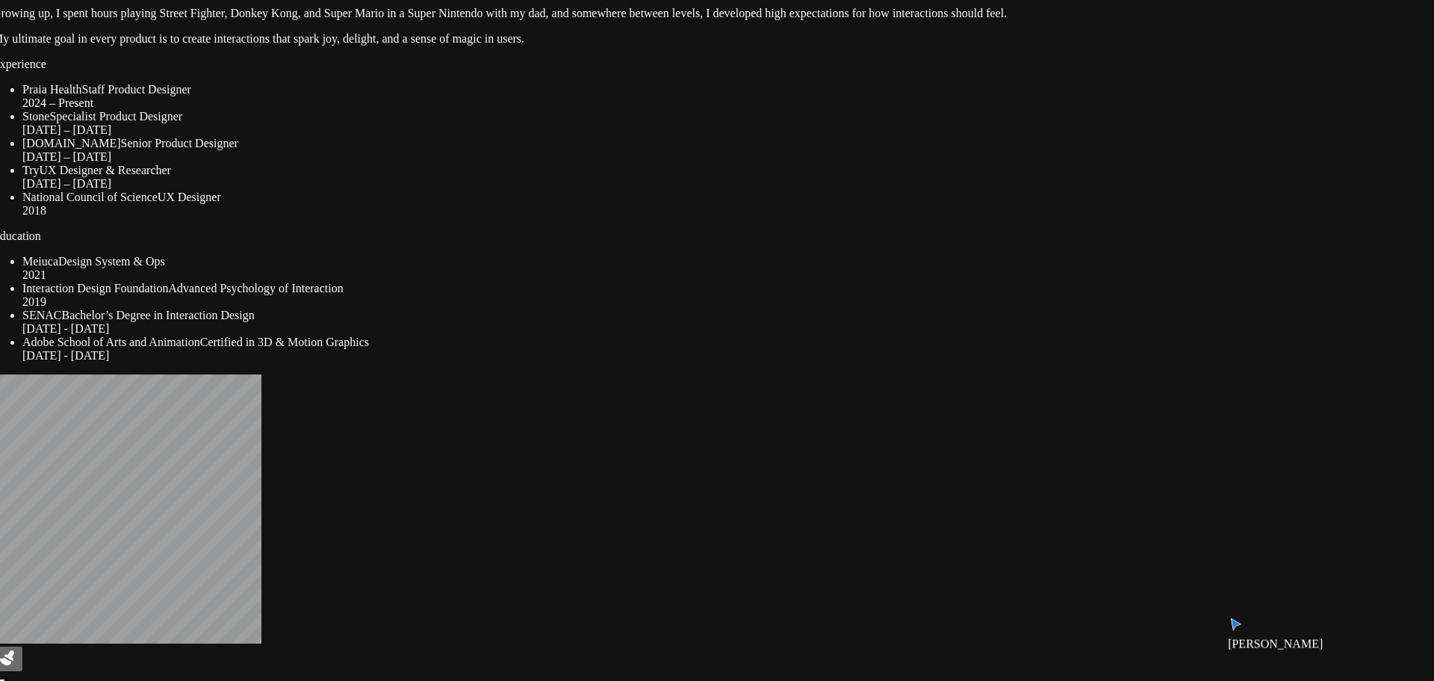
drag, startPoint x: 982, startPoint y: 303, endPoint x: 962, endPoint y: 157, distance: 147.9
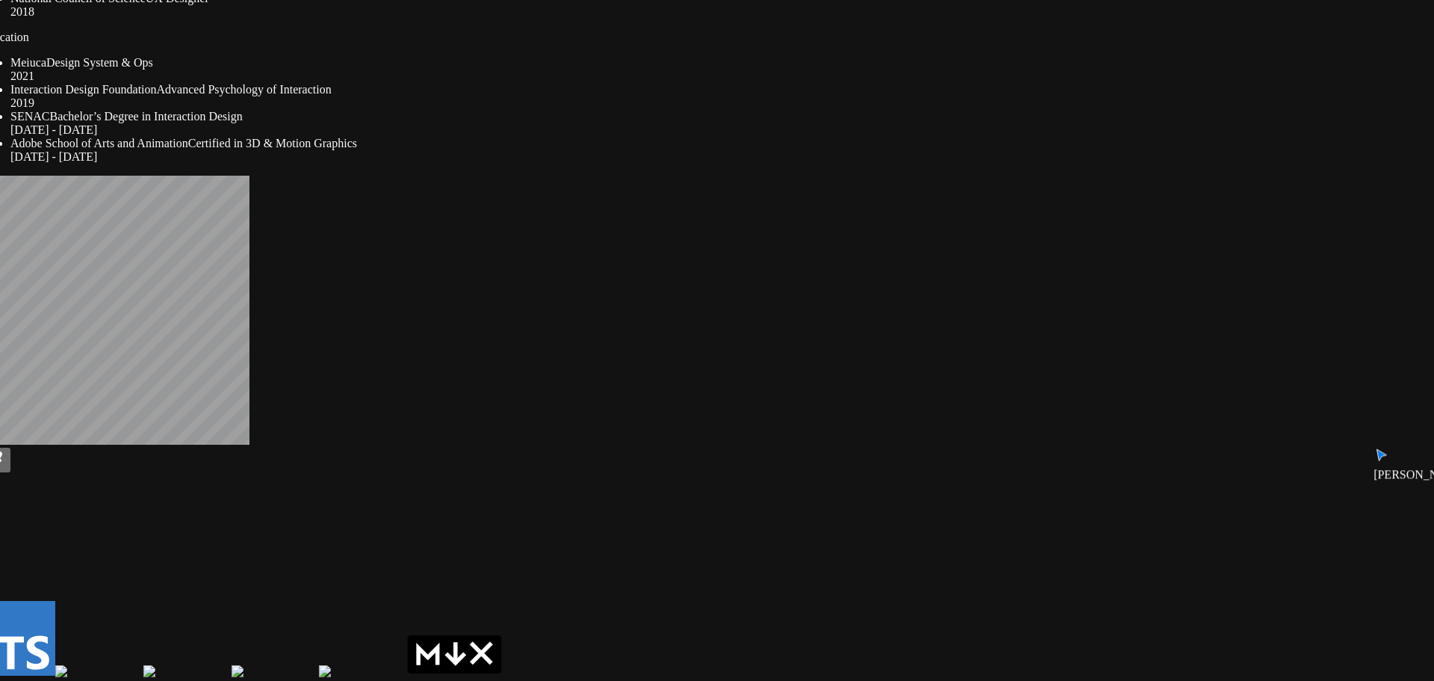
drag, startPoint x: 979, startPoint y: 504, endPoint x: 957, endPoint y: 255, distance: 250.5
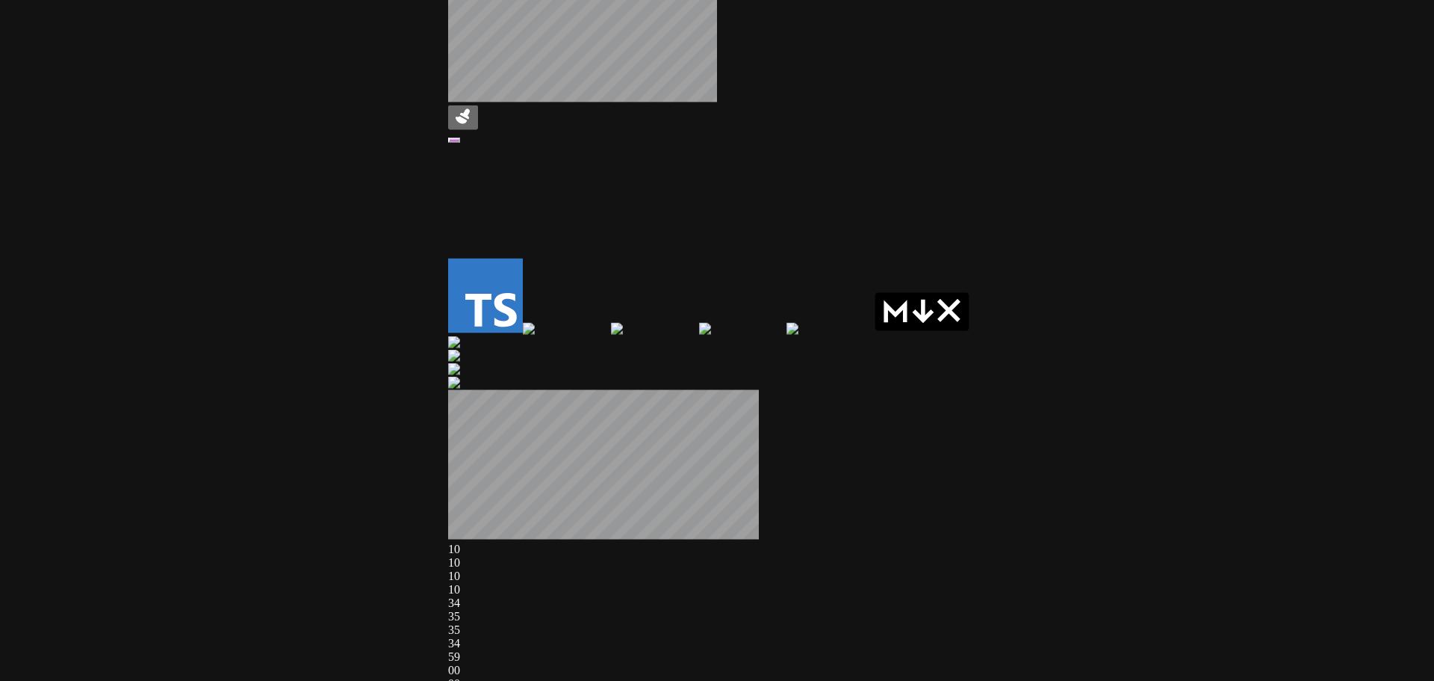
drag, startPoint x: 330, startPoint y: 482, endPoint x: 796, endPoint y: 114, distance: 593.6
drag, startPoint x: 465, startPoint y: 207, endPoint x: 835, endPoint y: 684, distance: 603.4
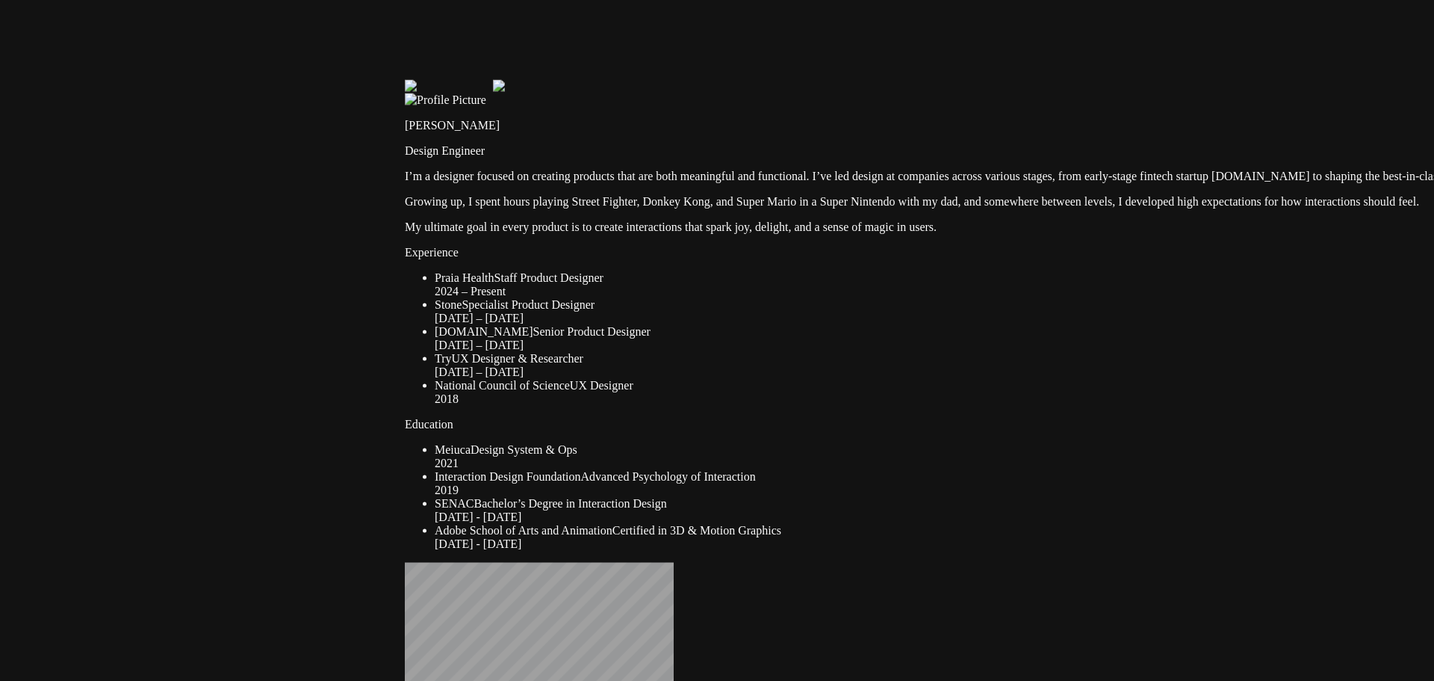
drag, startPoint x: 633, startPoint y: 558, endPoint x: 607, endPoint y: 442, distance: 118.6
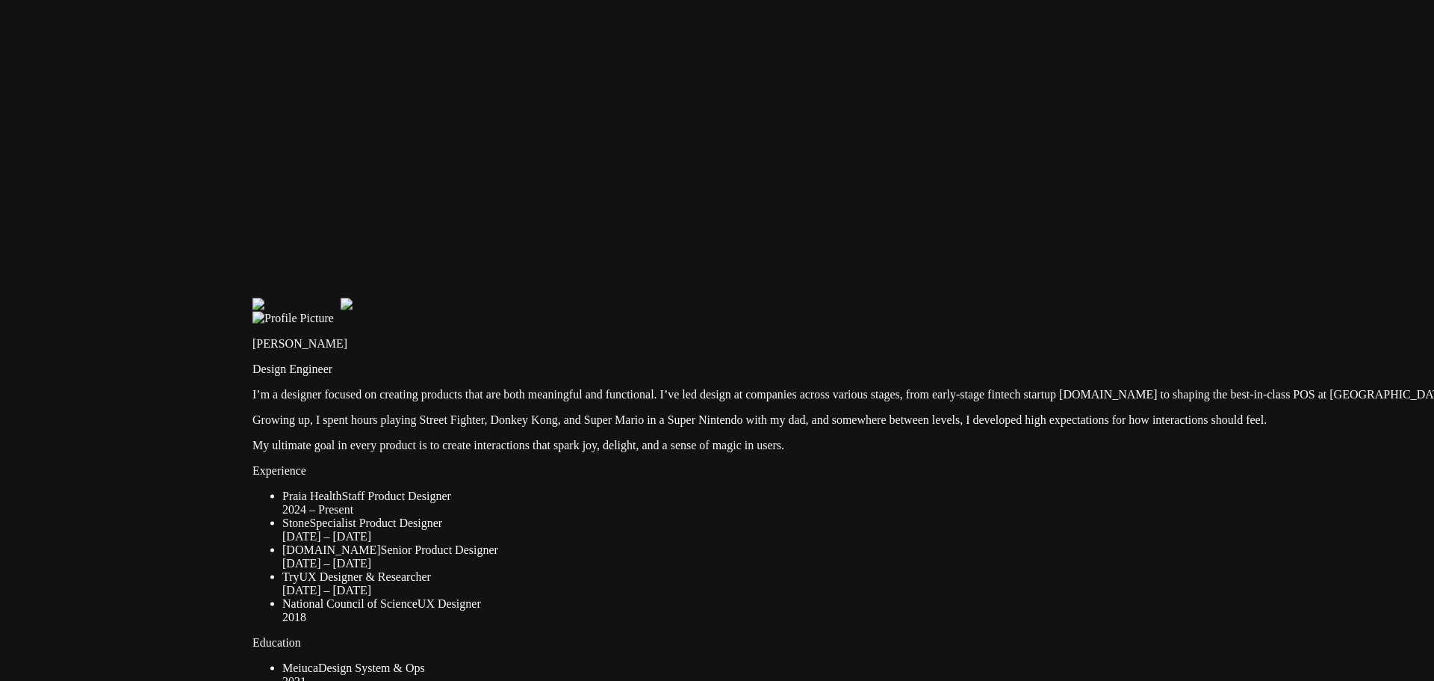
drag, startPoint x: 543, startPoint y: 315, endPoint x: 399, endPoint y: 519, distance: 249.8
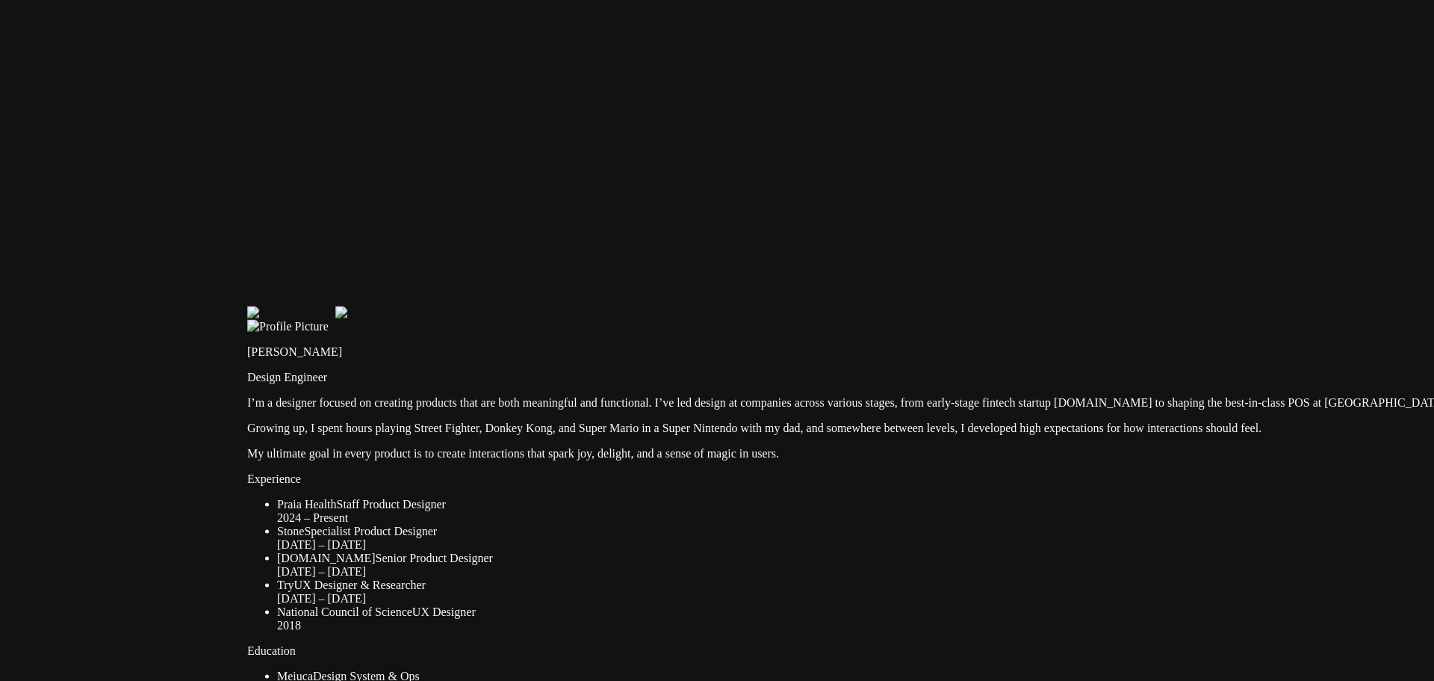
drag, startPoint x: 547, startPoint y: 232, endPoint x: 536, endPoint y: 352, distance: 120.8
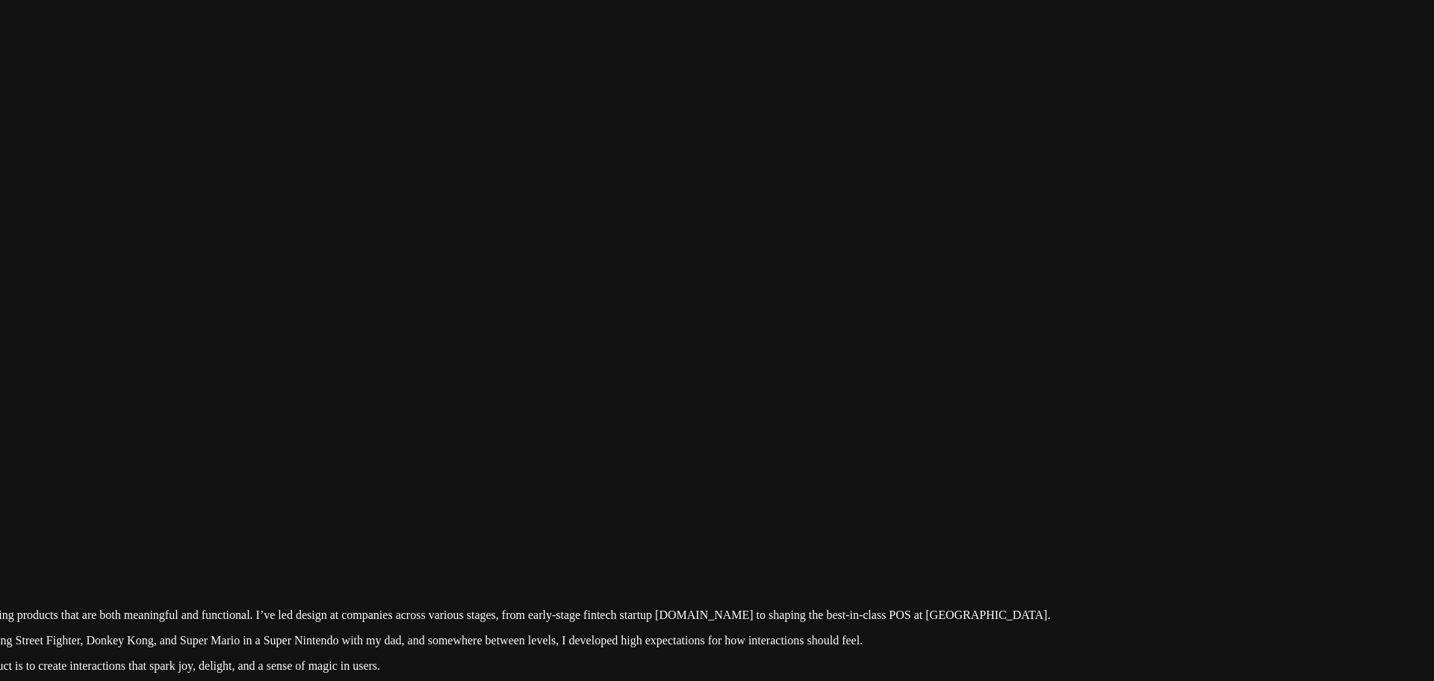
drag, startPoint x: 933, startPoint y: 350, endPoint x: 459, endPoint y: 405, distance: 477.6
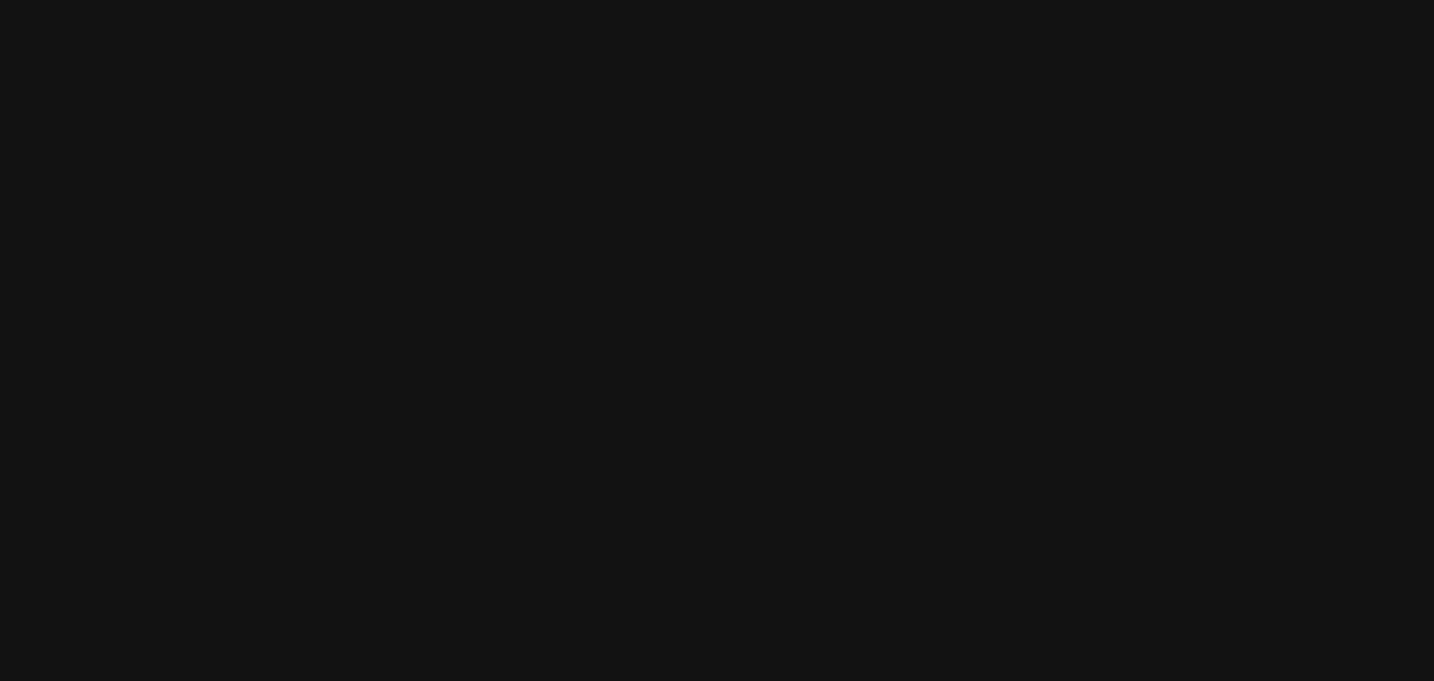
drag, startPoint x: 1237, startPoint y: 291, endPoint x: 901, endPoint y: 468, distance: 380.0
drag, startPoint x: 1056, startPoint y: 253, endPoint x: 982, endPoint y: 400, distance: 165.1
drag, startPoint x: 740, startPoint y: 199, endPoint x: 650, endPoint y: 248, distance: 102.3
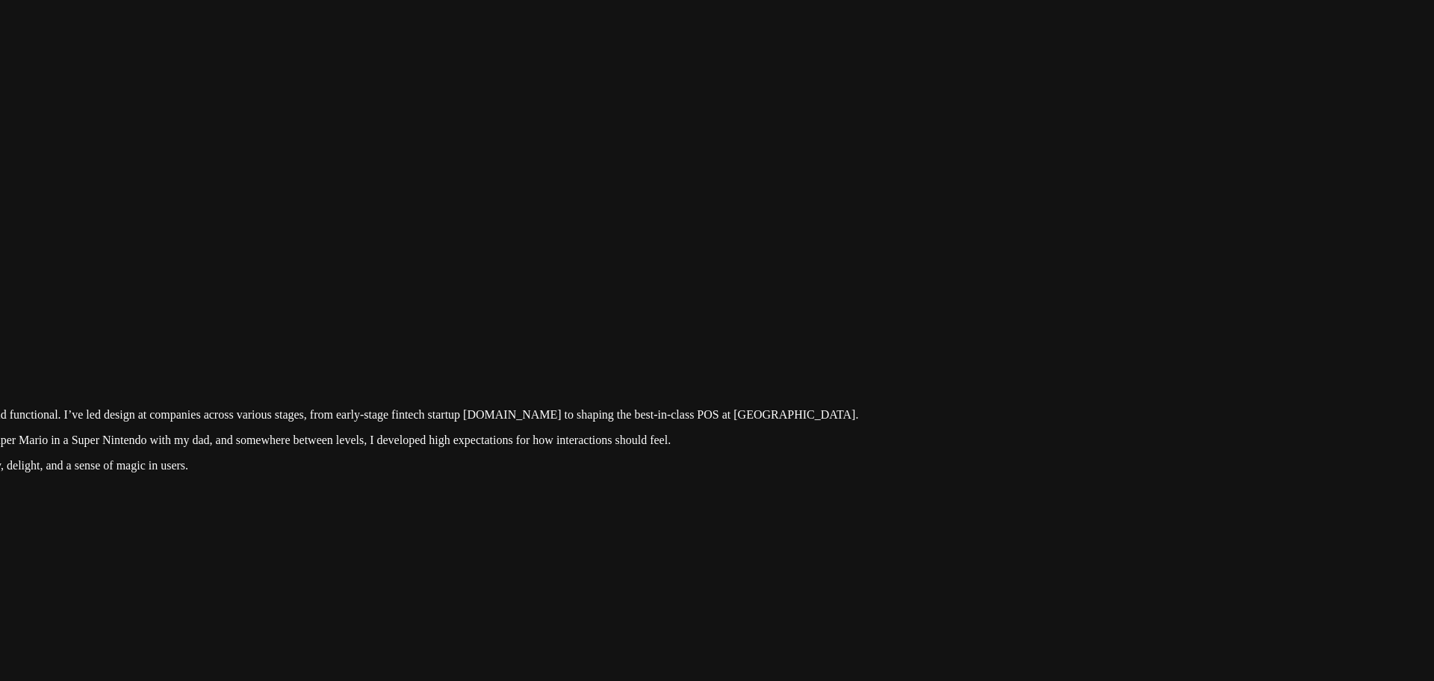
drag, startPoint x: 589, startPoint y: 64, endPoint x: 605, endPoint y: -8, distance: 73.4
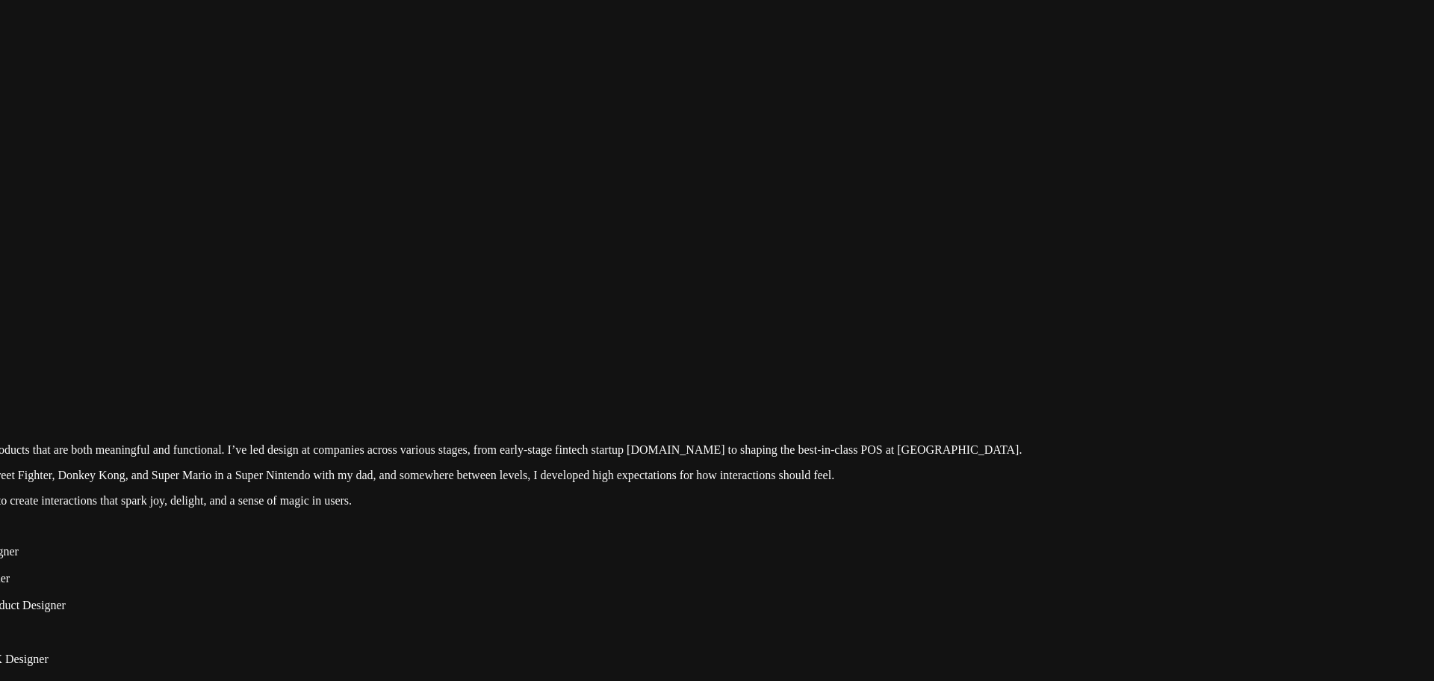
drag, startPoint x: 438, startPoint y: 269, endPoint x: 799, endPoint y: 345, distance: 369.6
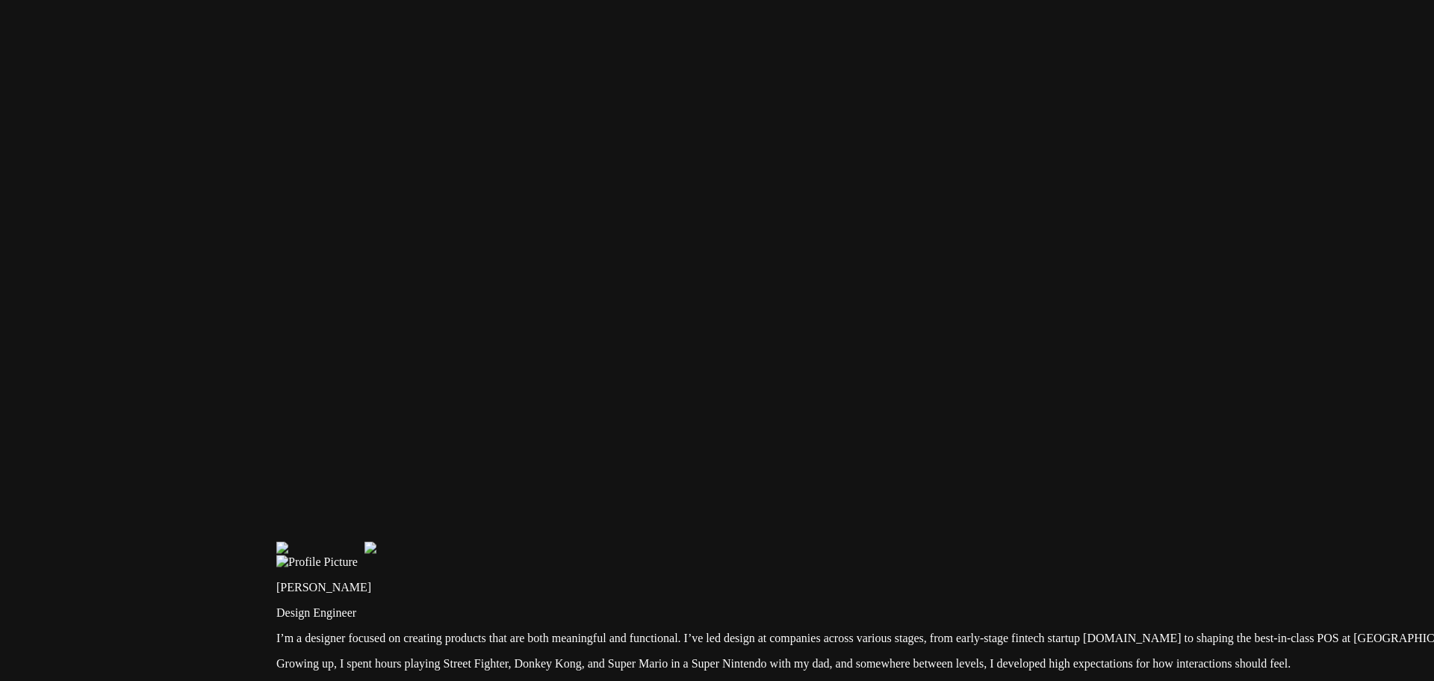
drag, startPoint x: 418, startPoint y: 143, endPoint x: 912, endPoint y: 413, distance: 563.1
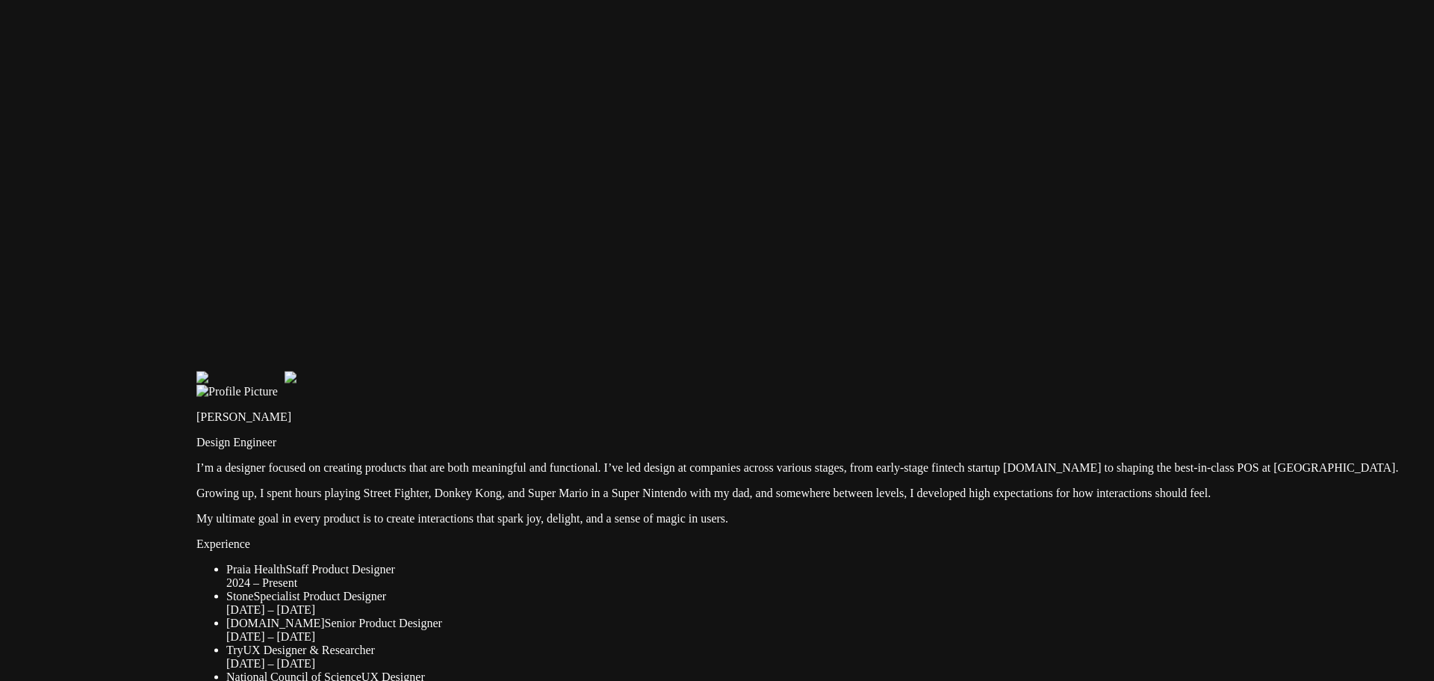
drag, startPoint x: 814, startPoint y: 359, endPoint x: 526, endPoint y: 95, distance: 390.8
drag, startPoint x: 545, startPoint y: 328, endPoint x: 606, endPoint y: 40, distance: 294.7
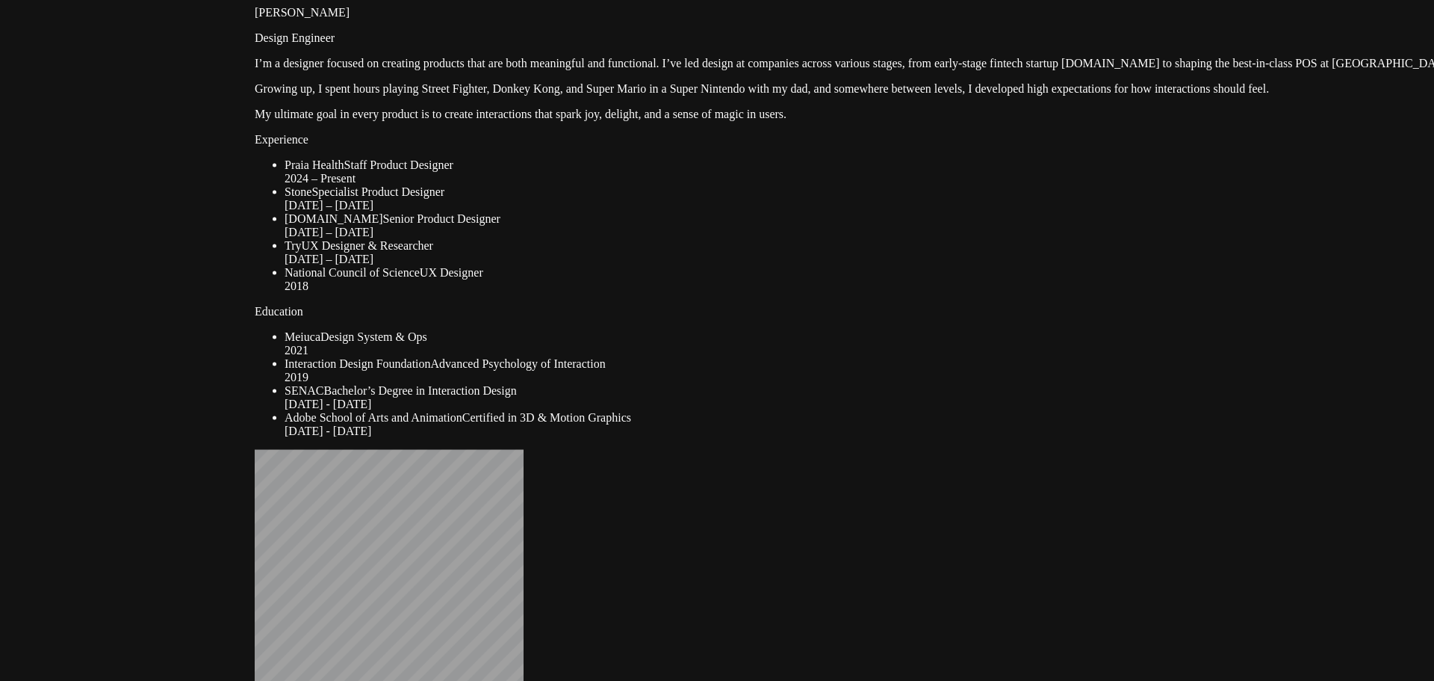
drag, startPoint x: 496, startPoint y: 476, endPoint x: 404, endPoint y: 58, distance: 427.6
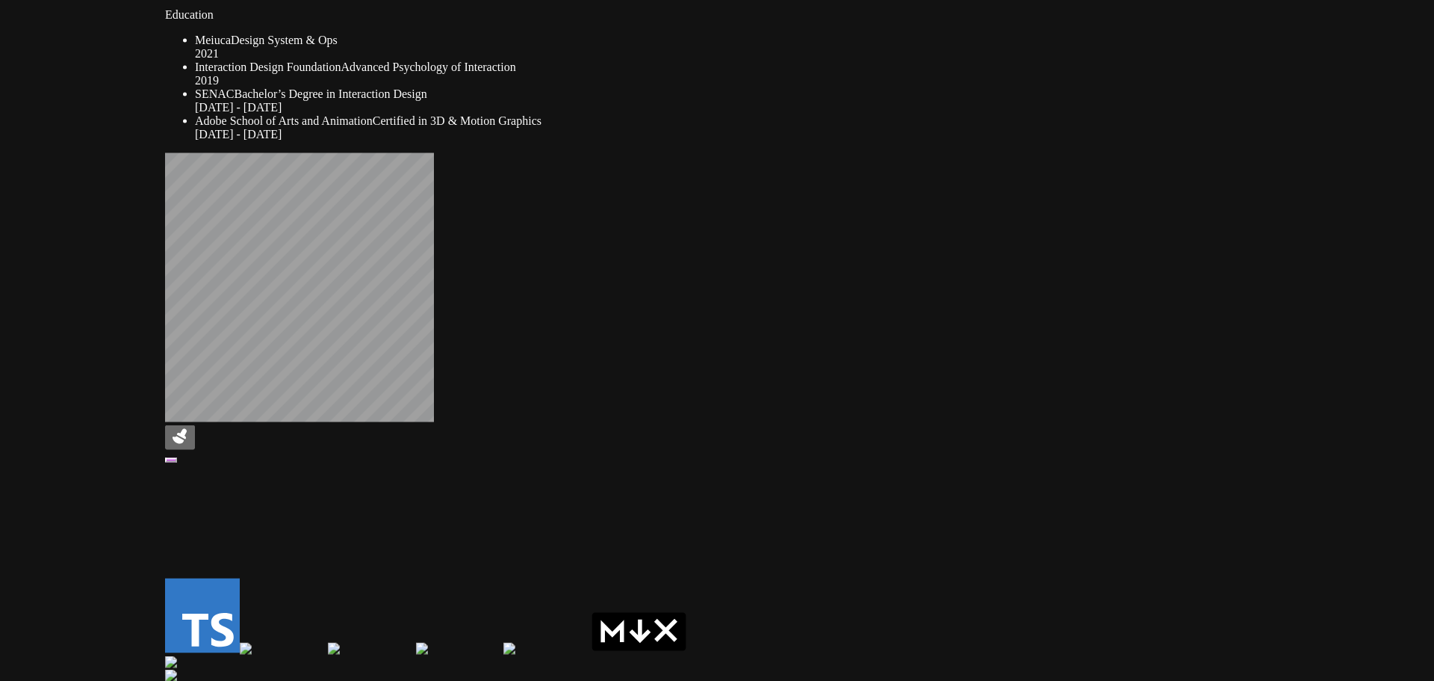
drag, startPoint x: 513, startPoint y: 451, endPoint x: 335, endPoint y: 99, distance: 394.3
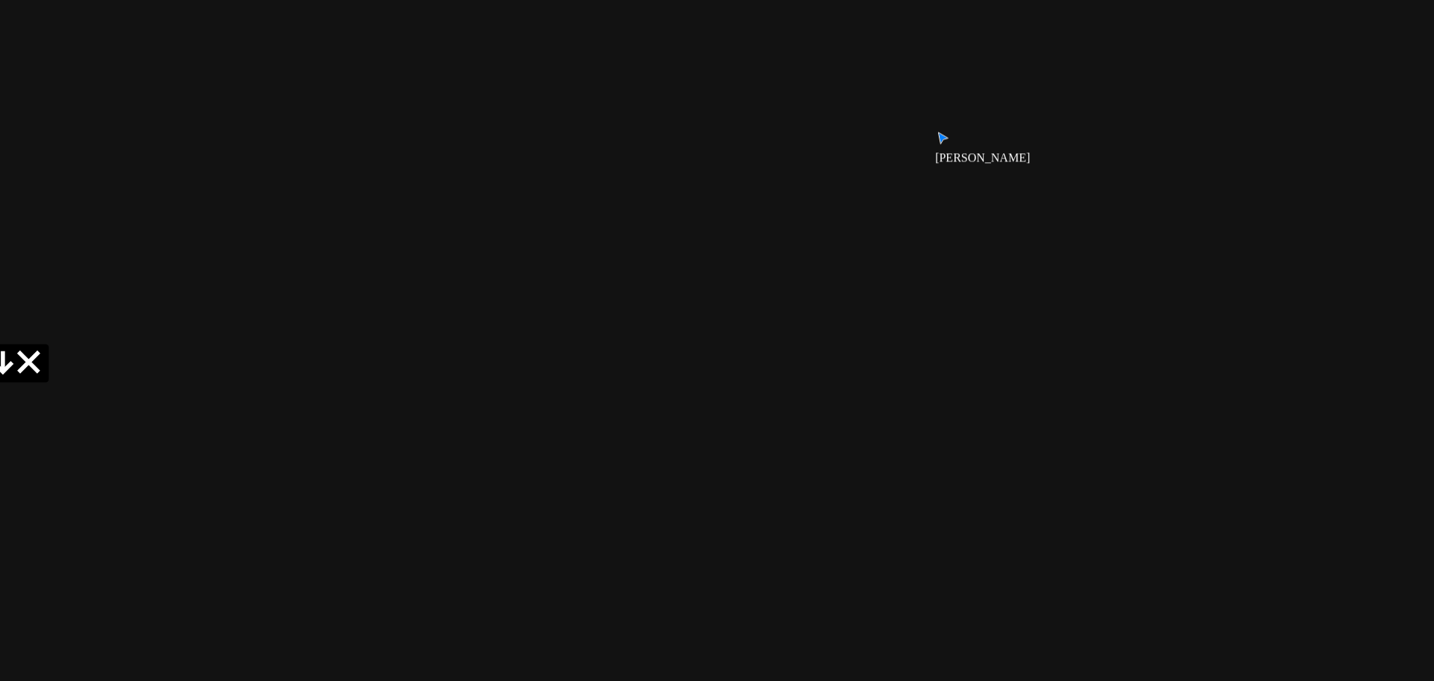
drag, startPoint x: 1106, startPoint y: 291, endPoint x: 499, endPoint y: 356, distance: 610.9
drag, startPoint x: 837, startPoint y: 253, endPoint x: 864, endPoint y: 468, distance: 216.1
drag, startPoint x: 922, startPoint y: 267, endPoint x: 1150, endPoint y: 427, distance: 278.4
